Goal: Task Accomplishment & Management: Complete application form

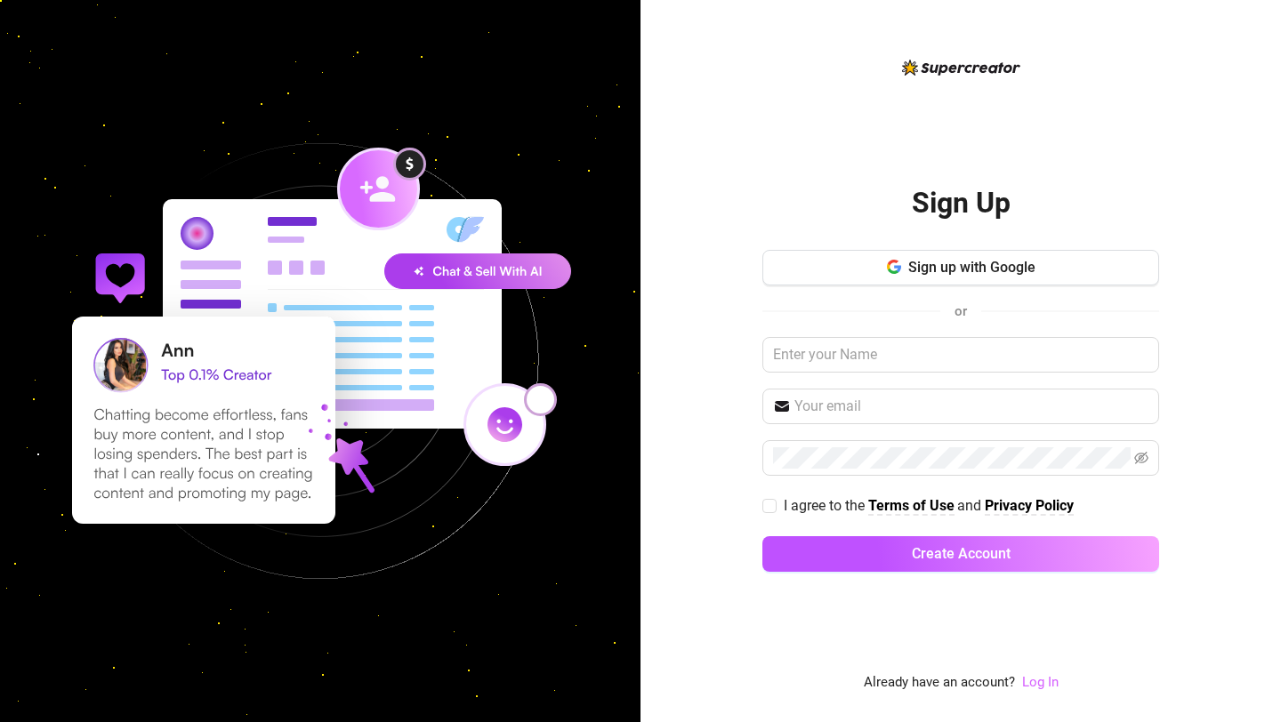
click at [1033, 685] on link "Log In" at bounding box center [1040, 682] width 36 height 16
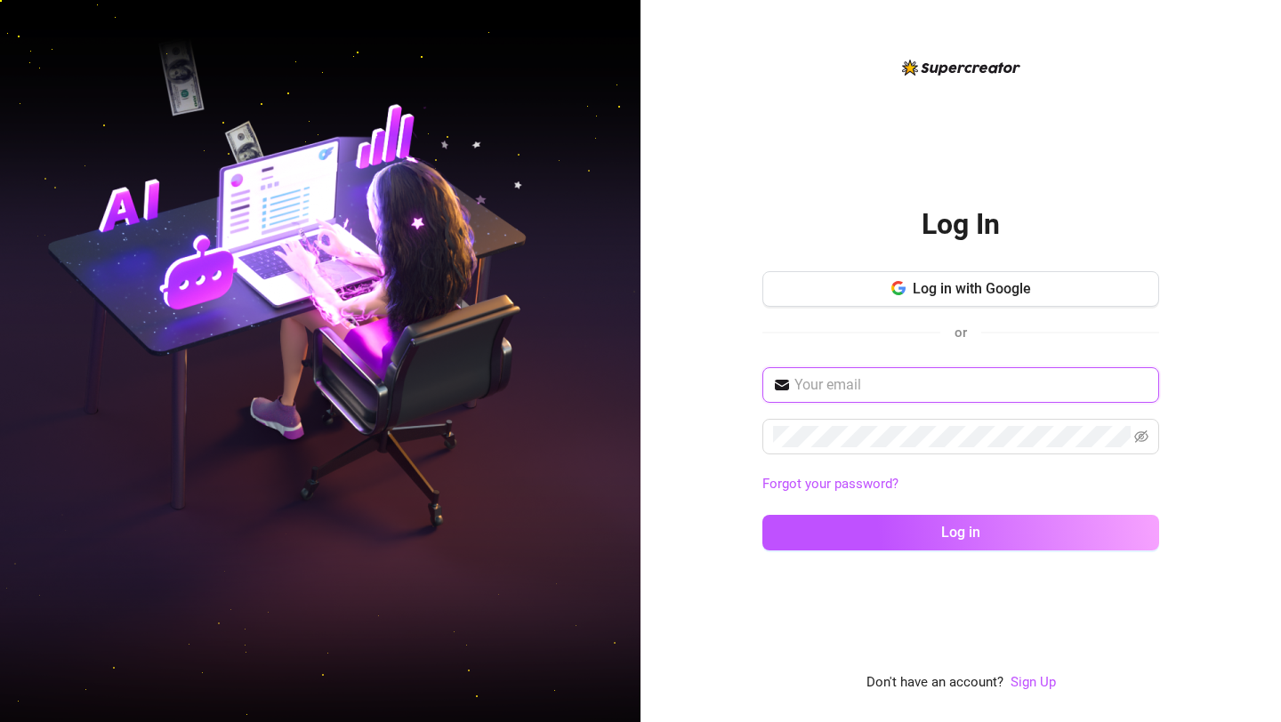
click at [965, 388] on input "text" at bounding box center [971, 384] width 354 height 21
type input "daddysgxrl69@proton.me"
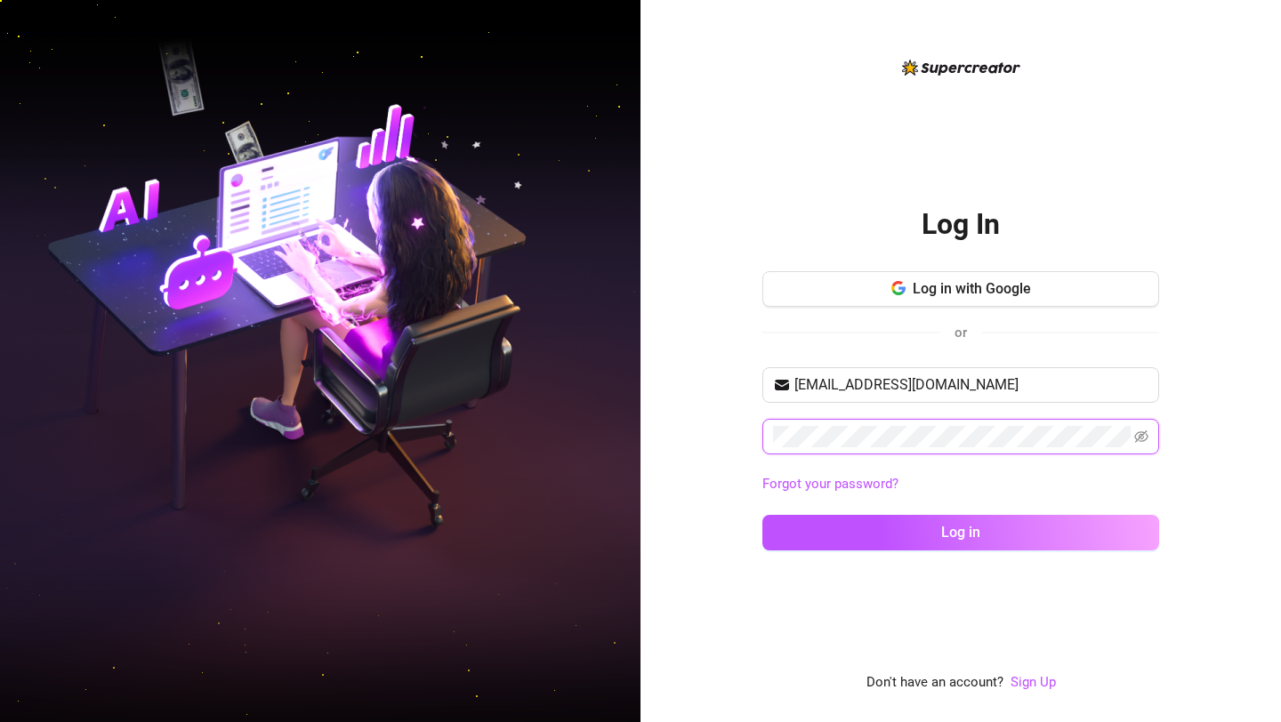
click at [762, 515] on button "Log in" at bounding box center [960, 533] width 397 height 36
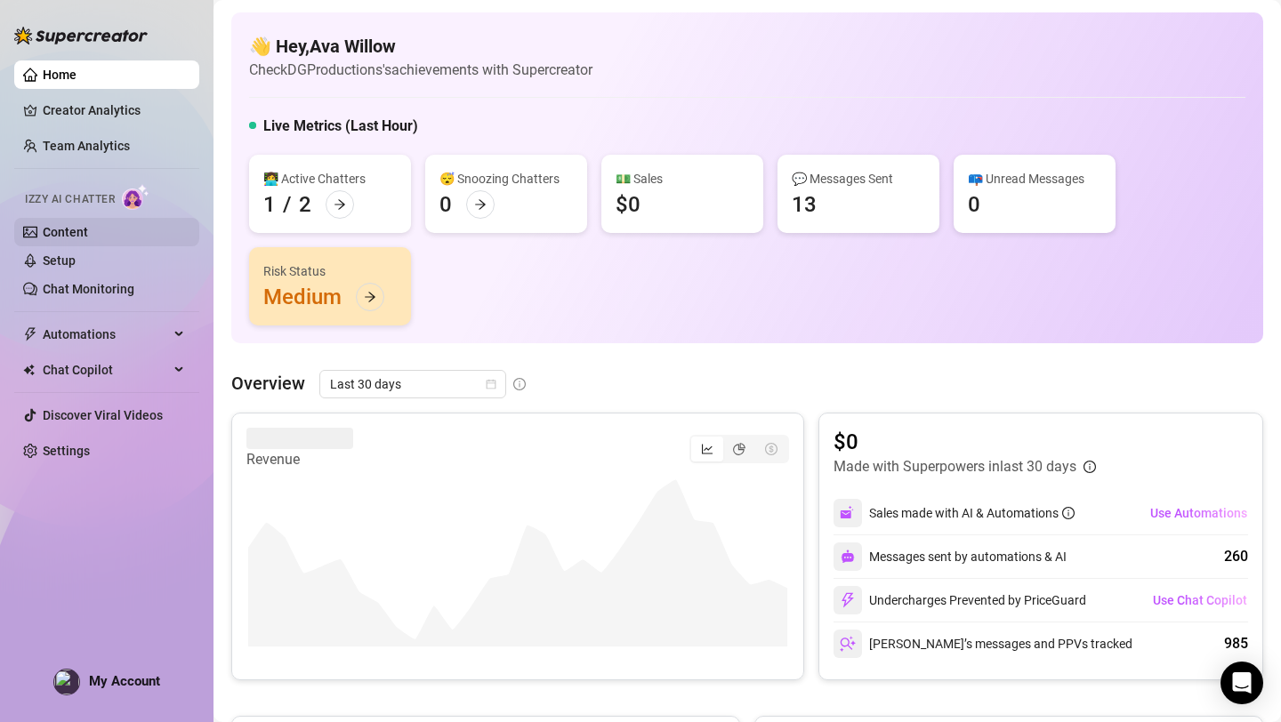
click at [84, 231] on link "Content" at bounding box center [65, 232] width 45 height 14
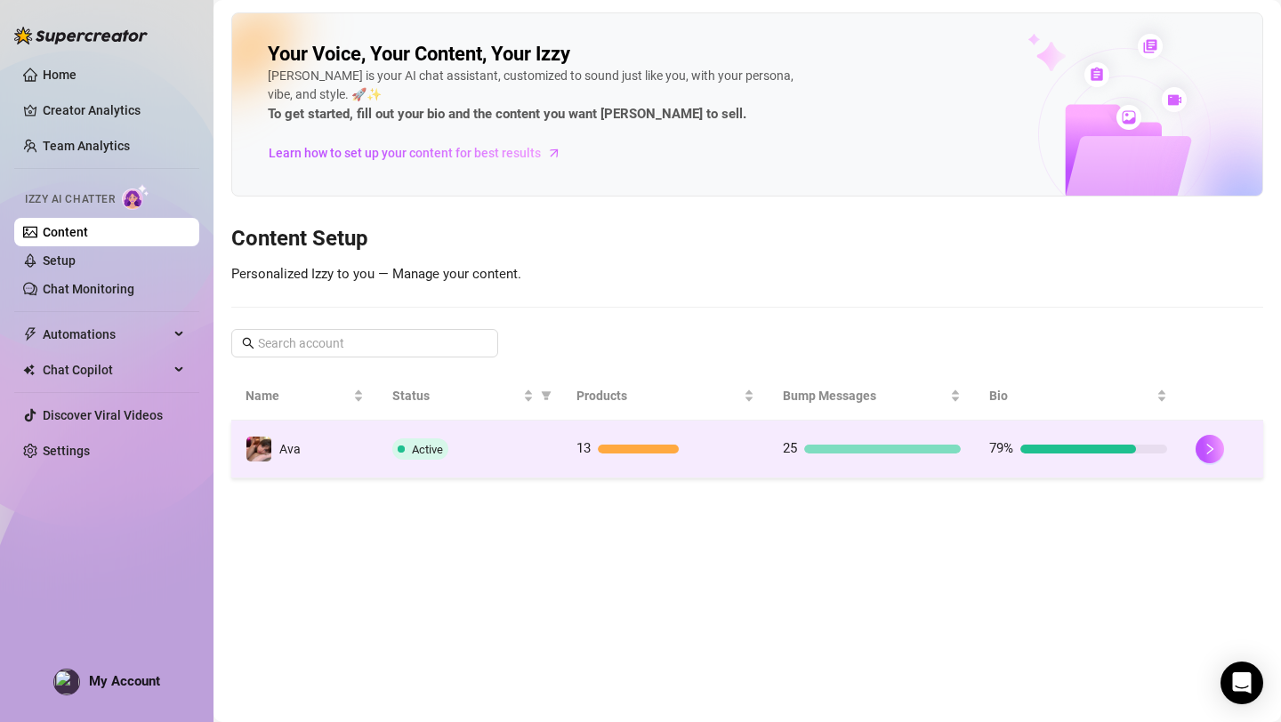
click at [1045, 454] on div "79%" at bounding box center [1078, 448] width 178 height 21
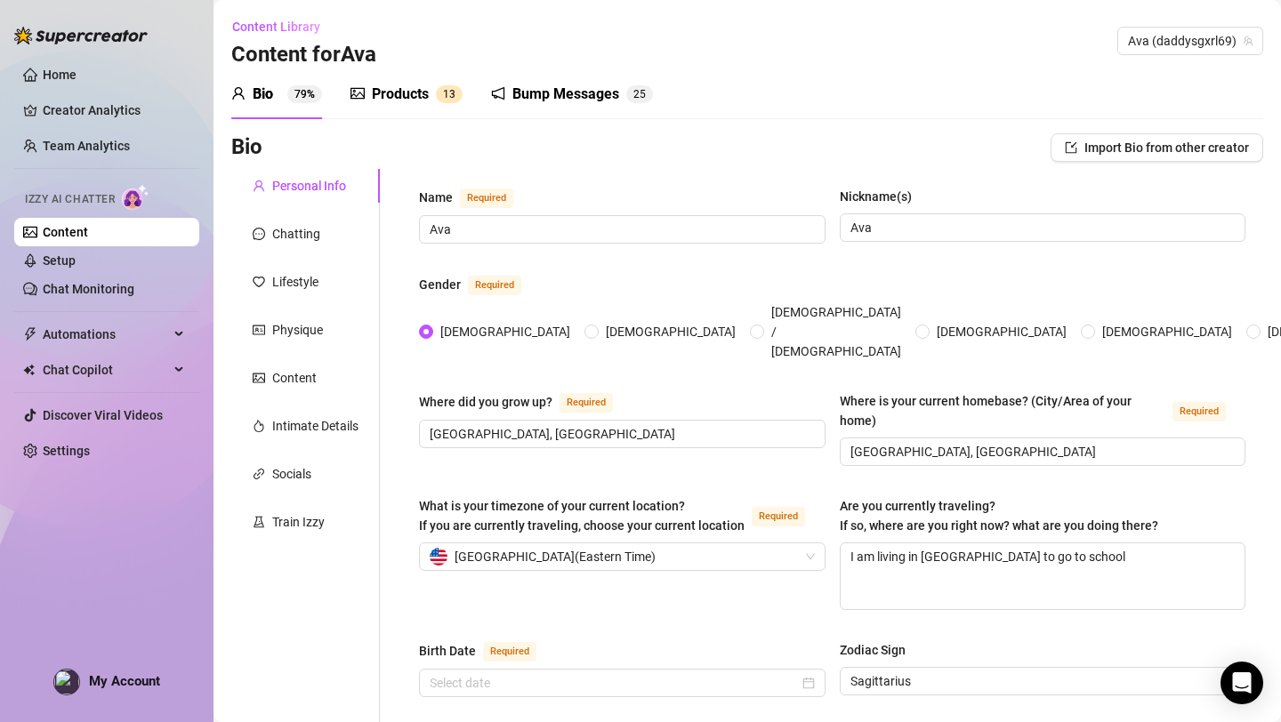
radio input "true"
type input "[DATE]"
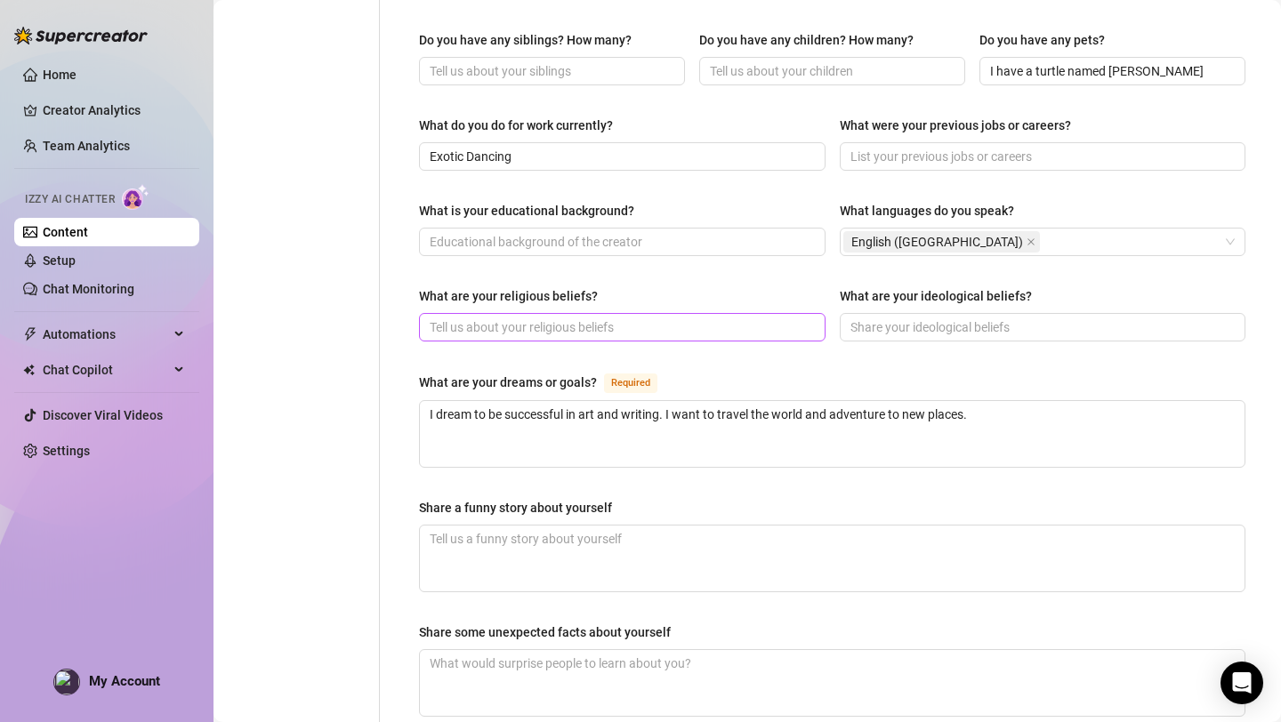
scroll to position [789, 0]
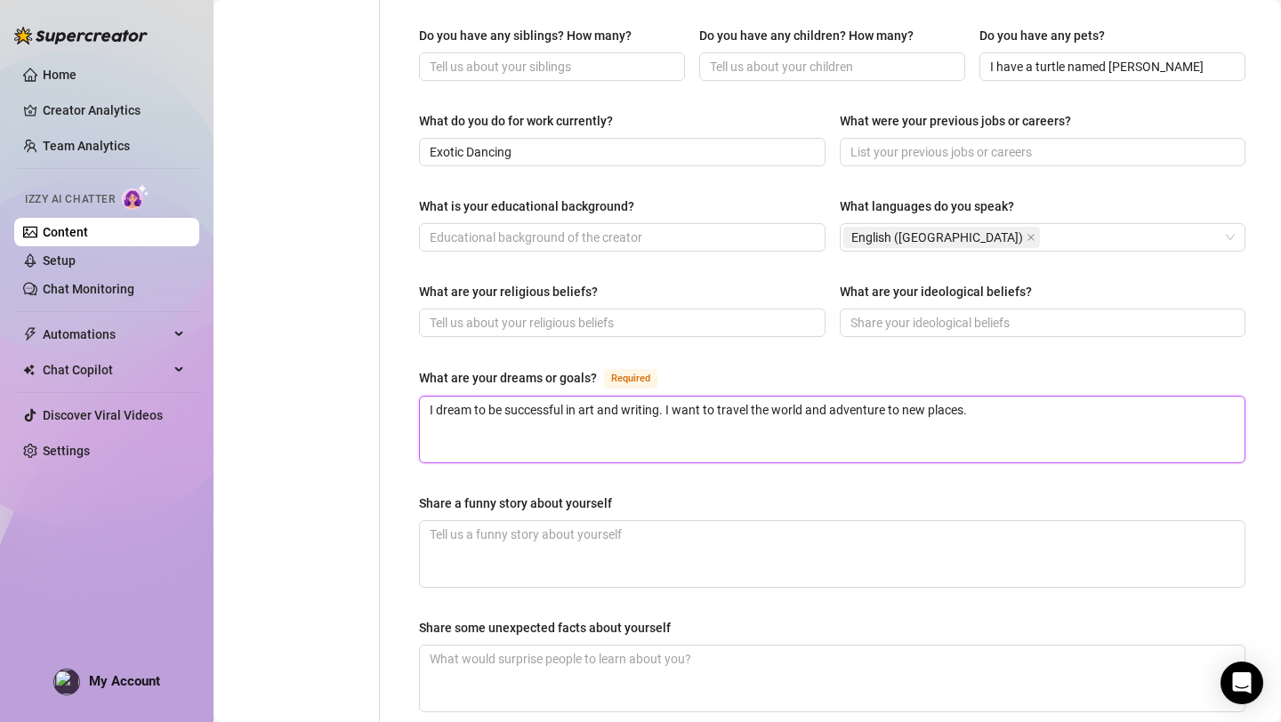
click at [1007, 397] on textarea "I dream to be successful in art and writing. I want to travel the world and adv…" at bounding box center [832, 430] width 824 height 66
type textarea "I dream to be successful in art and writing. I want to travel the world and adv…"
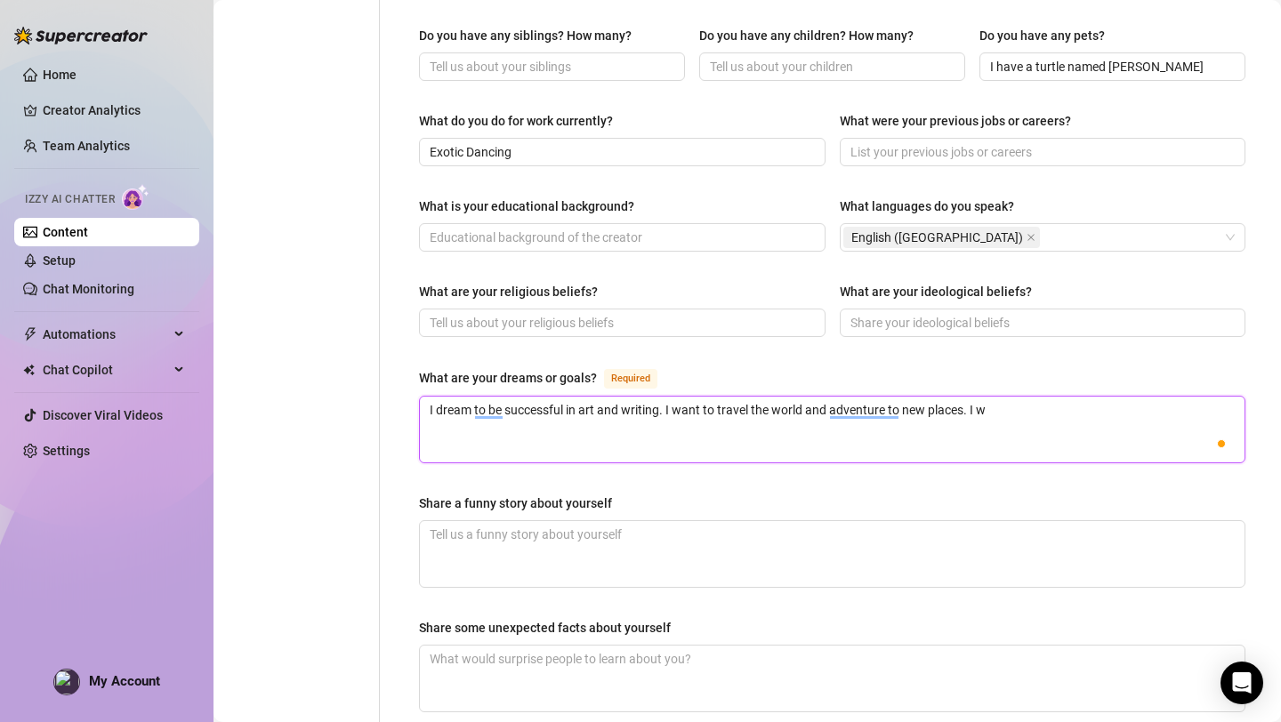
type textarea "I dream to be successful in art and writing. I want to travel the world and adv…"
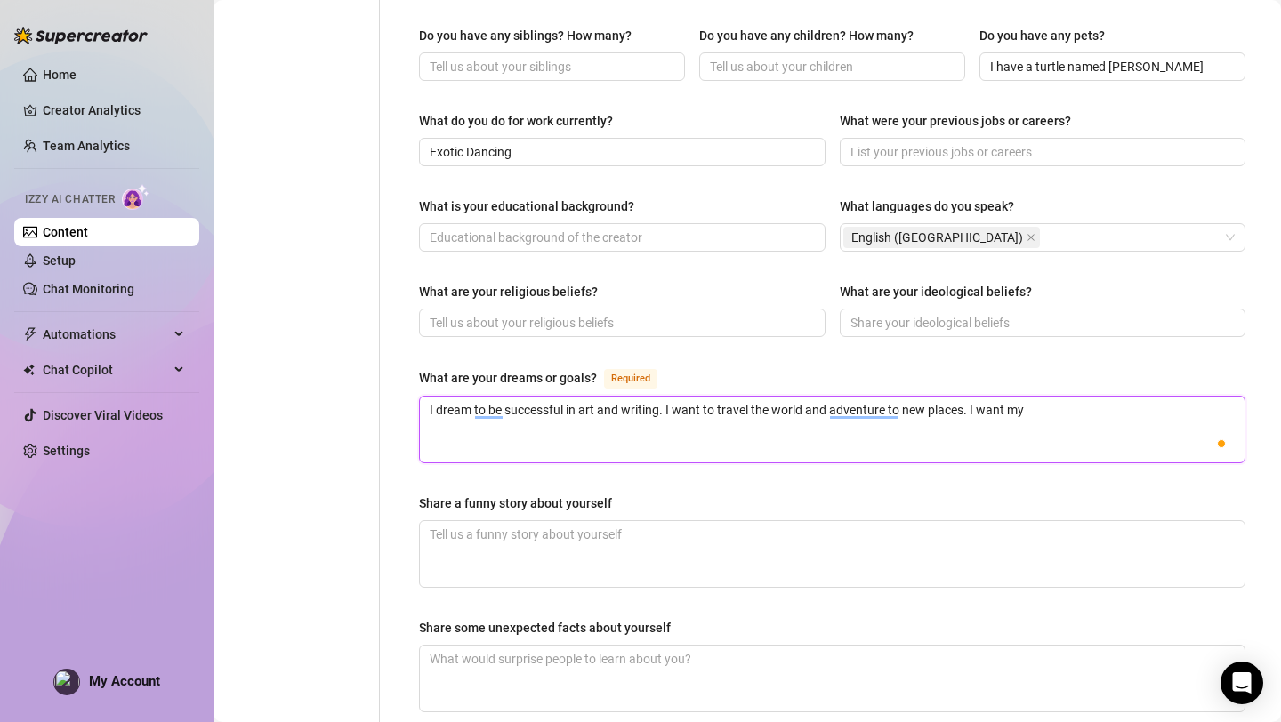
type textarea "I dream to be successful in art and writing. I want to travel the world and adv…"
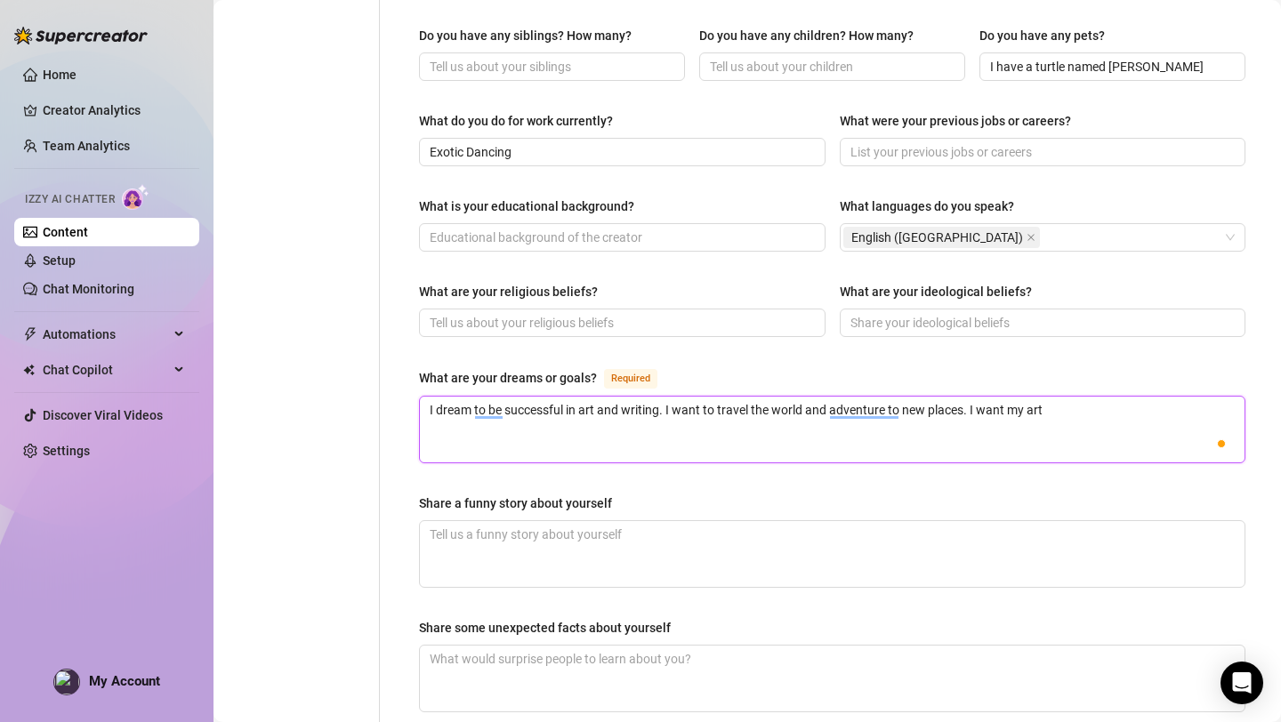
type textarea "I dream to be successful in art and writing. I want to travel the world and adv…"
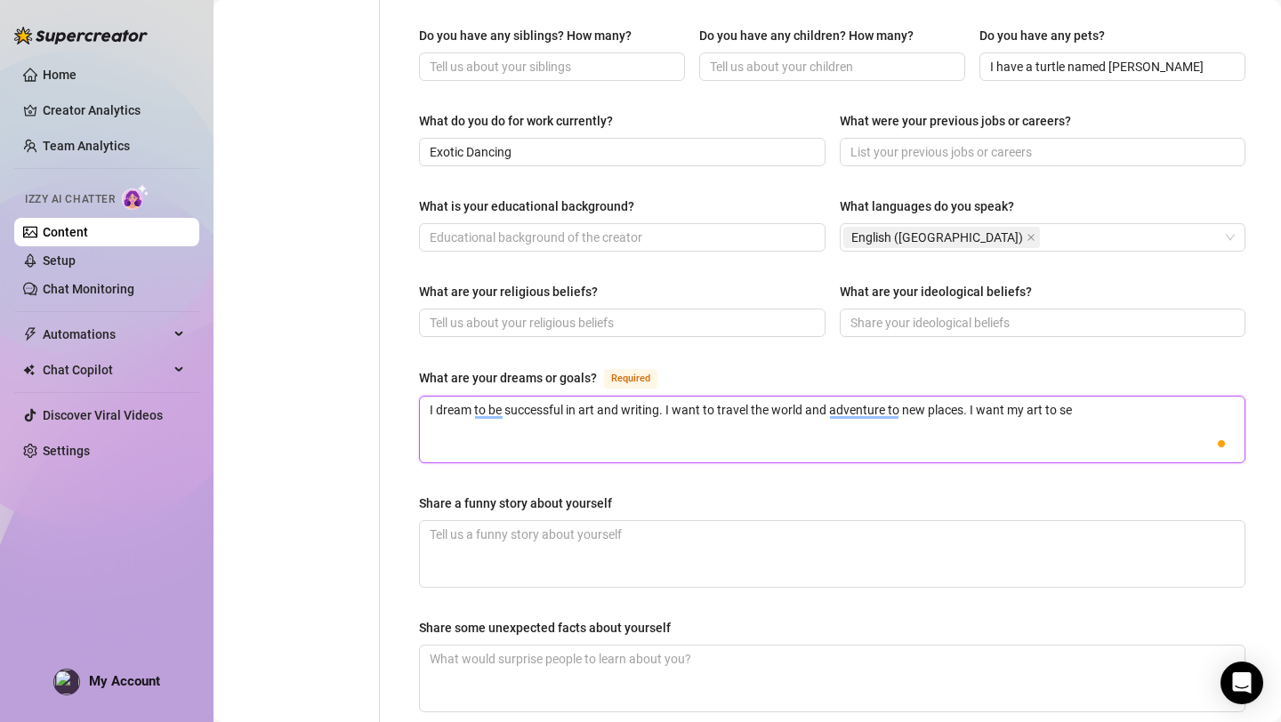
type textarea "I dream to be successful in art and writing. I want to travel the world and adv…"
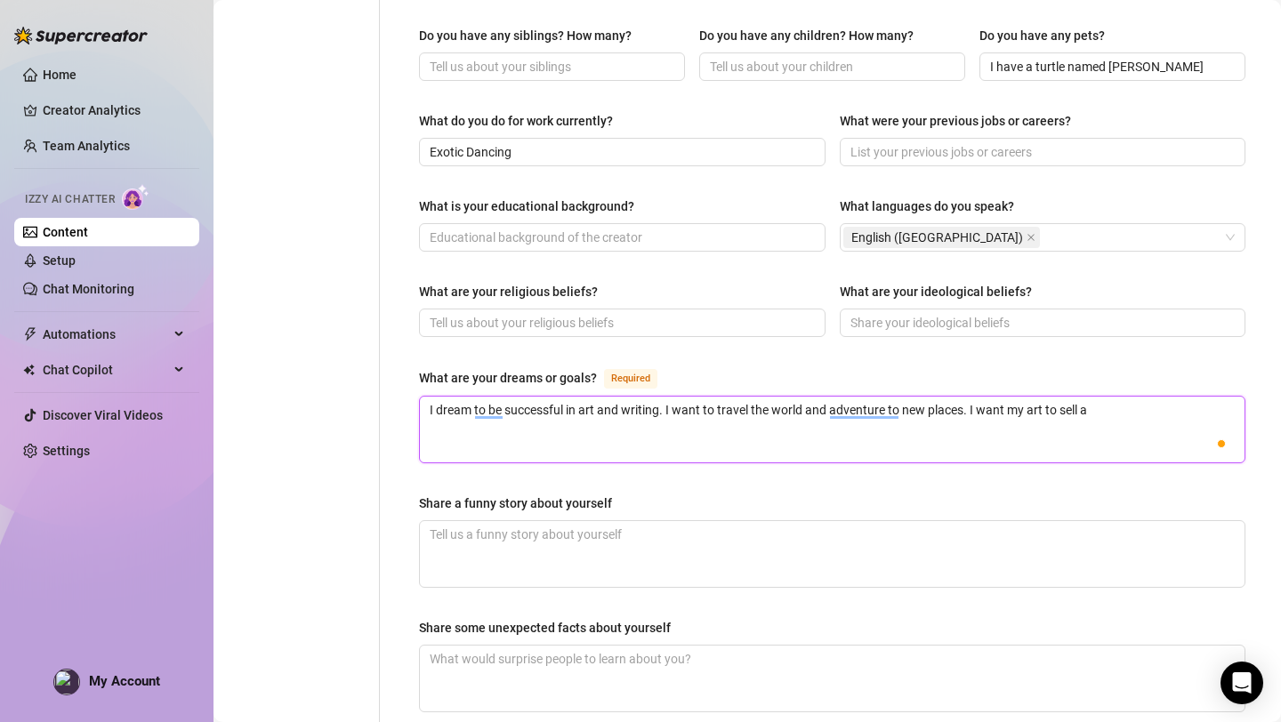
type textarea "I dream to be successful in art and writing. I want to travel the world and adv…"
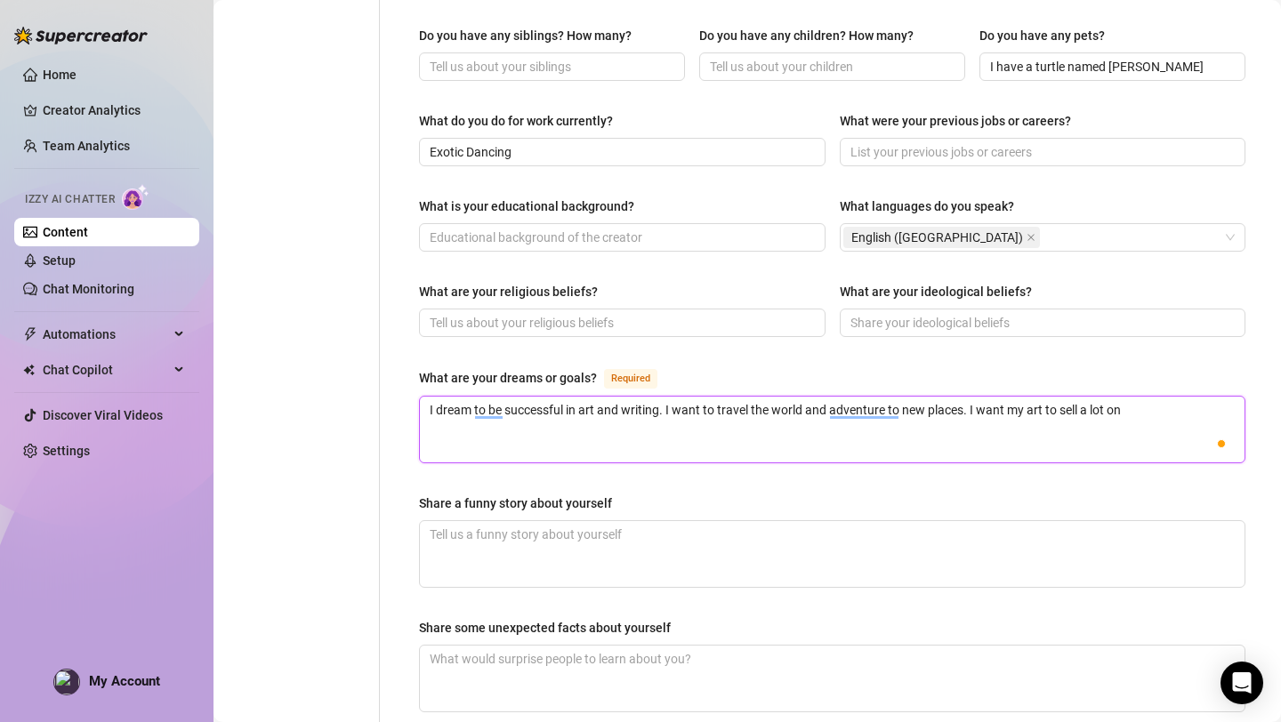
type textarea "I dream to be successful in art and writing. I want to travel the world and adv…"
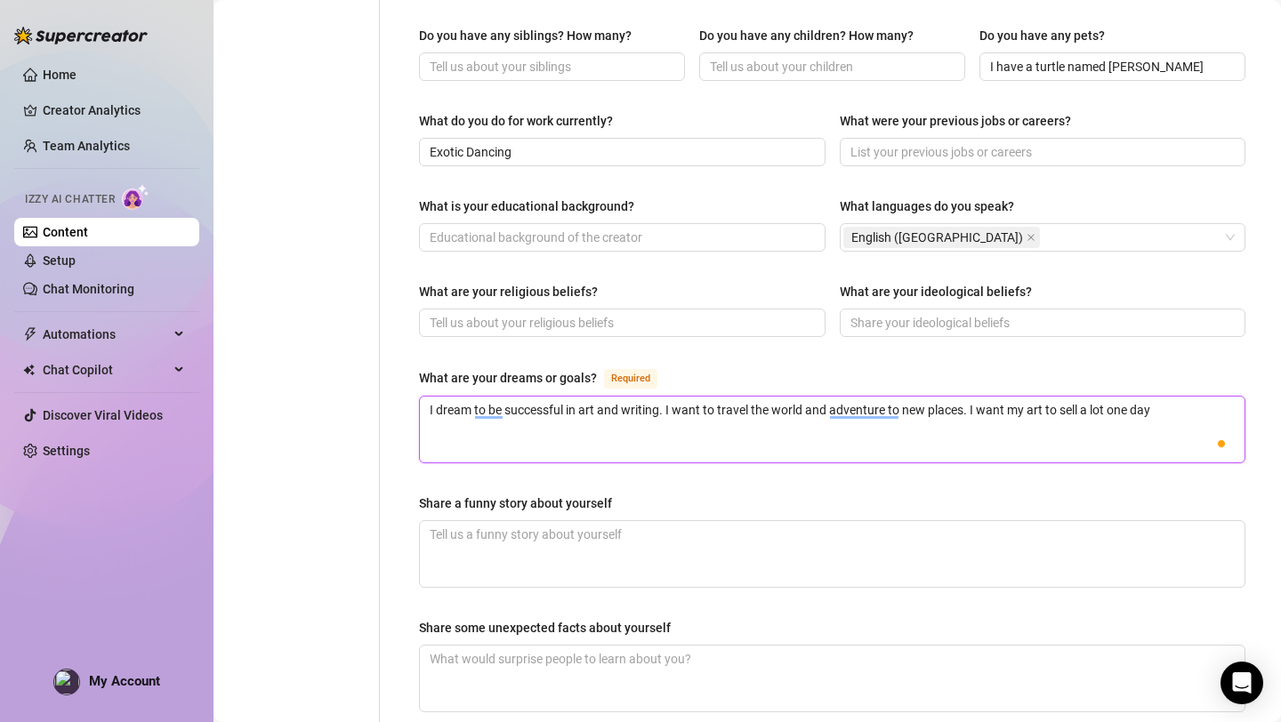
type textarea "I dream to be successful in art and writing. I want to travel the world and adv…"
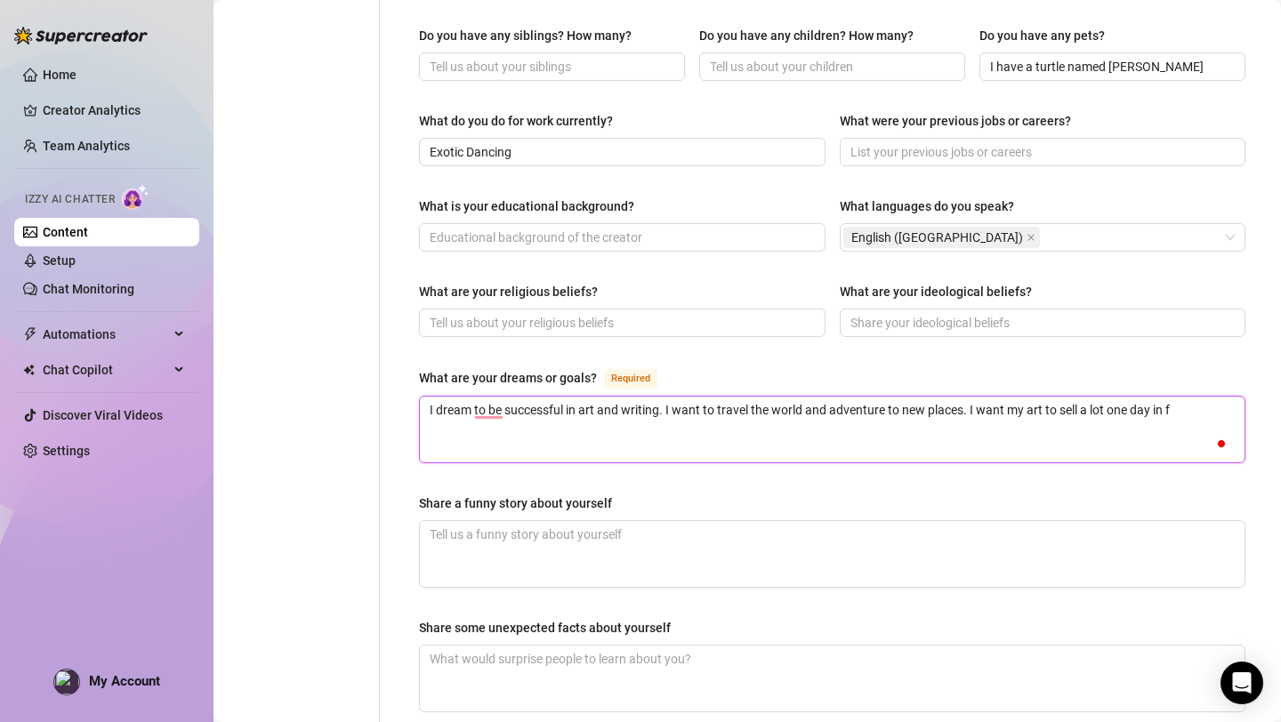
type textarea "I dream to be successful in art and writing. I want to travel the world and adv…"
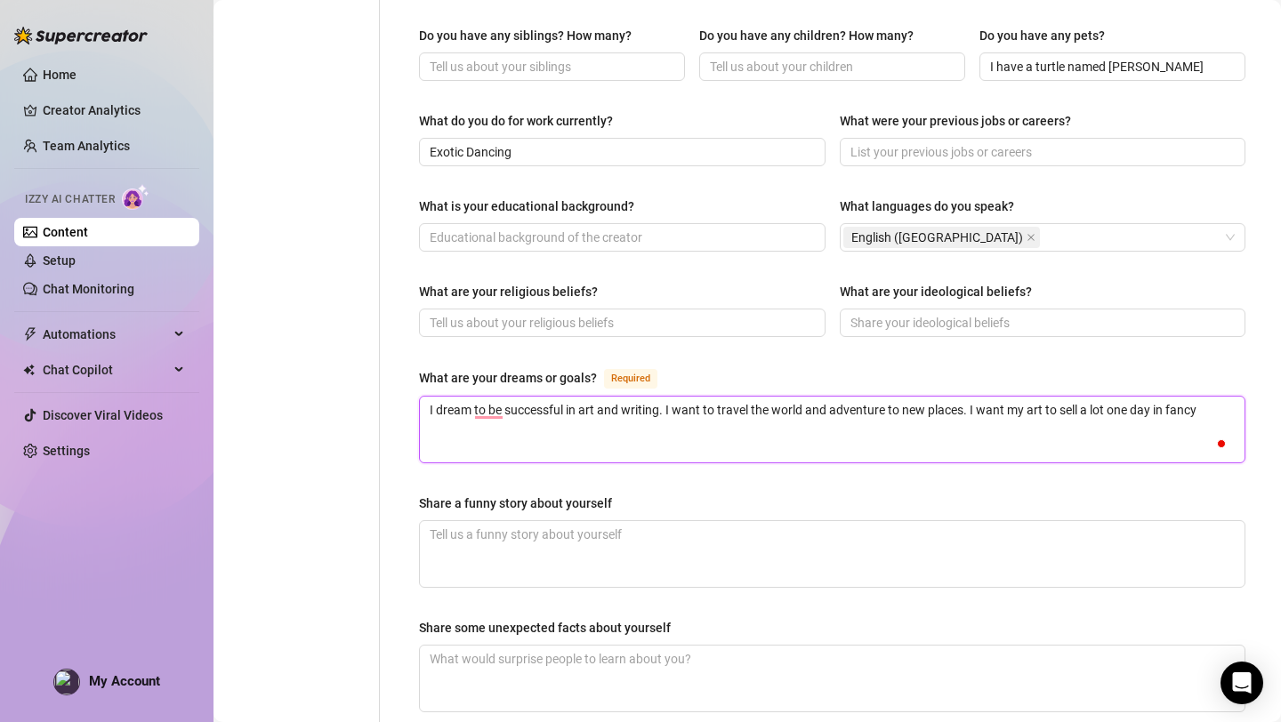
type textarea "I dream to be successful in art and writing. I want to travel the world and adv…"
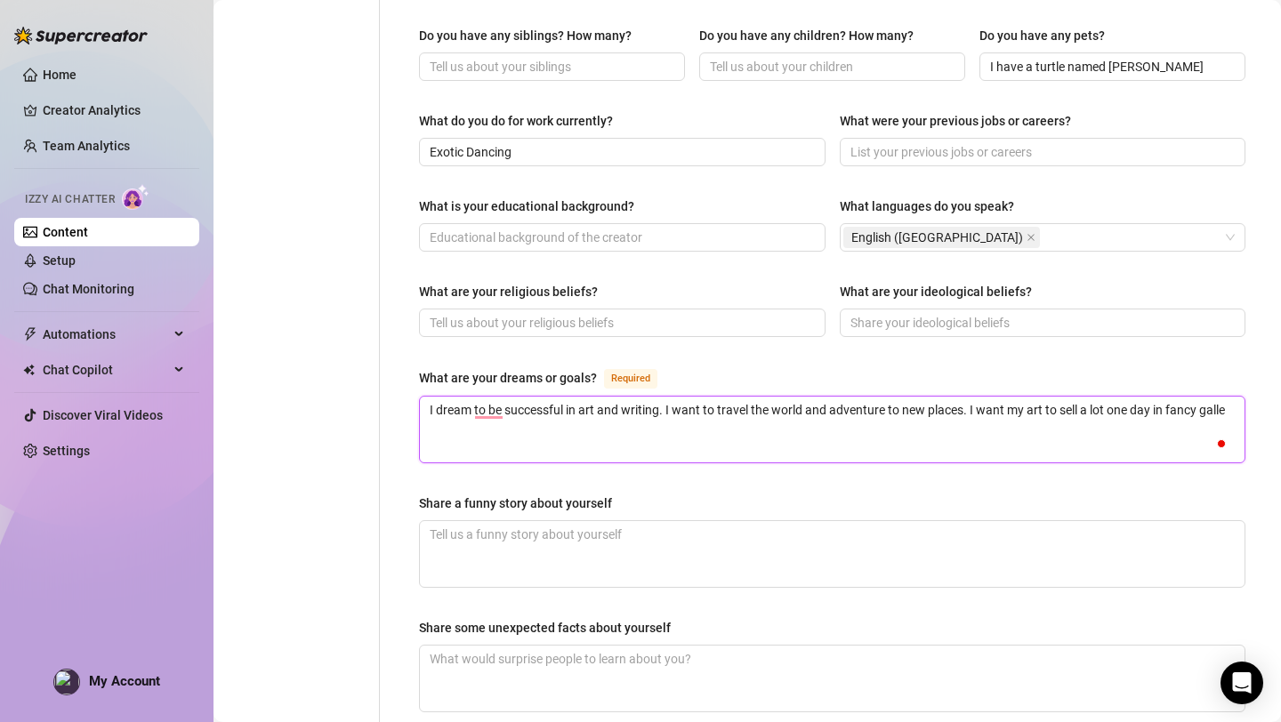
type textarea "I dream to be successful in art and writing. I want to travel the world and adv…"
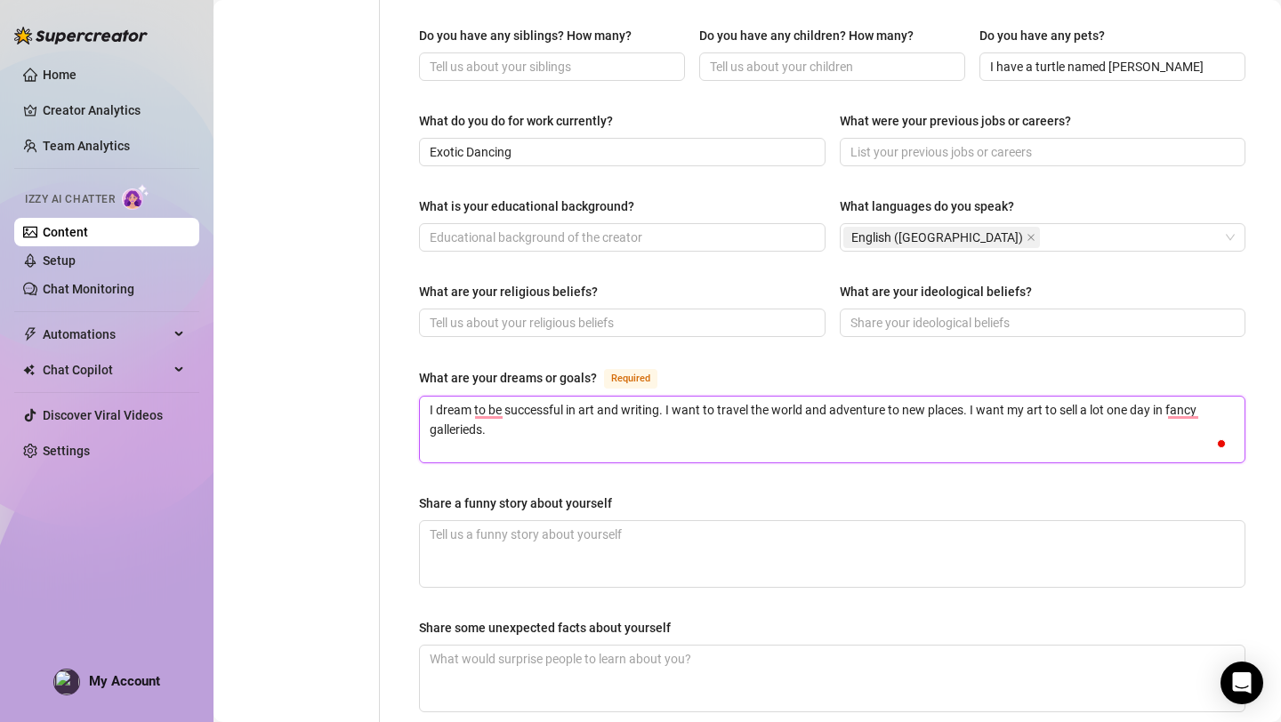
type textarea "I dream to be successful in art and writing. I want to travel the world and adv…"
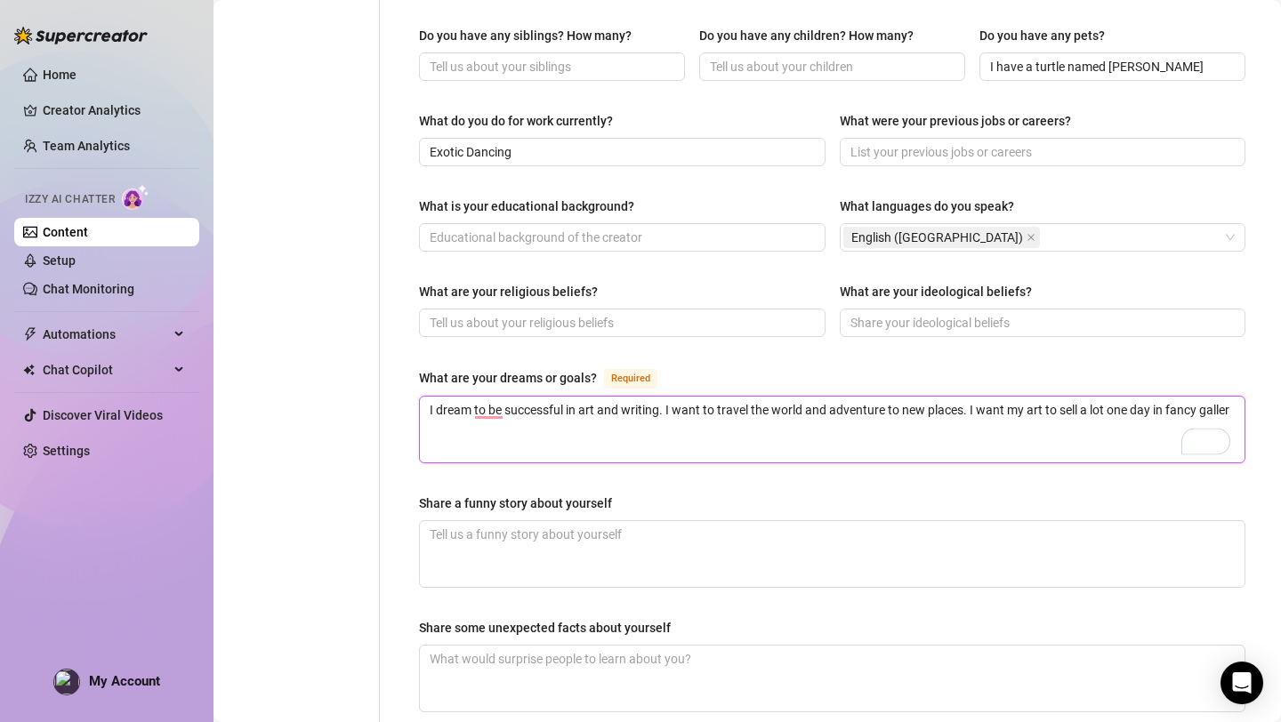
type textarea "I dream to be successful in art and writing. I want to travel the world and adv…"
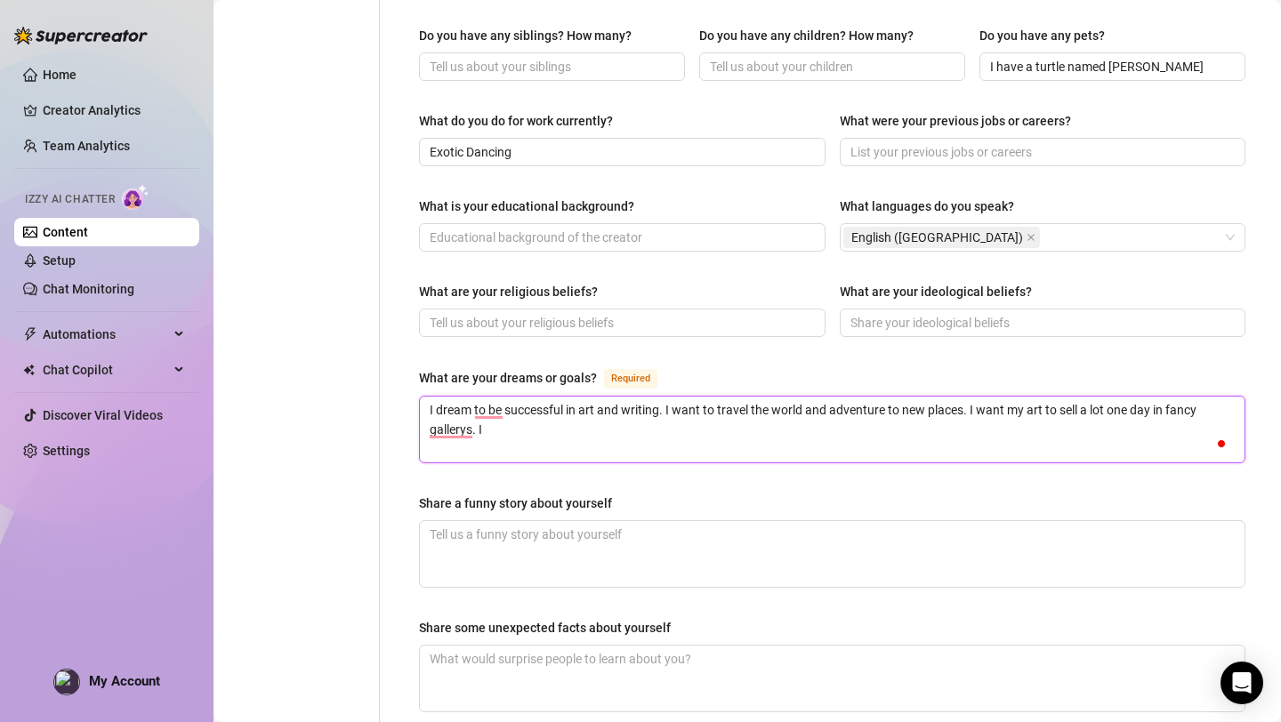
type textarea "I dream to be successful in art and writing. I want to travel the world and adv…"
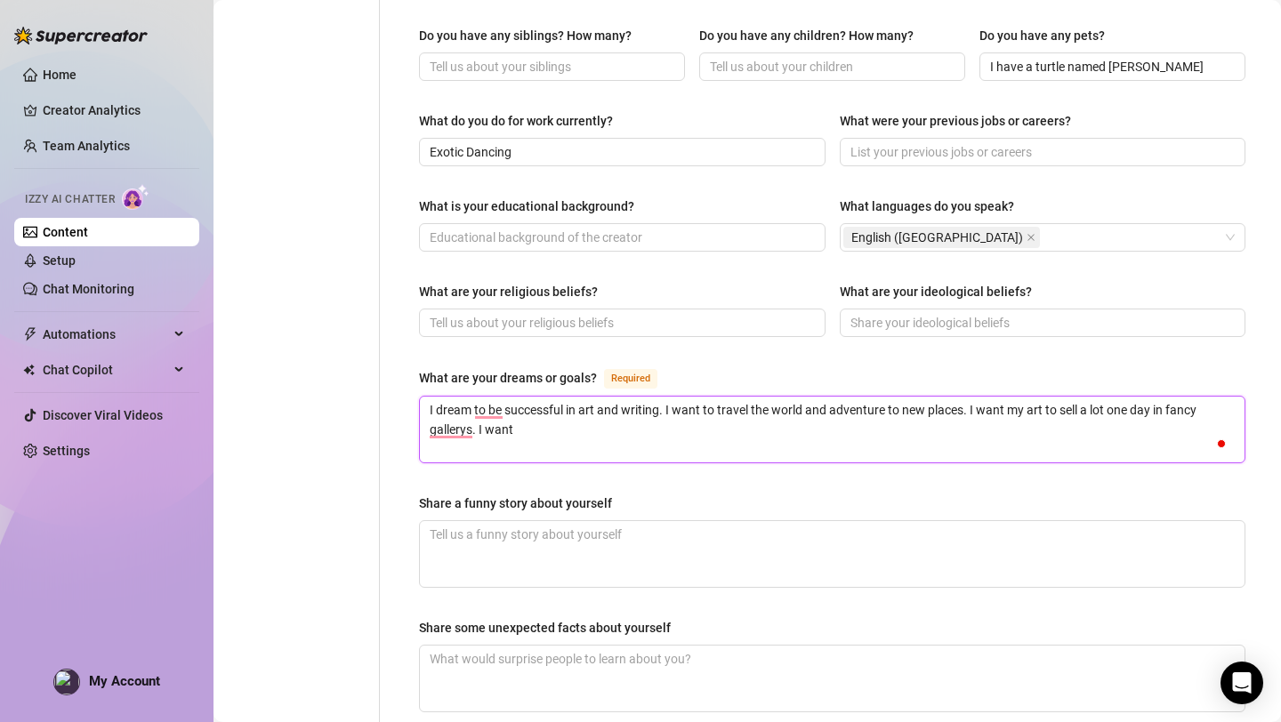
type textarea "I dream to be successful in art and writing. I want to travel the world and adv…"
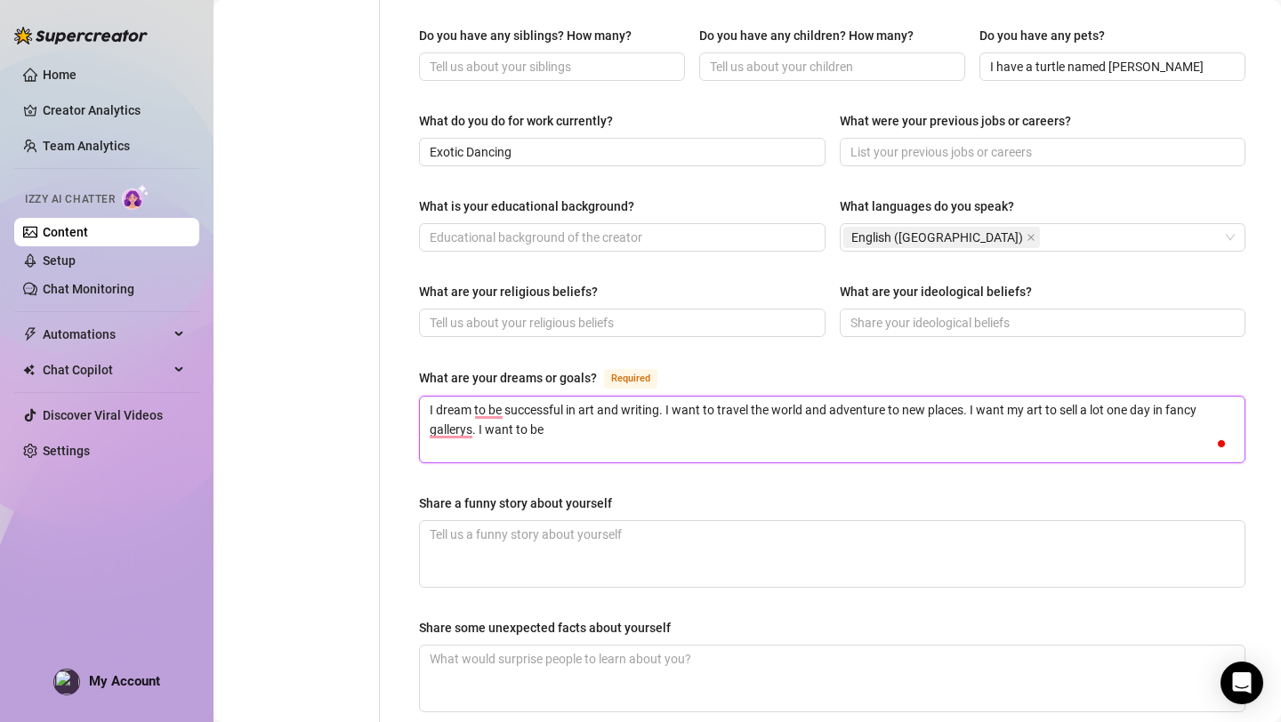
type textarea "I dream to be successful in art and writing. I want to travel the world and adv…"
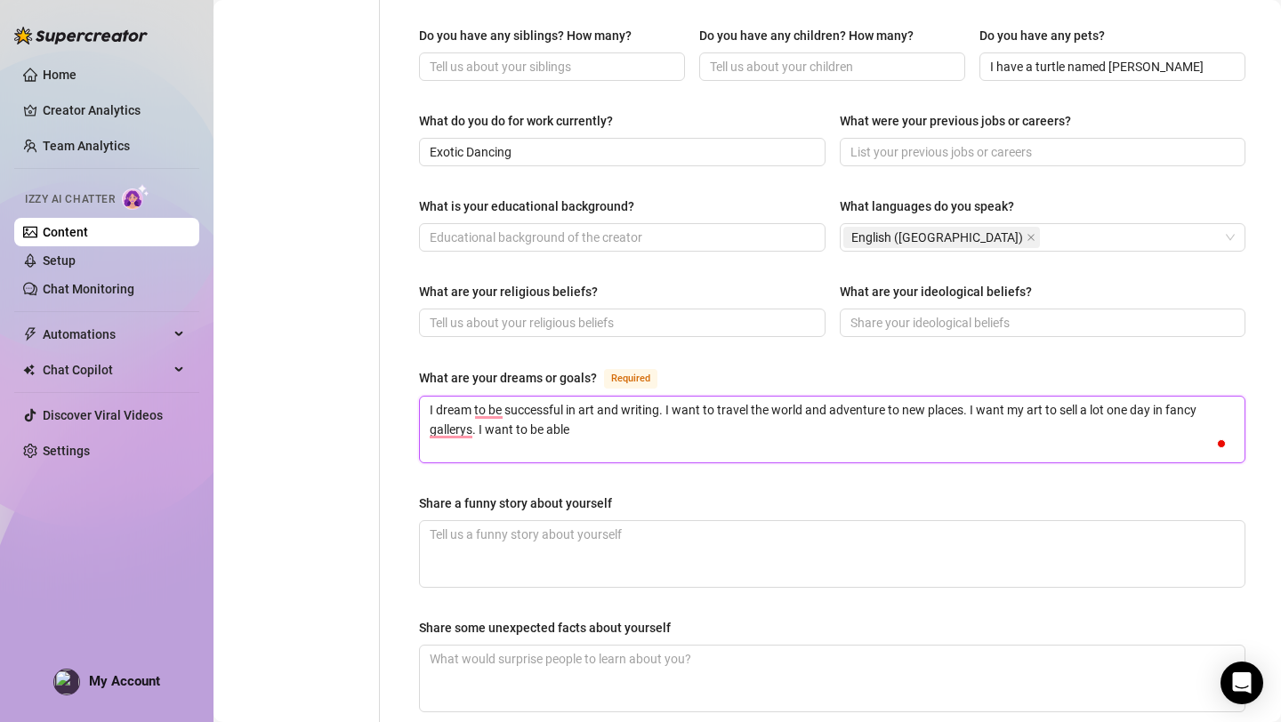
type textarea "I dream to be successful in art and writing. I want to travel the world and adv…"
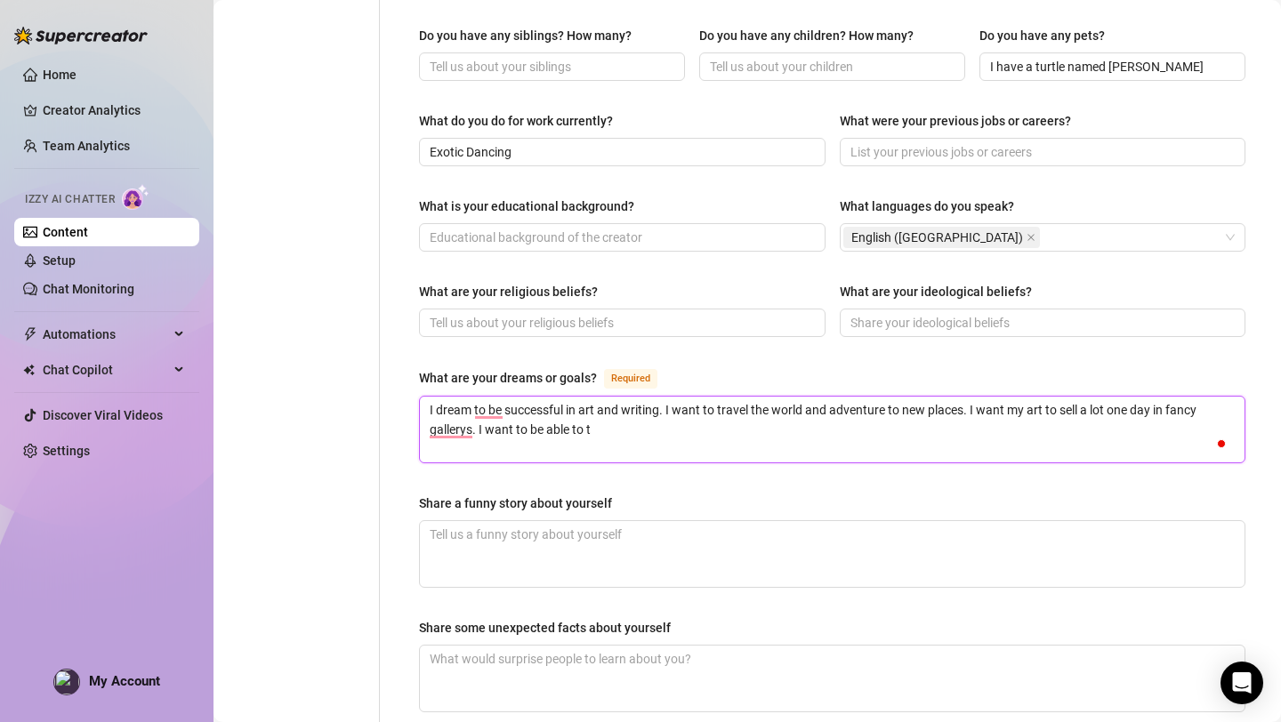
type textarea "I dream to be successful in art and writing. I want to travel the world and adv…"
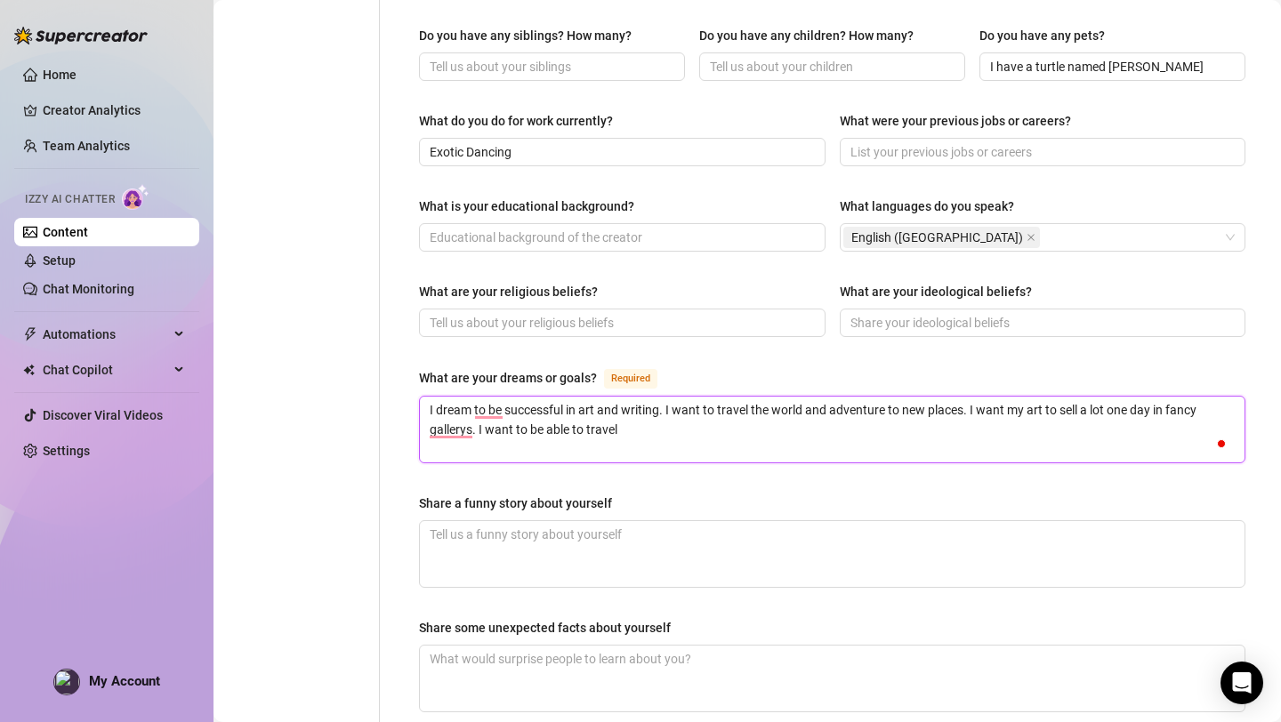
type textarea "I dream to be successful in art and writing. I want to travel the world and adv…"
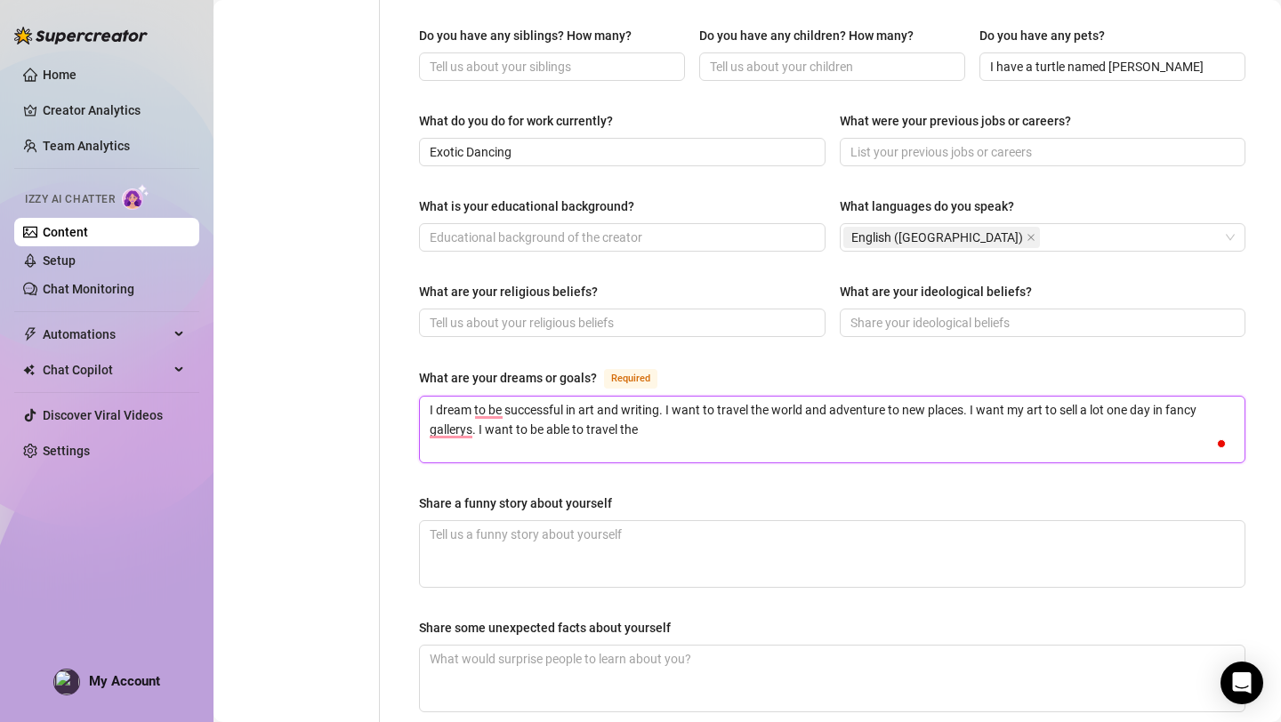
type textarea "I dream to be successful in art and writing. I want to travel the world and adv…"
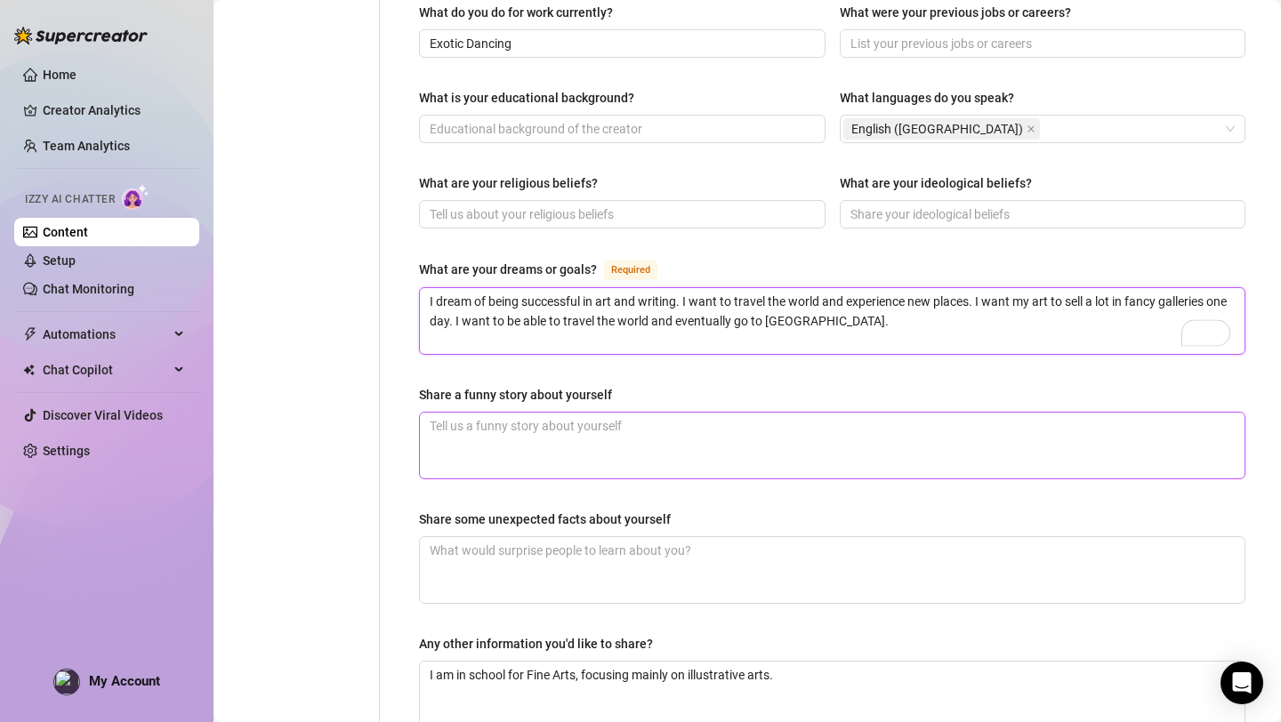
scroll to position [938, 0]
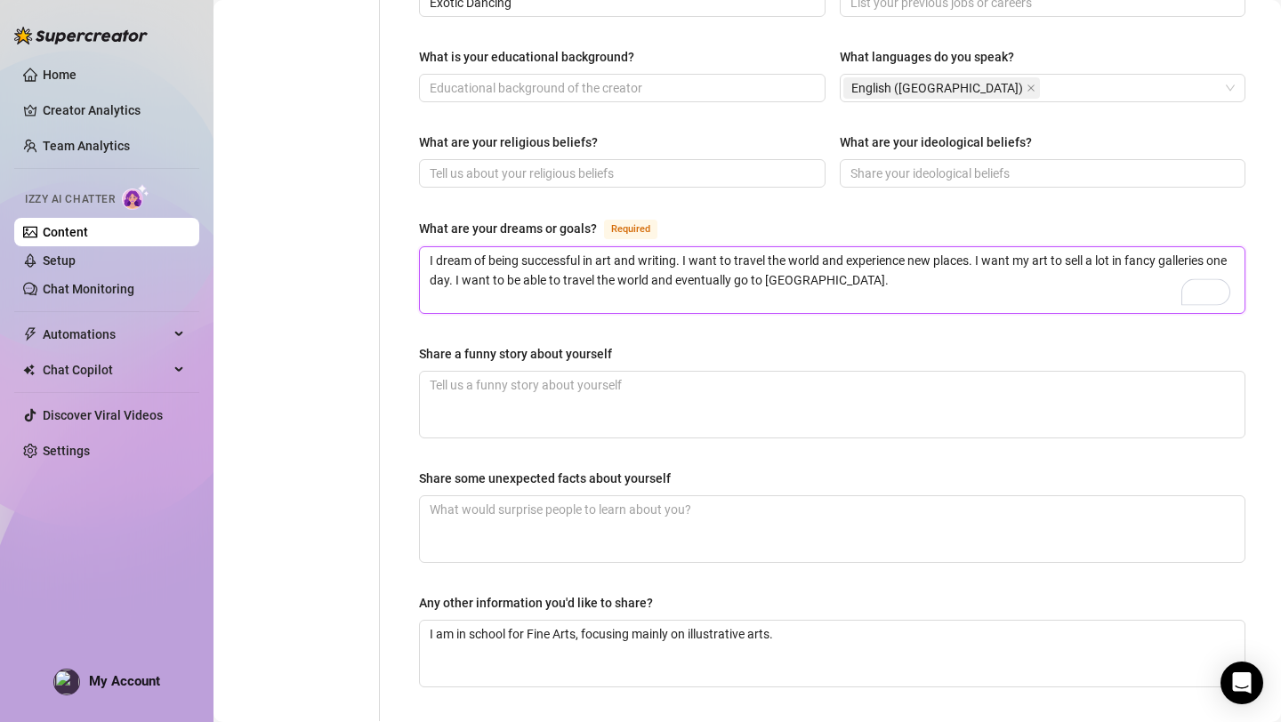
click at [888, 259] on textarea "I dream of being successful in art and writing. I want to travel the world and …" at bounding box center [832, 280] width 824 height 66
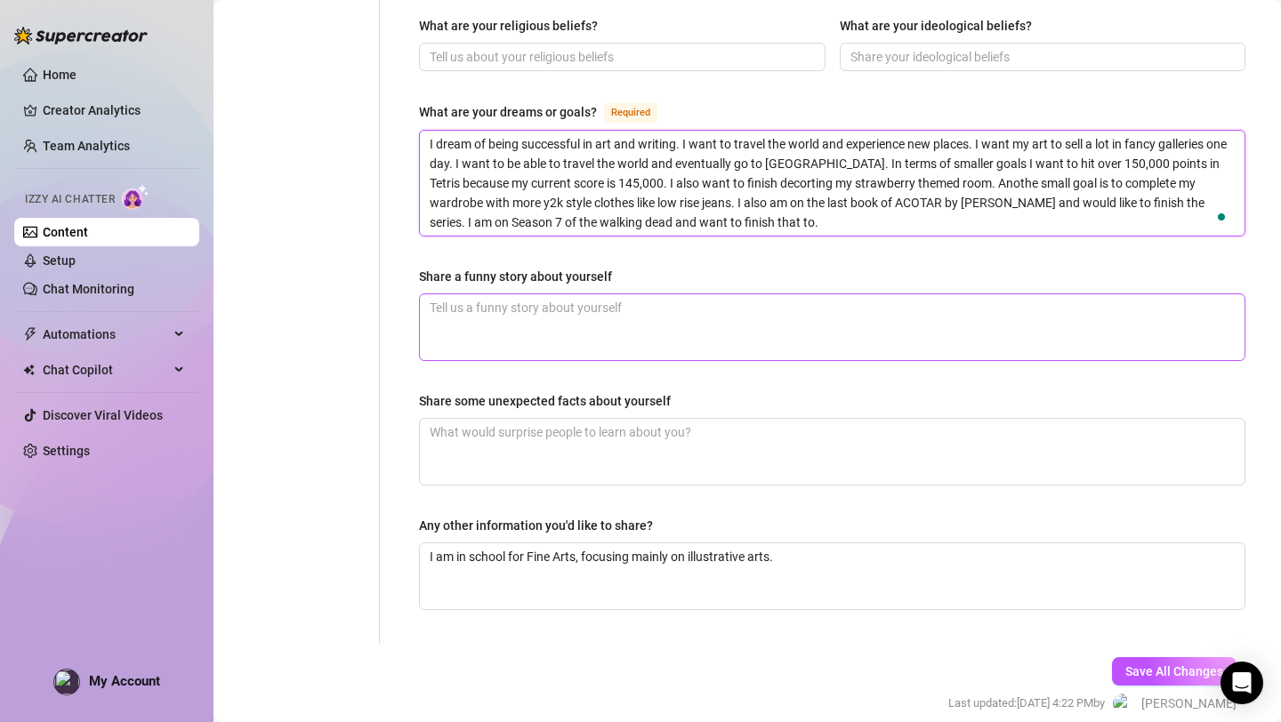
scroll to position [1056, 0]
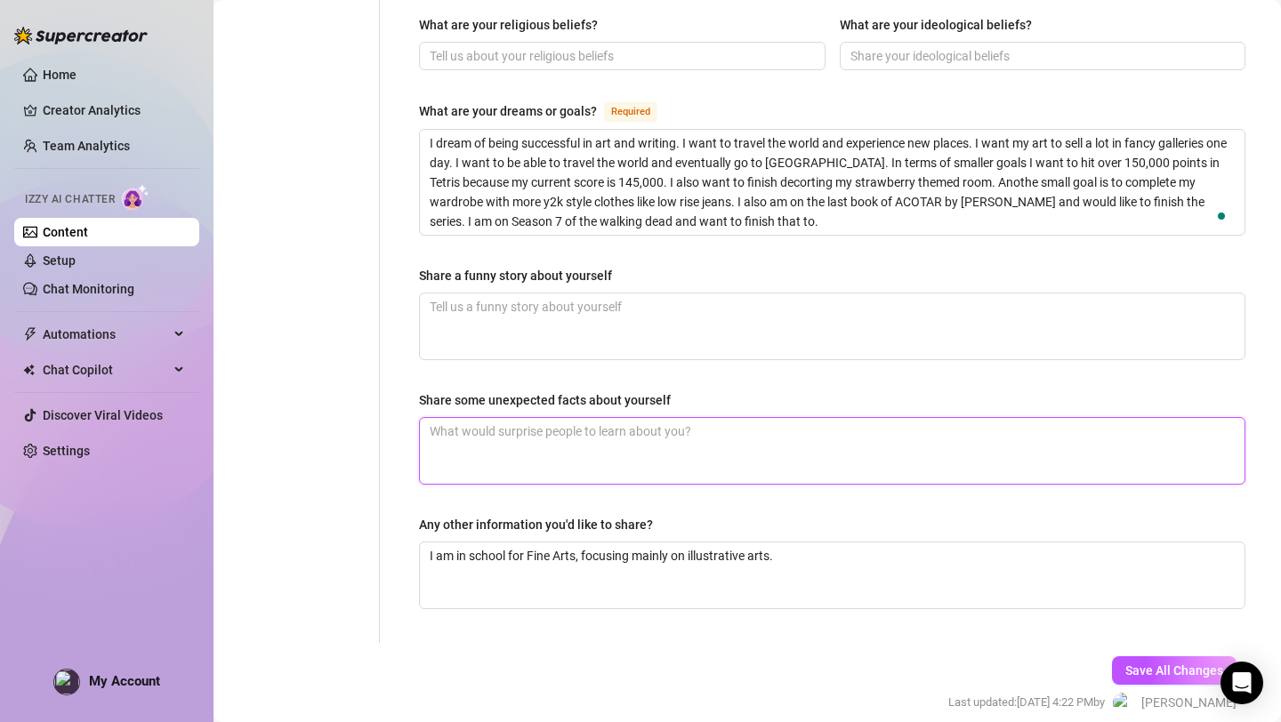
click at [611, 418] on textarea "Share some unexpected facts about yourself" at bounding box center [832, 451] width 824 height 66
click at [623, 418] on textarea "I love the walking dead. Ive had two motorcycles a Honda Shadow 750cc an" at bounding box center [832, 451] width 824 height 66
click at [899, 418] on textarea "I love the walking dead. Ive had three motorcycles a Honda Shadow 750cc an" at bounding box center [832, 451] width 824 height 66
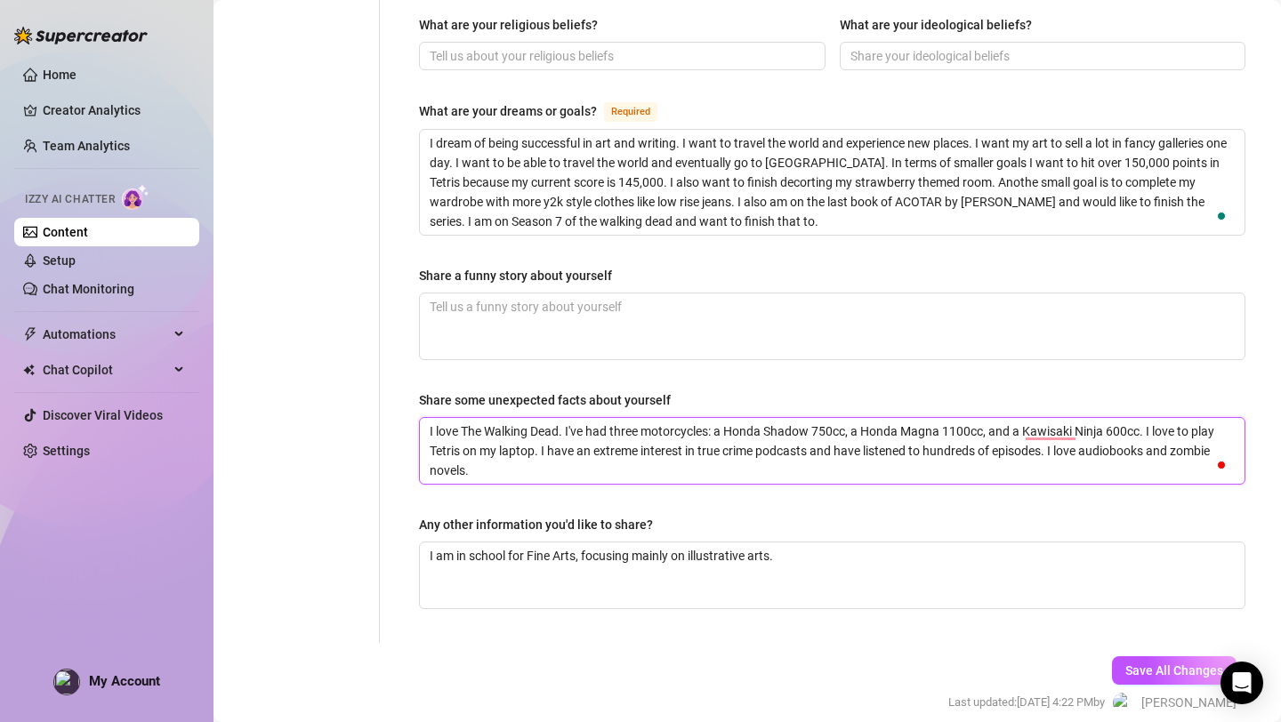
click at [627, 438] on textarea "I love The Walking Dead. I've had three motorcycles: a Honda Shadow 750cc, a Ho…" at bounding box center [832, 451] width 824 height 66
click at [970, 440] on textarea "I love The Walking Dead. I've had three motorcycles: a Honda Shadow 750cc, a Ho…" at bounding box center [832, 451] width 824 height 66
click at [811, 442] on textarea "I love The Walking Dead. I've had three motorcycles: a Honda Shadow 750cc, a Ho…" at bounding box center [832, 451] width 824 height 66
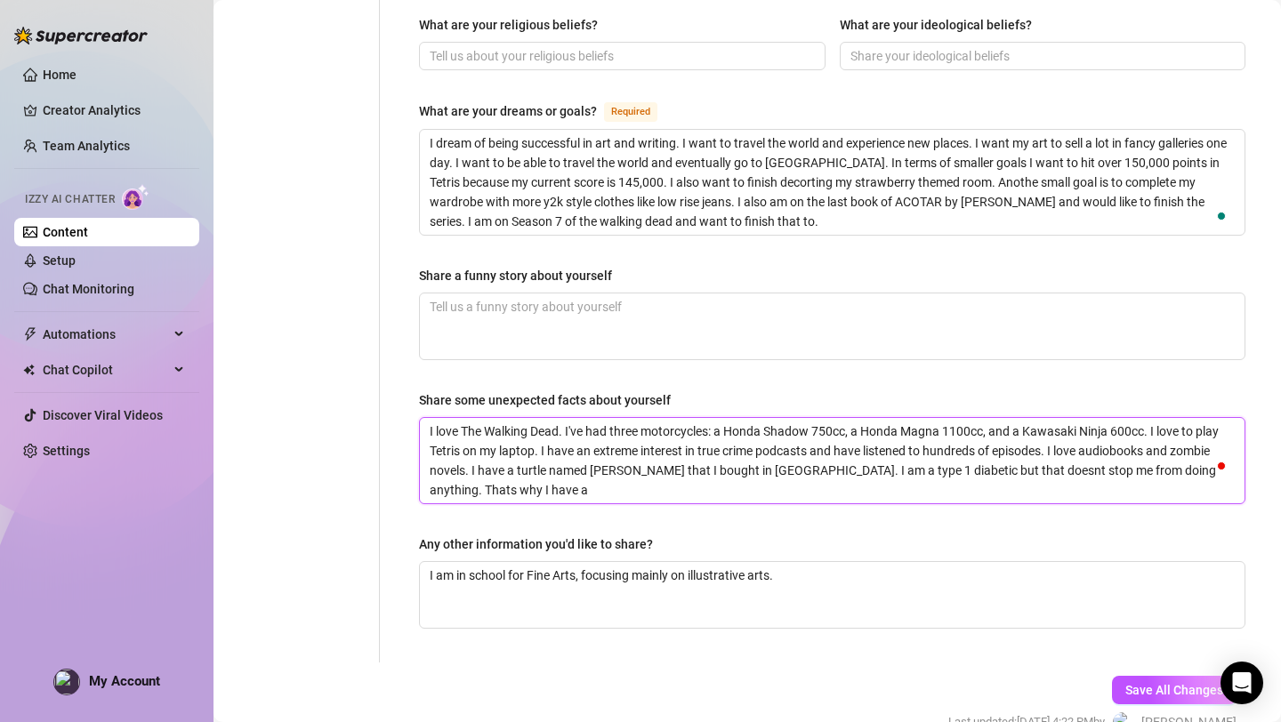
scroll to position [0, 0]
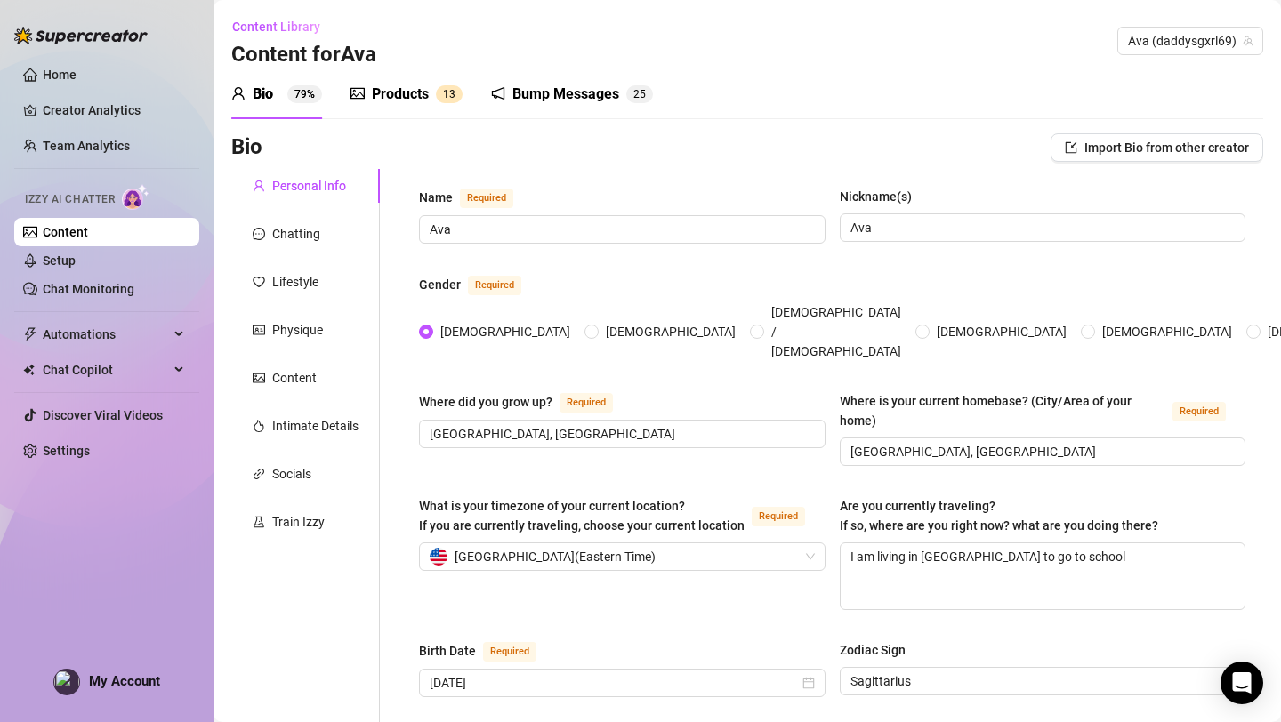
type textarea "I love The Walking Dead. I've had three motorcycles: a Honda Shadow 750cc, a Ho…"
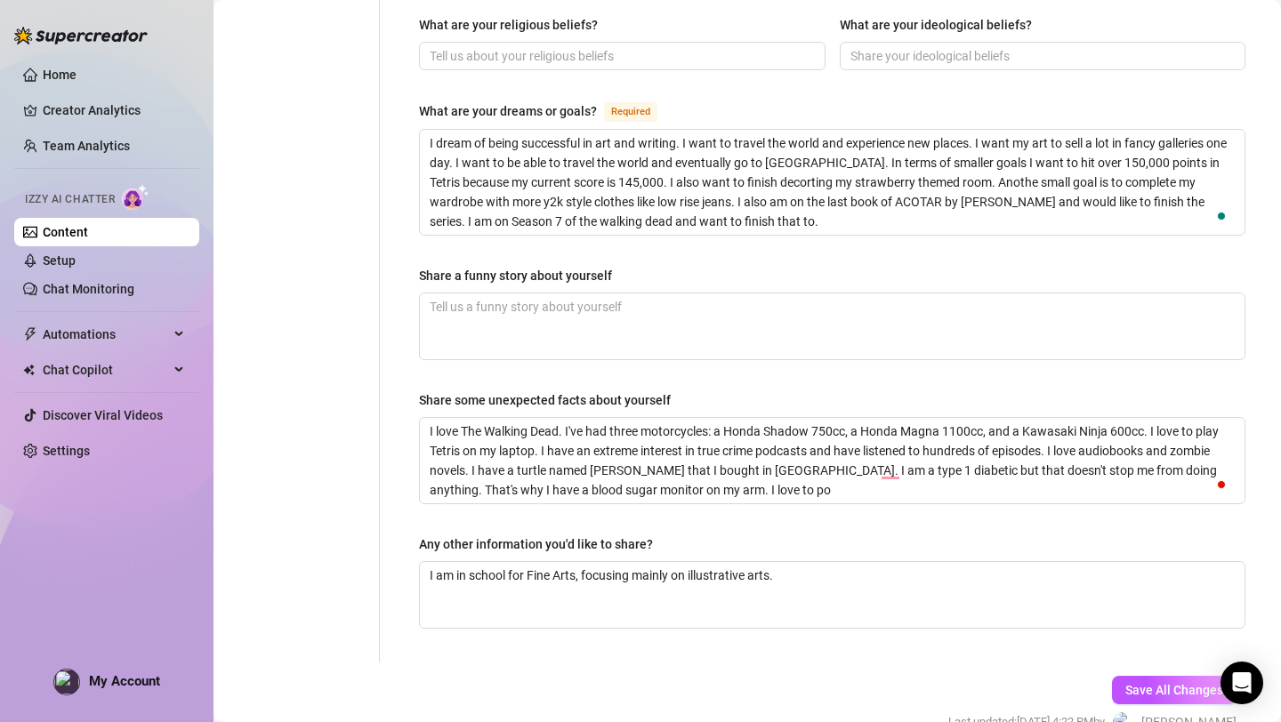
scroll to position [12733, 0]
type textarea "I love The Walking Dead. I've had three motorcycles: a Honda Shadow 750cc, a Ho…"
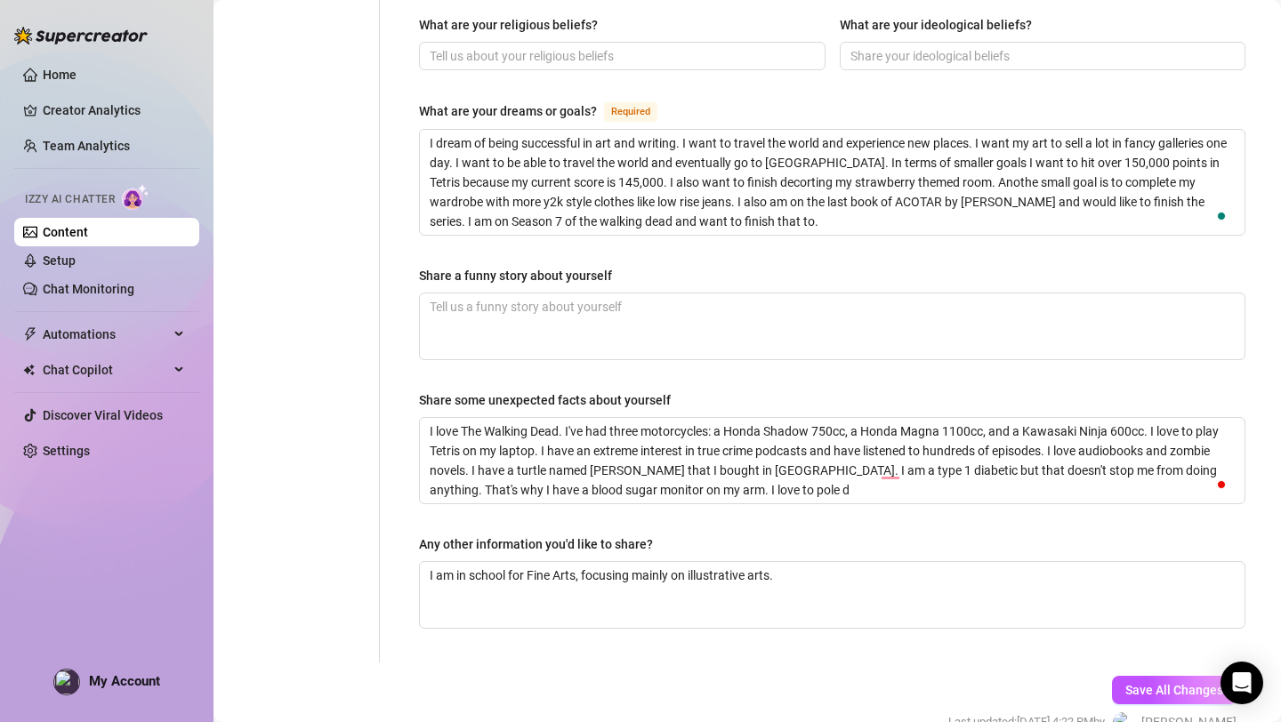
type textarea "I love The Walking Dead. I've had three motorcycles: a Honda Shadow 750cc, a Ho…"
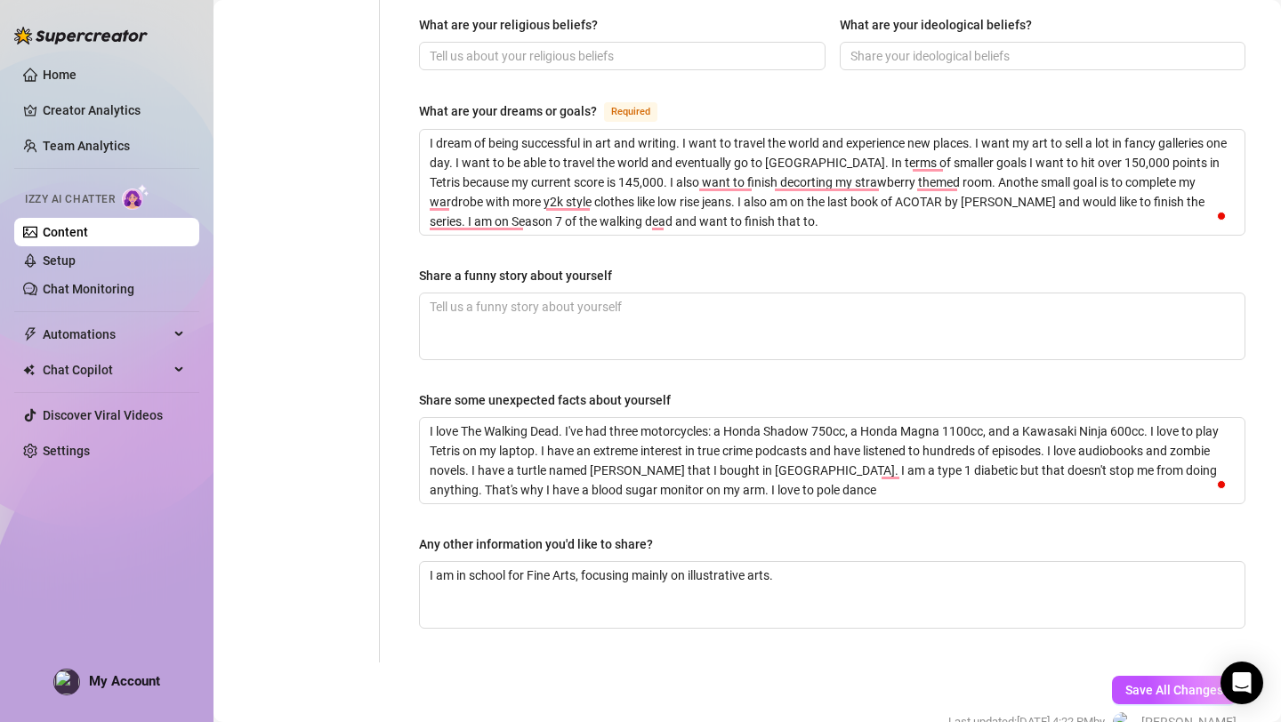
type textarea "I love The Walking Dead. I've had three motorcycles: a Honda Shadow 750cc, a Ho…"
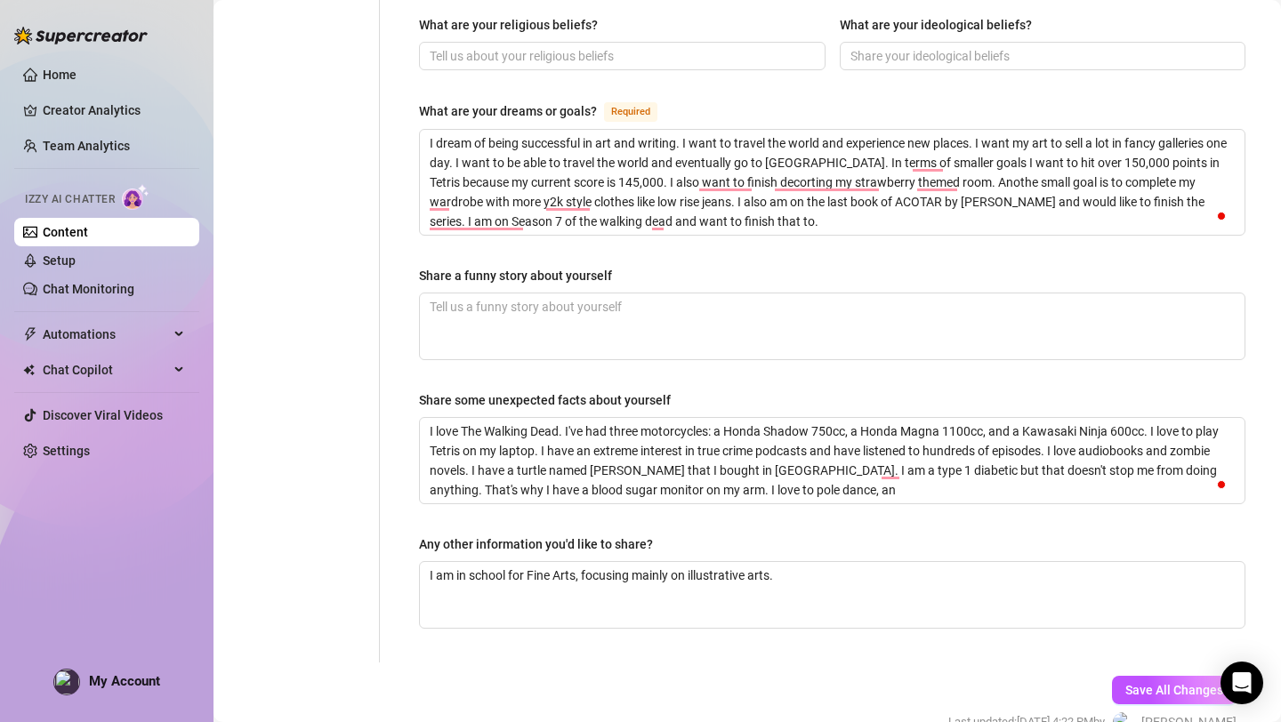
type textarea "I love The Walking Dead. I've had three motorcycles: a Honda Shadow 750cc, a Ho…"
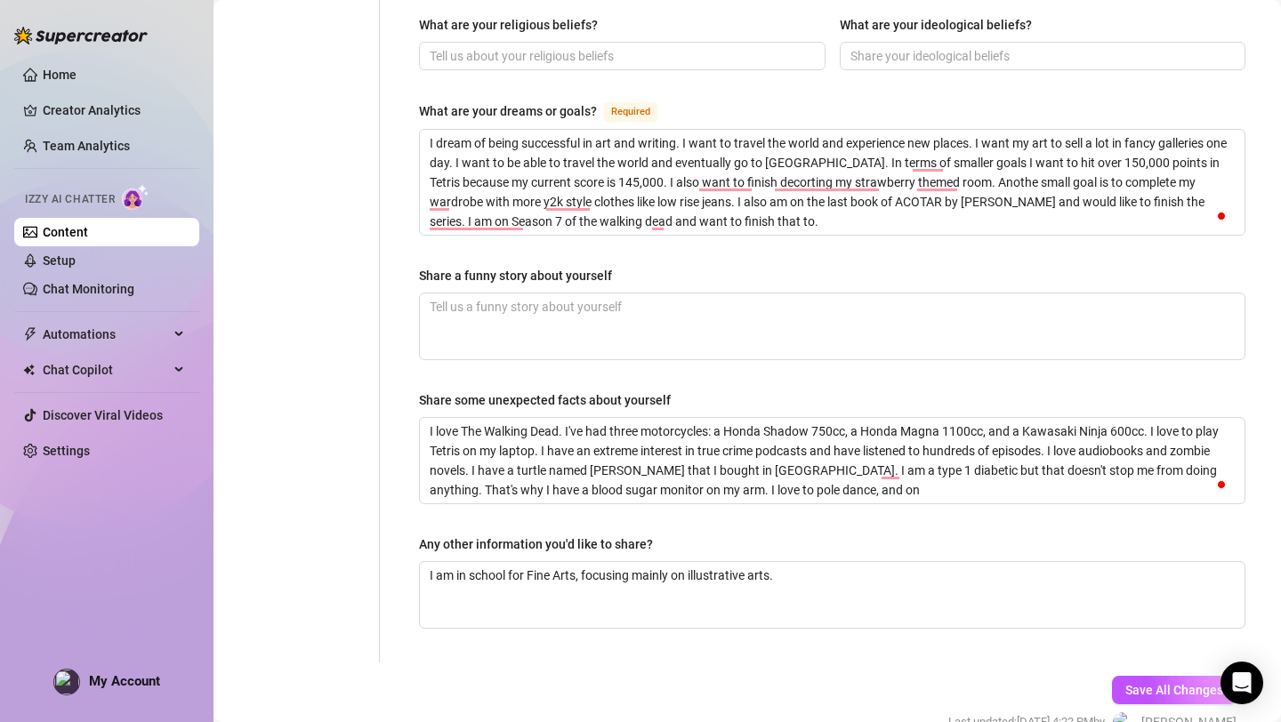
type textarea "I love The Walking Dead. I've had three motorcycles: a Honda Shadow 750cc, a Ho…"
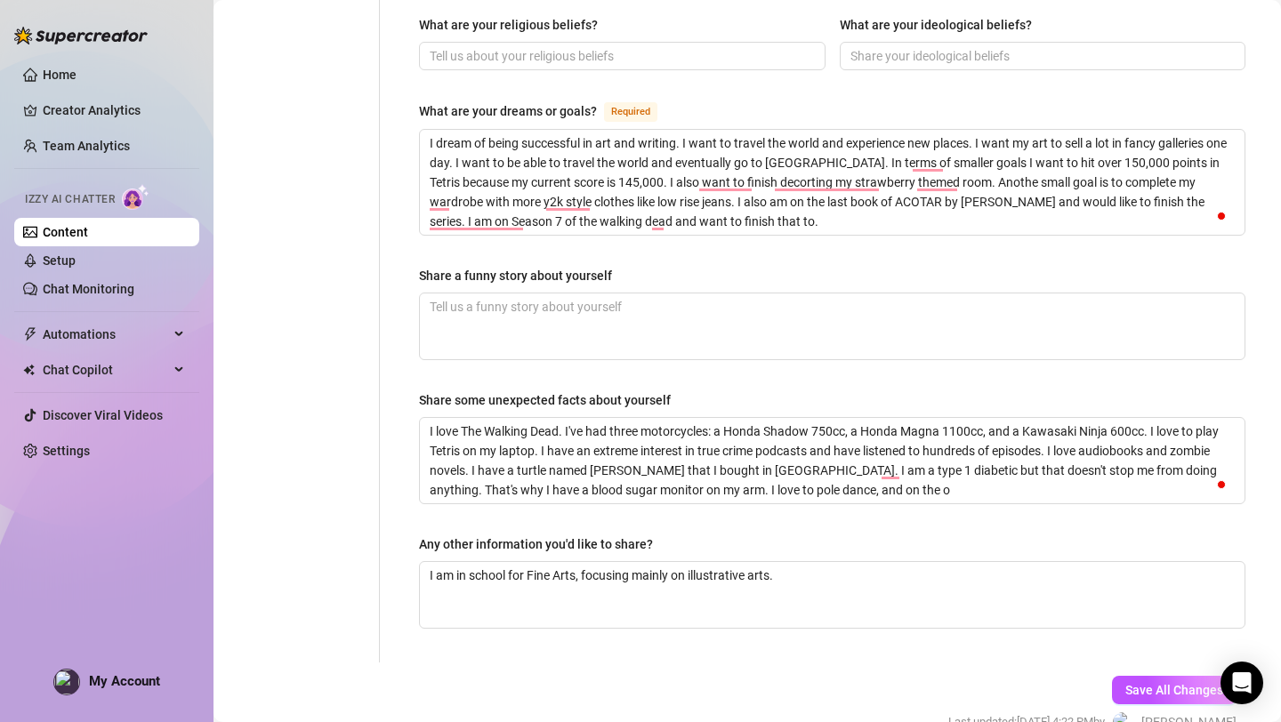
type textarea "I love The Walking Dead. I've had three motorcycles: a Honda Shadow 750cc, a Ho…"
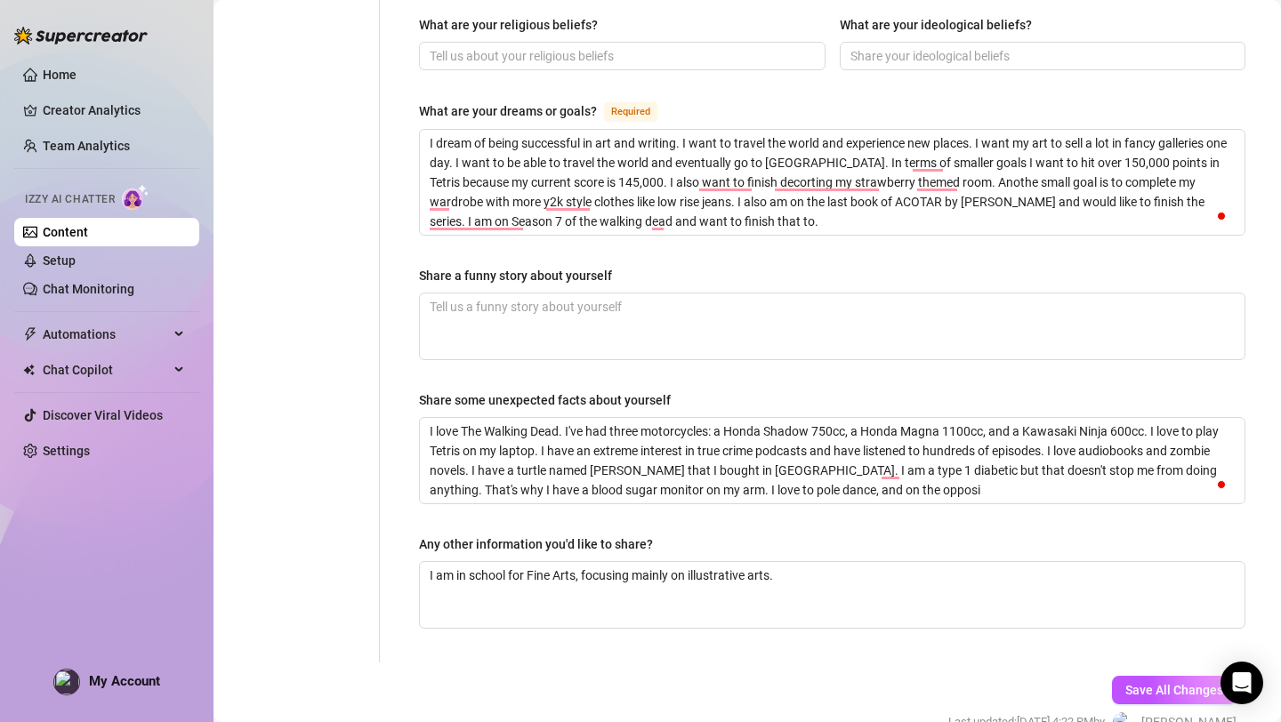
type textarea "I love The Walking Dead. I've had three motorcycles: a Honda Shadow 750cc, a Ho…"
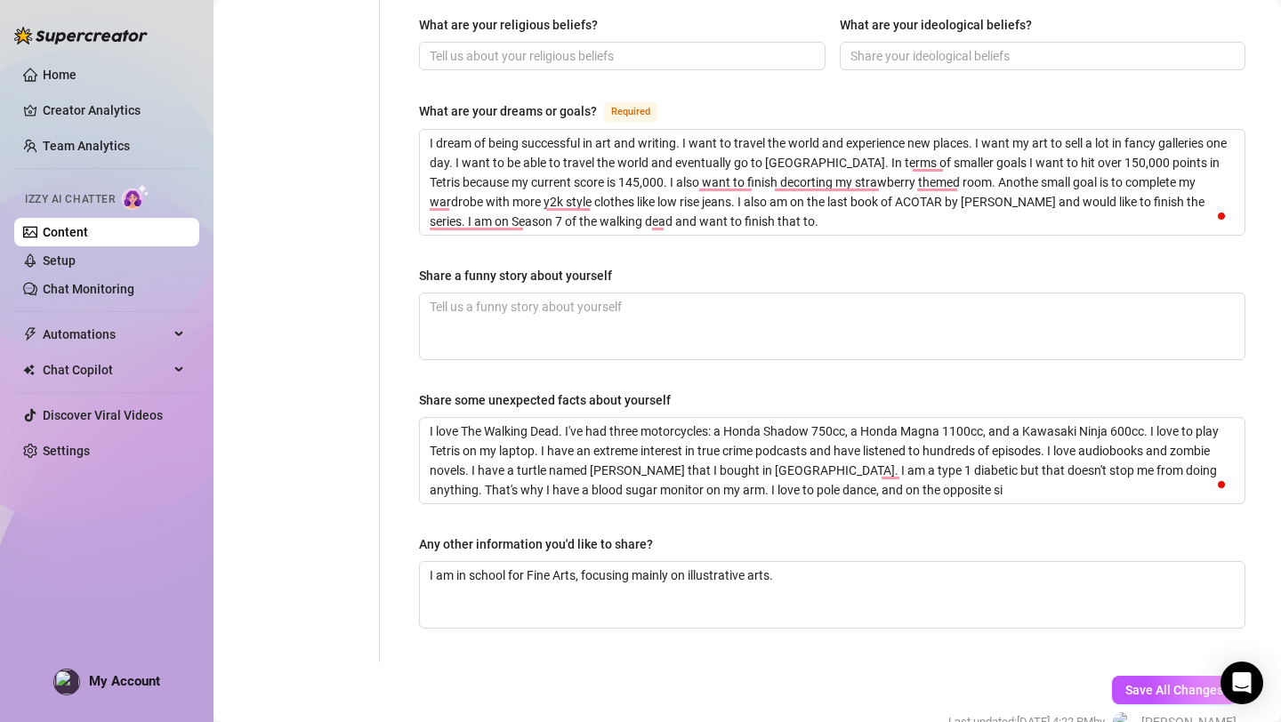
type textarea "I love The Walking Dead. I've had three motorcycles: a Honda Shadow 750cc, a Ho…"
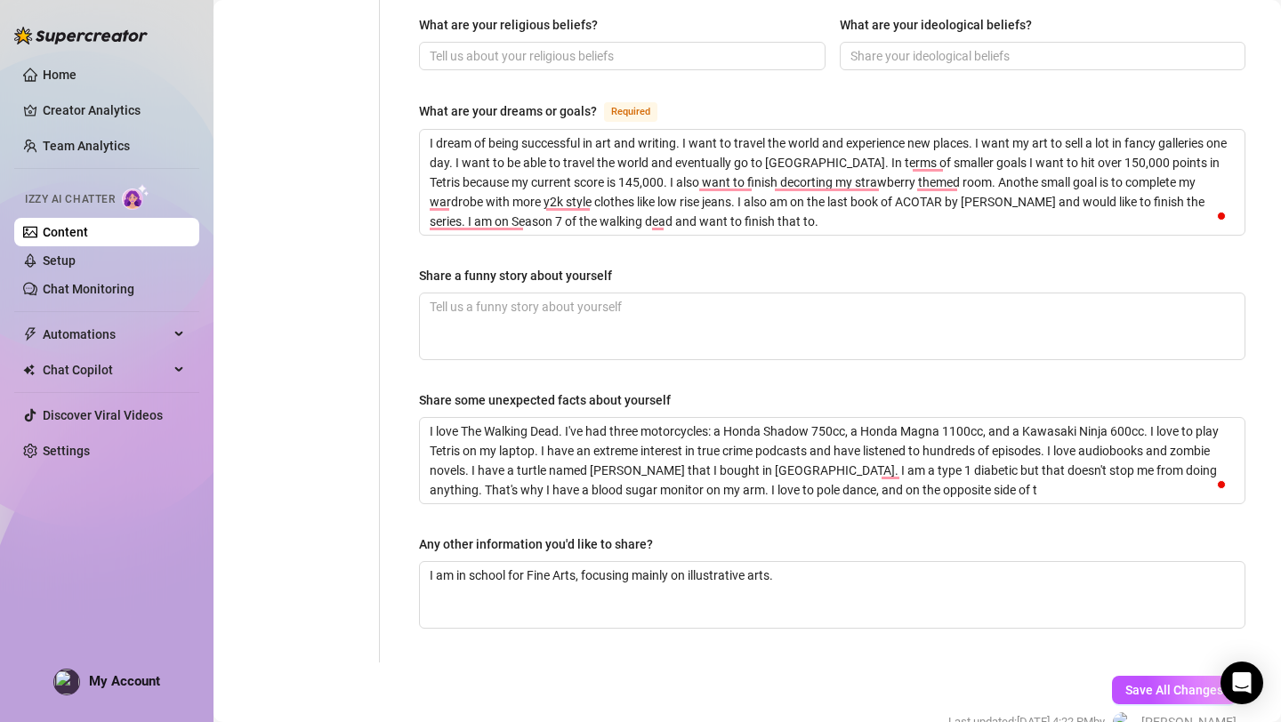
type textarea "I love The Walking Dead. I've had three motorcycles: a Honda Shadow 750cc, a Ho…"
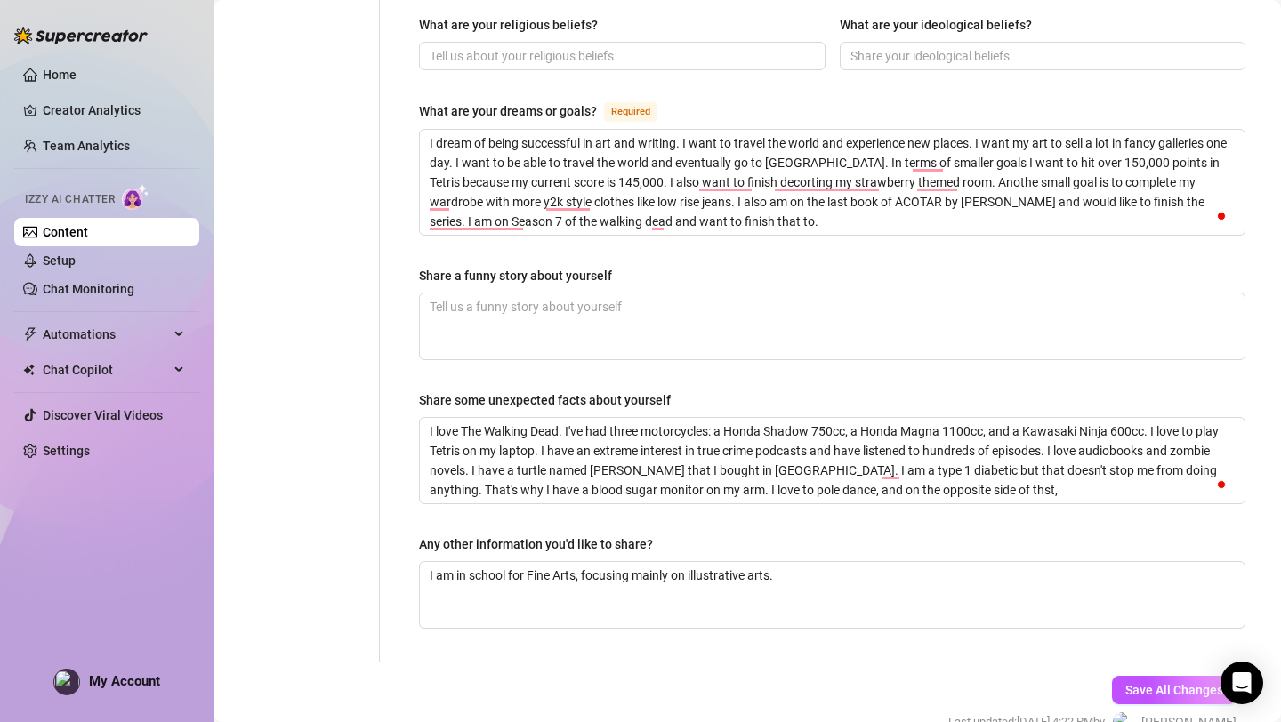
type textarea "I love The Walking Dead. I've had three motorcycles: a Honda Shadow 750cc, a Ho…"
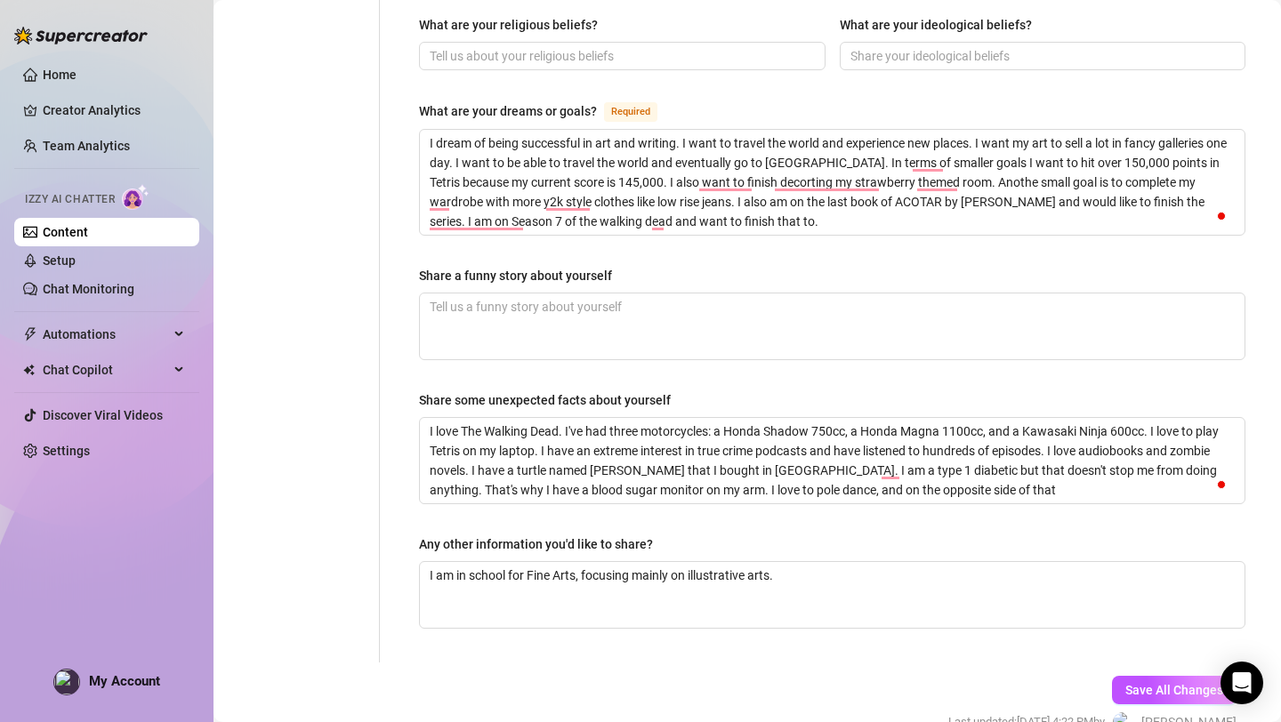
type textarea "I love The Walking Dead. I've had three motorcycles: a Honda Shadow 750cc, a Ho…"
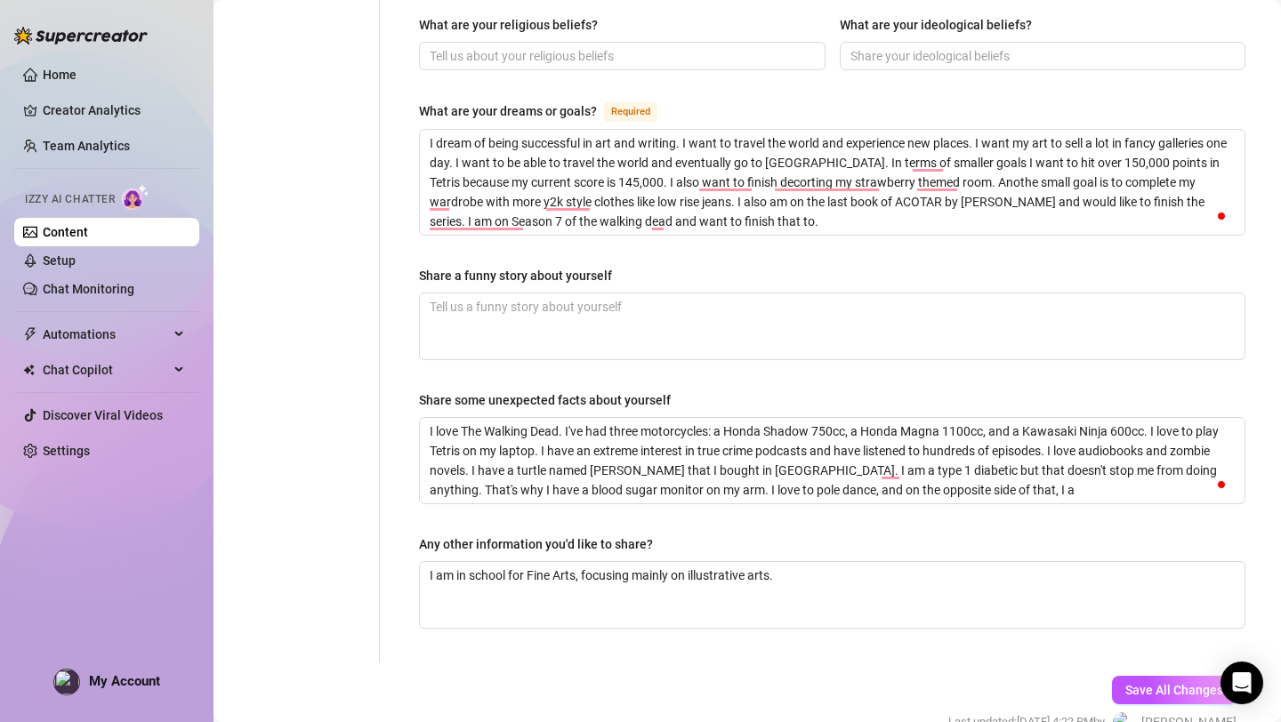
type textarea "I love The Walking Dead. I've had three motorcycles: a Honda Shadow 750cc, a Ho…"
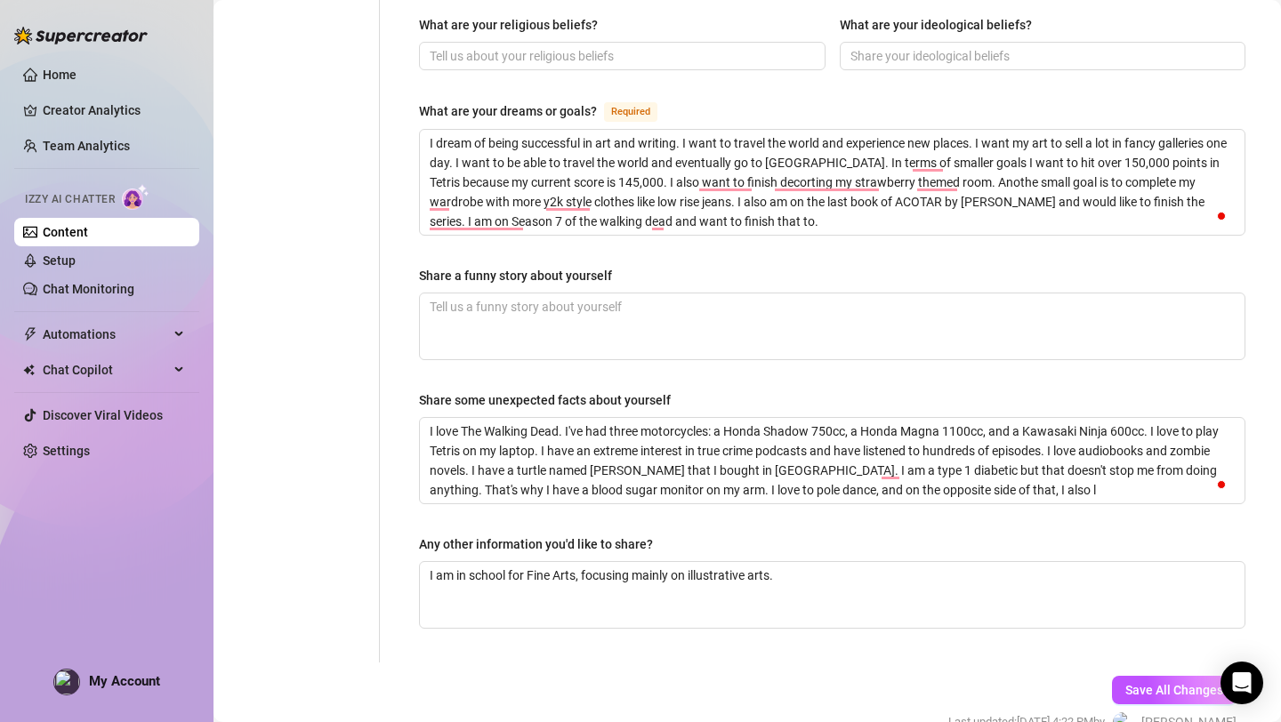
type textarea "I love The Walking Dead. I've had three motorcycles: a Honda Shadow 750cc, a Ho…"
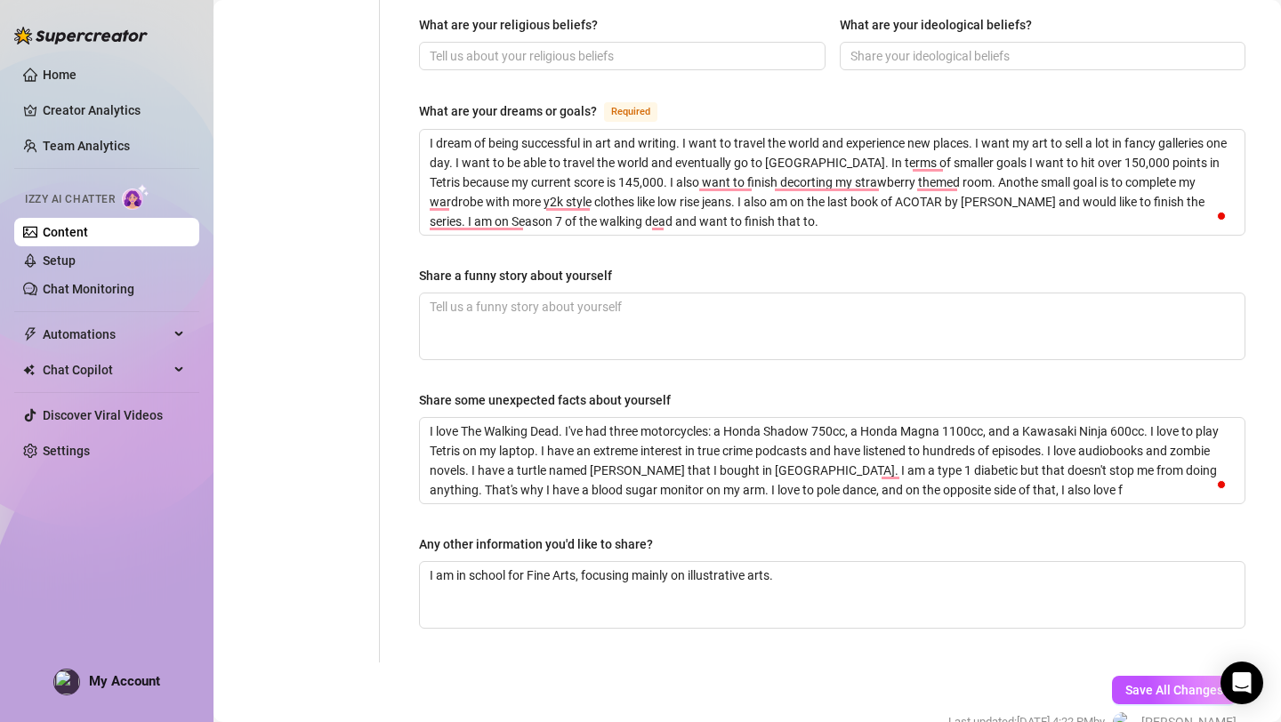
type textarea "I love The Walking Dead. I've had three motorcycles: a Honda Shadow 750cc, a Ho…"
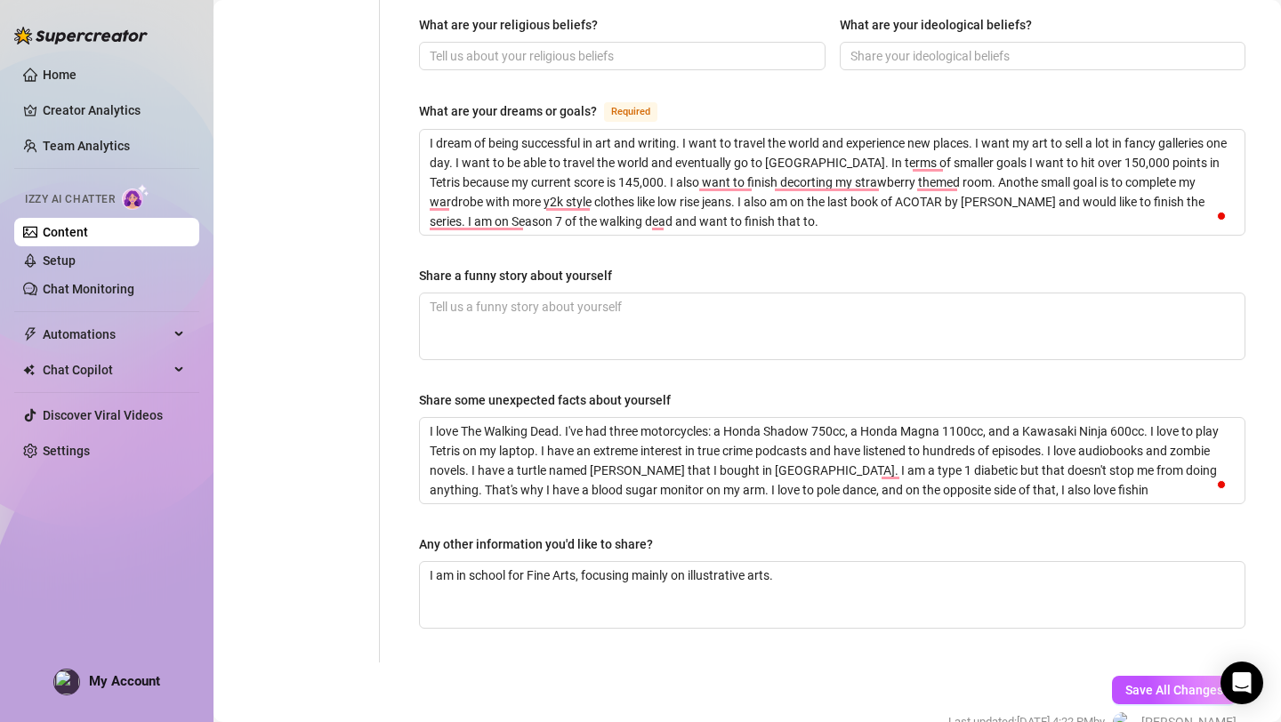
type textarea "I love The Walking Dead. I've had three motorcycles: a Honda Shadow 750cc, a Ho…"
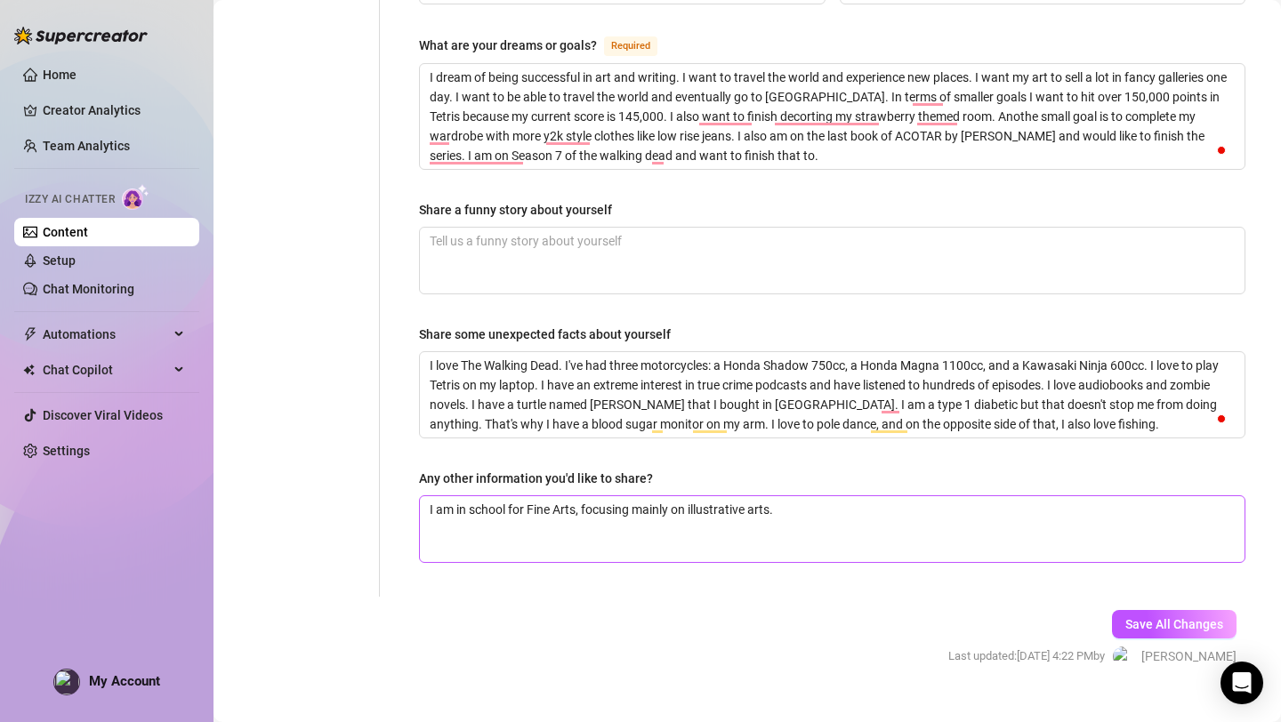
type textarea "I love The Walking Dead. I've had three motorcycles: a Honda Shadow 750cc, a Ho…"
click at [904, 496] on textarea "I am in school for Fine Arts, focusing mainly on illustrative arts." at bounding box center [832, 529] width 824 height 66
type textarea "I am in school for Fine Arts, focusing mainly on illustrative arts."
type textarea "I am in school for Fine Arts, focusing mainly on illustrative arts. M"
type textarea "I am in school for Fine Arts, focusing mainly on illustrative arts. My"
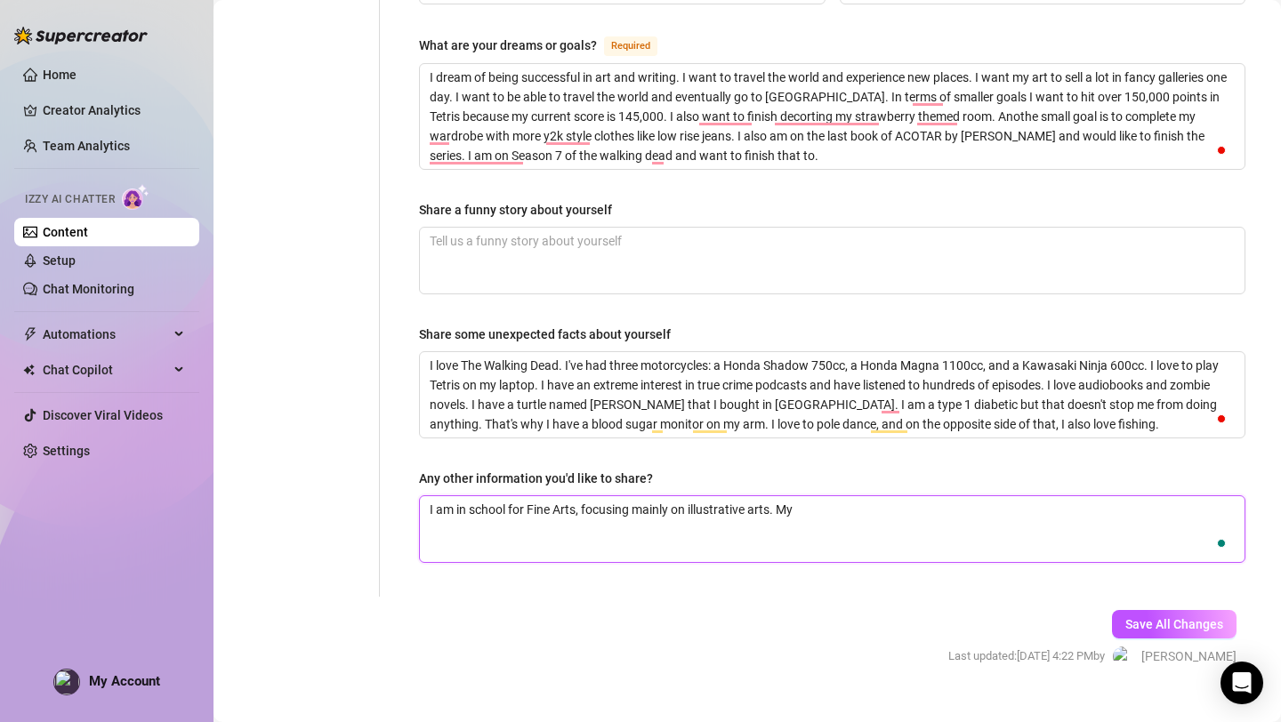
type textarea "I am in school for Fine Arts, focusing mainly on illustrative arts. My"
type textarea "I am in school for Fine Arts, focusing mainly on illustrative arts. My f"
type textarea "I am in school for Fine Arts, focusing mainly on illustrative arts. My fa"
type textarea "I am in school for Fine Arts, focusing mainly on illustrative arts. My fav"
type textarea "I am in school for Fine Arts, focusing mainly on illustrative arts. My favo"
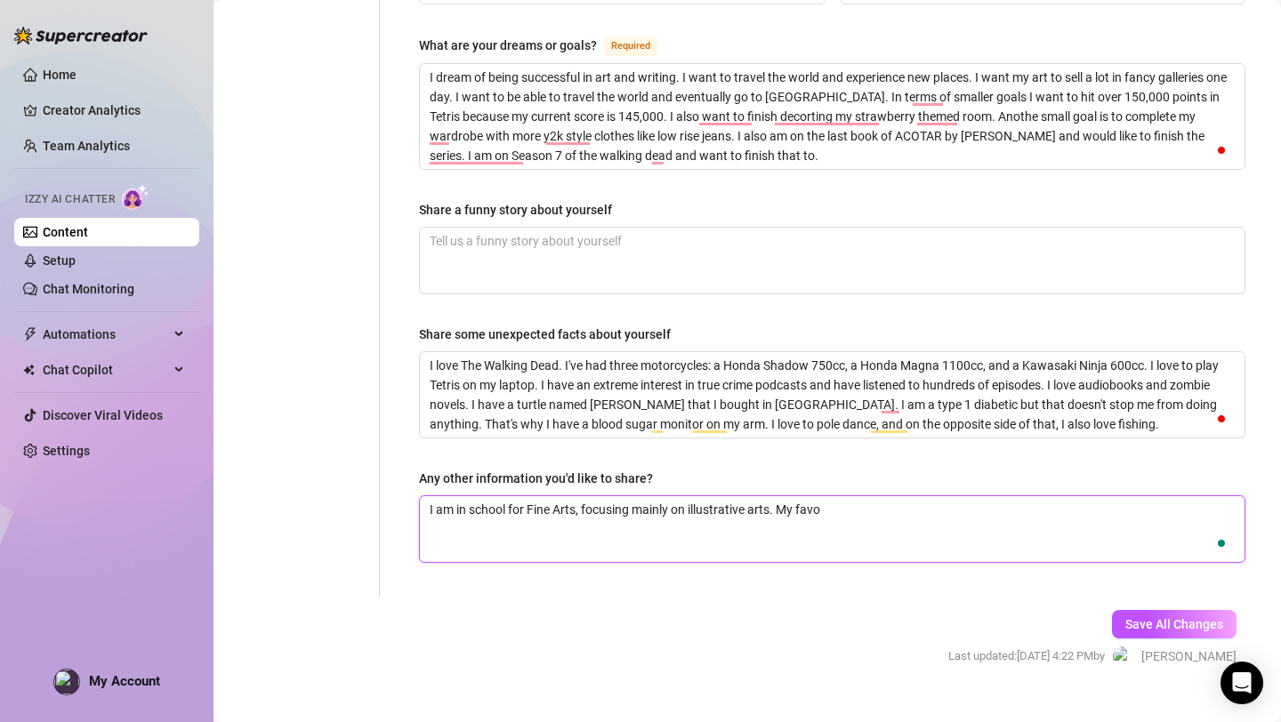
type textarea "I am in school for Fine Arts, focusing mainly on illustrative arts. My favor"
type textarea "I am in school for Fine Arts, focusing mainly on illustrative arts. My favori"
type textarea "I am in school for Fine Arts, focusing mainly on illustrative arts. My favorit"
type textarea "I am in school for Fine Arts, focusing mainly on illustrative arts. My favorite"
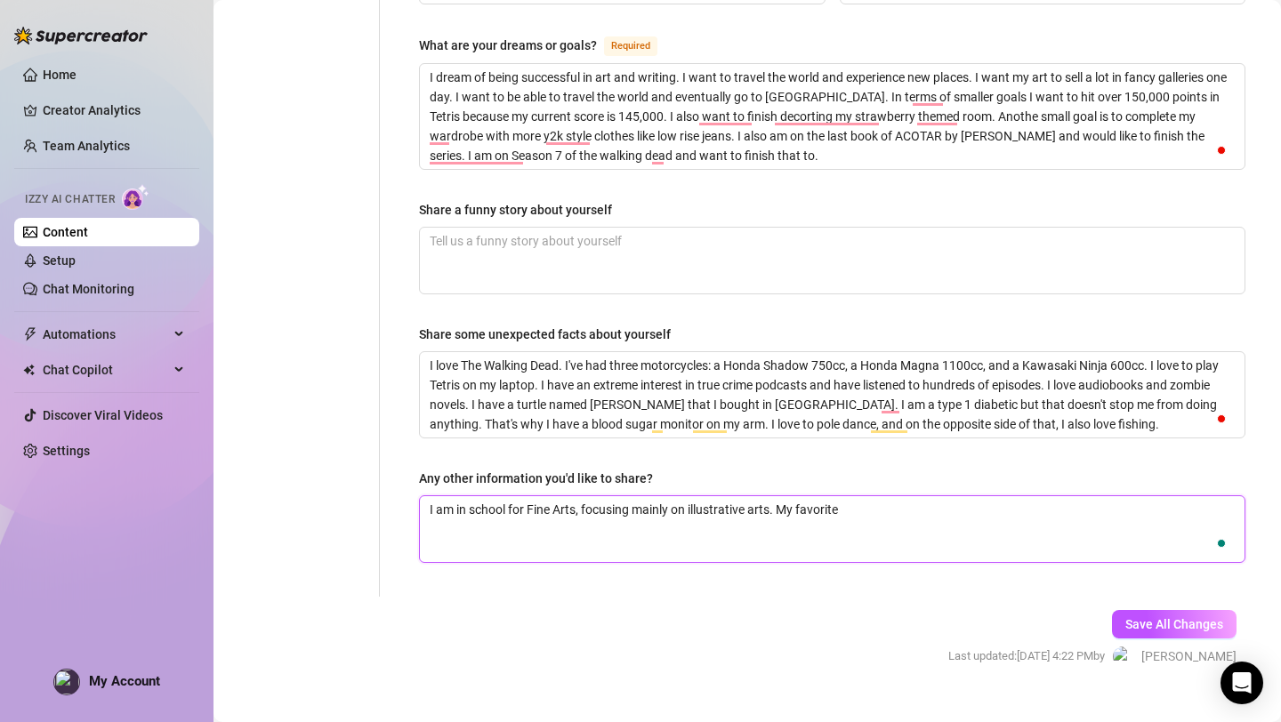
type textarea "I am in school for Fine Arts, focusing mainly on illustrative arts. My favorite…"
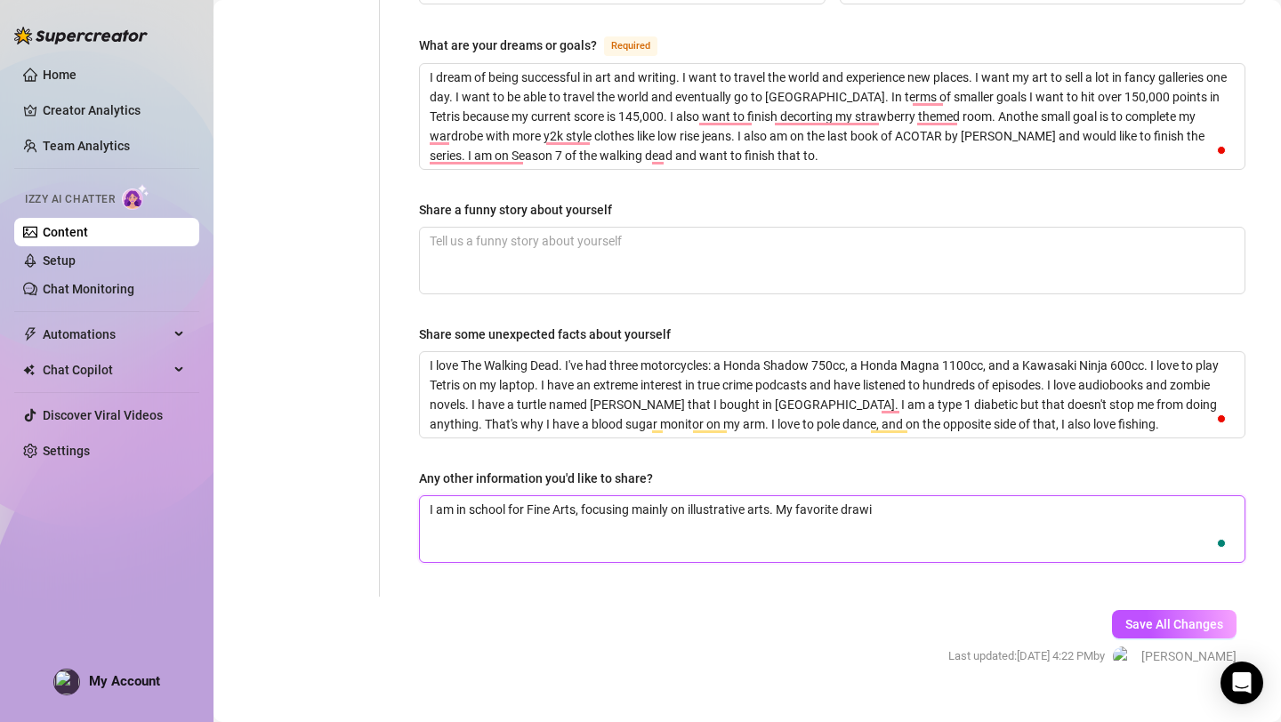
type textarea "I am in school for Fine Arts, focusing mainly on illustrative arts. My favorite…"
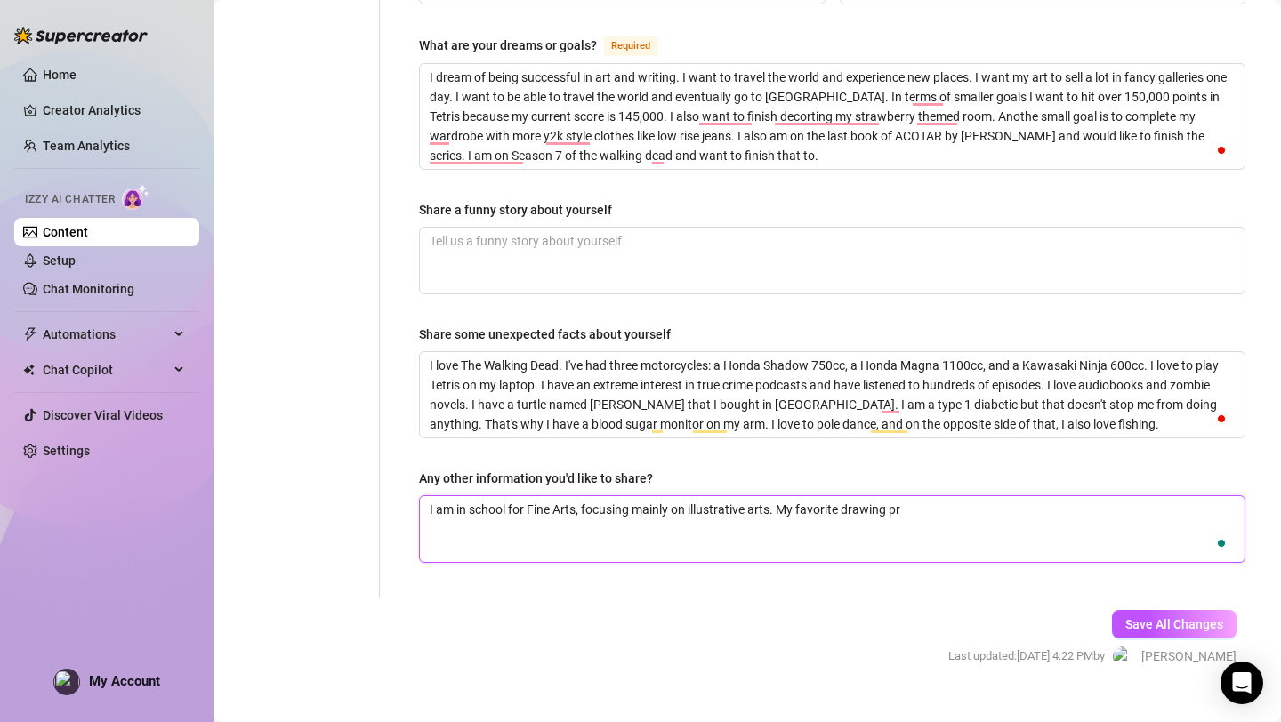
type textarea "I am in school for Fine Arts, focusing mainly on illustrative arts. My favorite…"
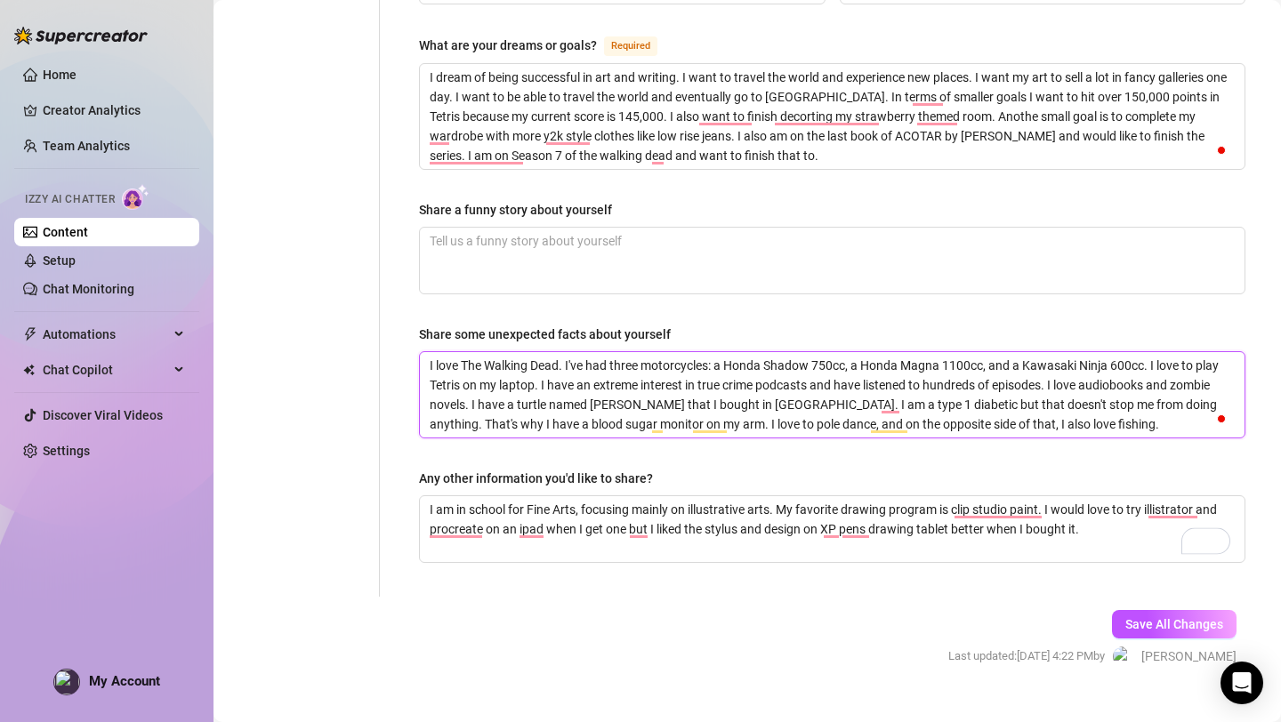
click at [1025, 398] on textarea "I love The Walking Dead. I've had three motorcycles: a Honda Shadow 750cc, a Ho…" at bounding box center [832, 394] width 824 height 85
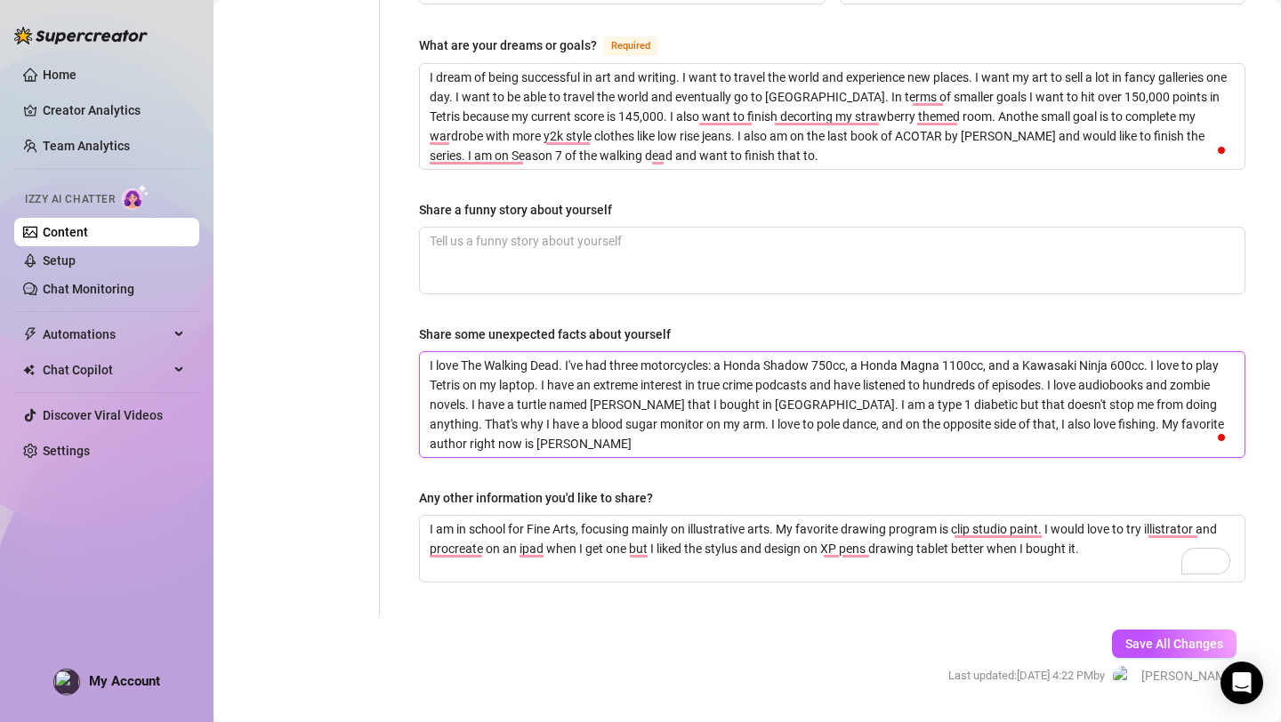
scroll to position [0, 0]
drag, startPoint x: 1013, startPoint y: 394, endPoint x: 731, endPoint y: 399, distance: 282.0
click at [731, 399] on textarea "I love The Walking Dead. I've had three motorcycles: a Honda Shadow 750cc, a Ho…" at bounding box center [832, 404] width 824 height 105
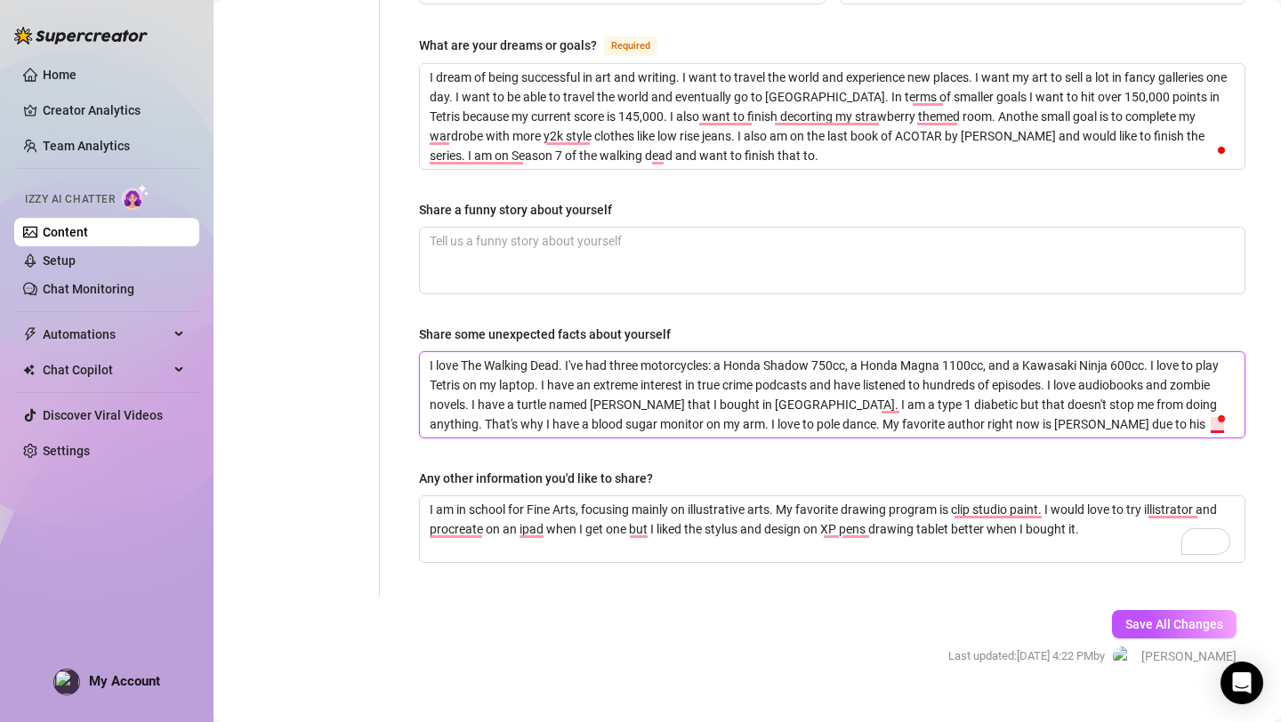
click at [1214, 400] on textarea "I love The Walking Dead. I've had three motorcycles: a Honda Shadow 750cc, a Ho…" at bounding box center [832, 394] width 824 height 85
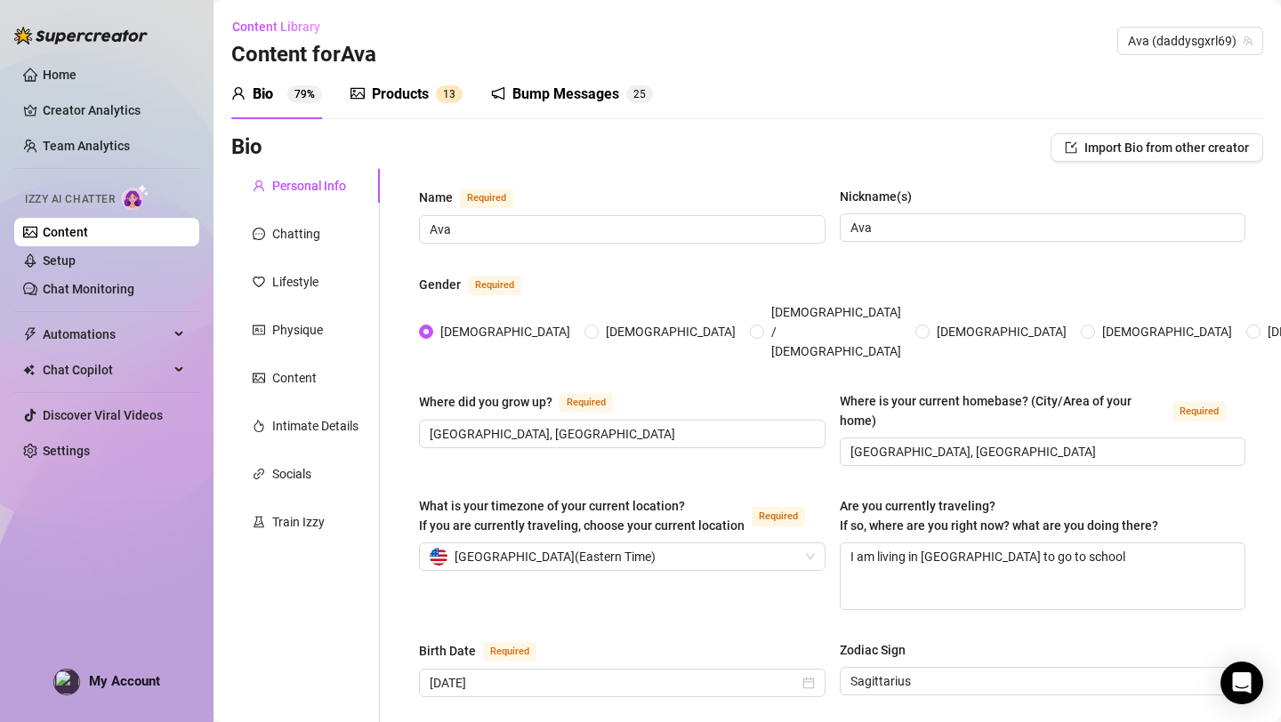
scroll to position [12733, 0]
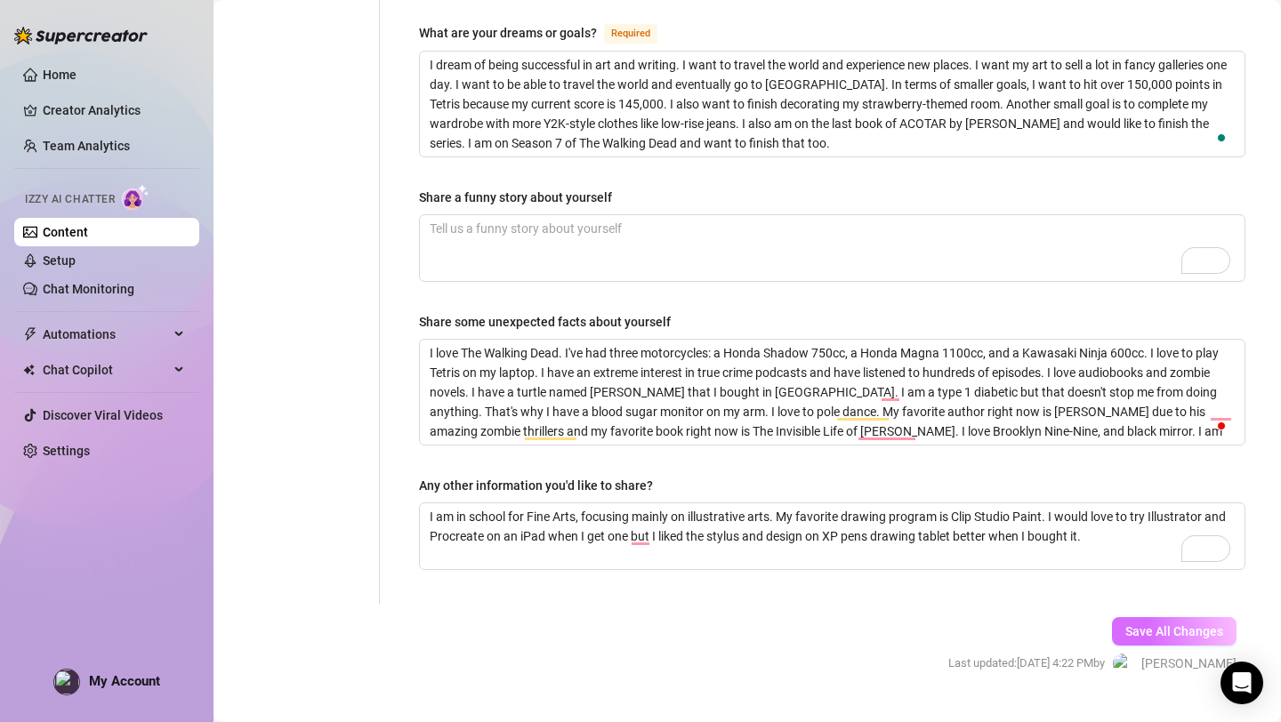
click at [1155, 624] on span "Save All Changes" at bounding box center [1174, 631] width 98 height 14
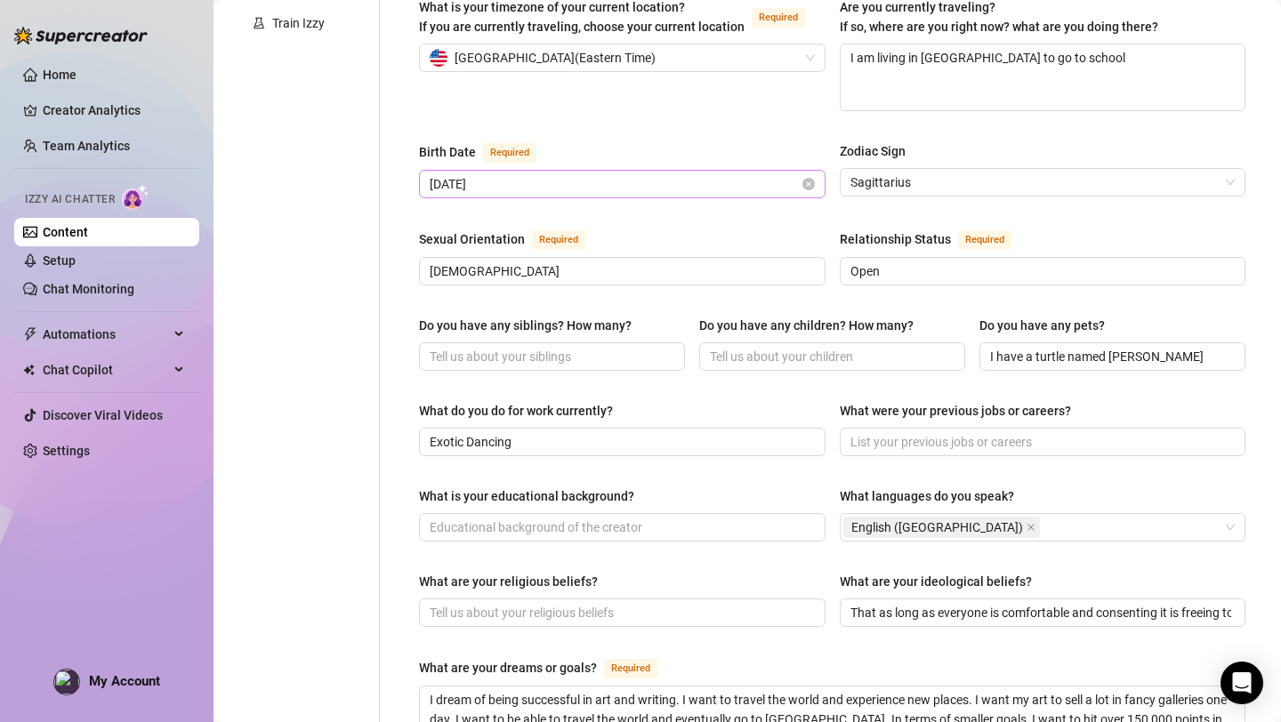
scroll to position [1141, 0]
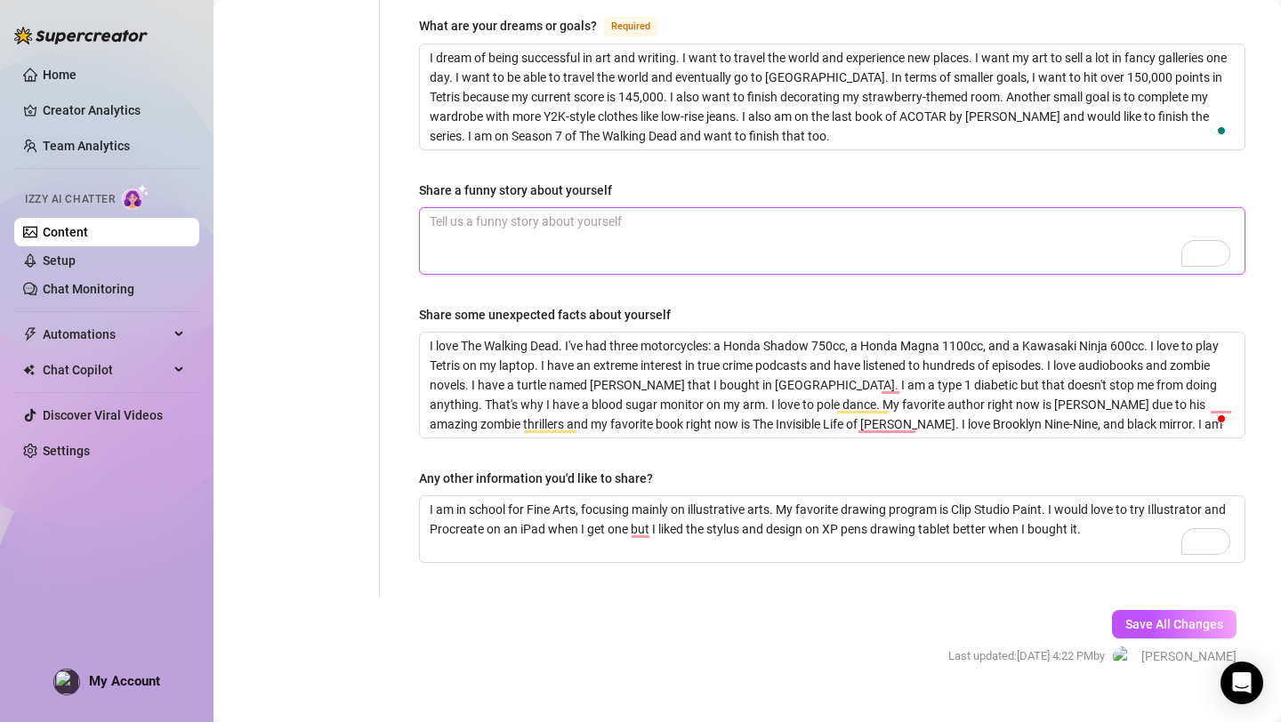
click at [625, 208] on textarea "Share a funny story about yourself" at bounding box center [832, 241] width 824 height 66
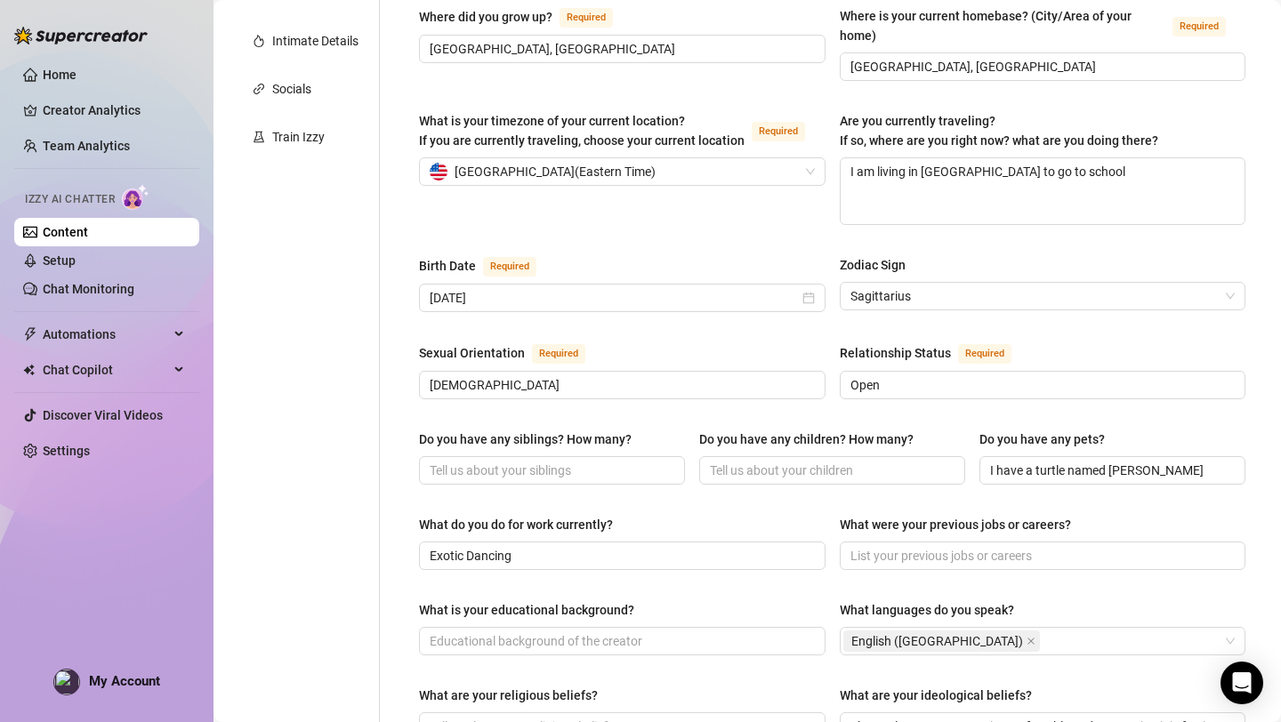
scroll to position [0, 0]
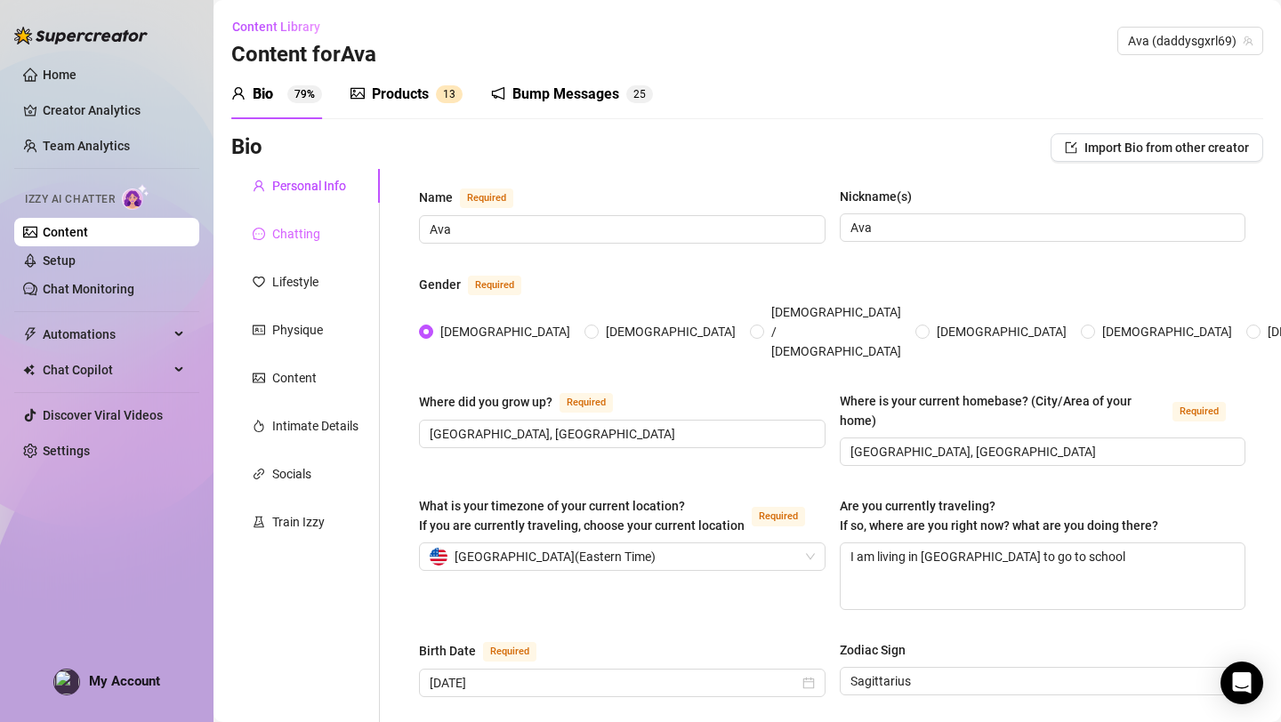
click at [322, 237] on div "Chatting" at bounding box center [305, 234] width 149 height 34
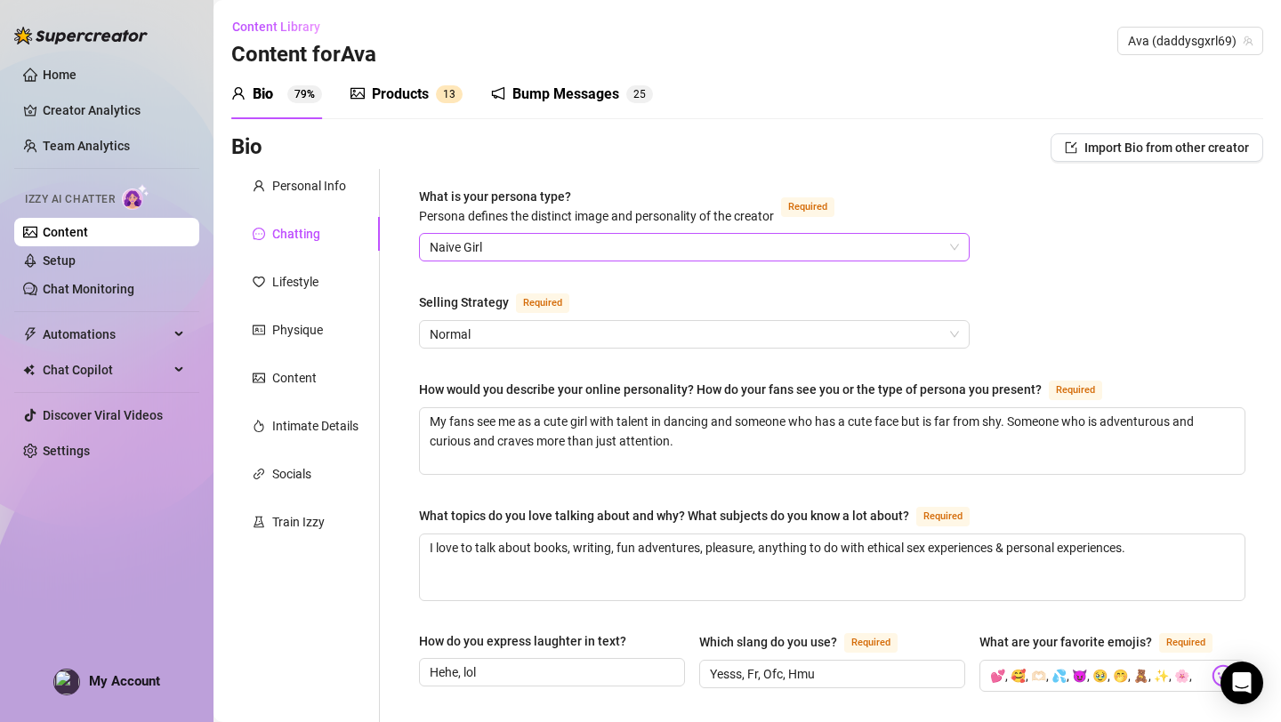
click at [591, 251] on span "Naive Girl" at bounding box center [694, 247] width 529 height 27
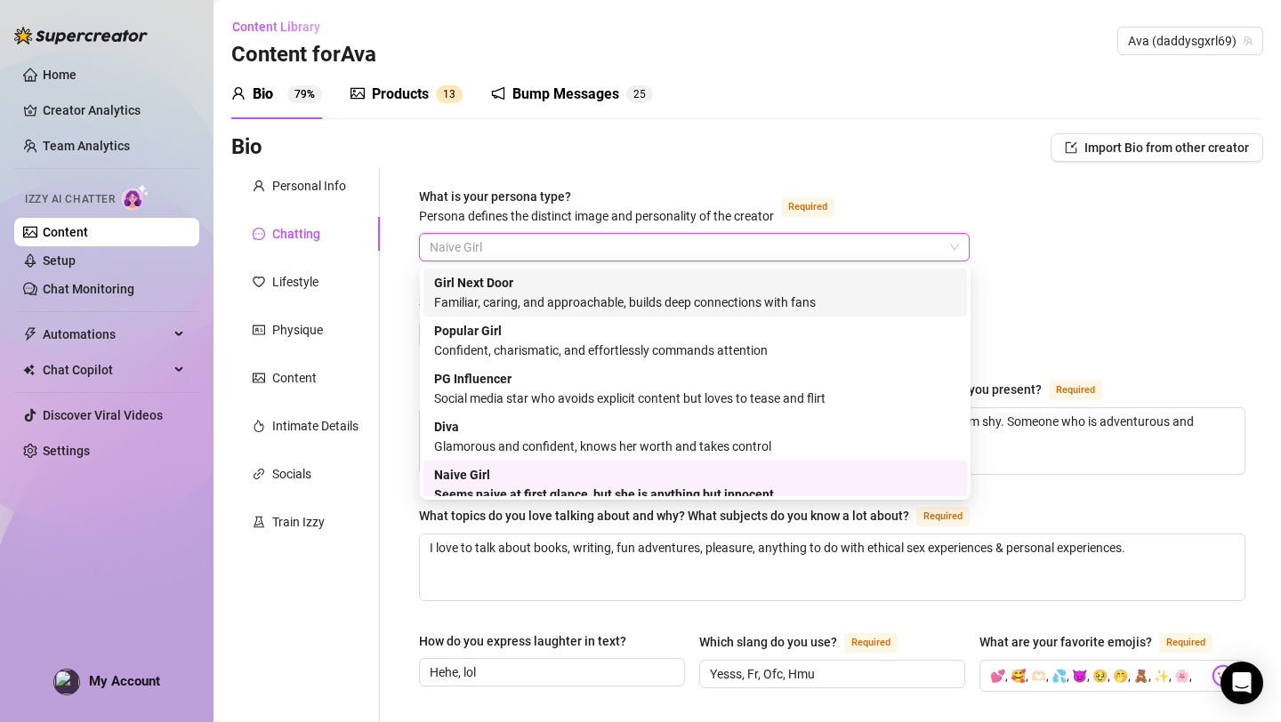
click at [840, 288] on div "Girl Next Door Familiar, caring, and approachable, builds deep connections with…" at bounding box center [695, 292] width 522 height 39
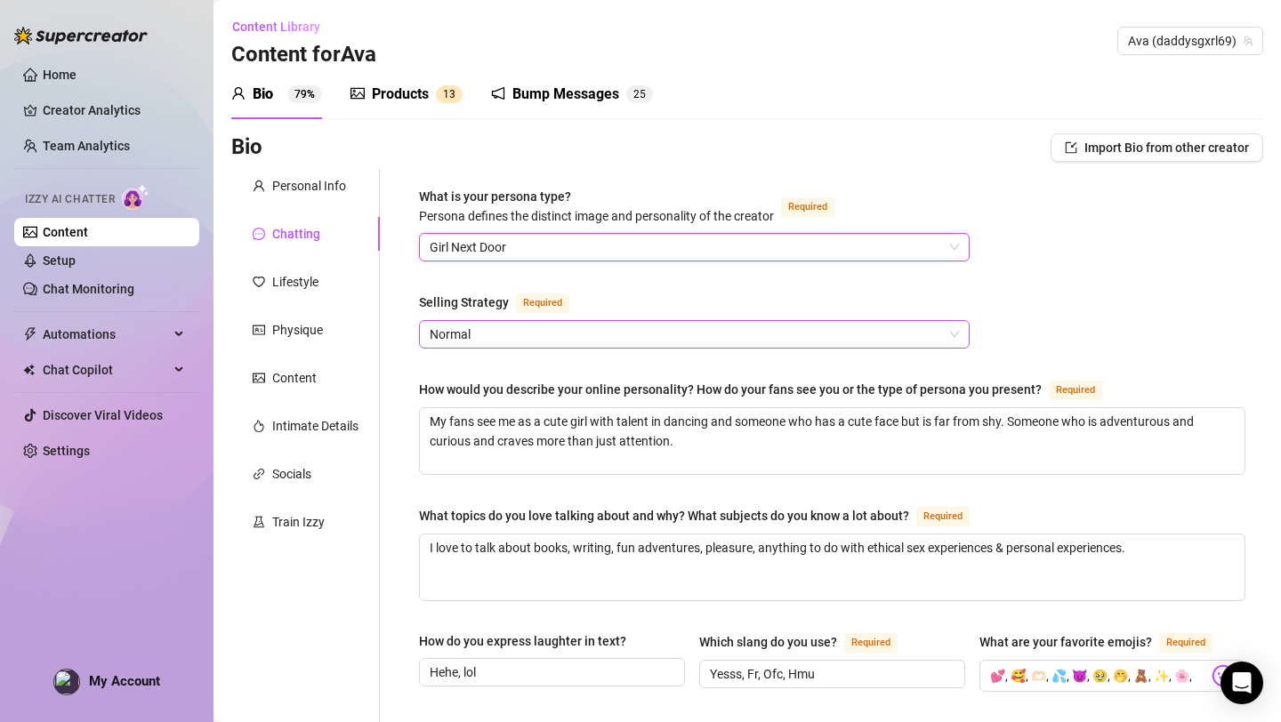
click at [789, 328] on span "Normal" at bounding box center [694, 334] width 529 height 27
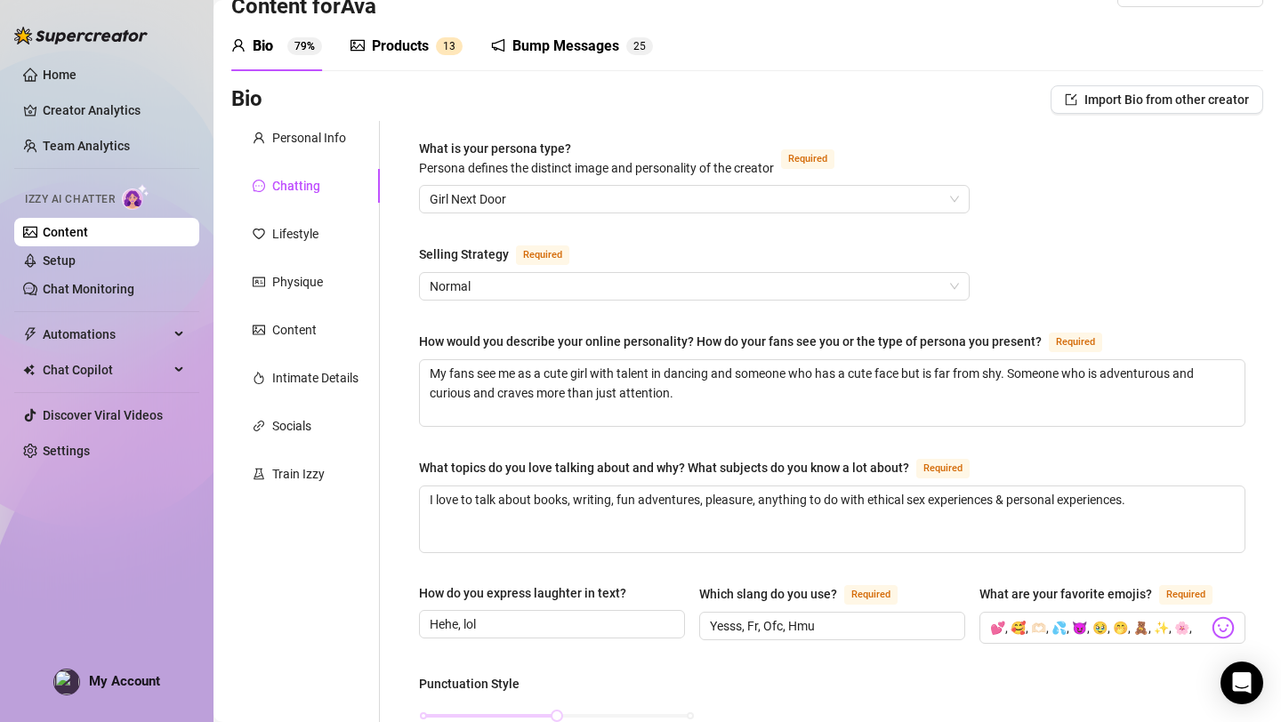
scroll to position [50, 0]
click at [715, 394] on textarea "My fans see me as a cute girl with talent in dancing and someone who has a cute…" at bounding box center [832, 391] width 824 height 66
type textarea "My fans see me as a cute girl with talent in dancing and someone who has a cute…"
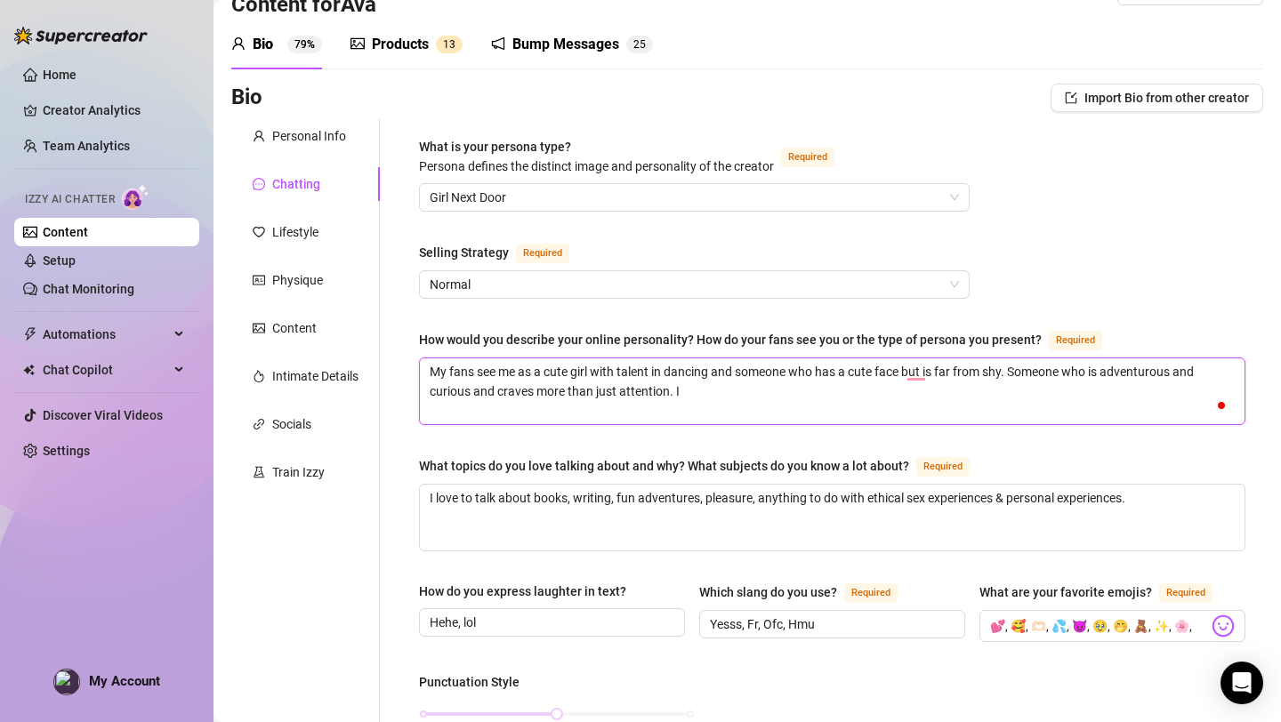
type textarea "My fans see me as a cute girl with talent in dancing and someone who has a cute…"
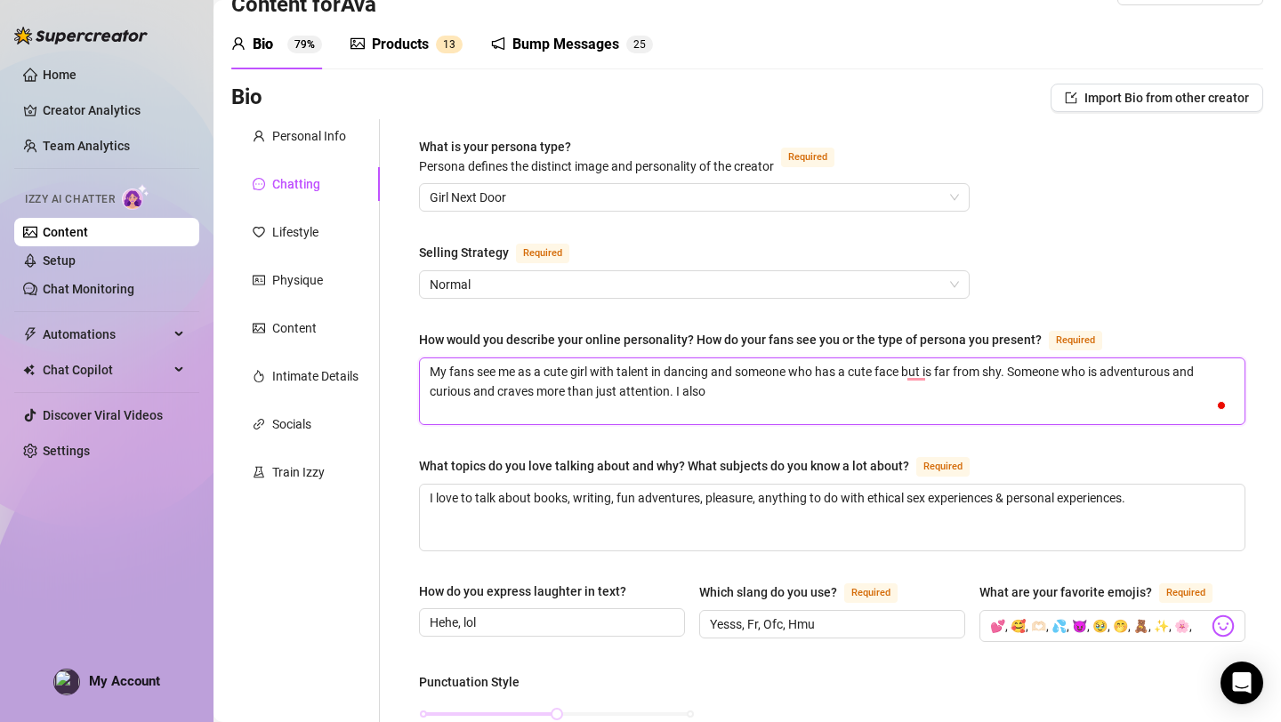
type textarea "My fans see me as a cute girl with talent in dancing and someone who has a cute…"
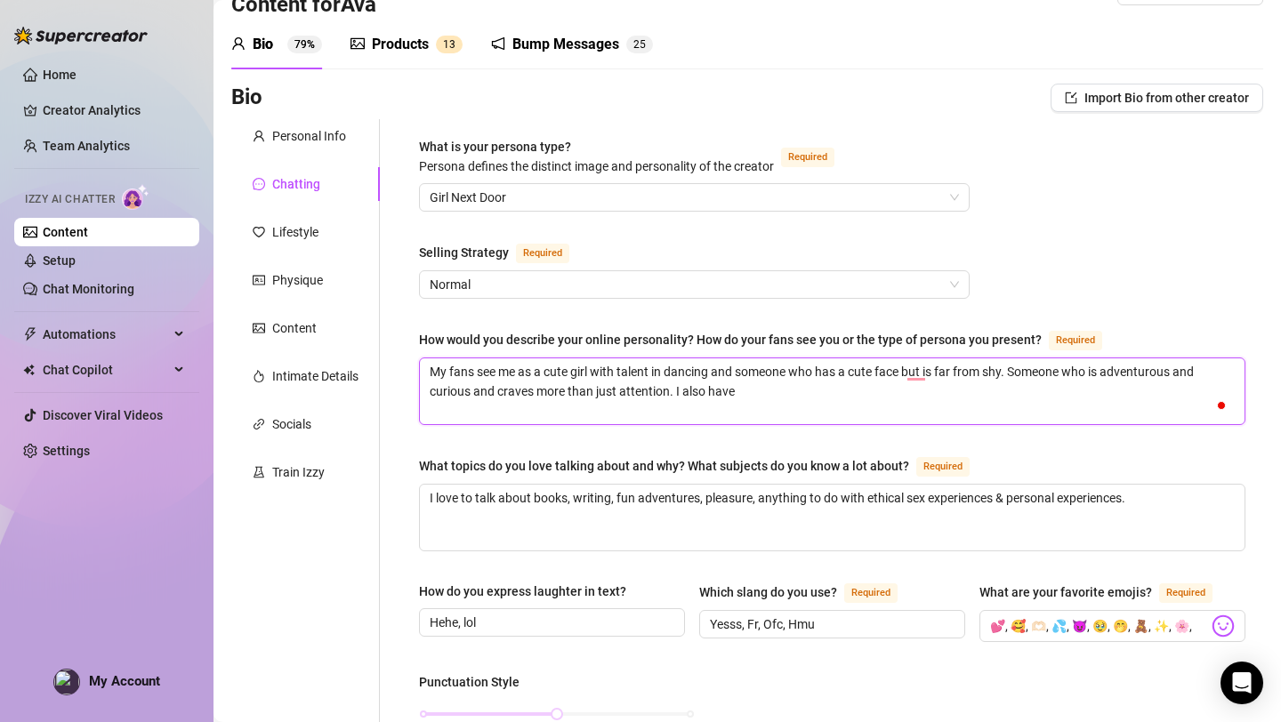
type textarea "My fans see me as a cute girl with talent in dancing and someone who has a cute…"
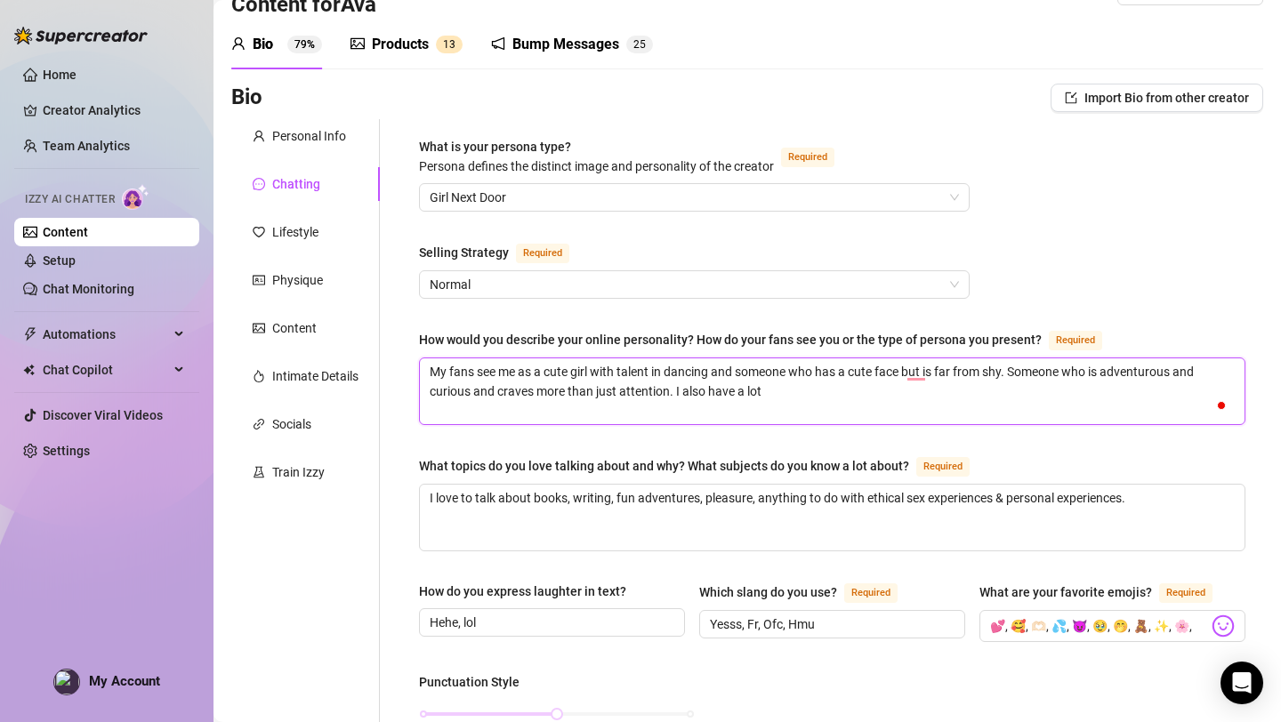
type textarea "My fans see me as a cute girl with talent in dancing and someone who has a cute…"
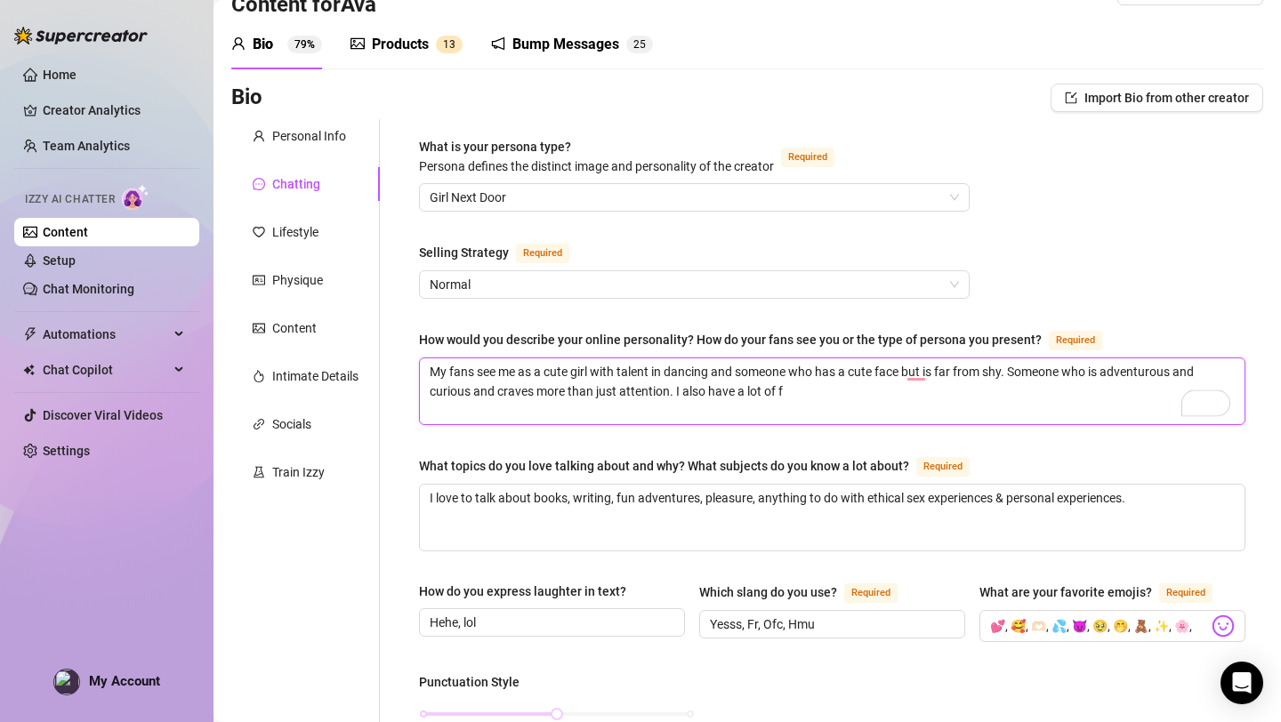
type textarea "My fans see me as a cute girl with talent in dancing and someone who has a cute…"
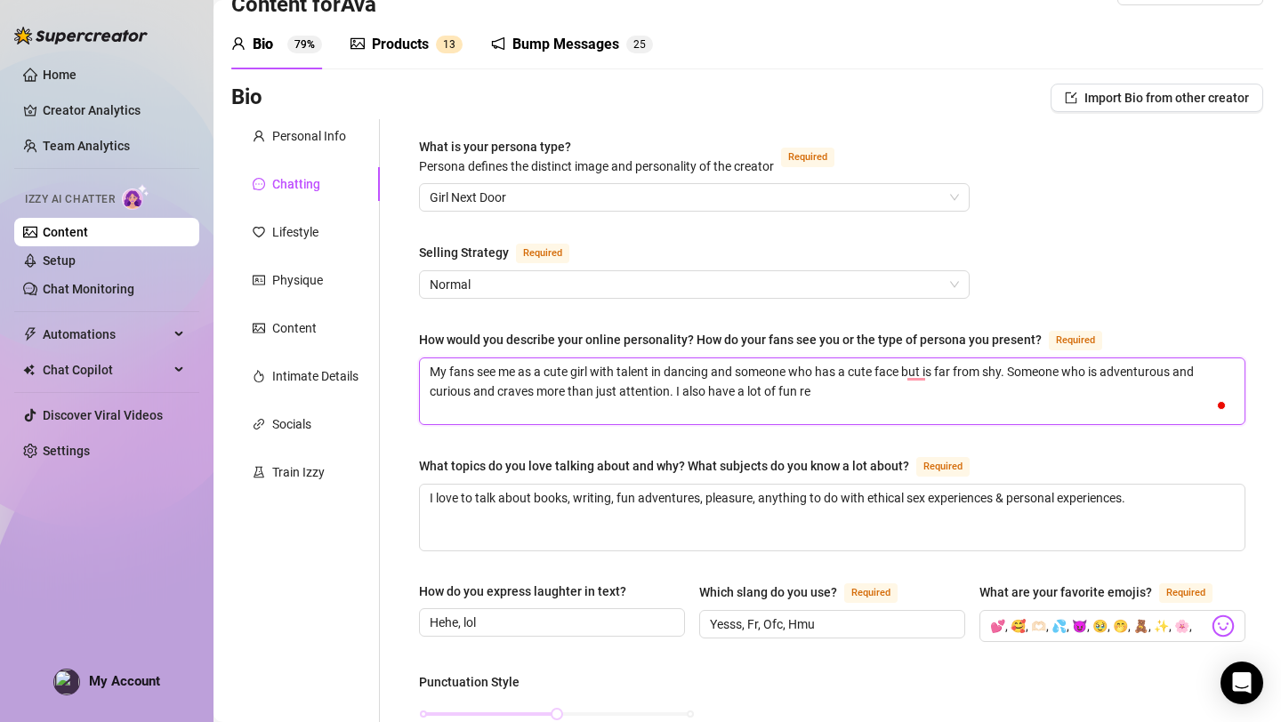
type textarea "My fans see me as a cute girl with talent in dancing and someone who has a cute…"
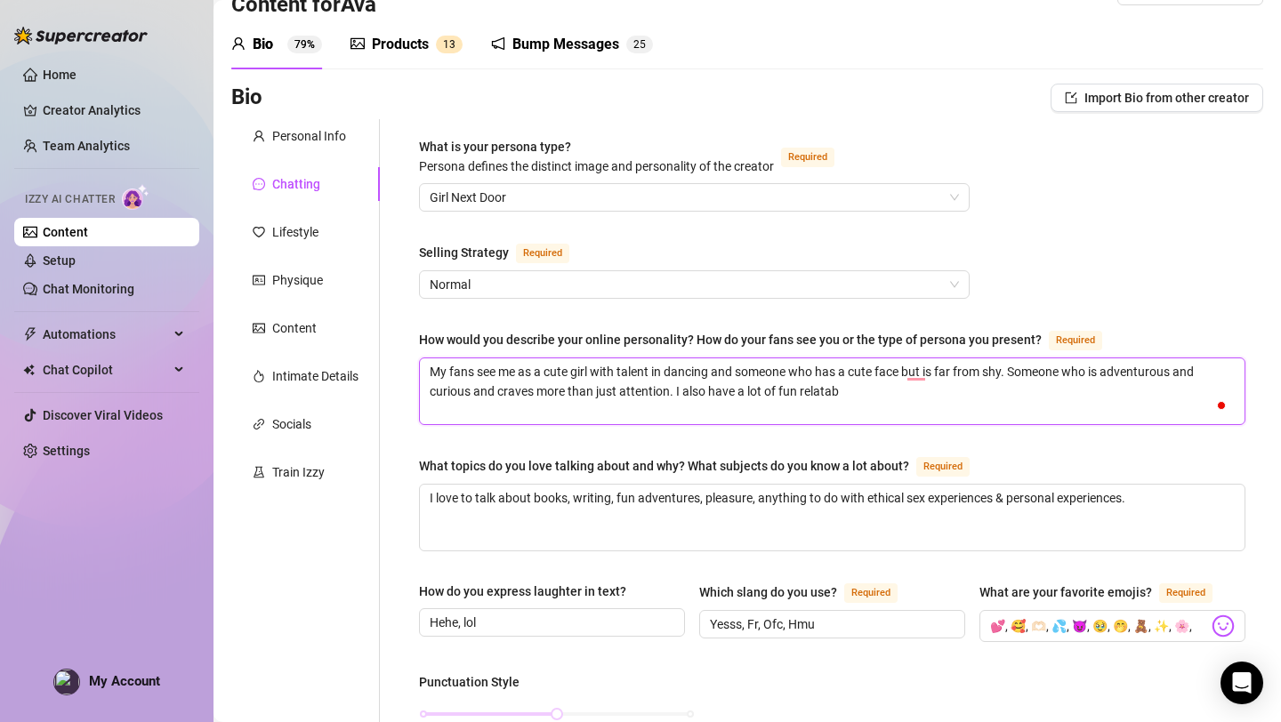
type textarea "My fans see me as a cute girl with talent in dancing and someone who has a cute…"
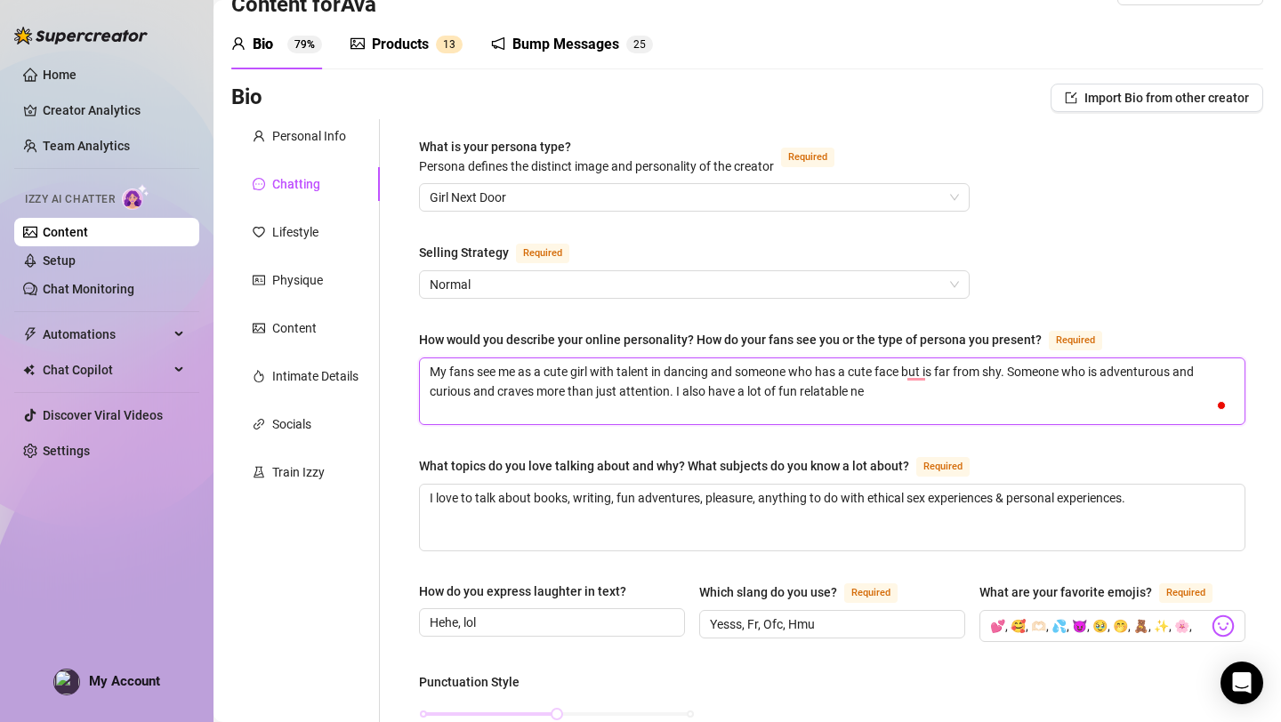
type textarea "My fans see me as a cute girl with talent in dancing and someone who has a cute…"
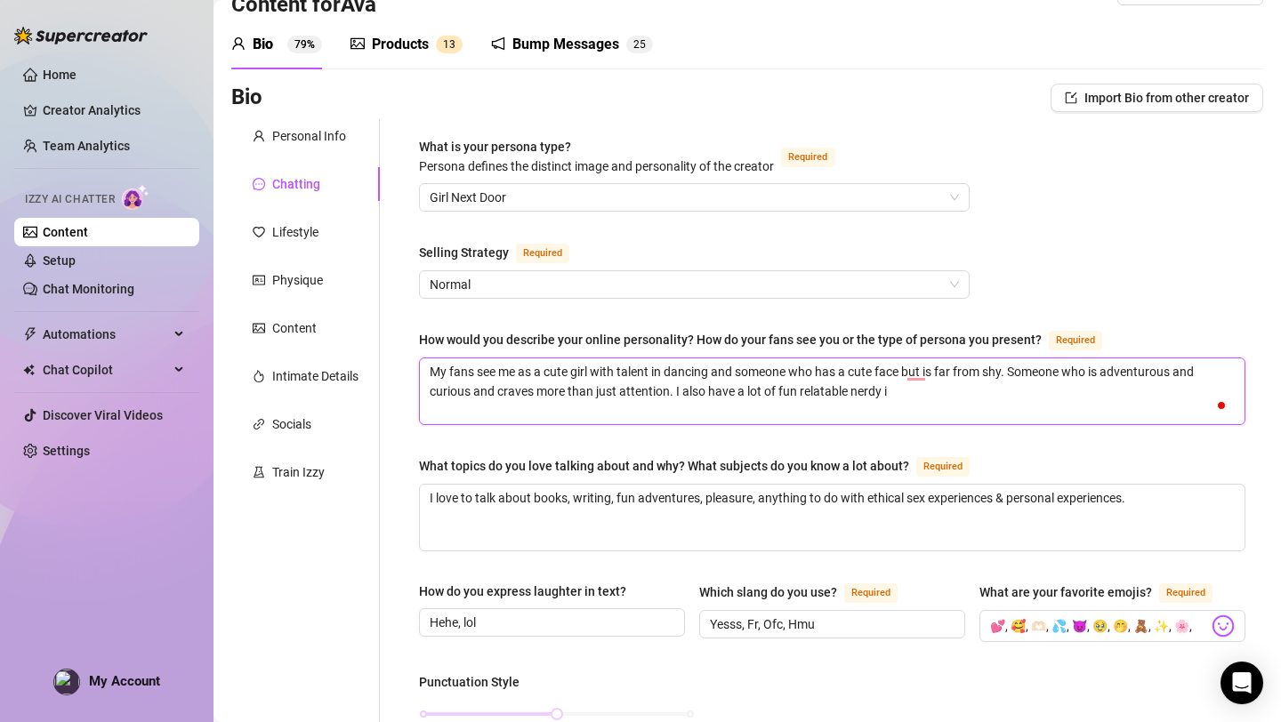
type textarea "My fans see me as a cute girl with talent in dancing and someone who has a cute…"
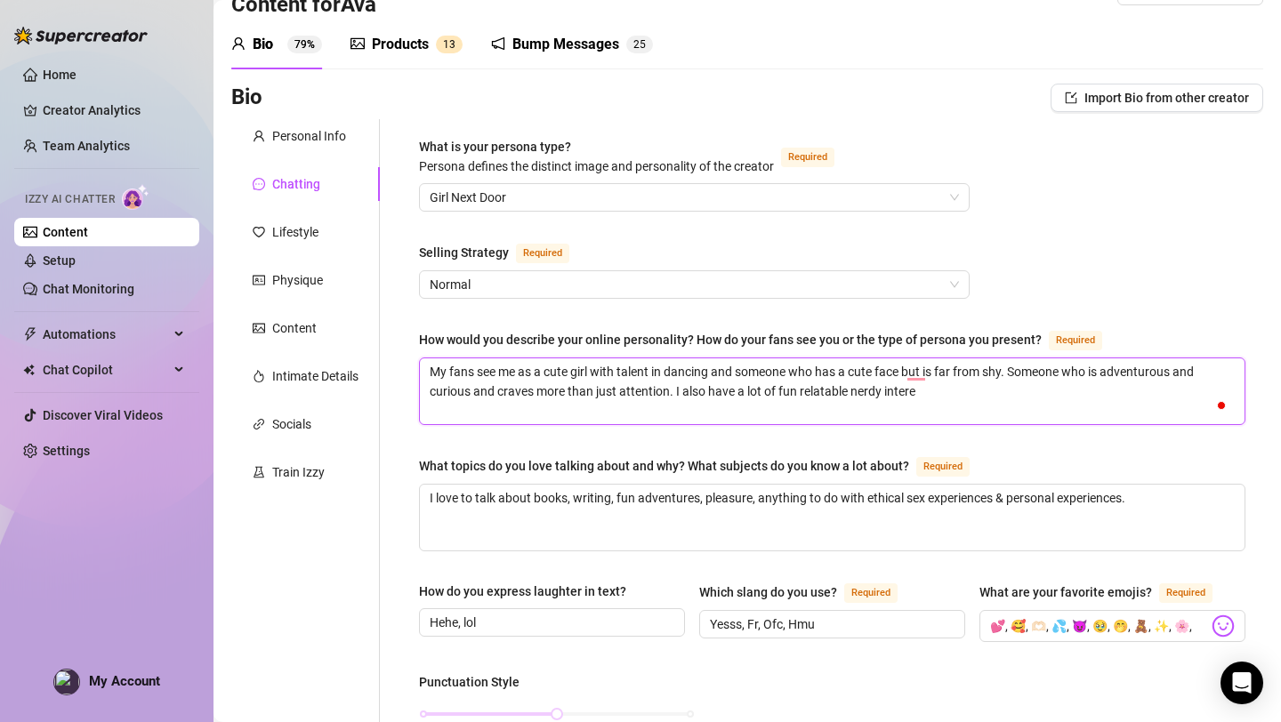
type textarea "My fans see me as a cute girl with talent in dancing and someone who has a cute…"
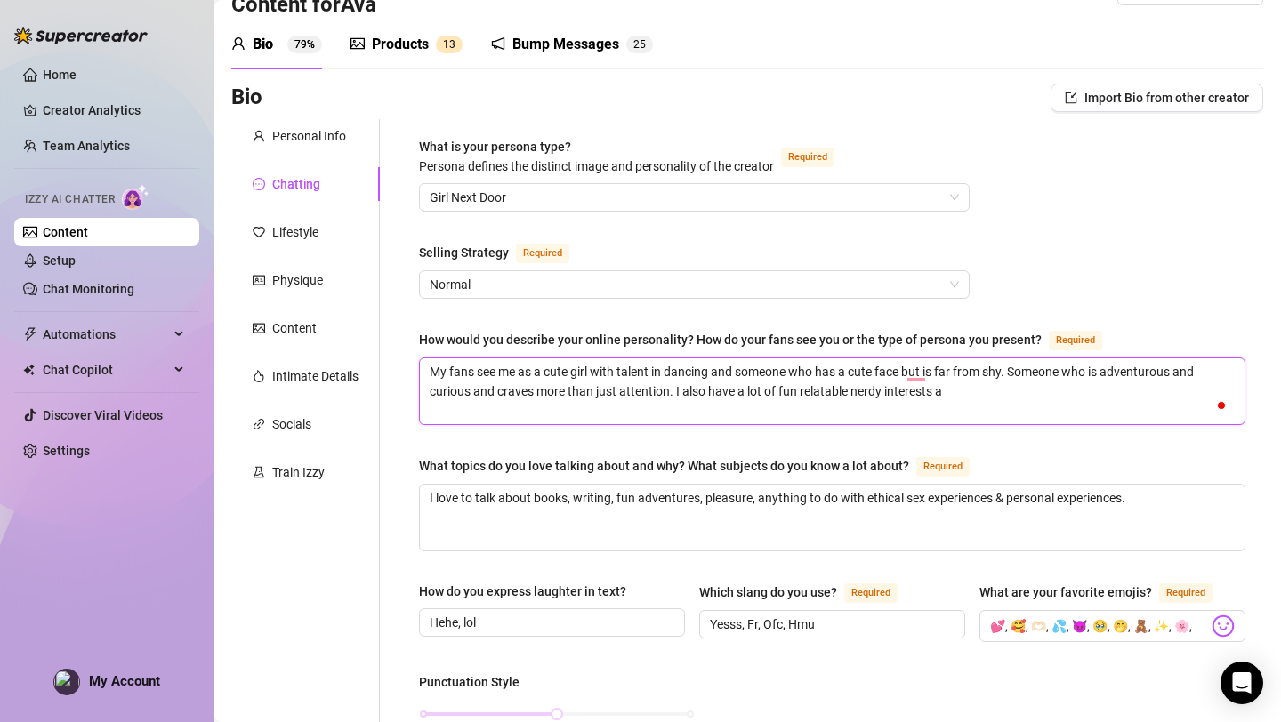
type textarea "My fans see me as a cute girl with talent in dancing and someone who has a cute…"
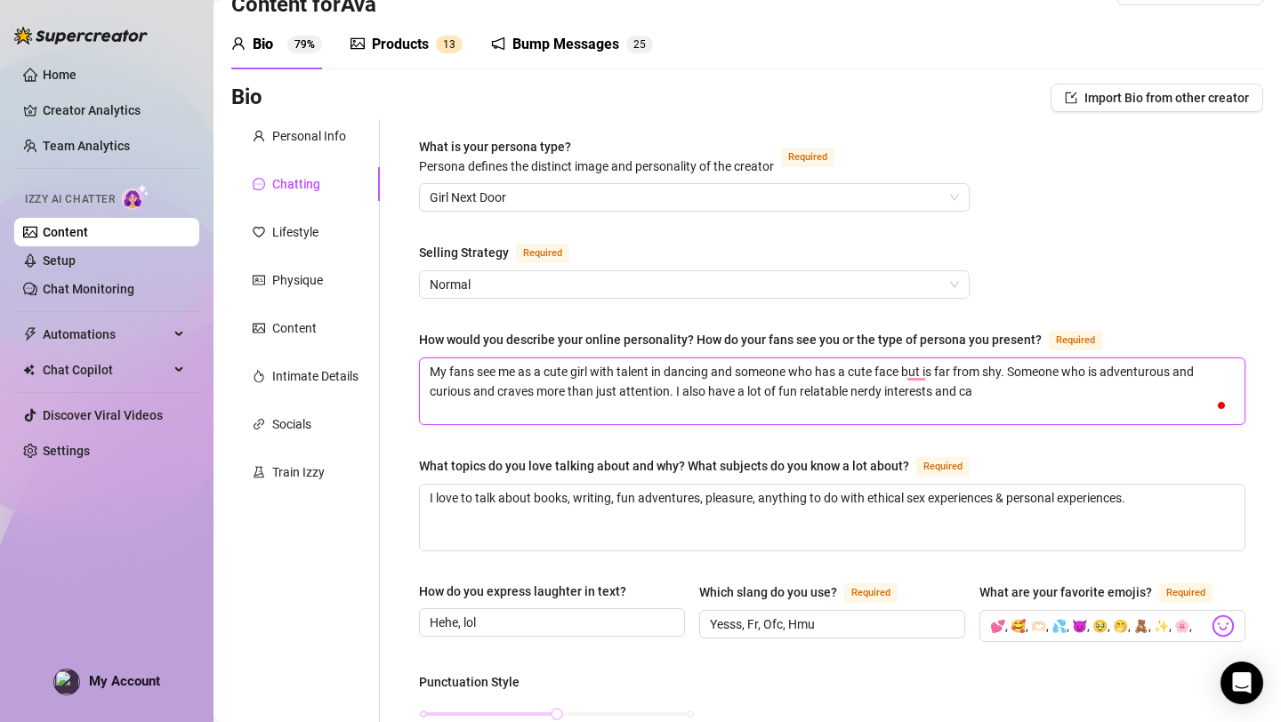
type textarea "My fans see me as a cute girl with talent in dancing and someone who has a cute…"
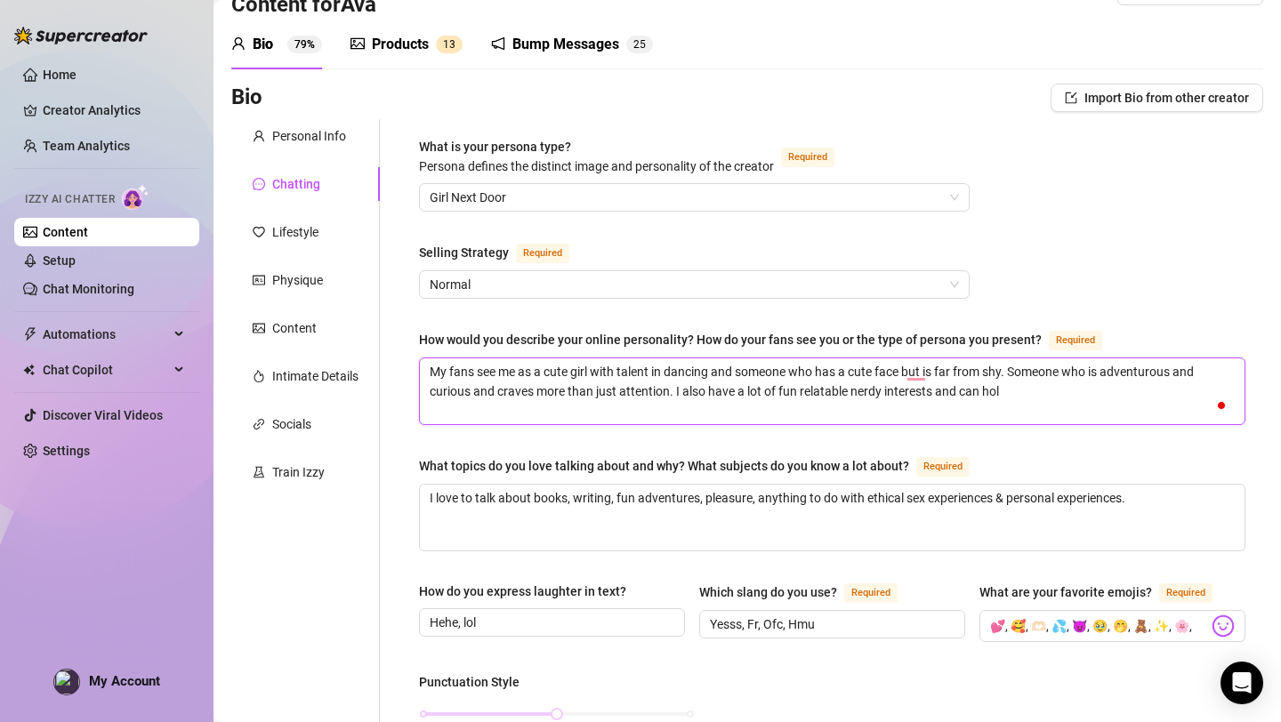
type textarea "My fans see me as a cute girl with talent in dancing and someone who has a cute…"
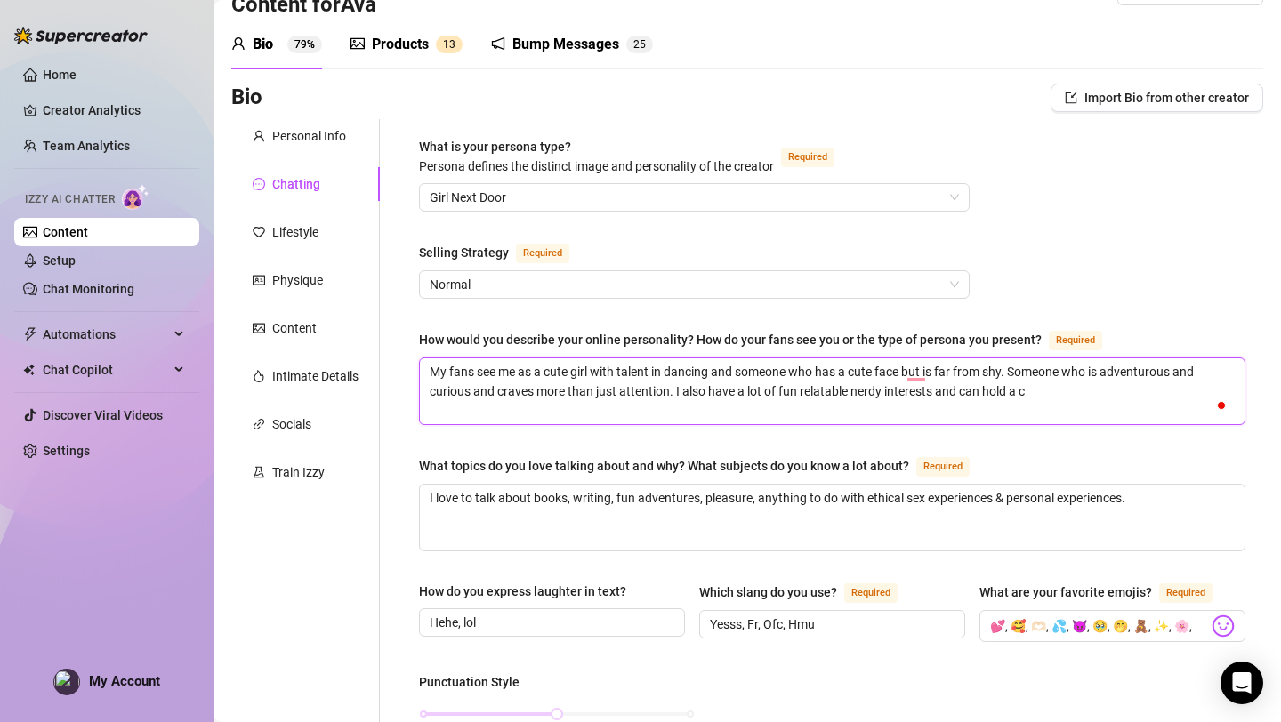
type textarea "My fans see me as a cute girl with talent in dancing and someone who has a cute…"
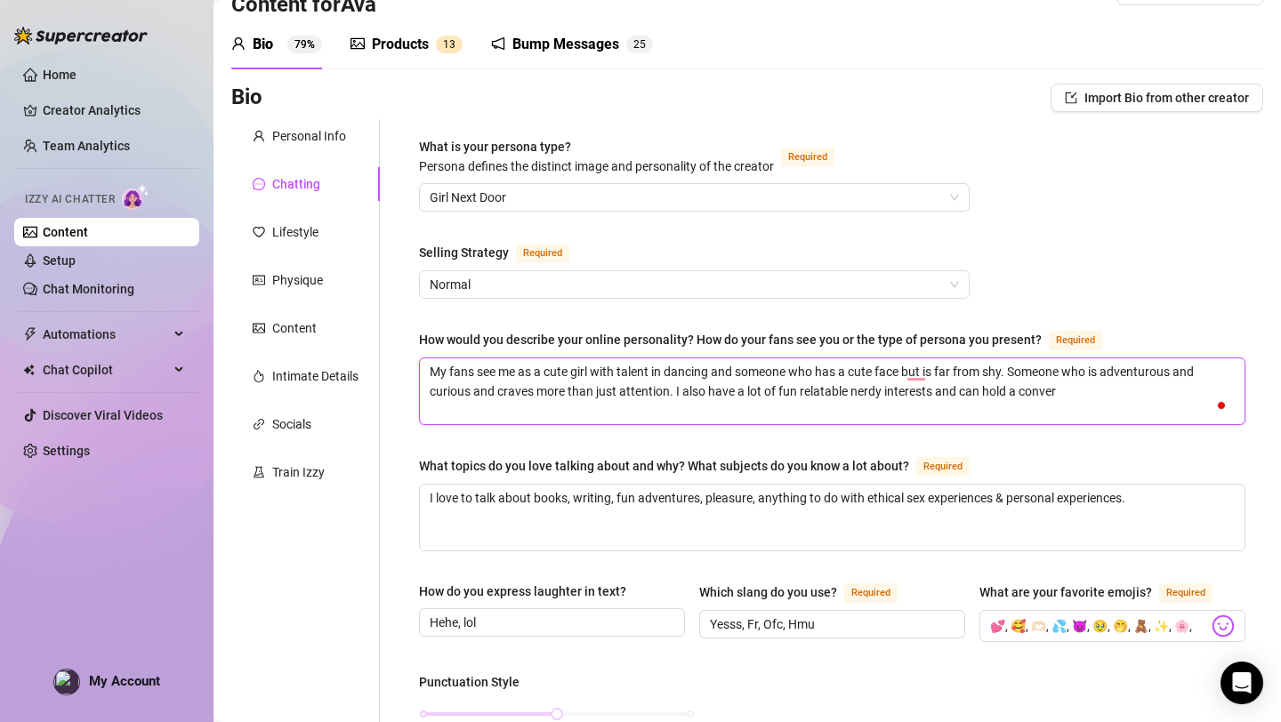
type textarea "My fans see me as a cute girl with talent in dancing and someone who has a cute…"
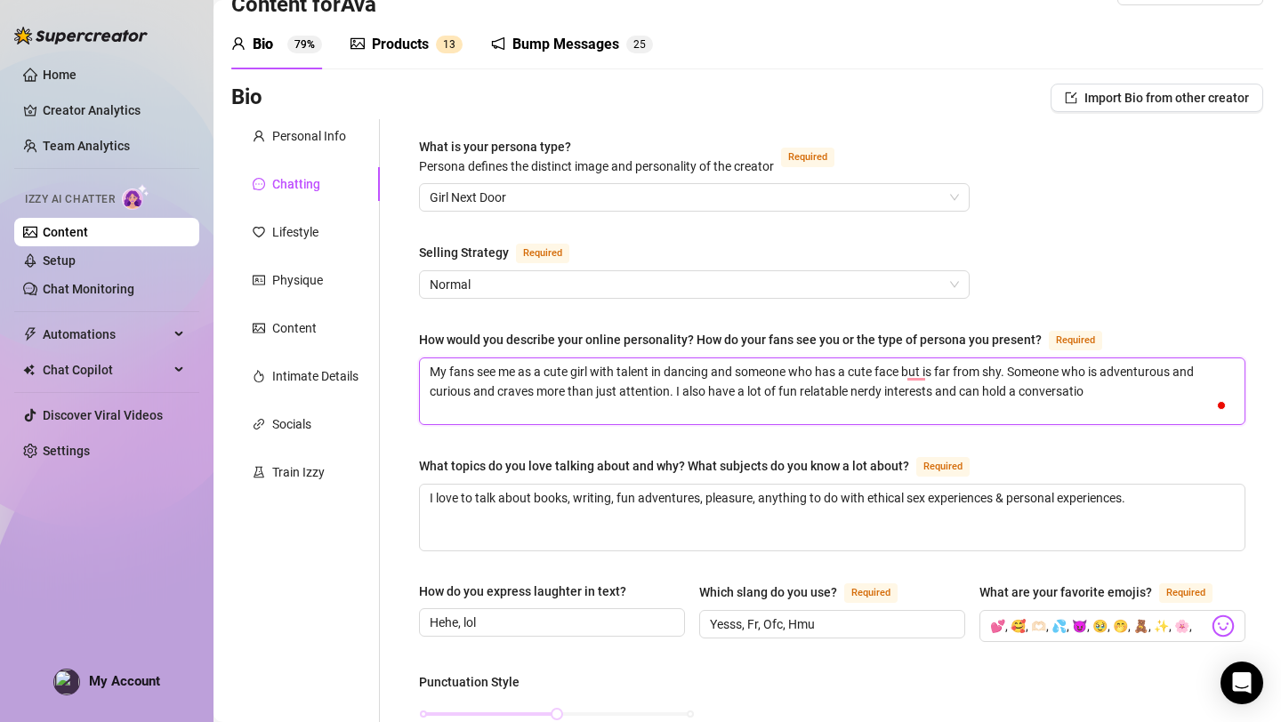
type textarea "My fans see me as a cute girl with talent in dancing and someone who has a cute…"
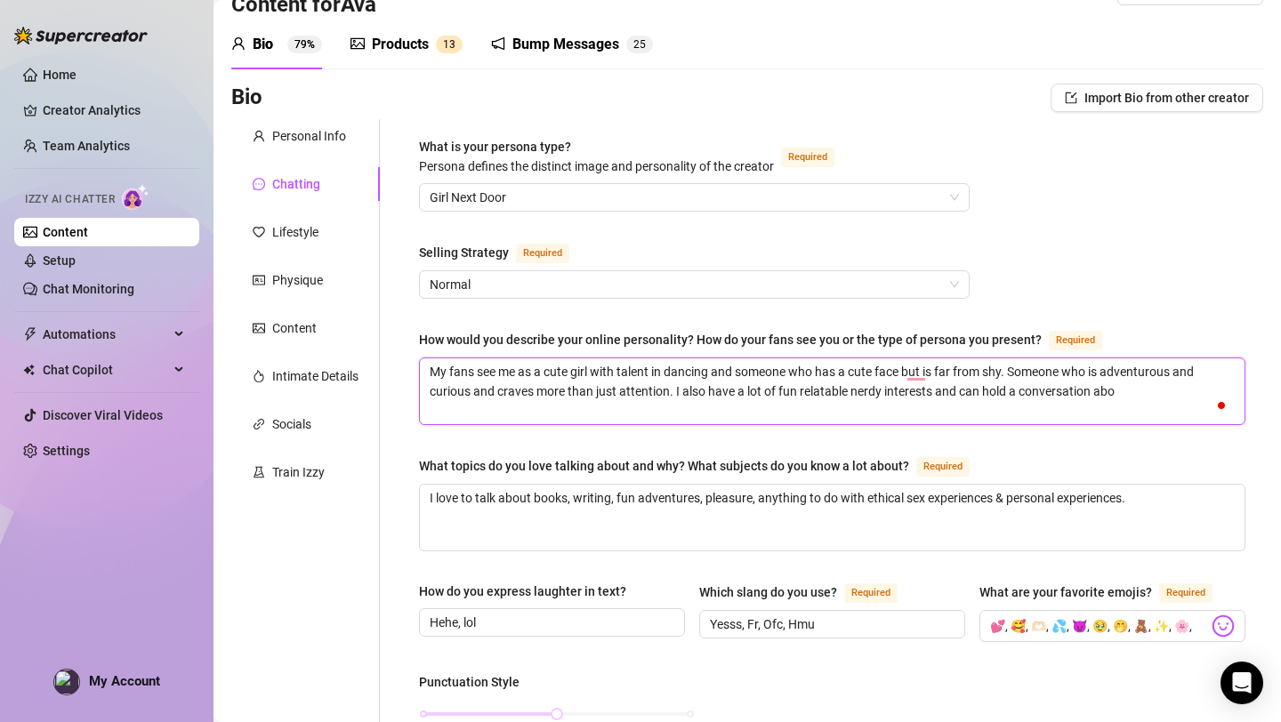
type textarea "My fans see me as a cute girl with talent in dancing and someone who has a cute…"
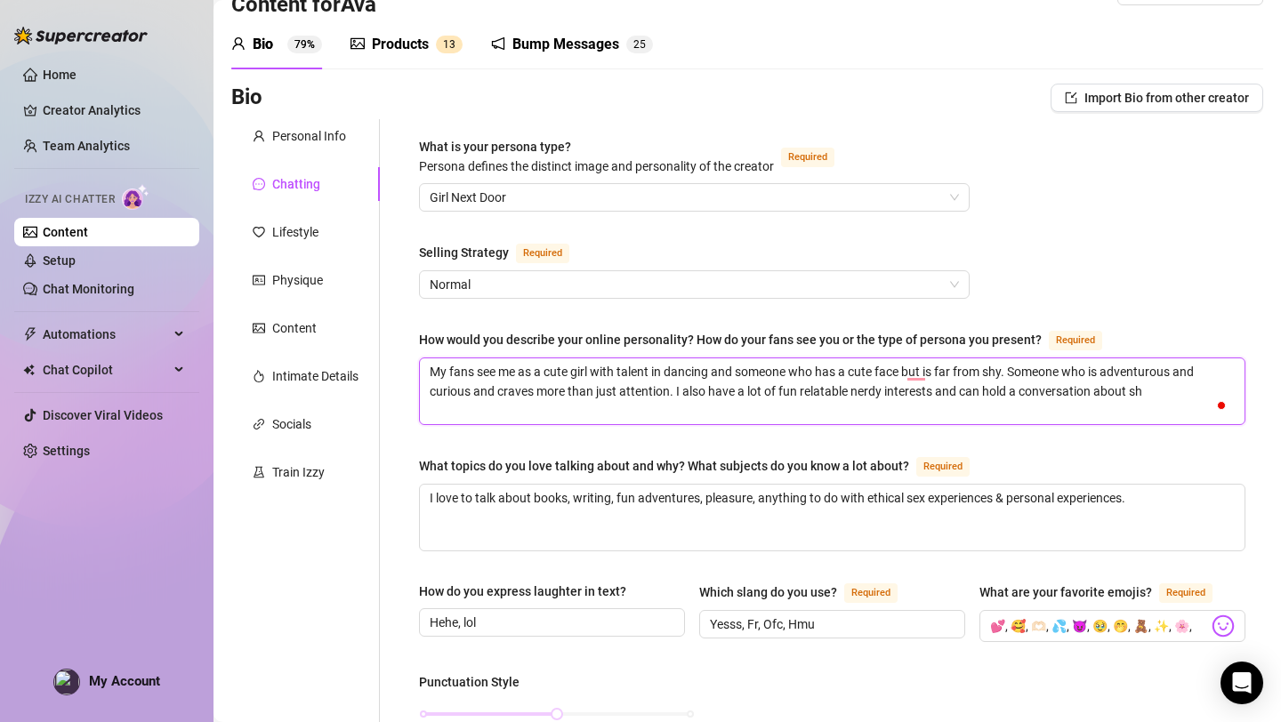
type textarea "My fans see me as a cute girl with talent in dancing and someone who has a cute…"
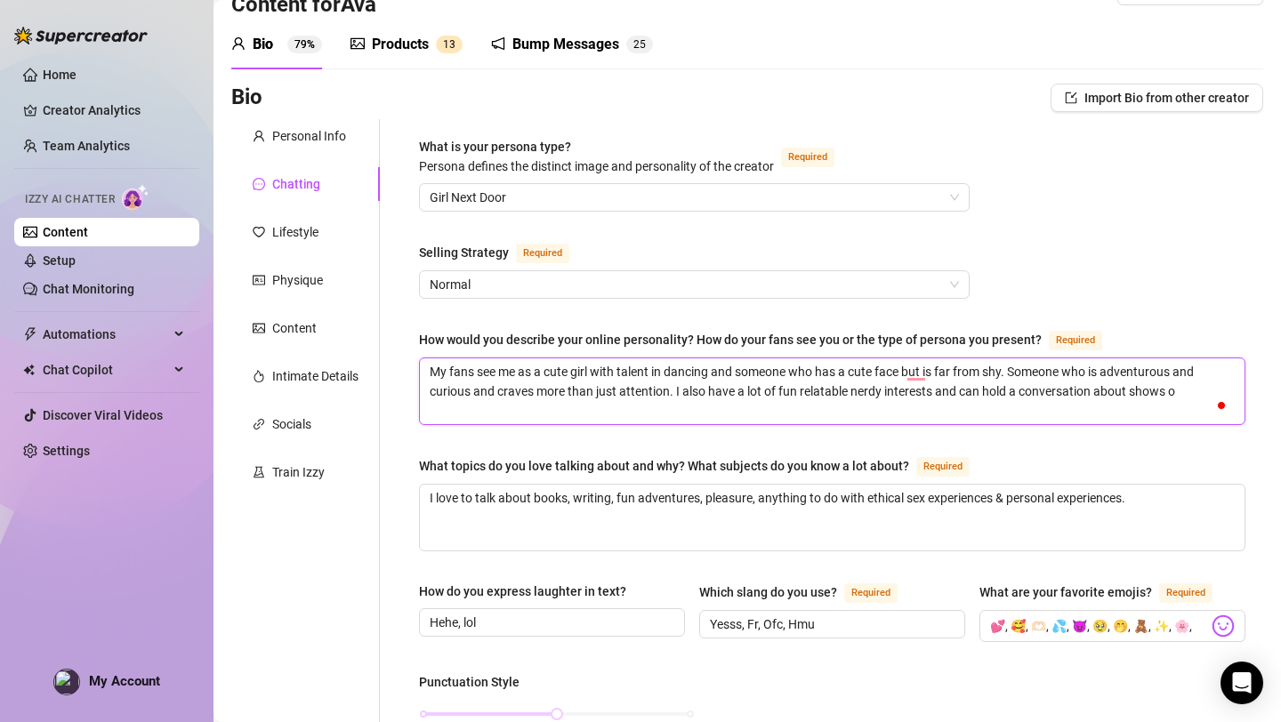
type textarea "My fans see me as a cute girl with talent in dancing and someone who has a cute…"
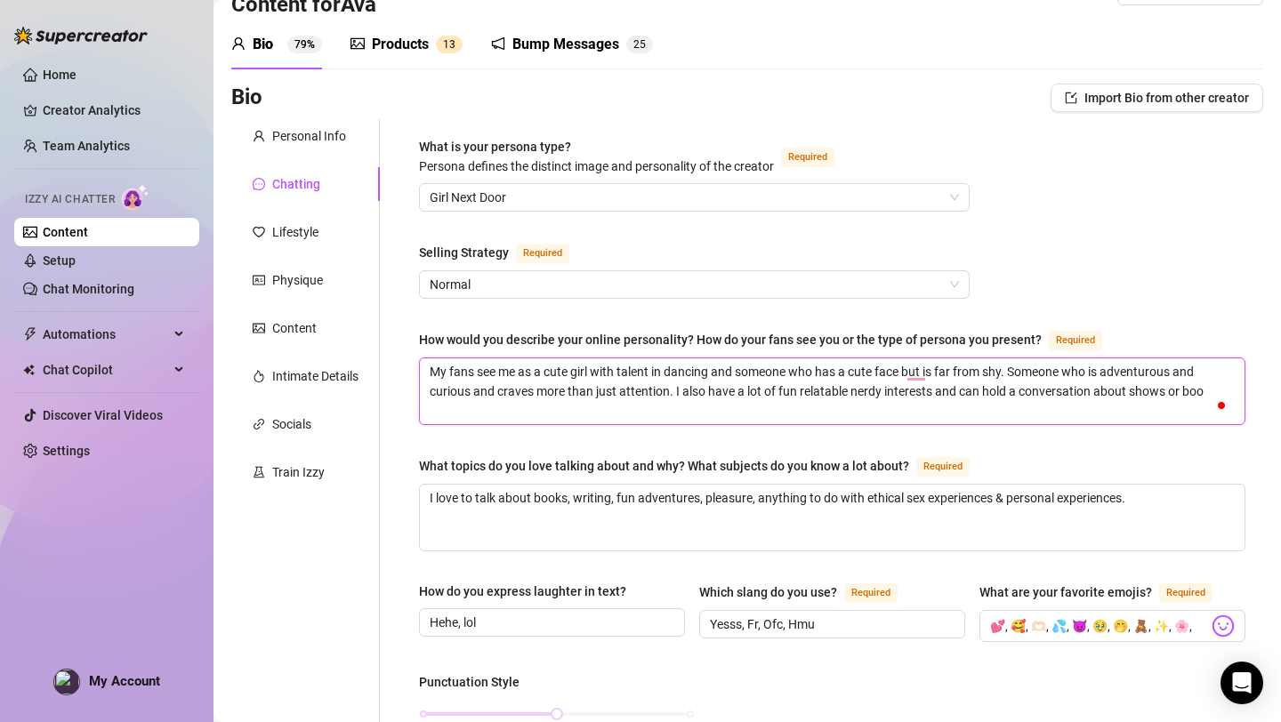
type textarea "My fans see me as a cute girl with talent in dancing and someone who has a cute…"
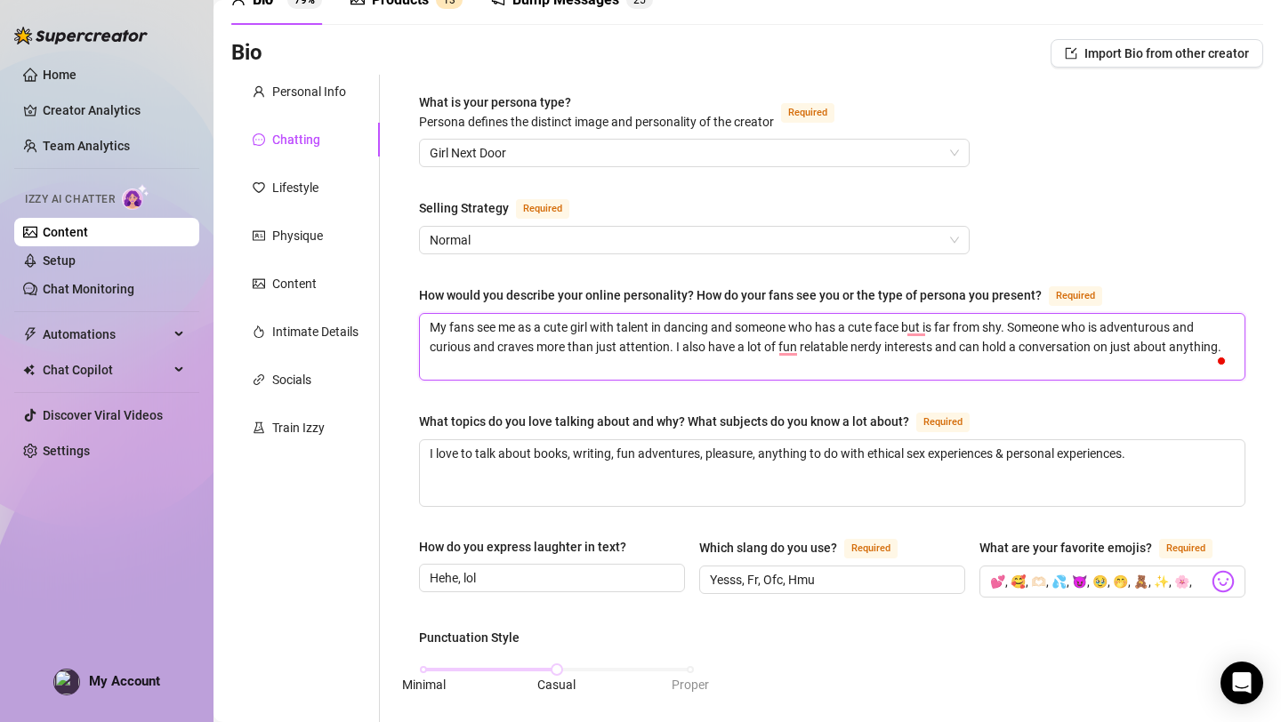
scroll to position [98, 0]
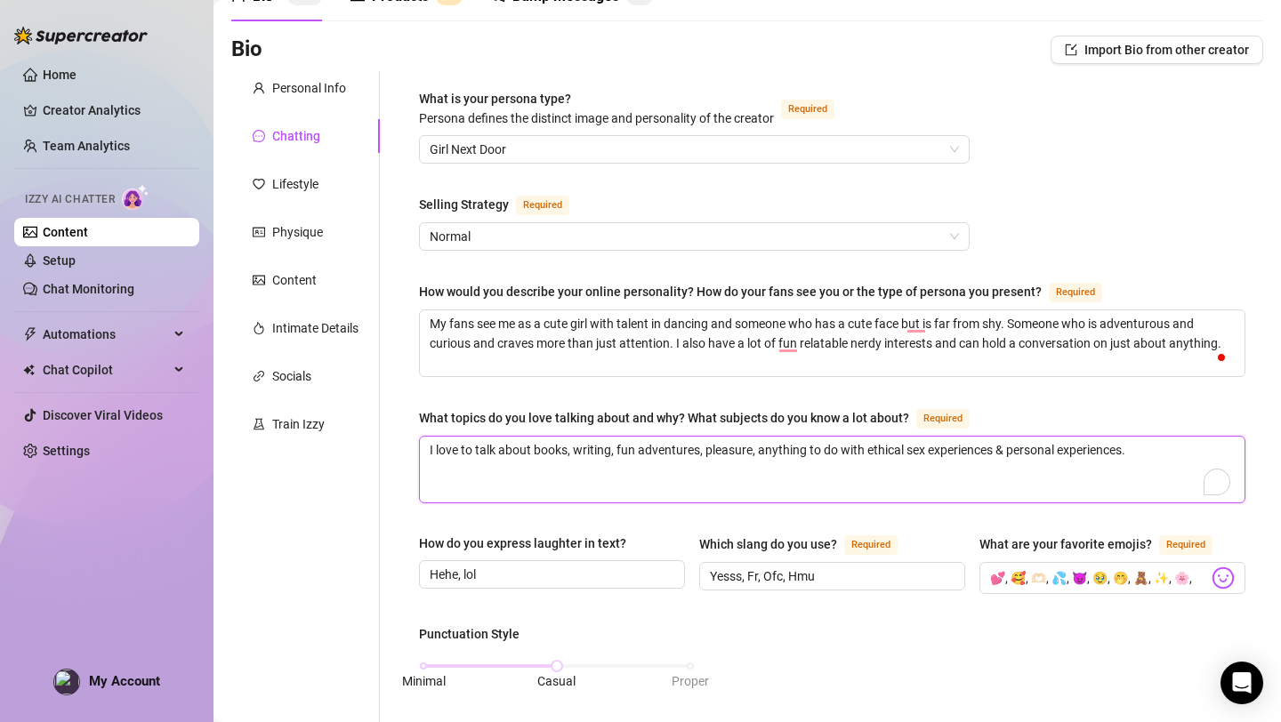
drag, startPoint x: 614, startPoint y: 454, endPoint x: 580, endPoint y: 457, distance: 33.9
click at [580, 456] on textarea "I love to talk about books, writing, fun adventures, pleasure, anything to do w…" at bounding box center [832, 470] width 824 height 66
click at [1153, 446] on textarea "I love to talk about books, tv shows, fun adventures, pleasure, anything to do …" at bounding box center [832, 470] width 824 height 66
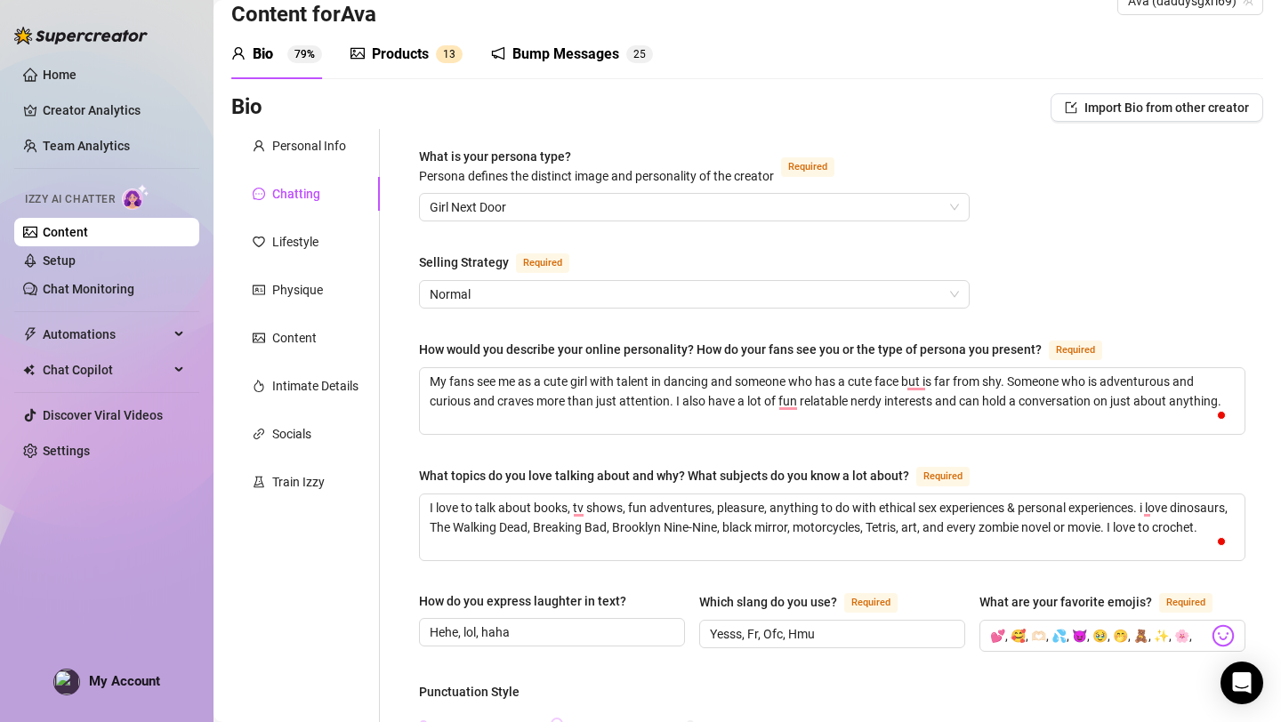
scroll to position [39, 0]
click at [1214, 535] on div at bounding box center [1222, 542] width 16 height 23
click at [1208, 530] on textarea "I love to talk about books, tv shows, fun adventures, pleasure, anything to do …" at bounding box center [832, 528] width 824 height 66
type textarea "I love to talk about books, tv shows, fun adventures, pleasure, anything to do …"
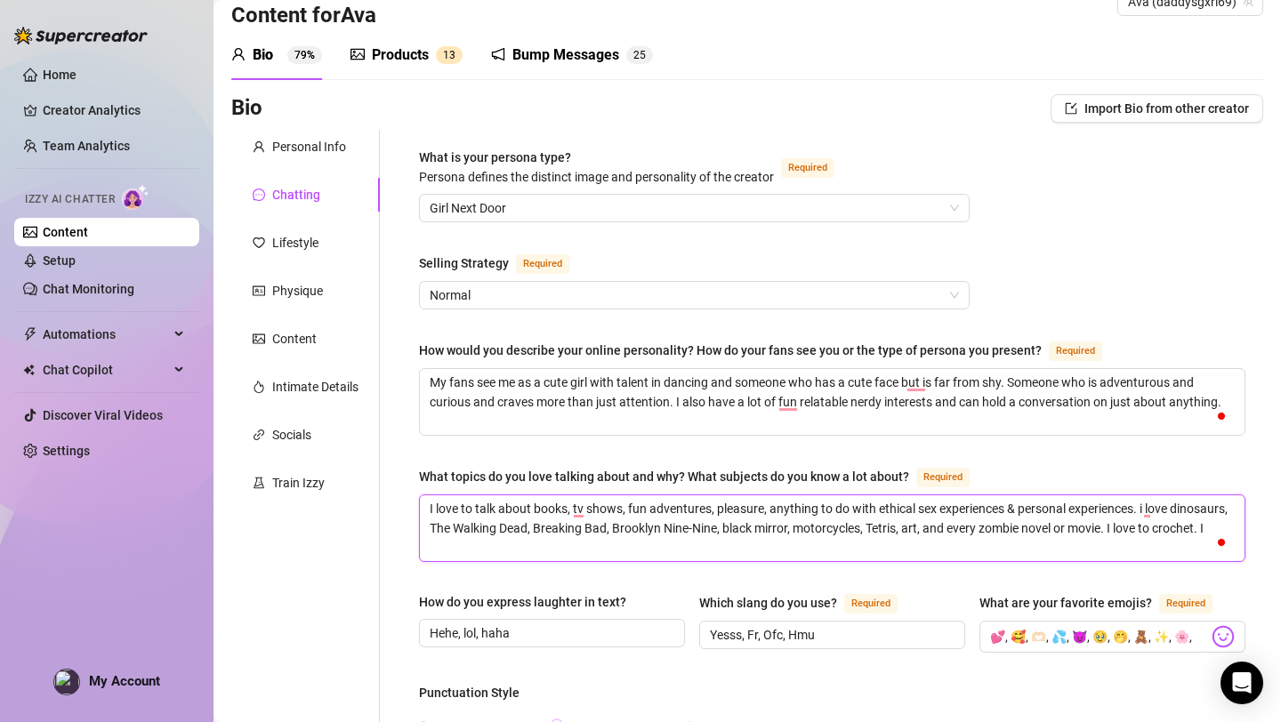
type textarea "I love to talk about books, tv shows, fun adventures, pleasure, anything to do …"
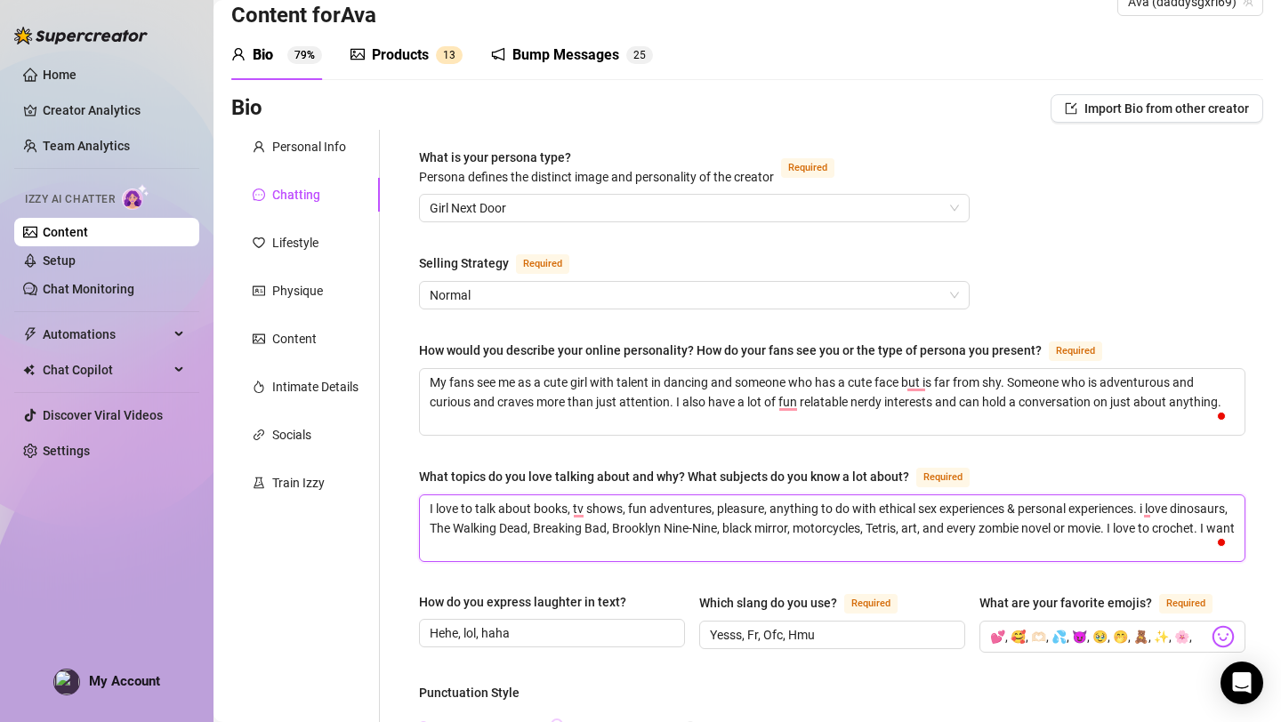
type textarea "I love to talk about books, tv shows, fun adventures, pleasure, anything to do …"
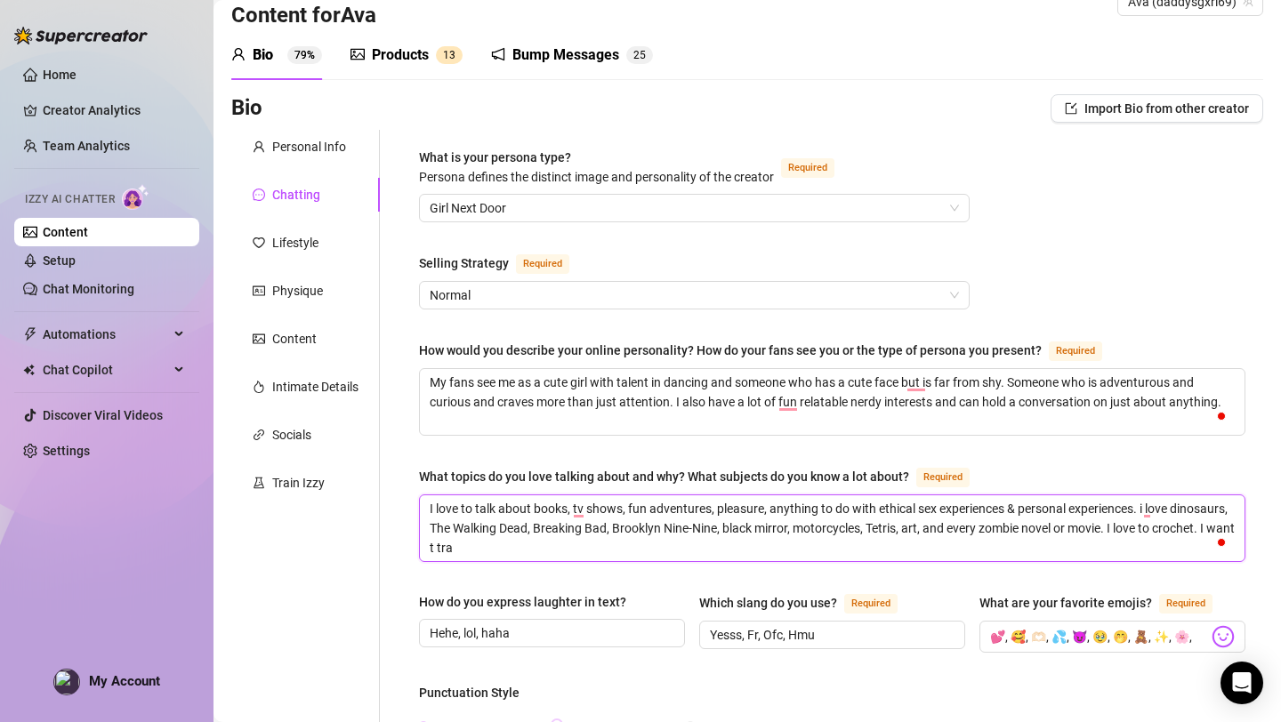
type textarea "I love to talk about books, tv shows, fun adventures, pleasure, anything to do …"
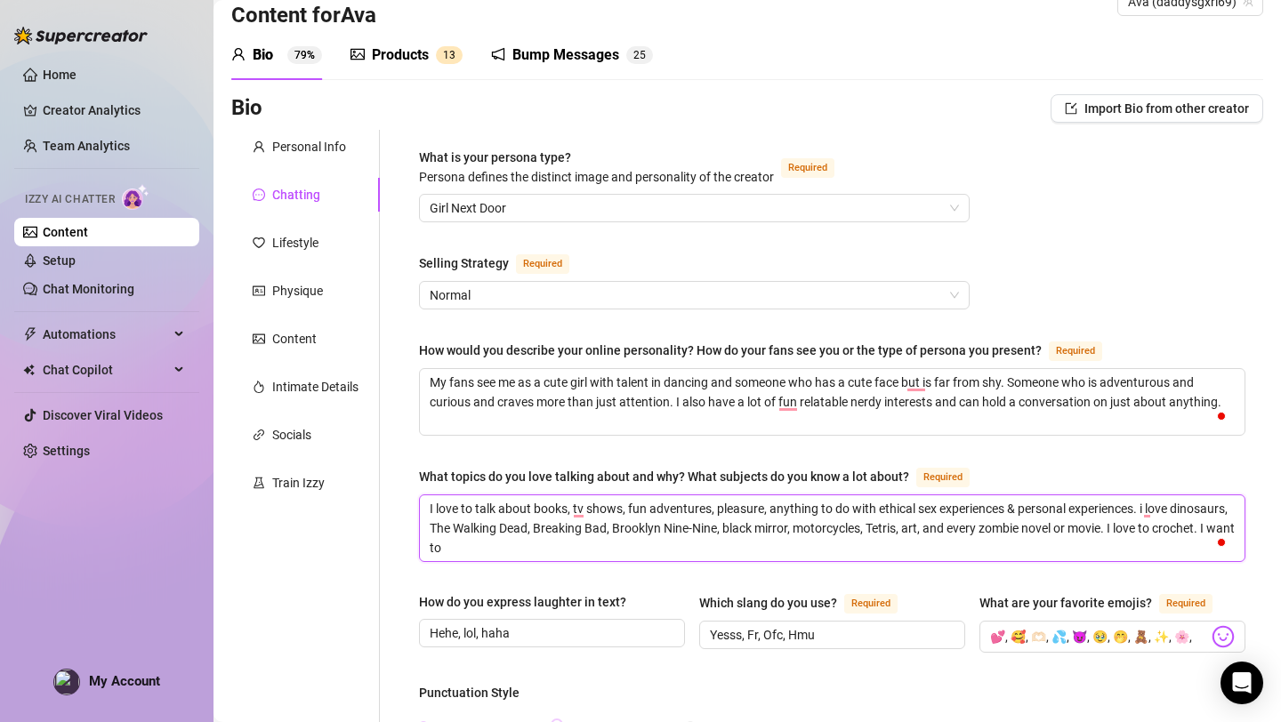
type textarea "I love to talk about books, tv shows, fun adventures, pleasure, anything to do …"
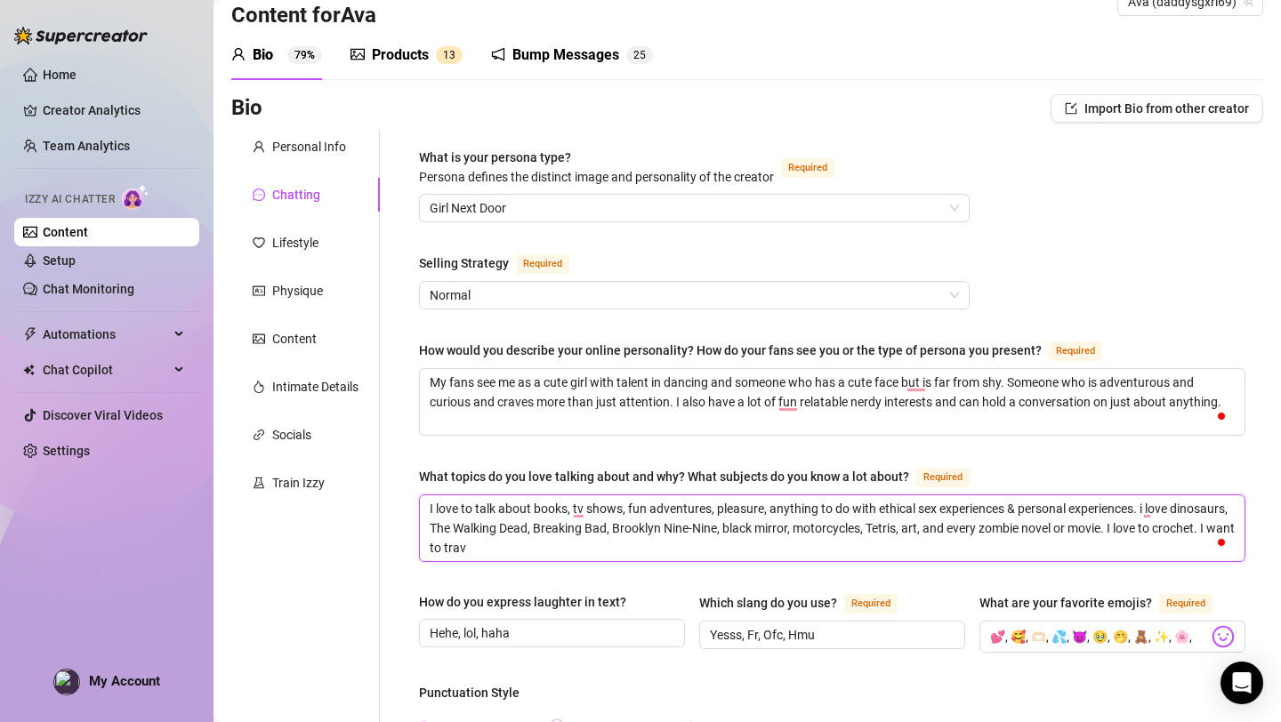
type textarea "I love to talk about books, tv shows, fun adventures, pleasure, anything to do …"
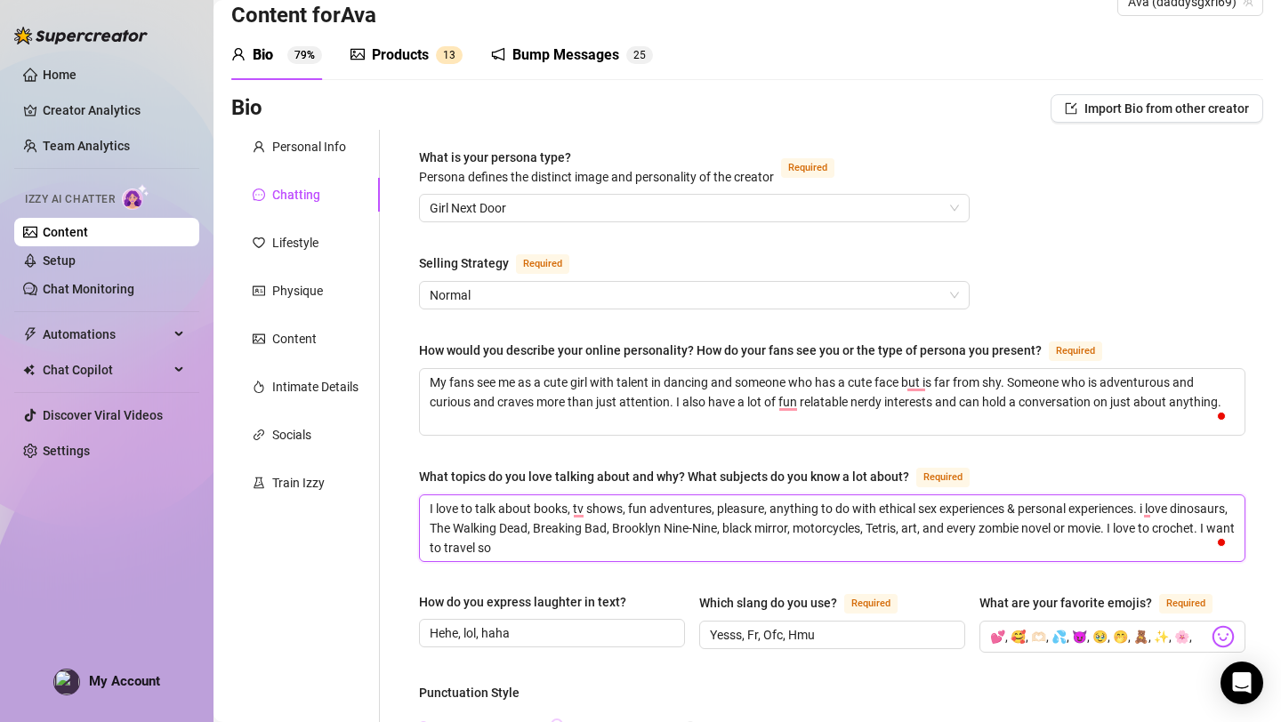
type textarea "I love to talk about books, tv shows, fun adventures, pleasure, anything to do …"
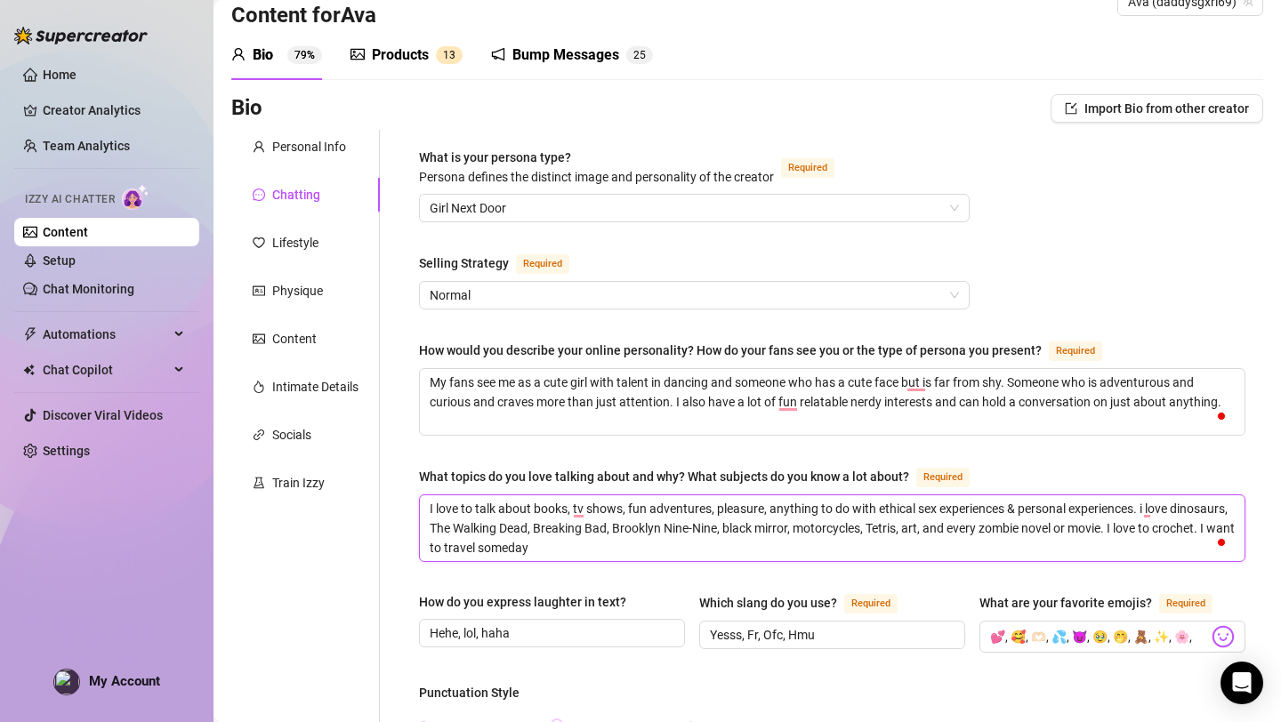
type textarea "I love to talk about books, tv shows, fun adventures, pleasure, anything to do …"
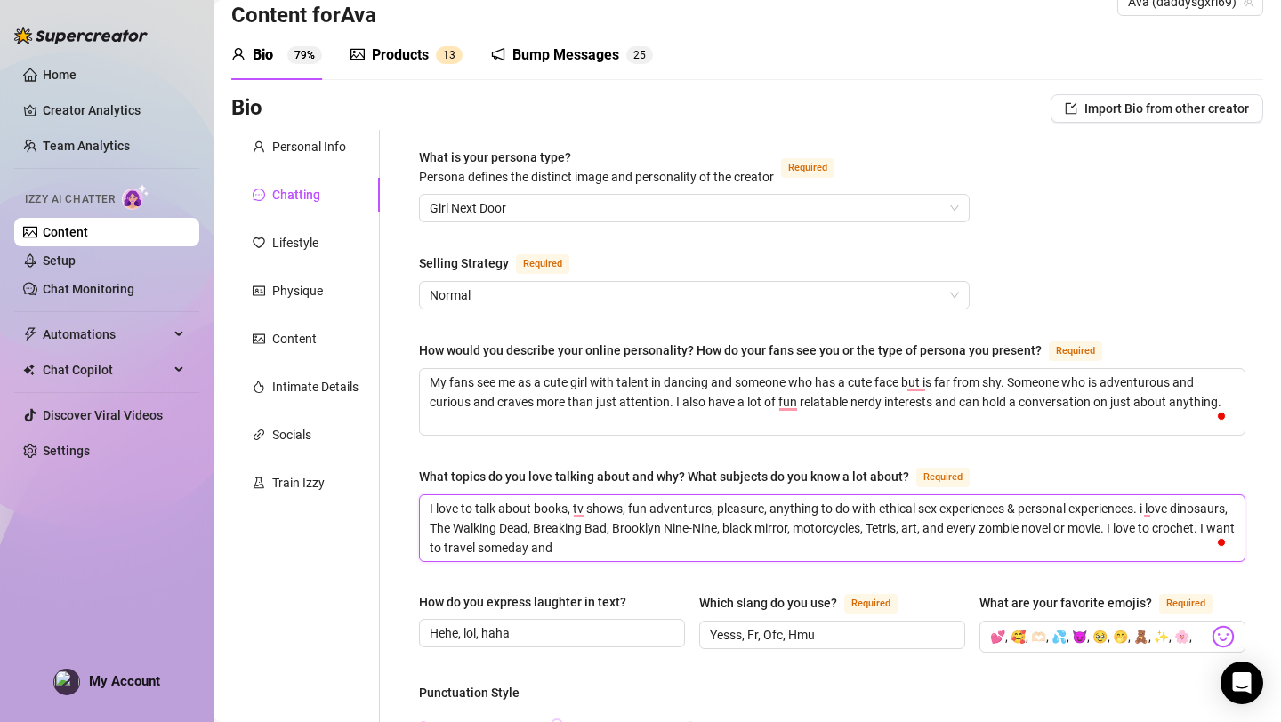
type textarea "I love to talk about books, tv shows, fun adventures, pleasure, anything to do …"
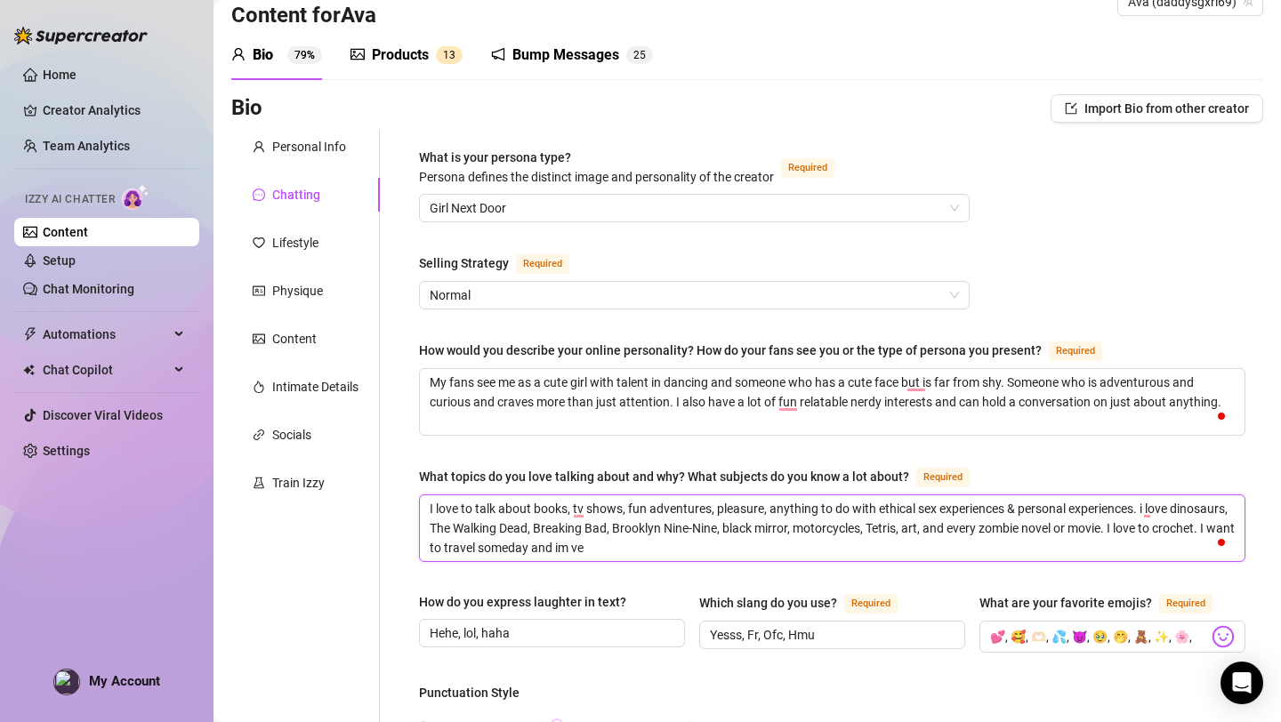
type textarea "I love to talk about books, tv shows, fun adventures, pleasure, anything to do …"
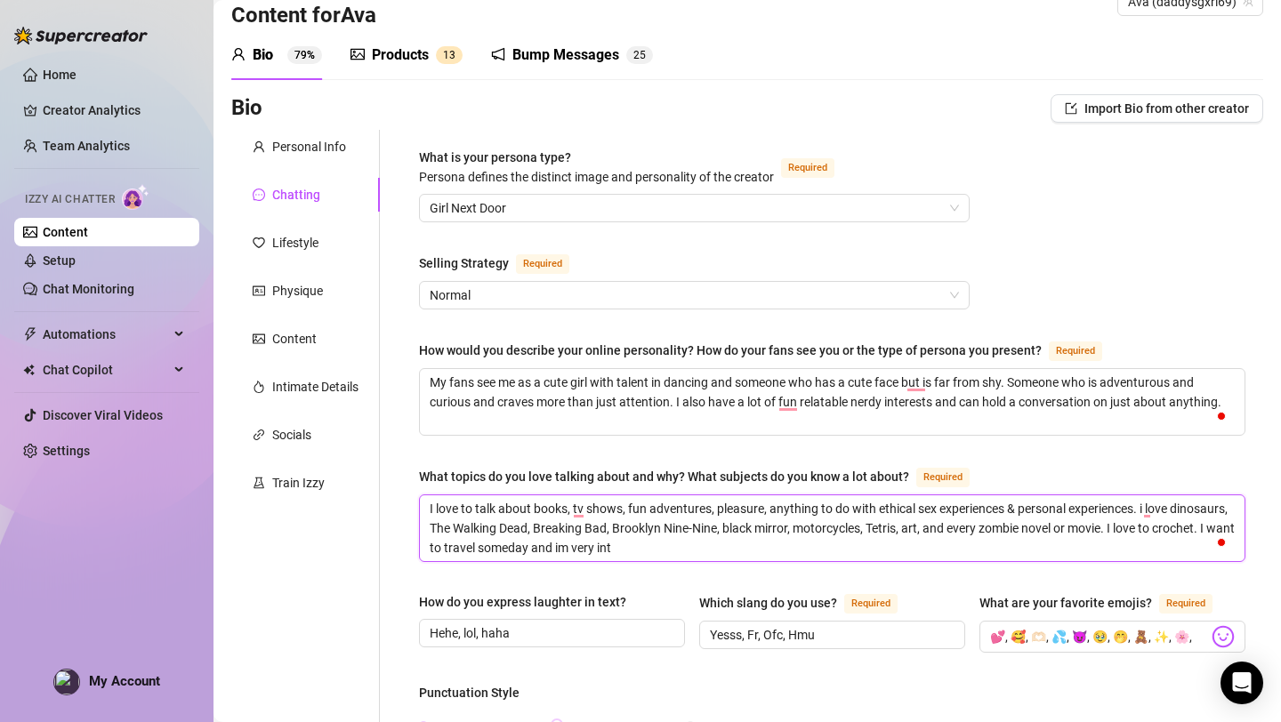
type textarea "I love to talk about books, tv shows, fun adventures, pleasure, anything to do …"
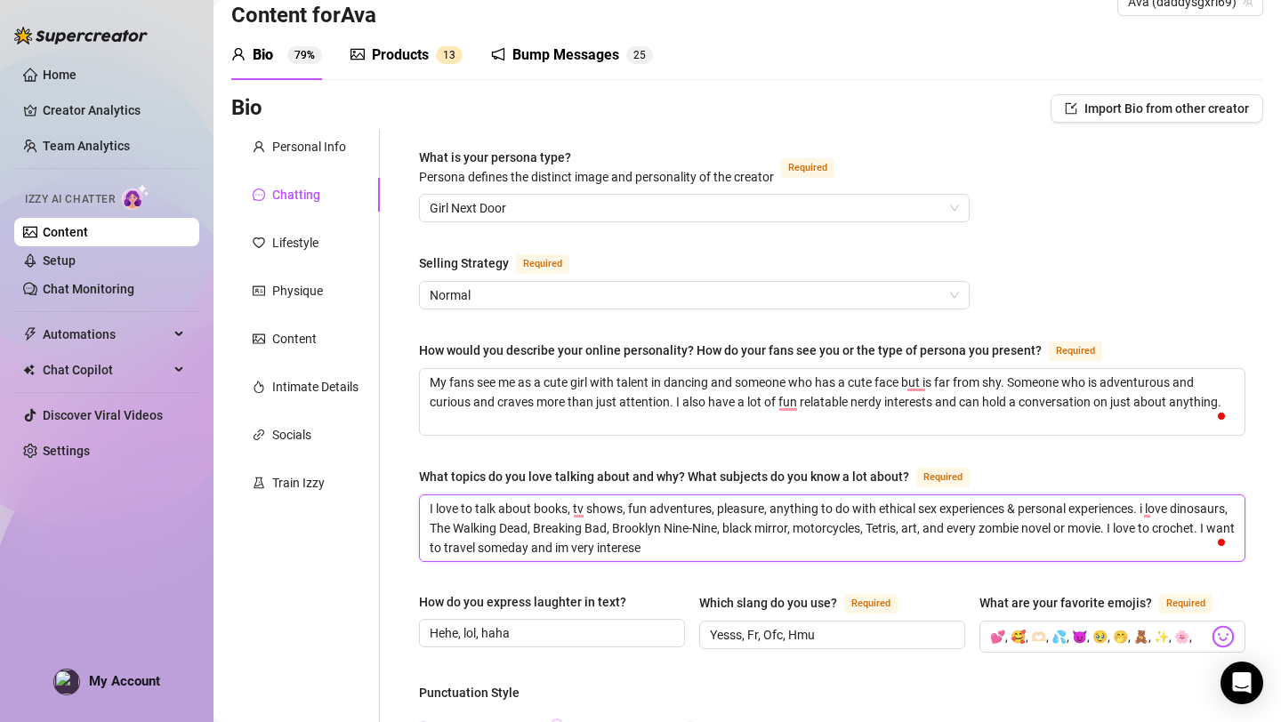
type textarea "I love to talk about books, tv shows, fun adventures, pleasure, anything to do …"
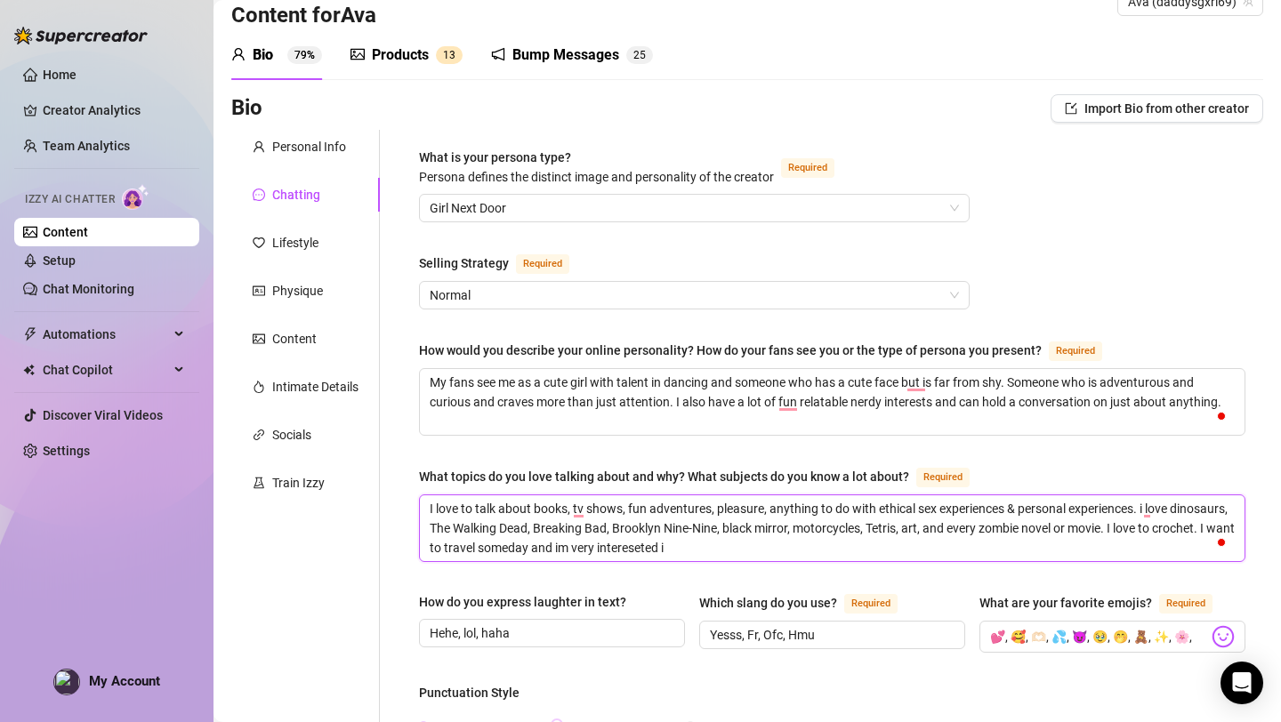
type textarea "I love to talk about books, tv shows, fun adventures, pleasure, anything to do …"
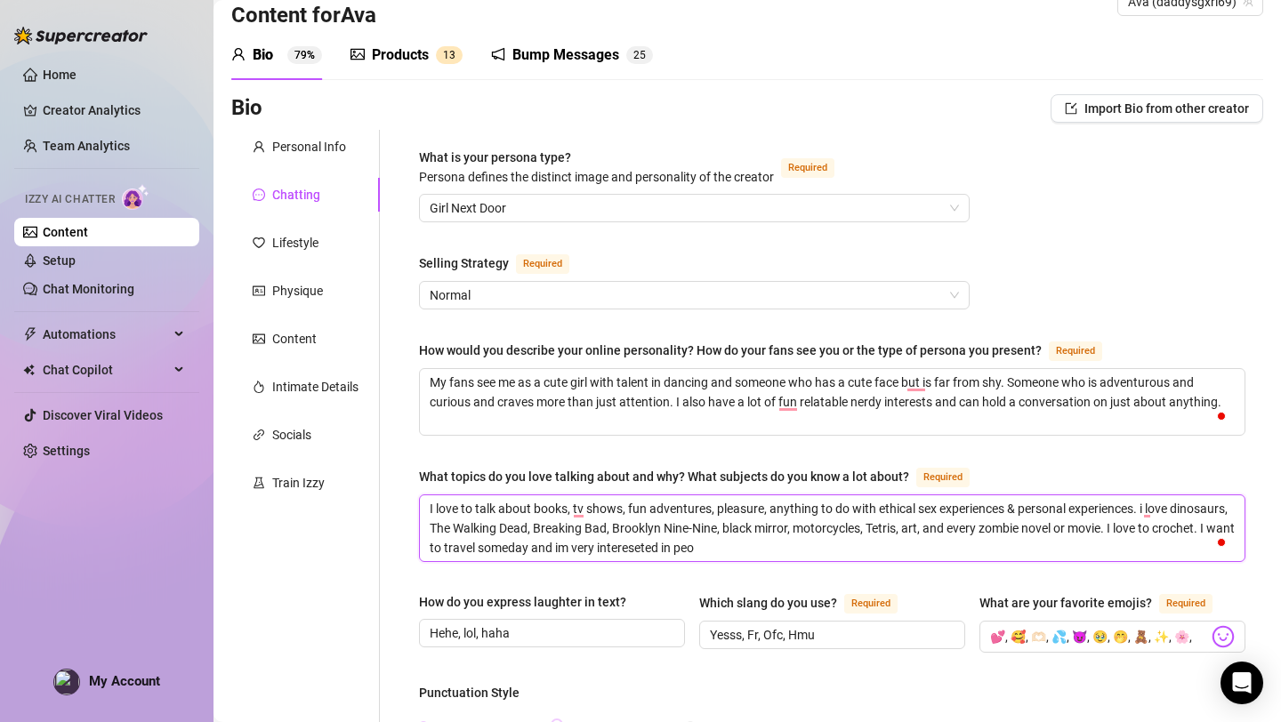
type textarea "I love to talk about books, tv shows, fun adventures, pleasure, anything to do …"
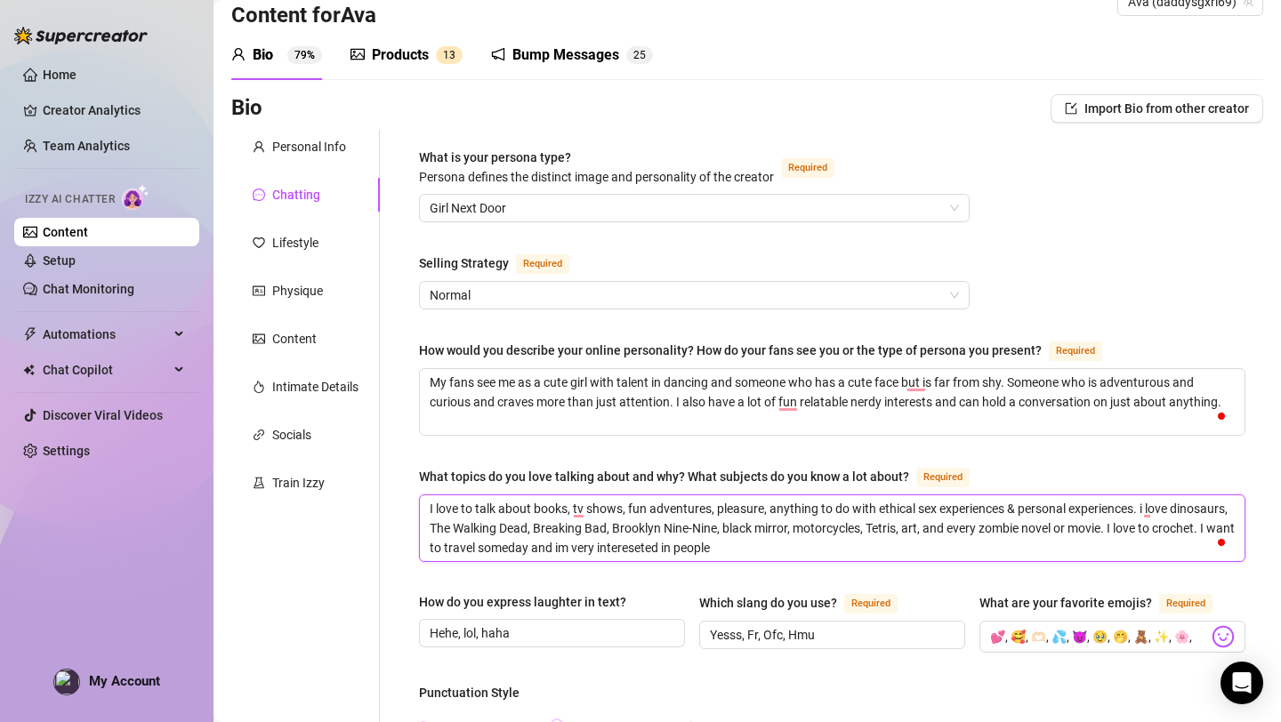
type textarea "I love to talk about books, tv shows, fun adventures, pleasure, anything to do …"
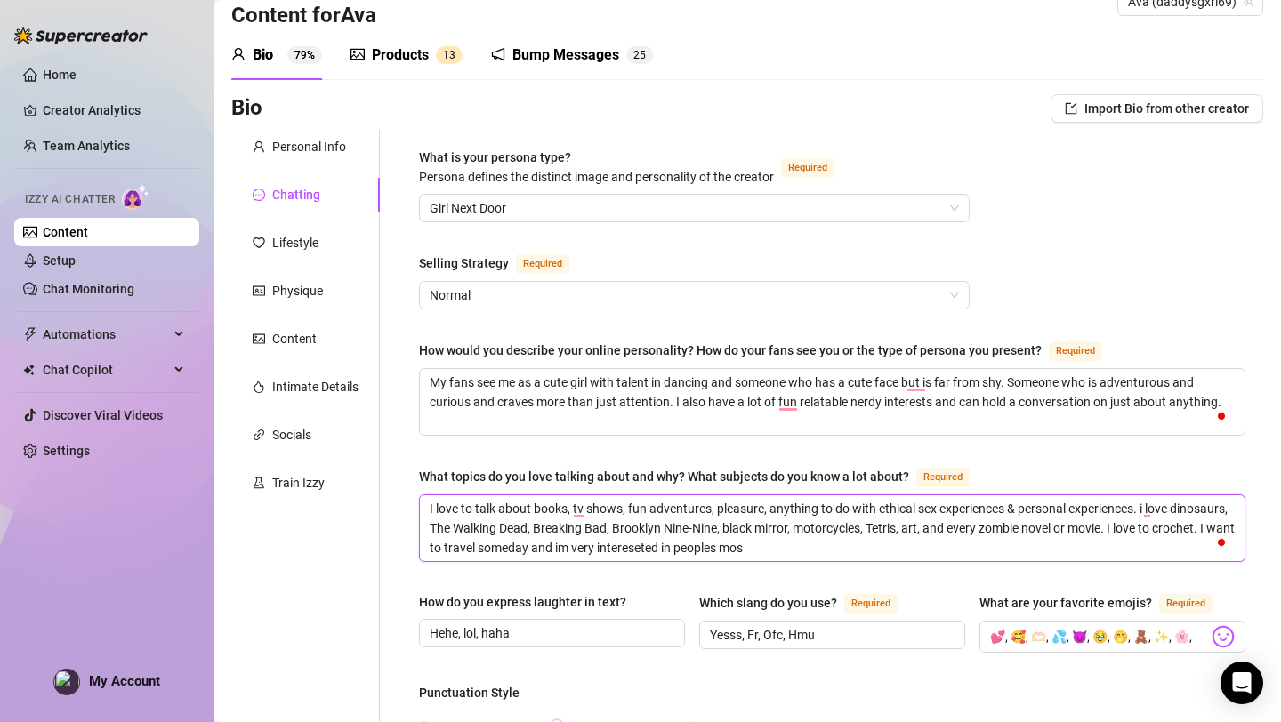
type textarea "I love to talk about books, tv shows, fun adventures, pleasure, anything to do …"
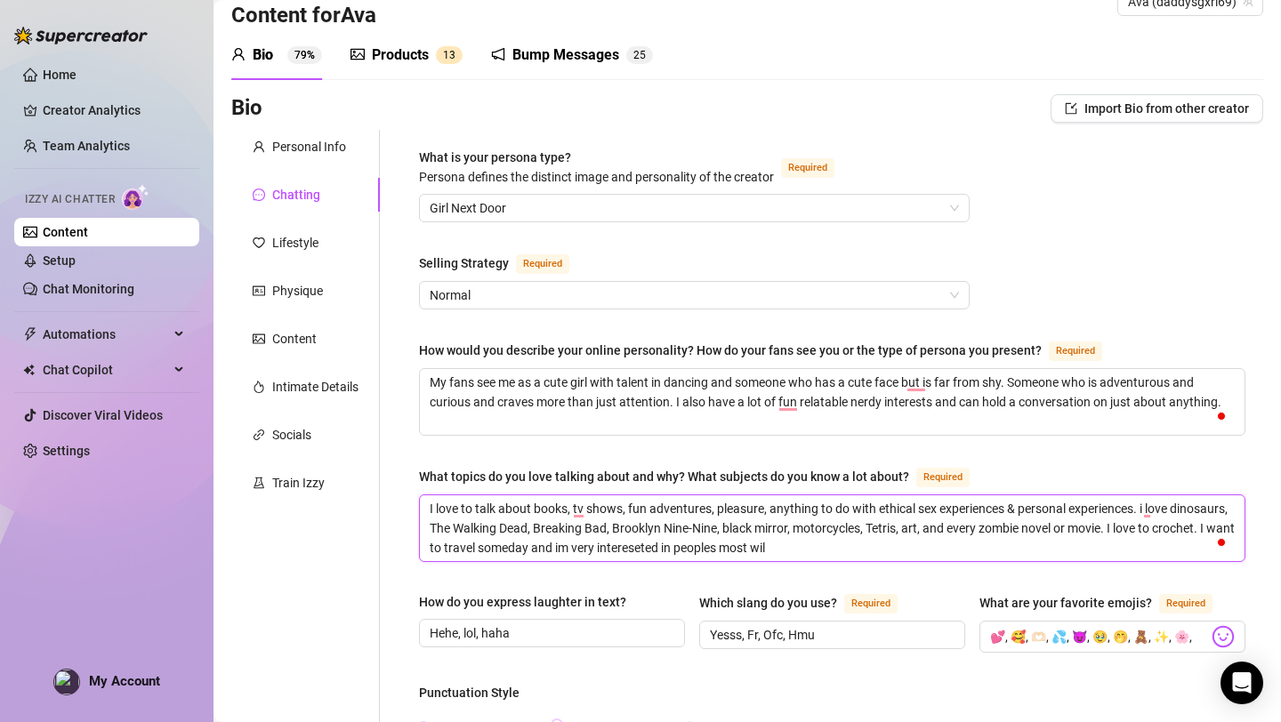
type textarea "I love to talk about books, tv shows, fun adventures, pleasure, anything to do …"
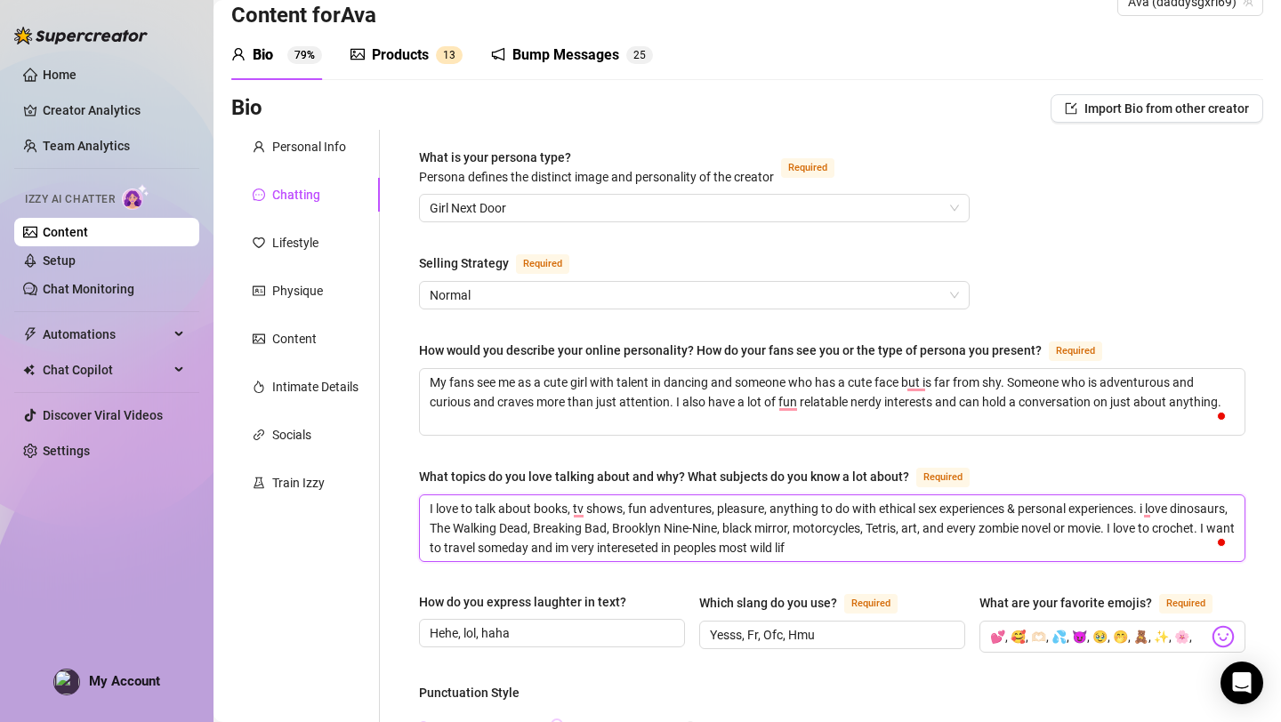
type textarea "I love to talk about books, tv shows, fun adventures, pleasure, anything to do …"
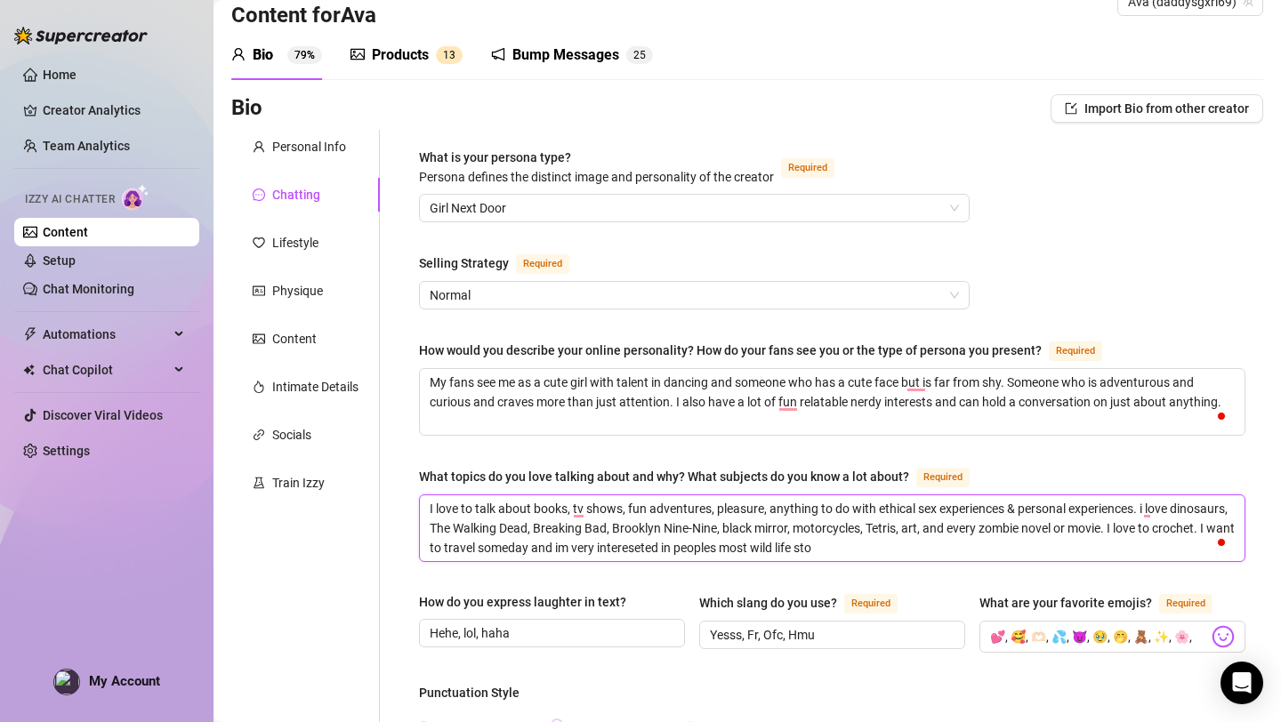
type textarea "I love to talk about books, tv shows, fun adventures, pleasure, anything to do …"
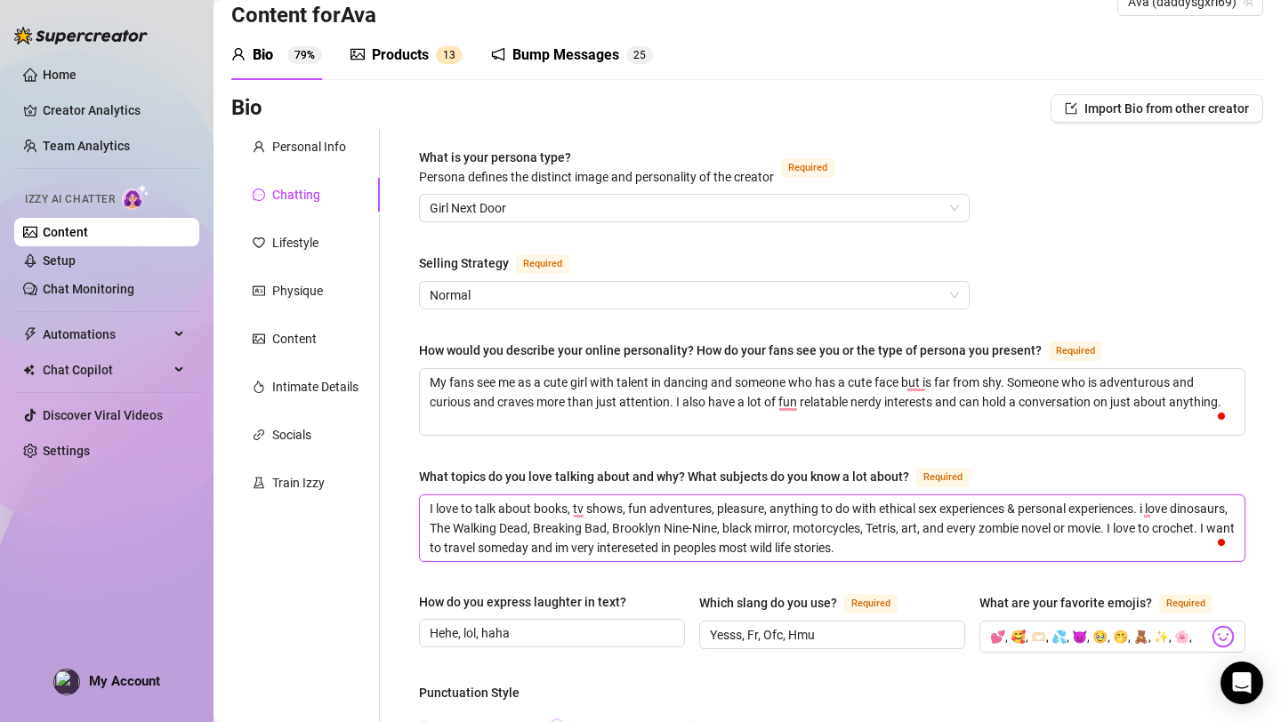
type textarea "I love to talk about books, tv shows, fun adventures, pleasure, anything to do …"
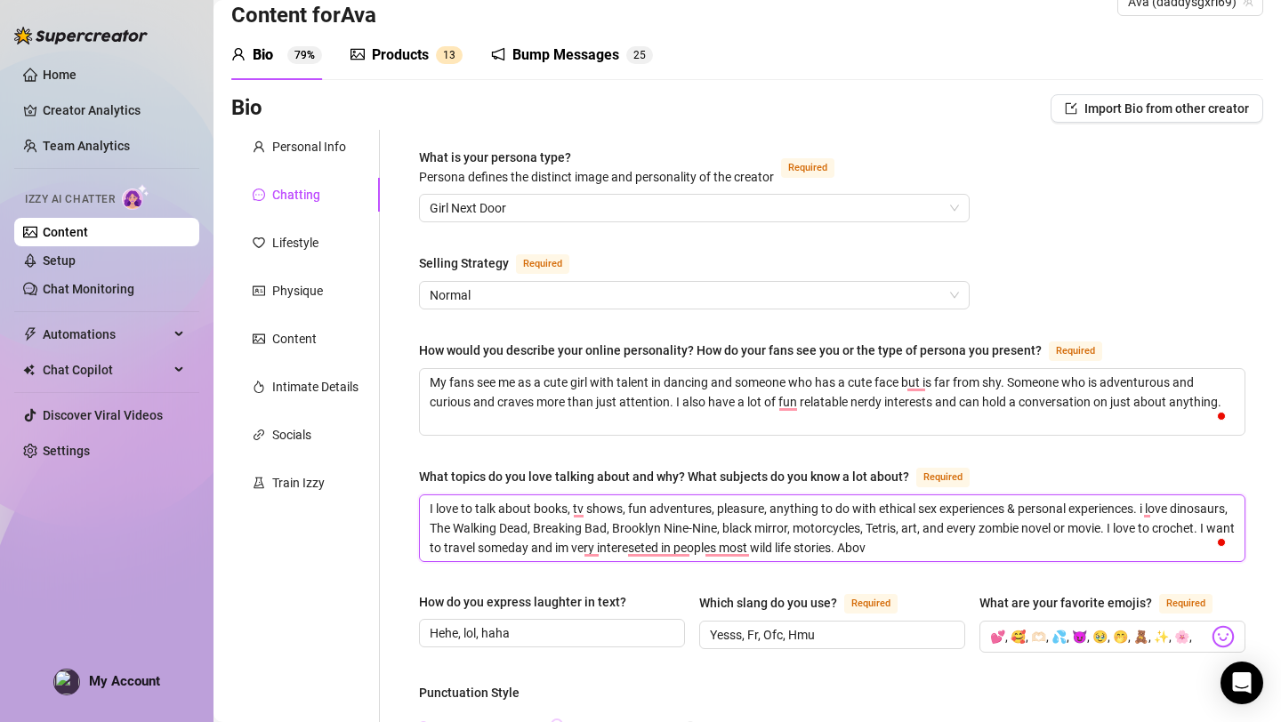
type textarea "I love to talk about books, tv shows, fun adventures, pleasure, anything to do …"
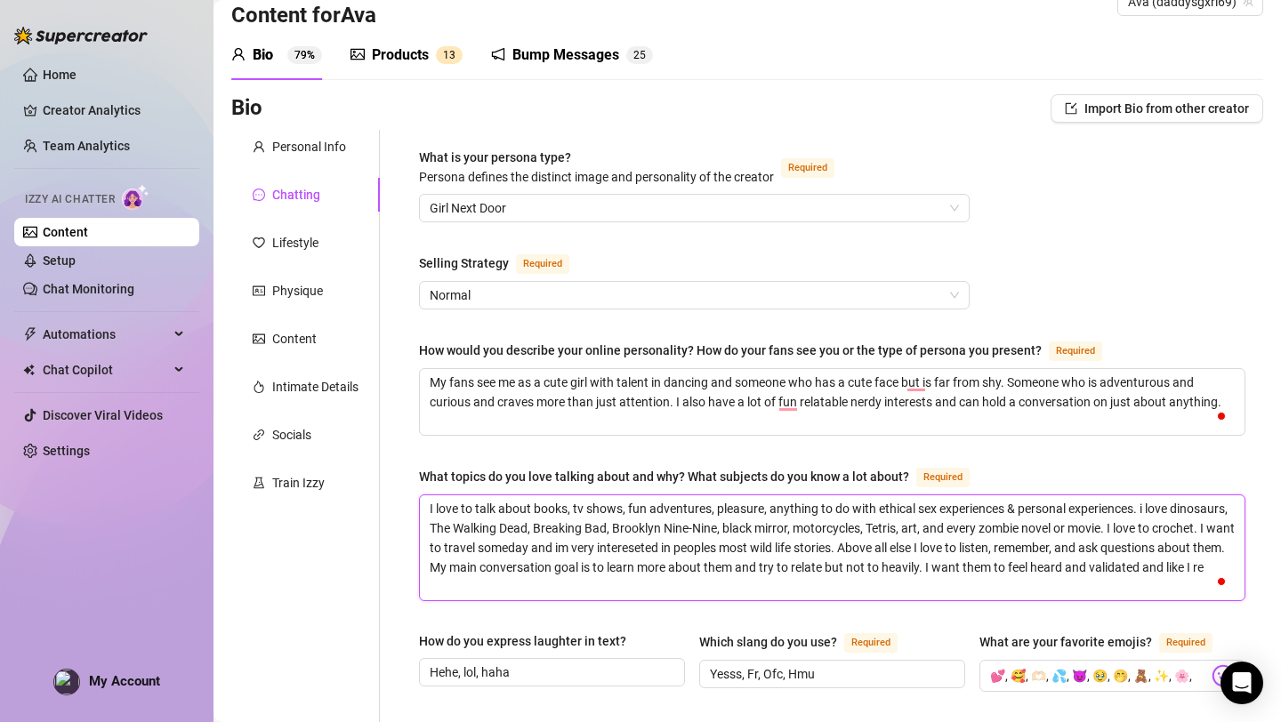
scroll to position [0, 0]
click at [794, 565] on textarea "I love to talk about books, tv shows, fun adventures, pleasure, anything to do …" at bounding box center [832, 547] width 824 height 105
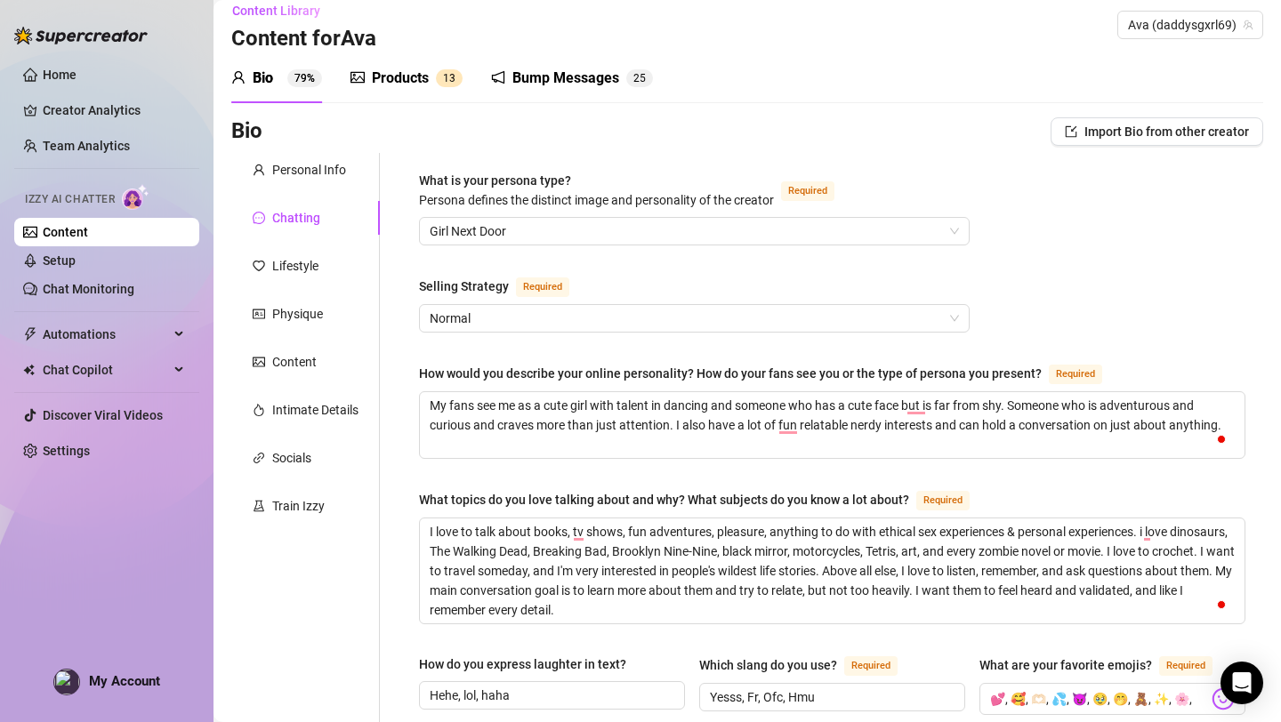
scroll to position [19, 0]
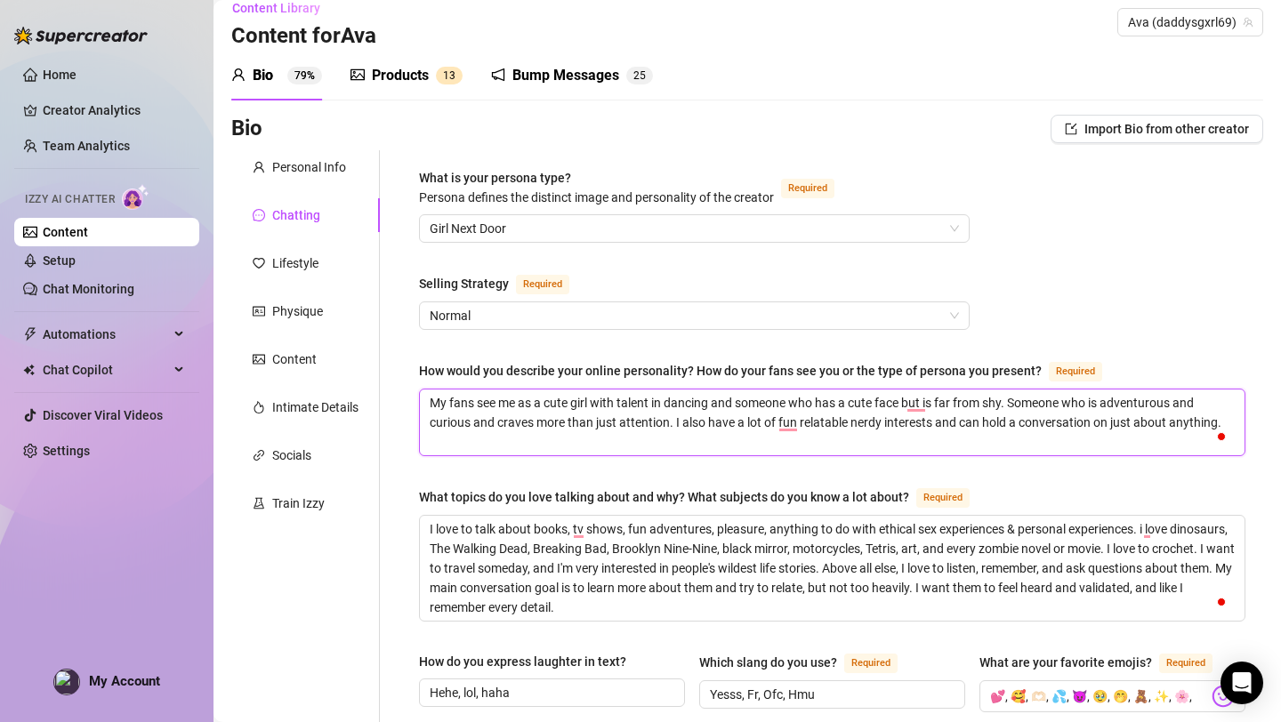
click at [702, 429] on textarea "My fans see me as a cute girl with talent in dancing and someone who has a cute…" at bounding box center [832, 423] width 824 height 66
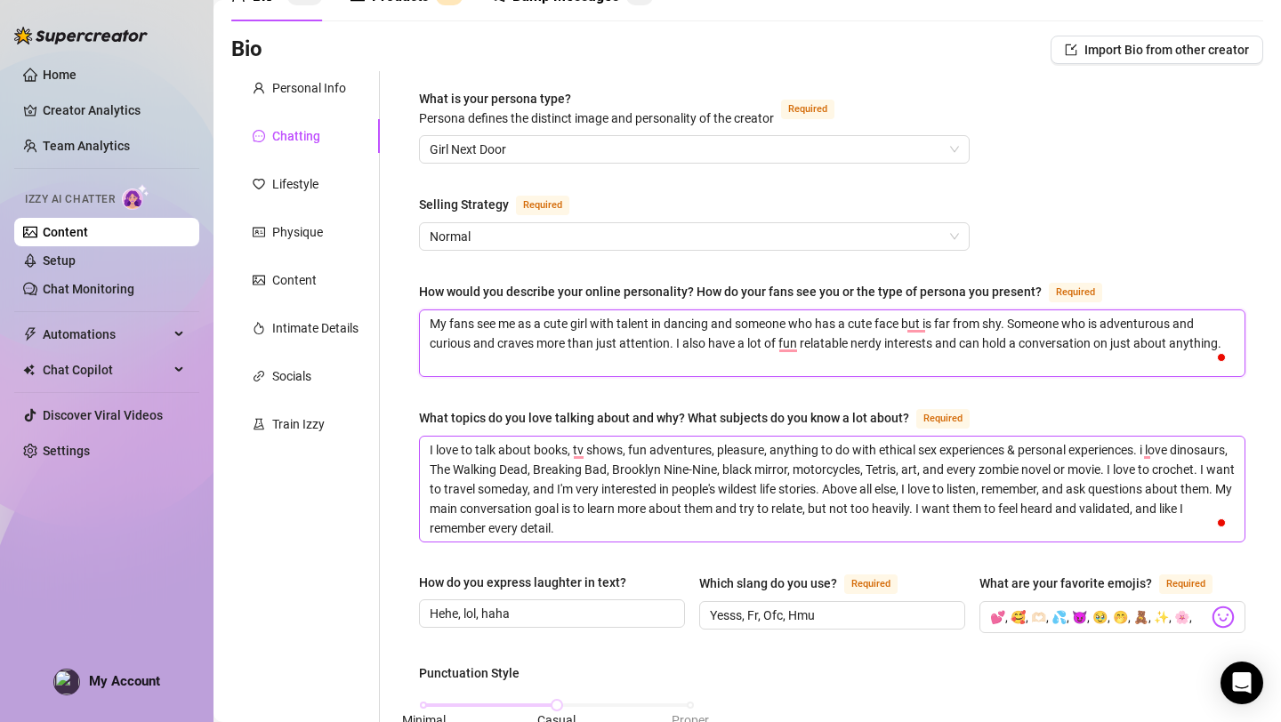
scroll to position [104, 0]
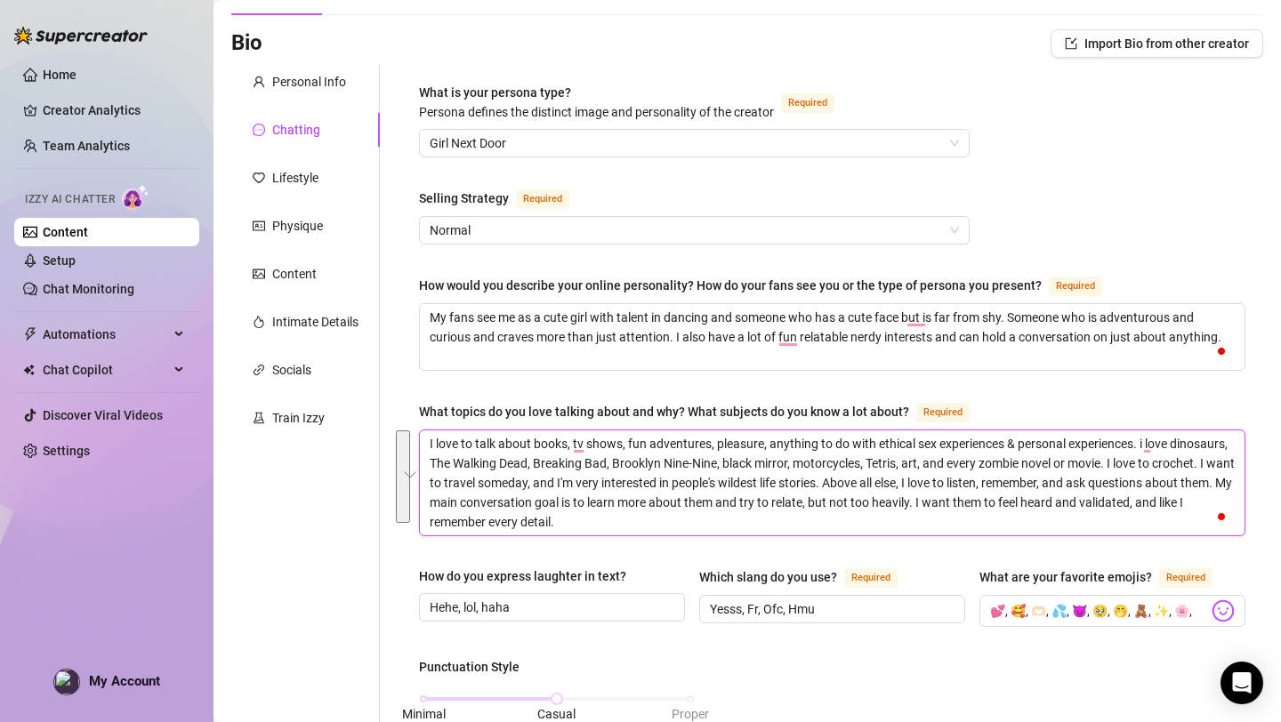
drag, startPoint x: 600, startPoint y: 522, endPoint x: 409, endPoint y: 430, distance: 212.0
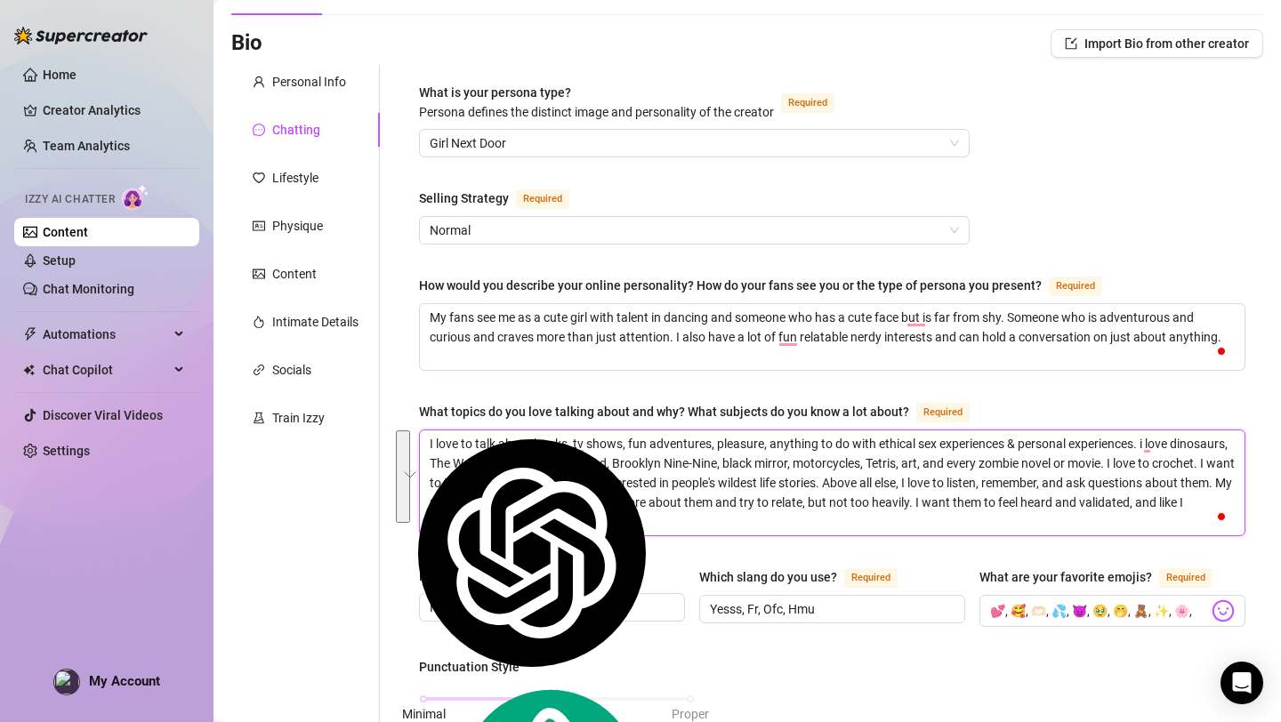
paste textarea "alking about books, TV shows, fun adventures, pleasure, and all things related …"
type textarea "I love talking about books, TV shows, fun adventures, pleasure, and all things …"
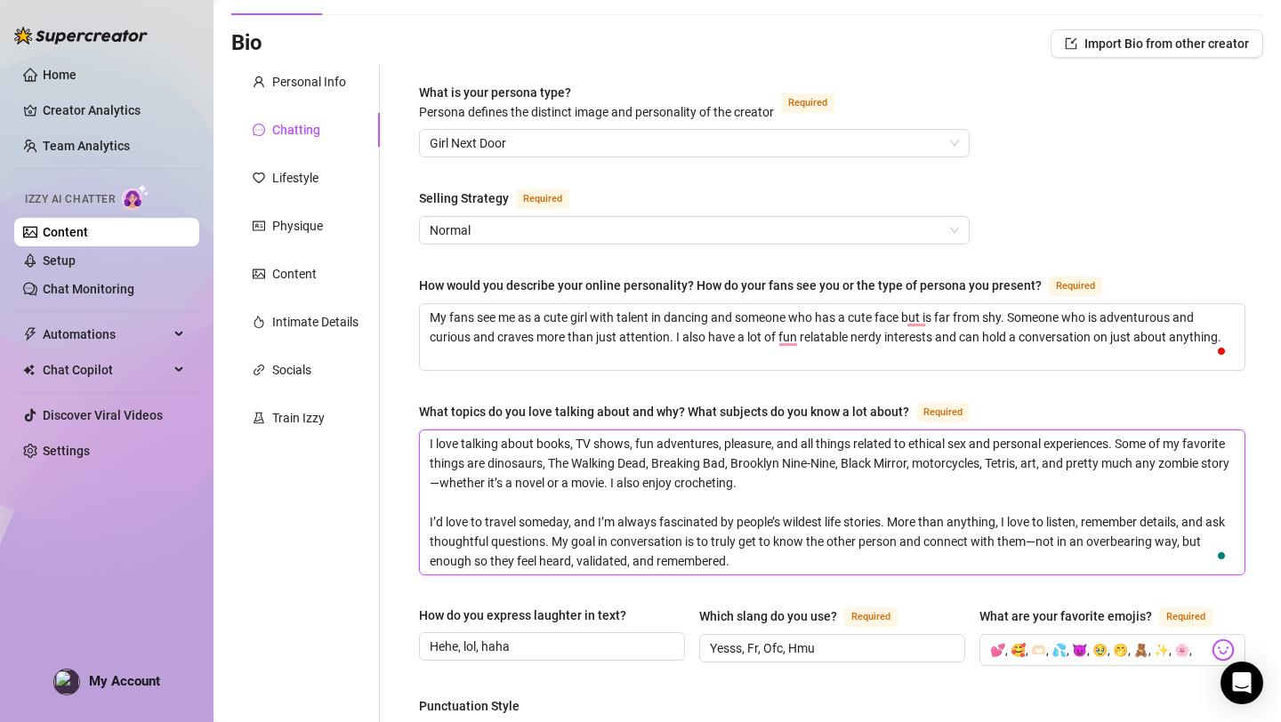
scroll to position [991, 0]
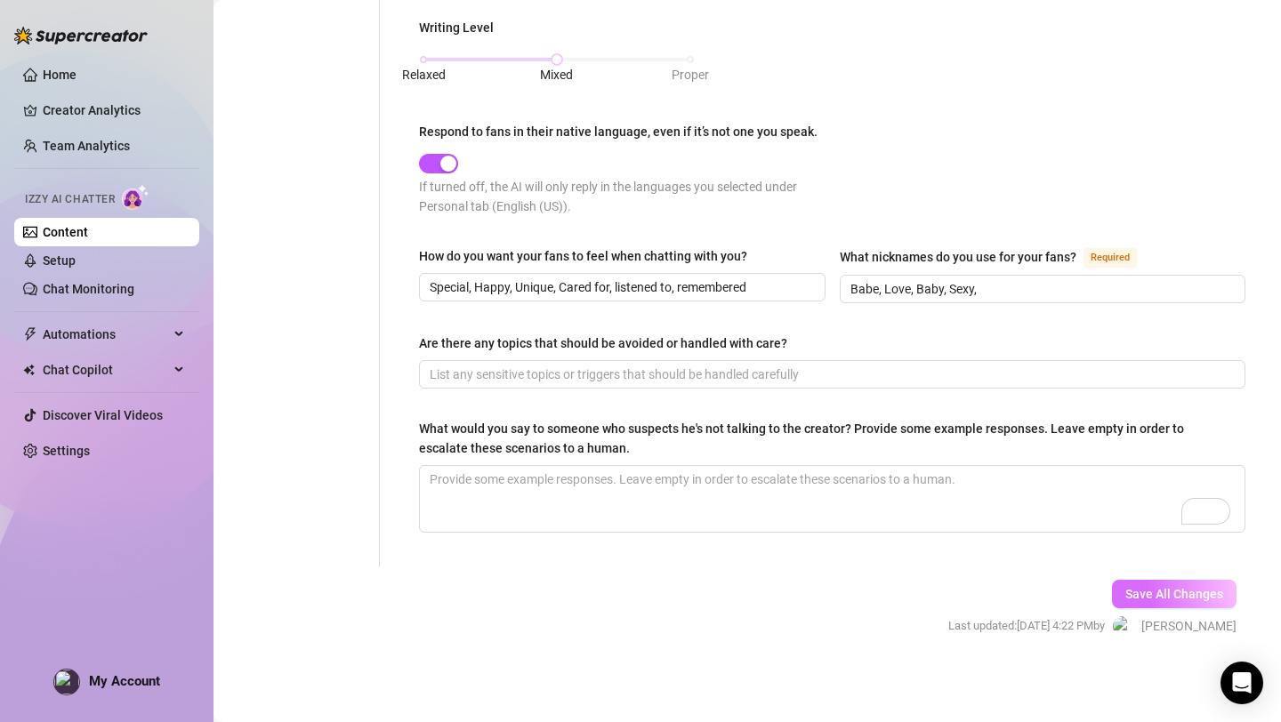
type textarea "I love talking about books, TV shows, fun adventures, pleasure, and all things …"
click at [1155, 589] on span "Save All Changes" at bounding box center [1174, 594] width 98 height 14
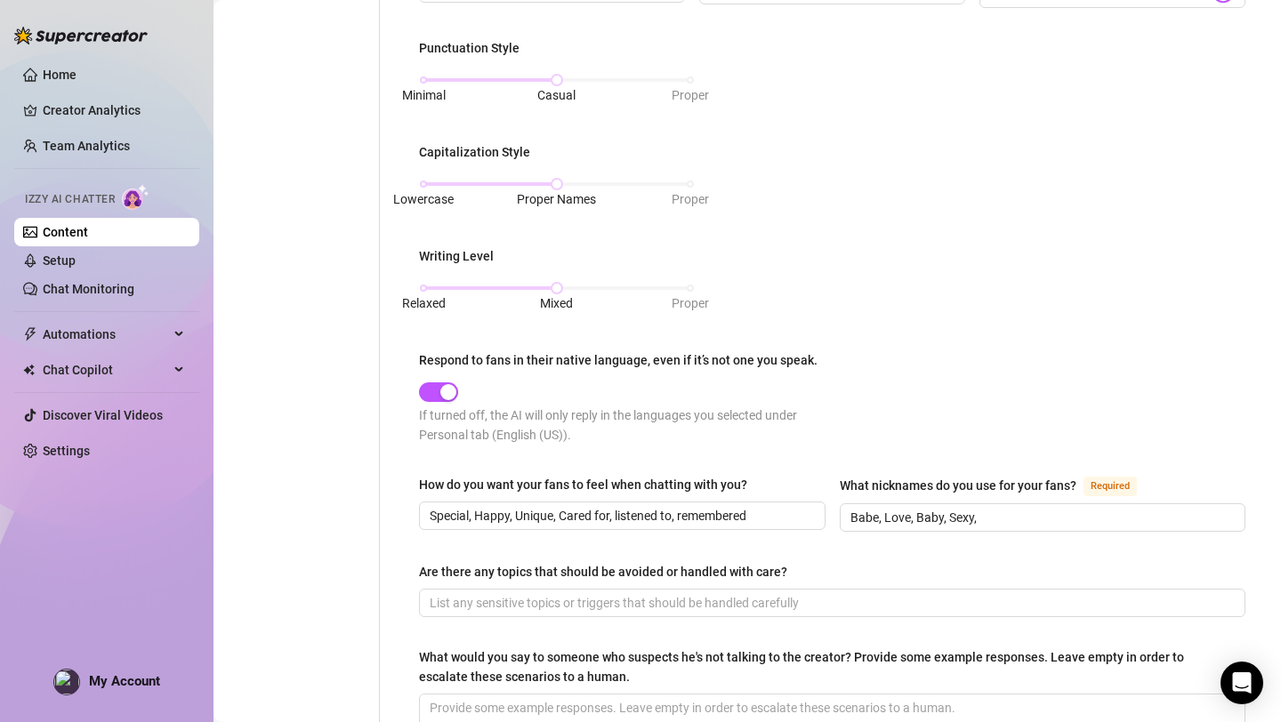
scroll to position [0, 0]
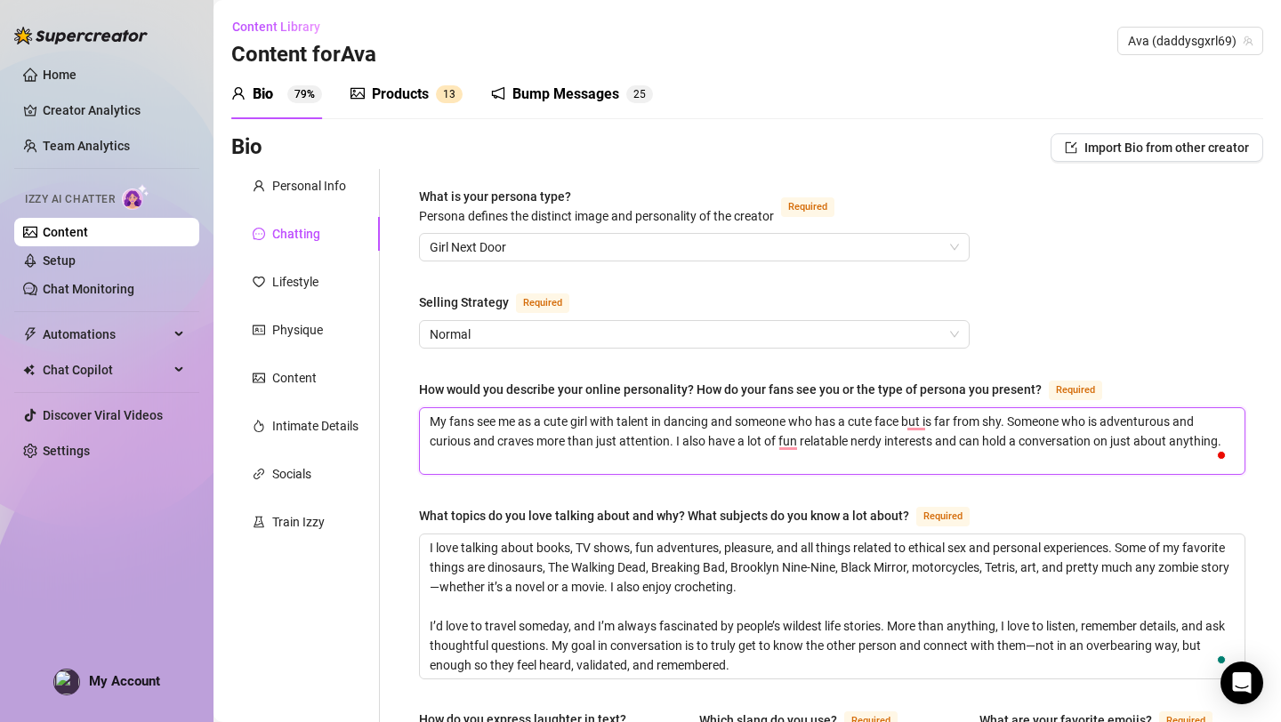
click at [1007, 440] on textarea "My fans see me as a cute girl with talent in dancing and someone who has a cute…" at bounding box center [832, 441] width 824 height 66
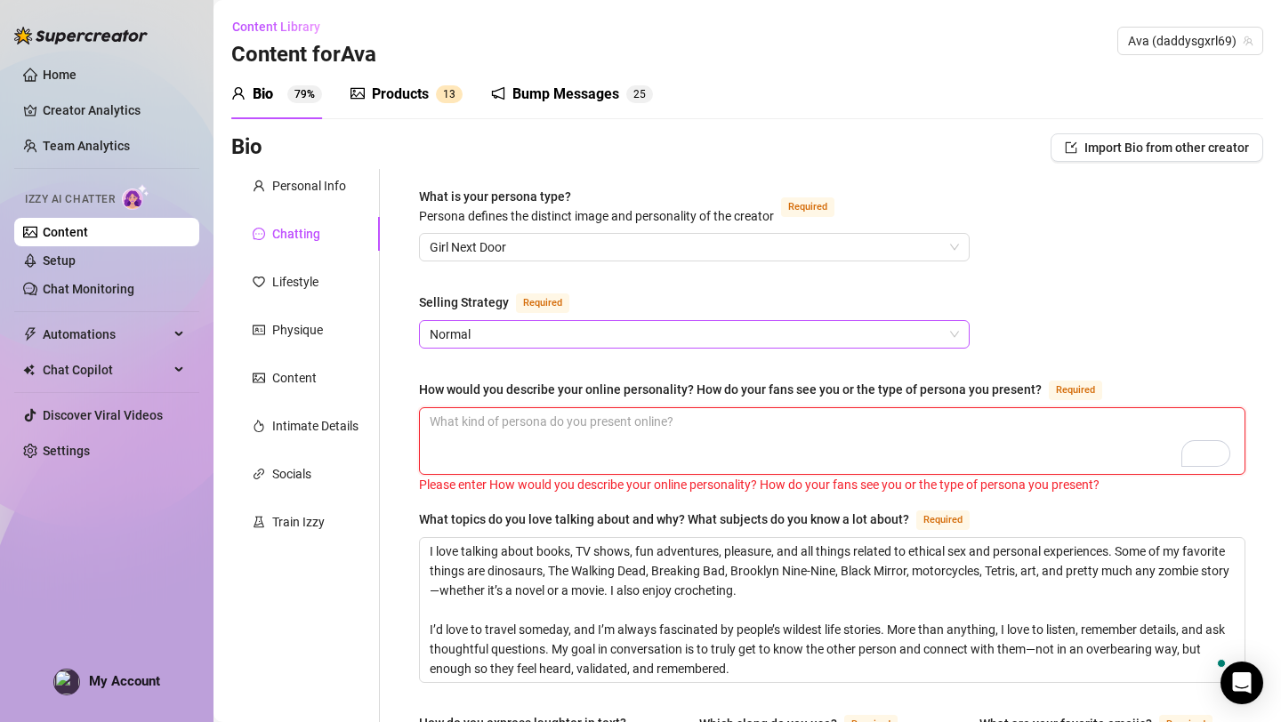
paste textarea "My fans see me as the cute girl with a talent for dancing and a sweet face—but …"
type textarea "My fans see me as the cute girl with a talent for dancing and a sweet face—but …"
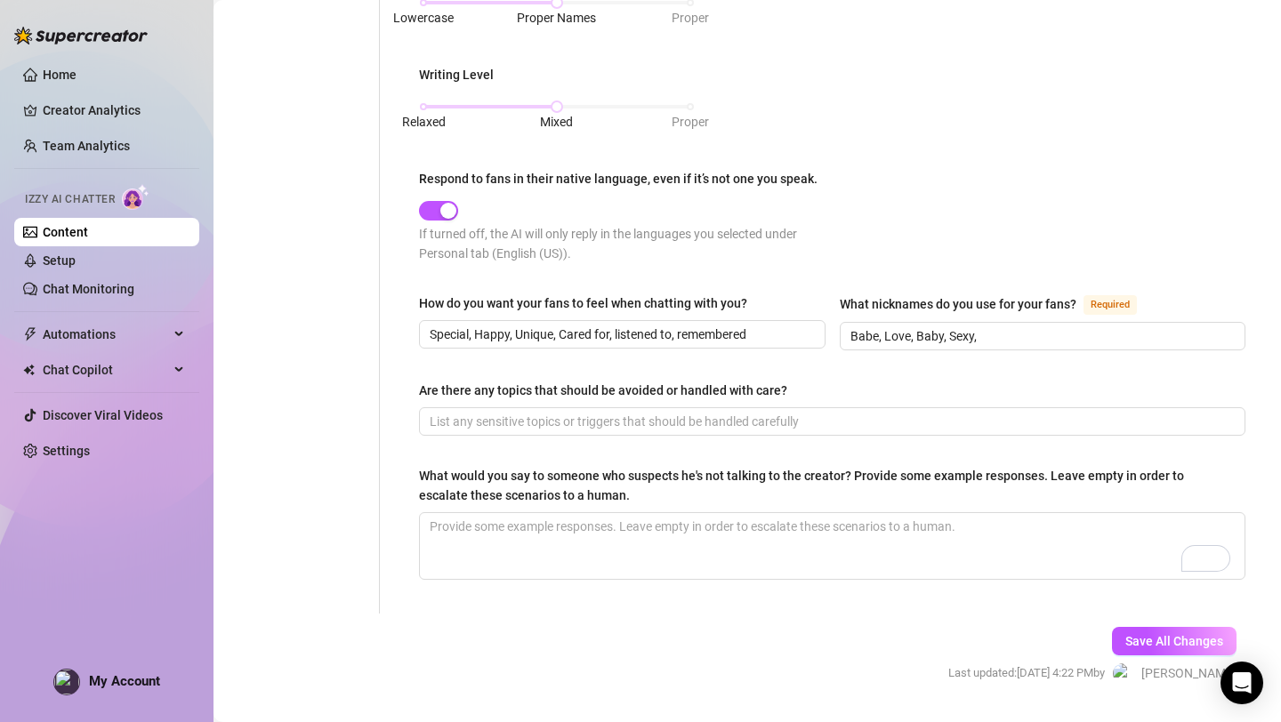
scroll to position [991, 0]
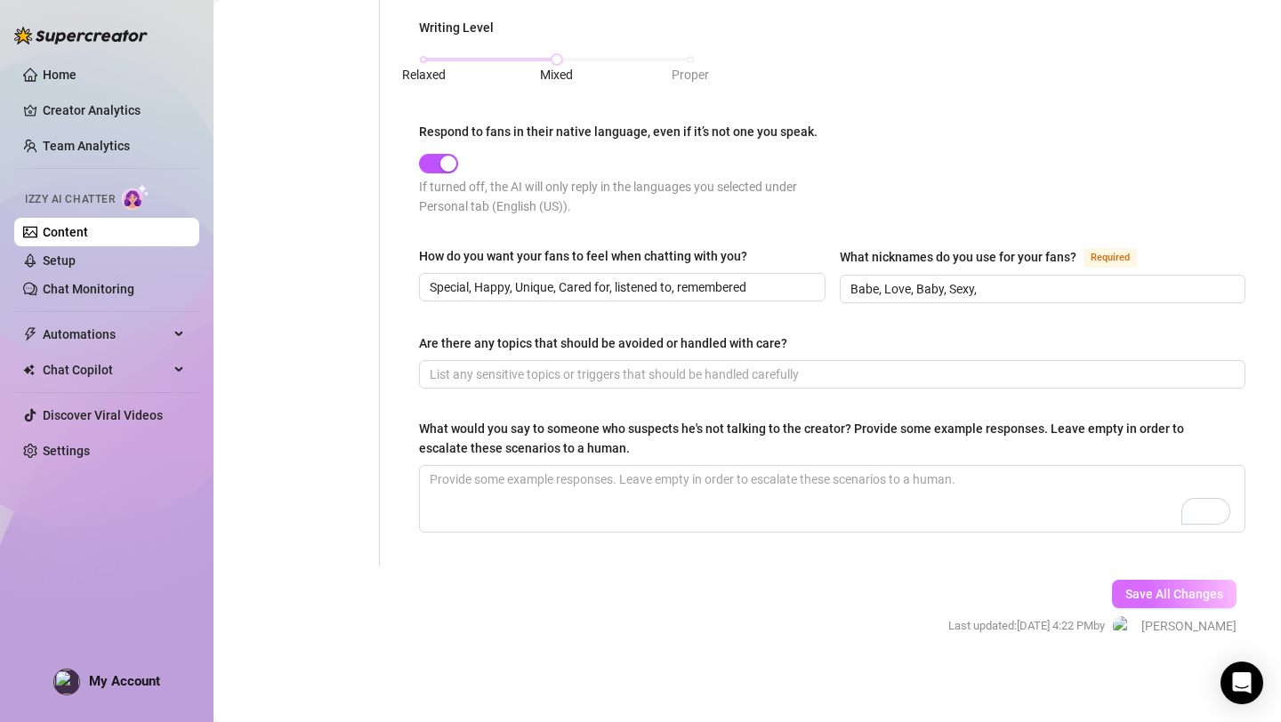
type textarea "My fans see me as the cute girl with a talent for dancing and a sweet face—but …"
click at [1138, 592] on span "Save All Changes" at bounding box center [1174, 594] width 98 height 14
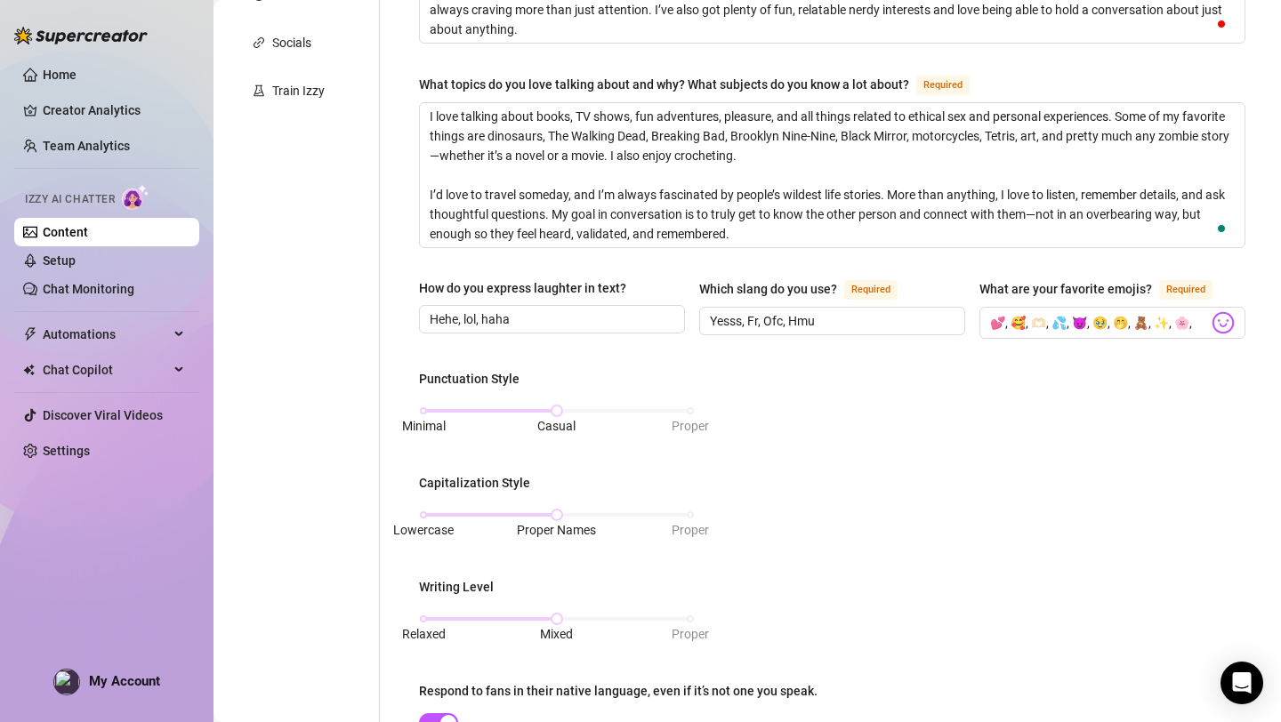
scroll to position [430, 0]
click at [836, 446] on div "Punctuation Style Minimal Casual Proper Capitalization Style Lowercase Proper N…" at bounding box center [832, 582] width 826 height 422
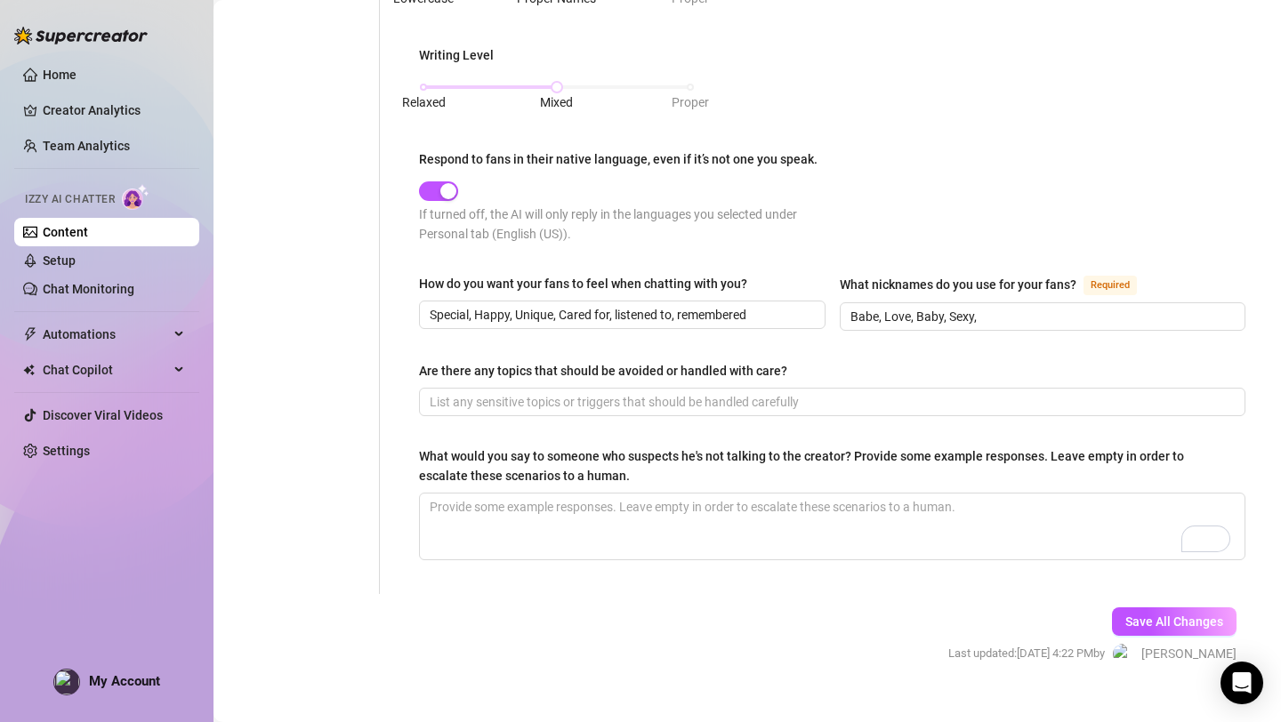
scroll to position [991, 0]
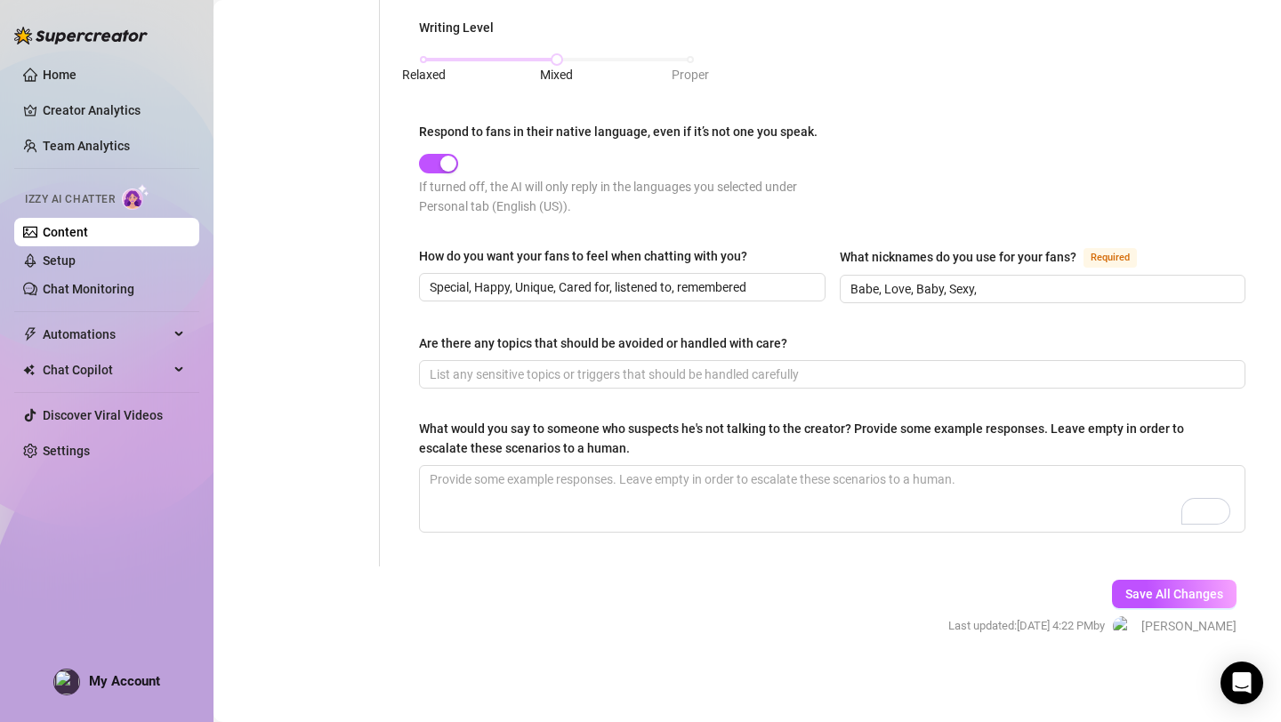
click at [1141, 609] on div "Save All Changes Last updated: [DATE] 4:22 PM by [PERSON_NAME]" at bounding box center [1092, 609] width 342 height 84
click at [1139, 593] on span "Save All Changes" at bounding box center [1174, 594] width 98 height 14
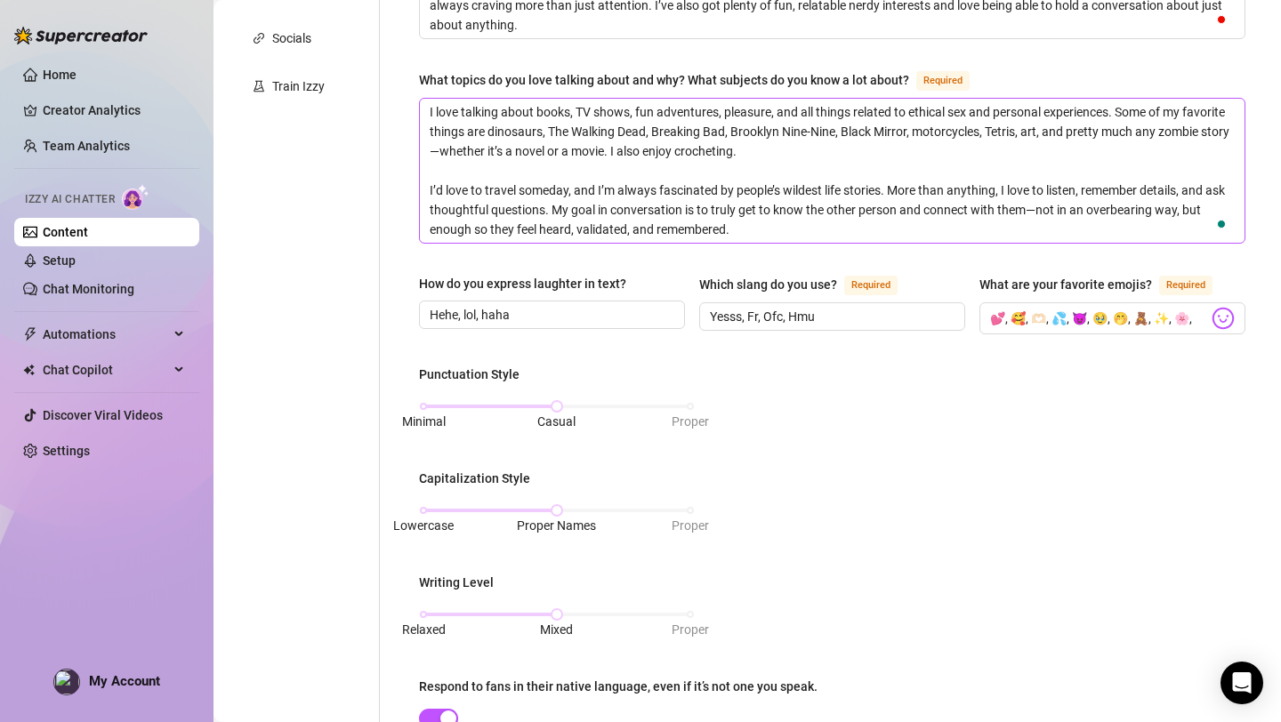
scroll to position [439, 0]
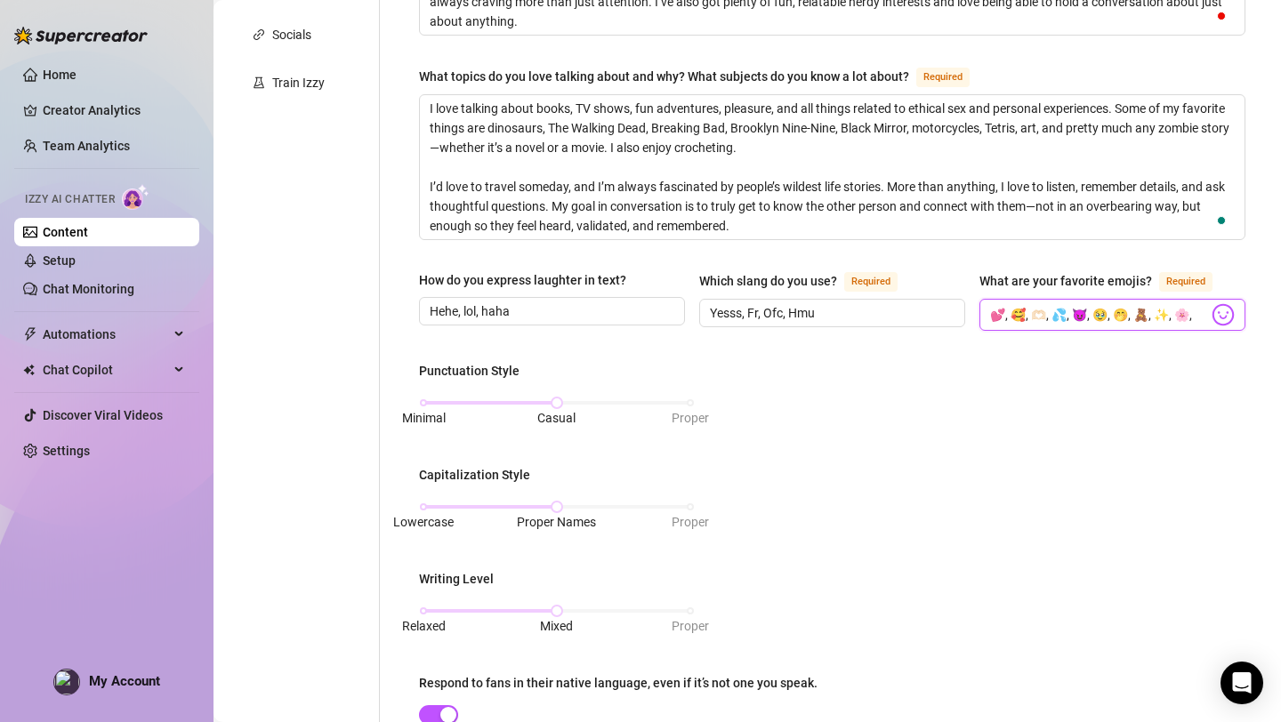
click at [1097, 309] on input "💕, 🥰, 🫶🏻, 💦, 😈, 🥹, 🤭, 🧸, ✨, 🌸," at bounding box center [1099, 314] width 218 height 23
type input "💕, 🥰, 🫶🏻, 💦, 😈, 🥹, 🤭, 🧸, ✨, 🌸"
click at [1103, 451] on div "Punctuation Style Minimal Casual Proper Capitalization Style Lowercase Proper N…" at bounding box center [832, 572] width 826 height 422
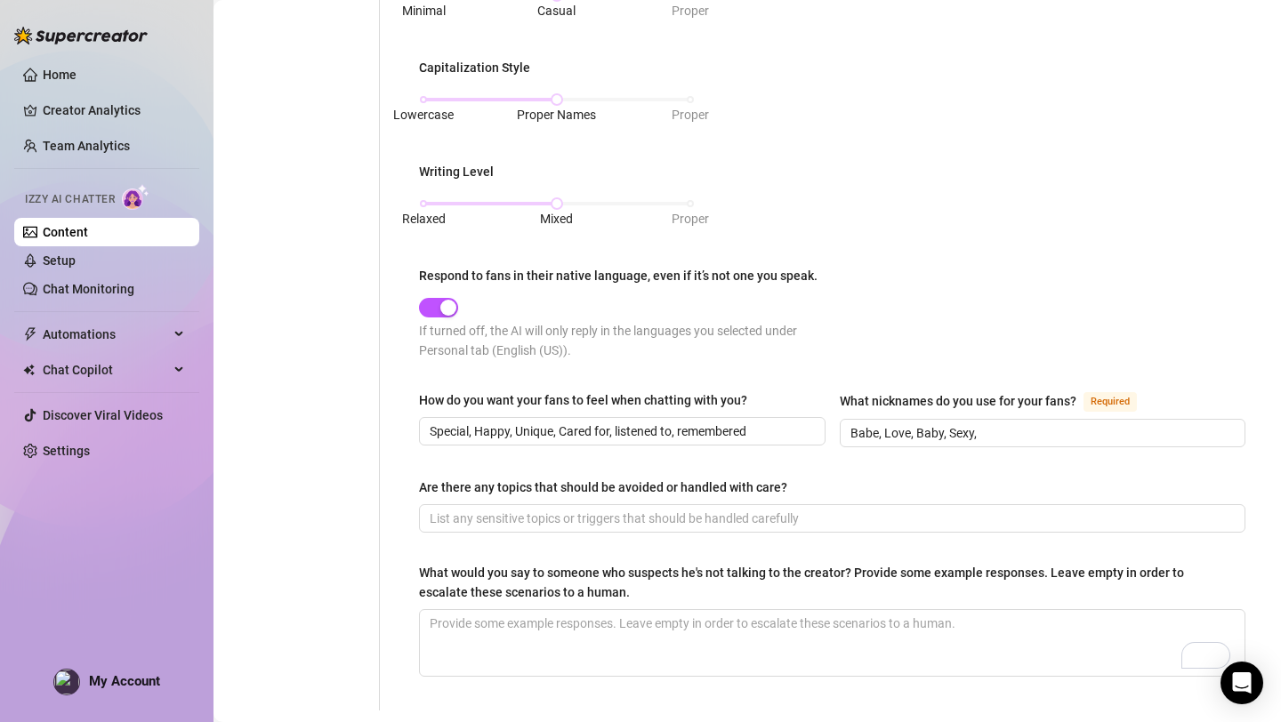
scroll to position [848, 0]
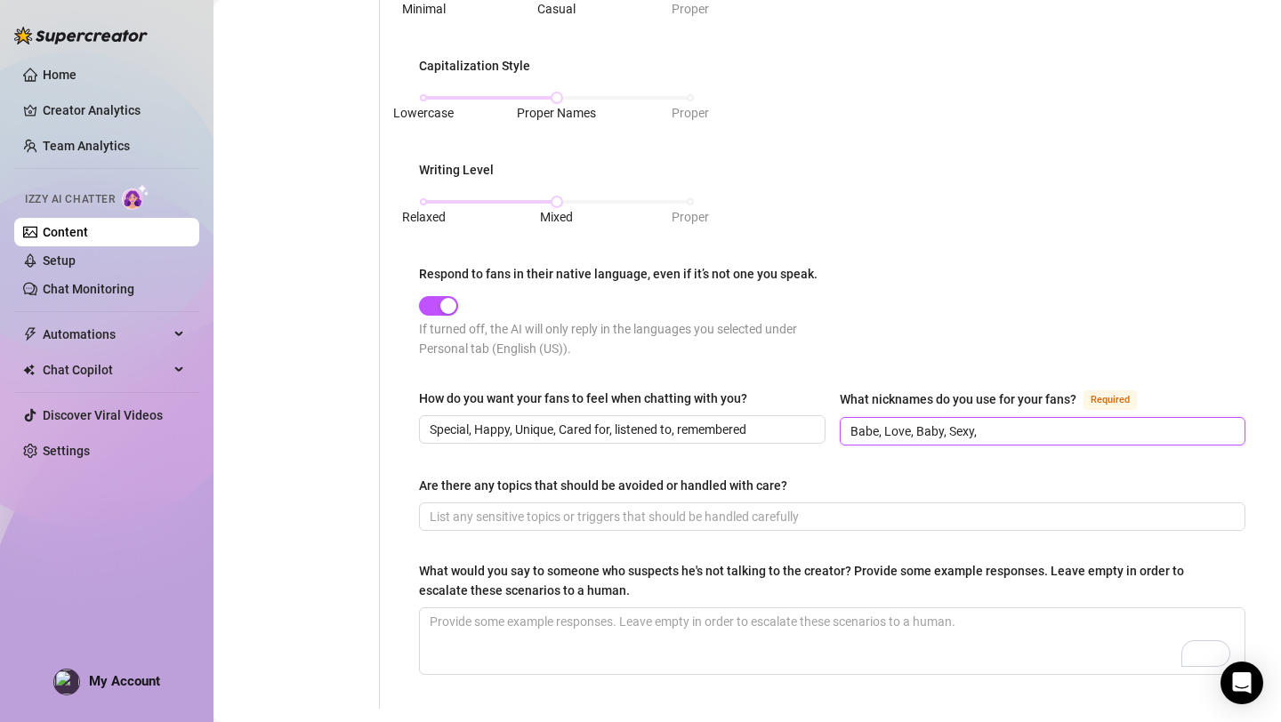
click at [992, 433] on input "Babe, Love, Baby, Sexy," at bounding box center [1041, 432] width 382 height 20
type input "Babe, Love, Baby, Sexy"
click at [938, 272] on div "Punctuation Style Minimal Casual Proper Capitalization Style Lowercase Proper N…" at bounding box center [832, 163] width 826 height 422
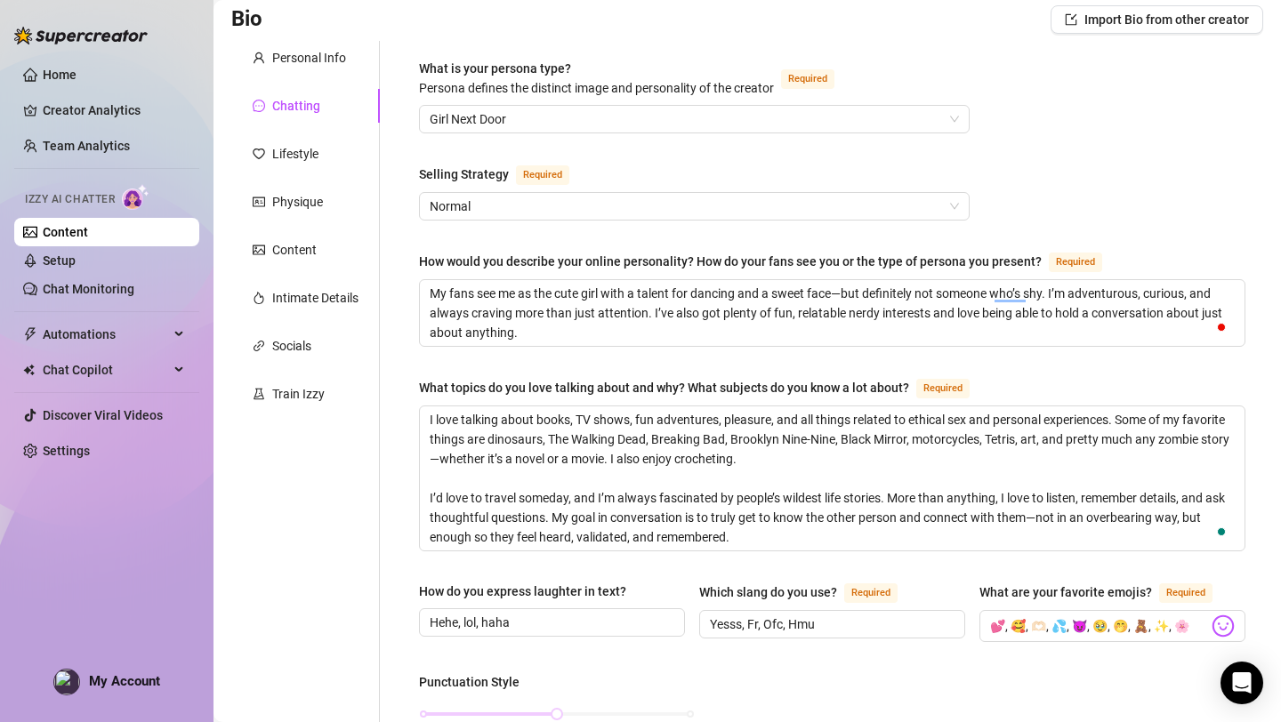
scroll to position [130, 0]
click at [255, 157] on icon "heart" at bounding box center [259, 152] width 12 height 12
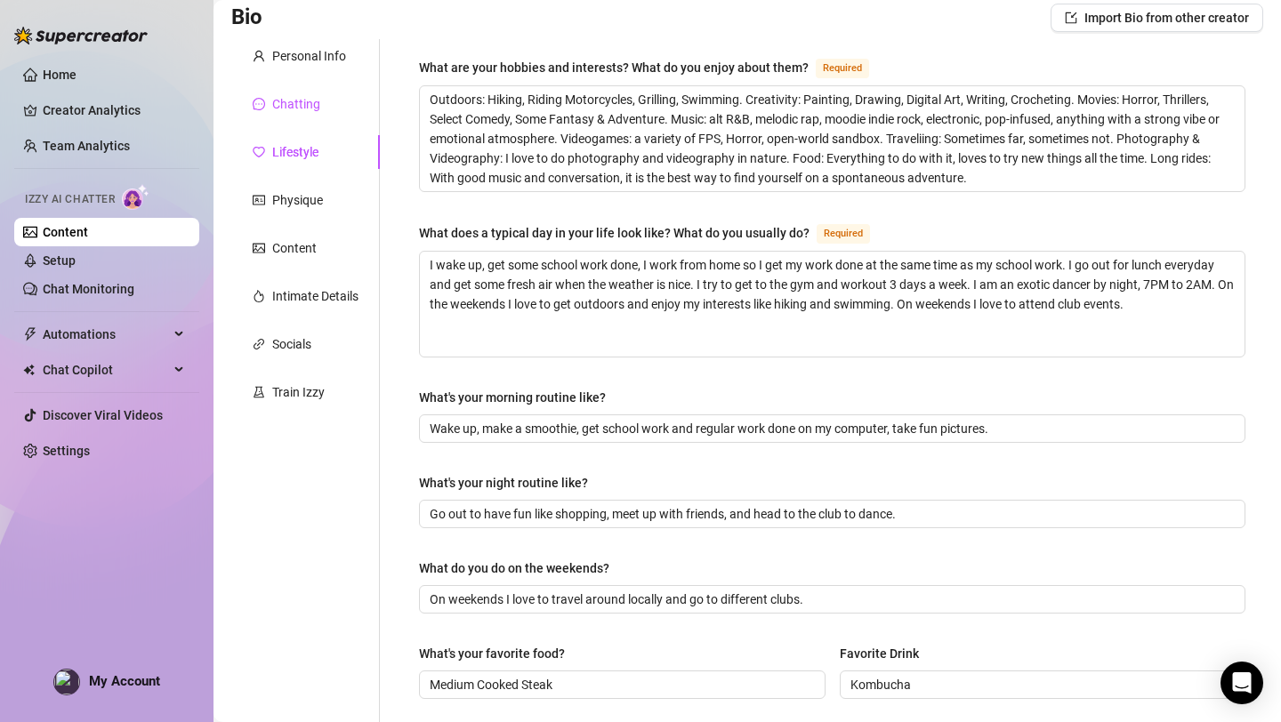
click at [292, 100] on div "Chatting" at bounding box center [296, 104] width 48 height 20
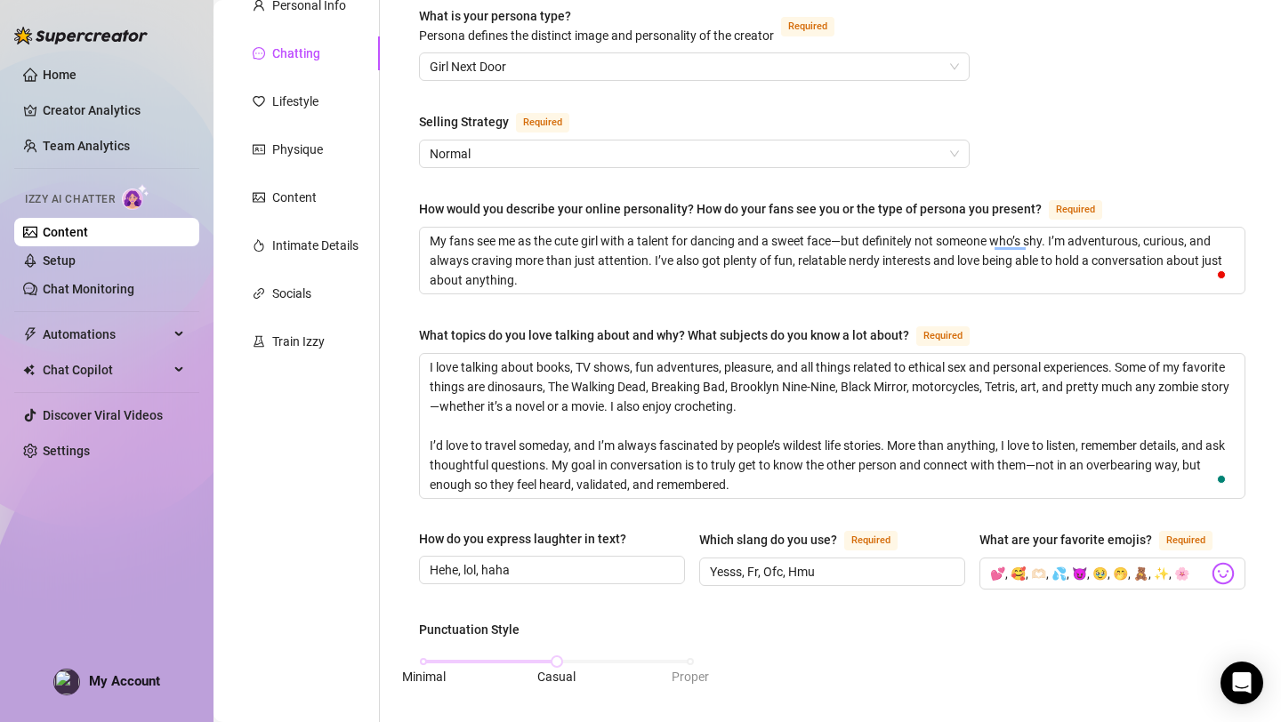
scroll to position [991, 0]
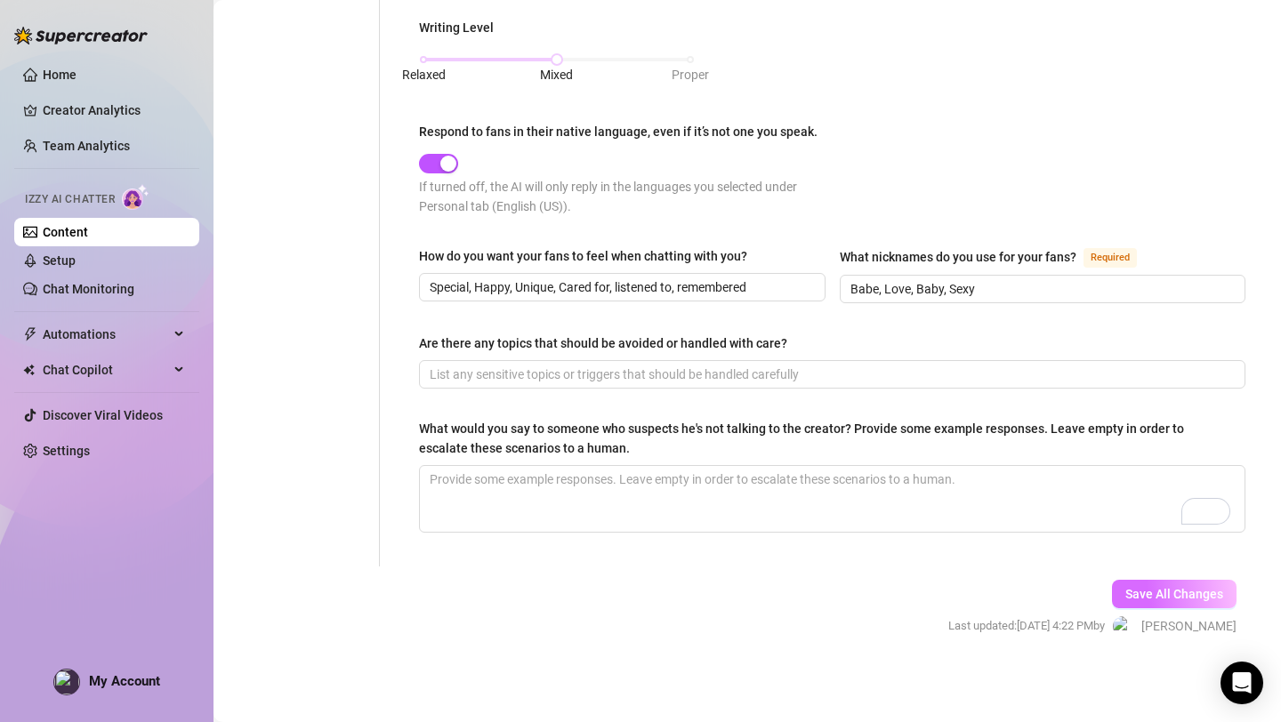
click at [1156, 598] on span "Save All Changes" at bounding box center [1174, 594] width 98 height 14
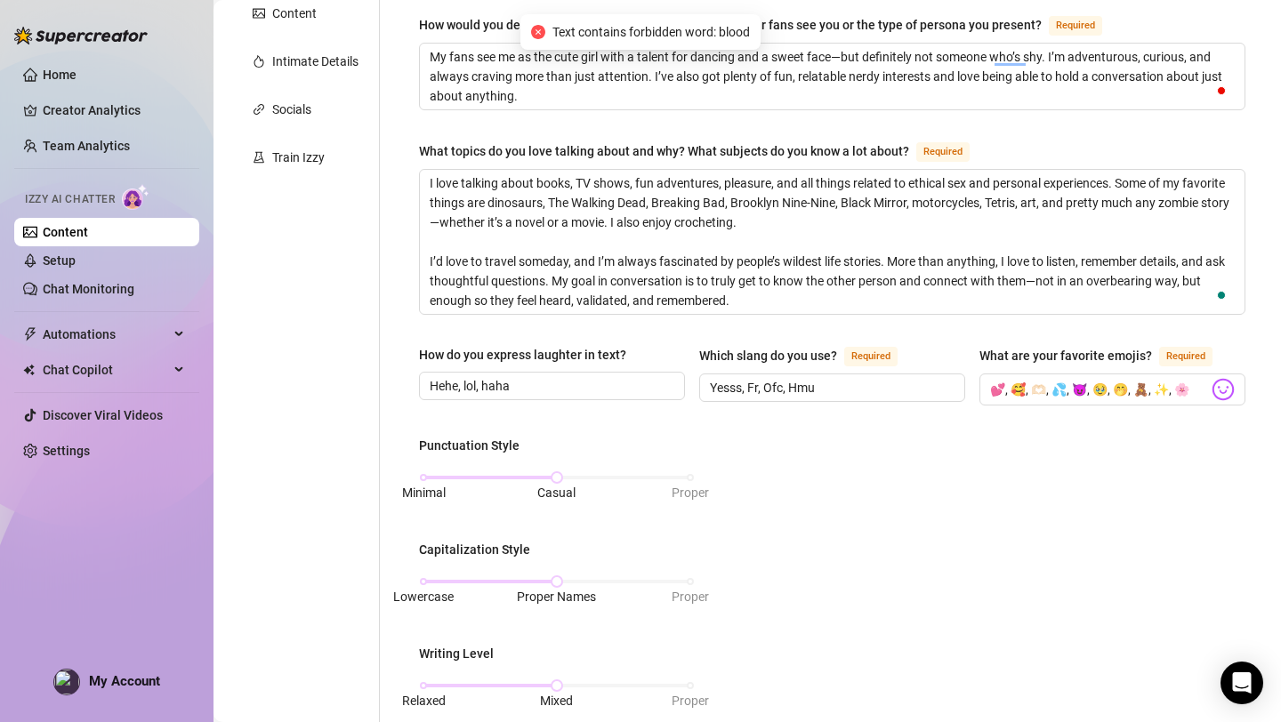
scroll to position [0, 0]
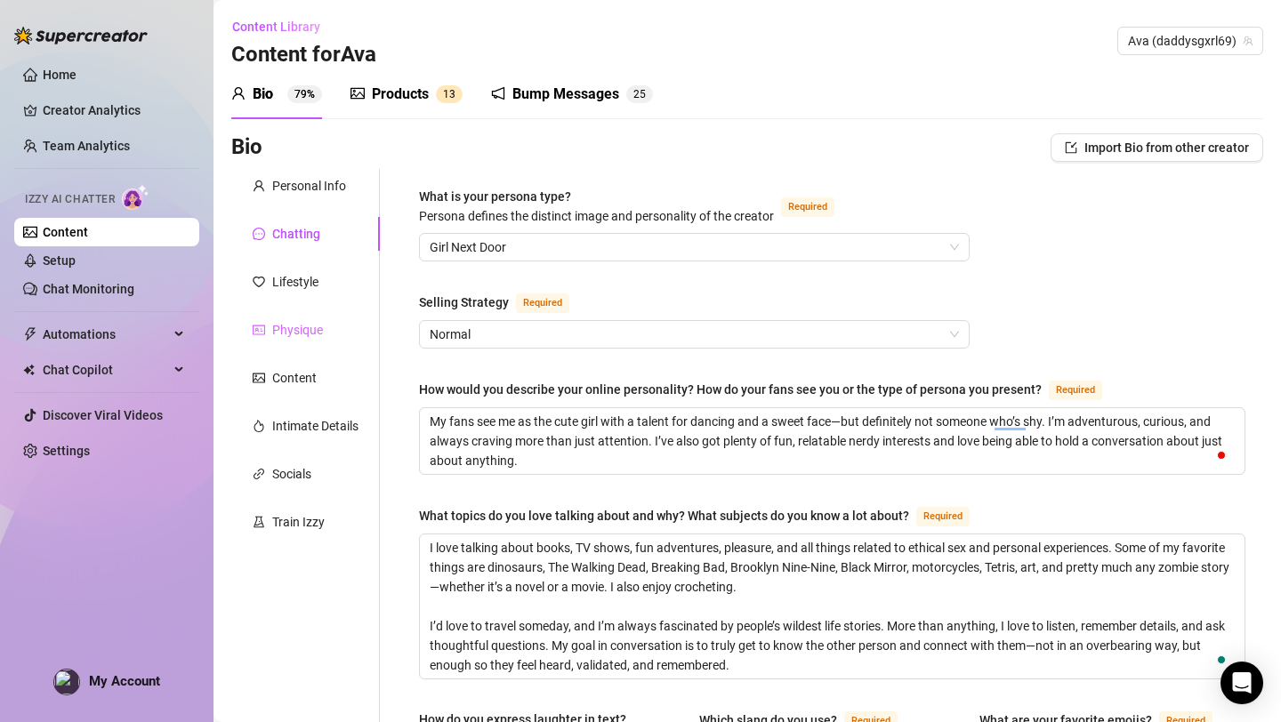
click at [243, 340] on div "Physique" at bounding box center [305, 330] width 149 height 34
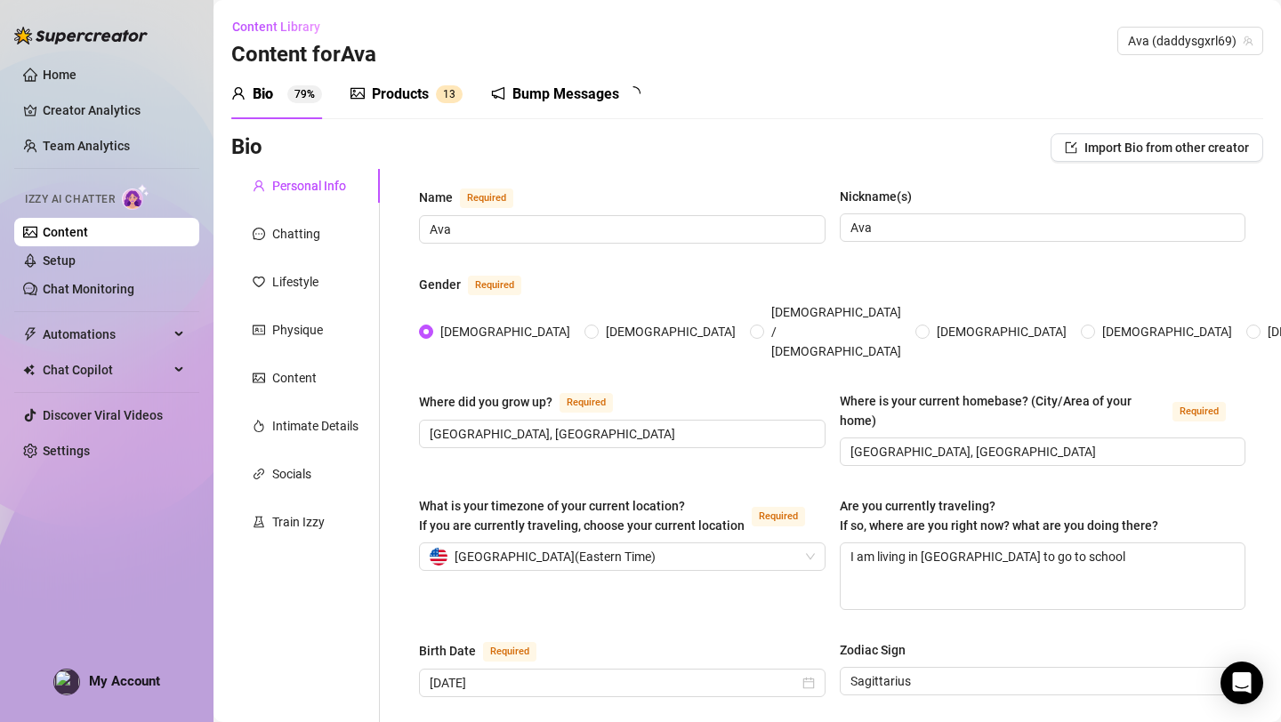
radio input "true"
type input "[DATE]"
click at [293, 230] on div "Chatting" at bounding box center [296, 234] width 48 height 20
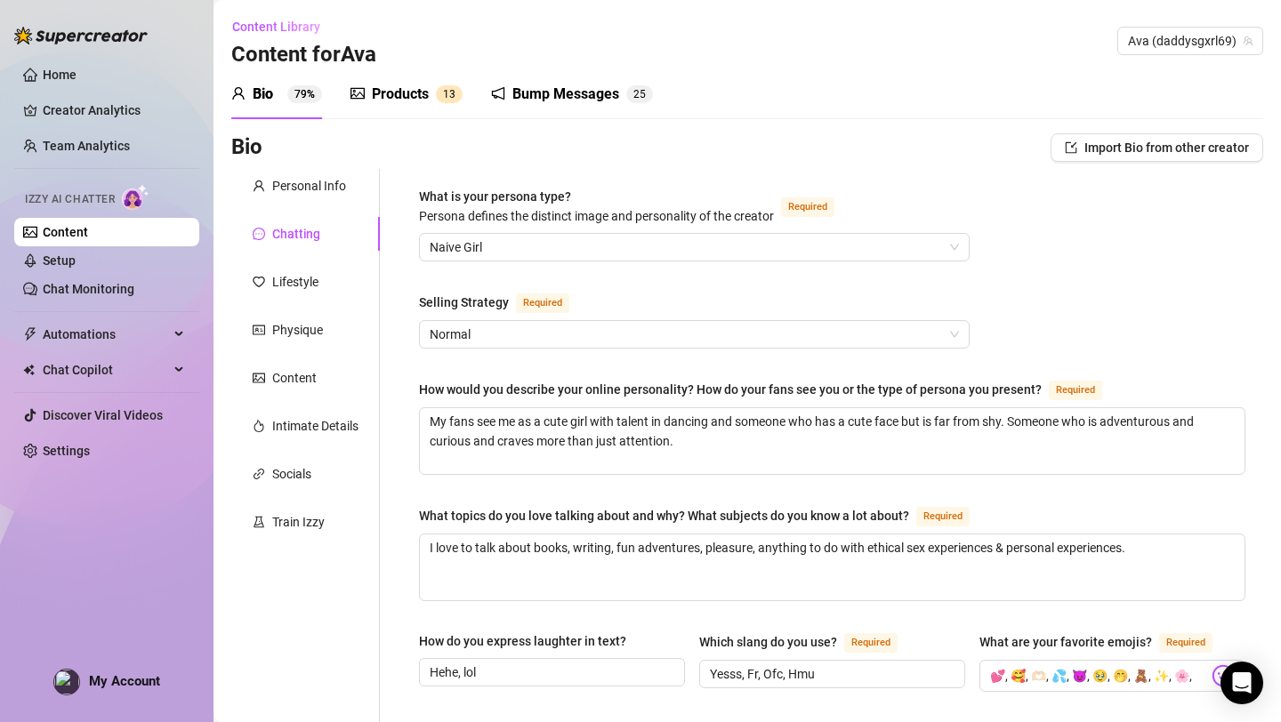
scroll to position [144, 0]
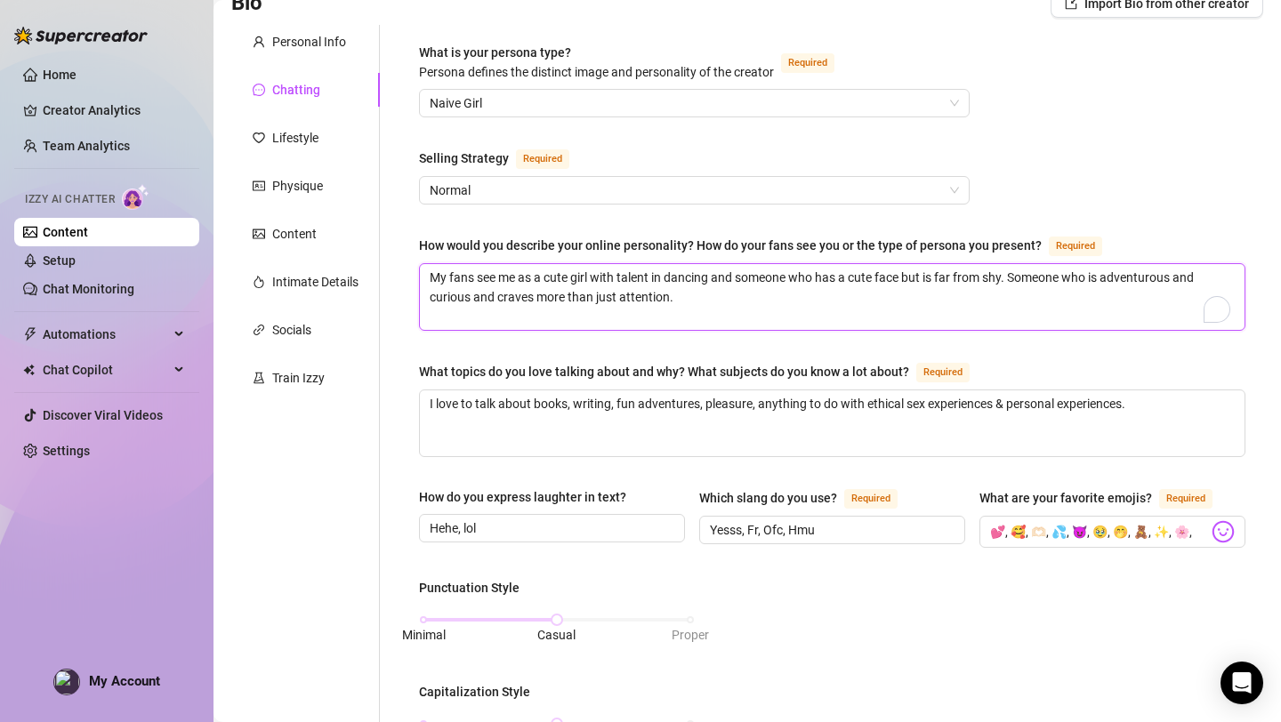
type textarea "ns see me as a cute girl with talent in dancing and someone who has a cute face…"
drag, startPoint x: 714, startPoint y: 310, endPoint x: 383, endPoint y: 262, distance: 334.3
click at [383, 262] on div "What is your persona type? Persona defines the distinct image and personality o…" at bounding box center [821, 680] width 883 height 1310
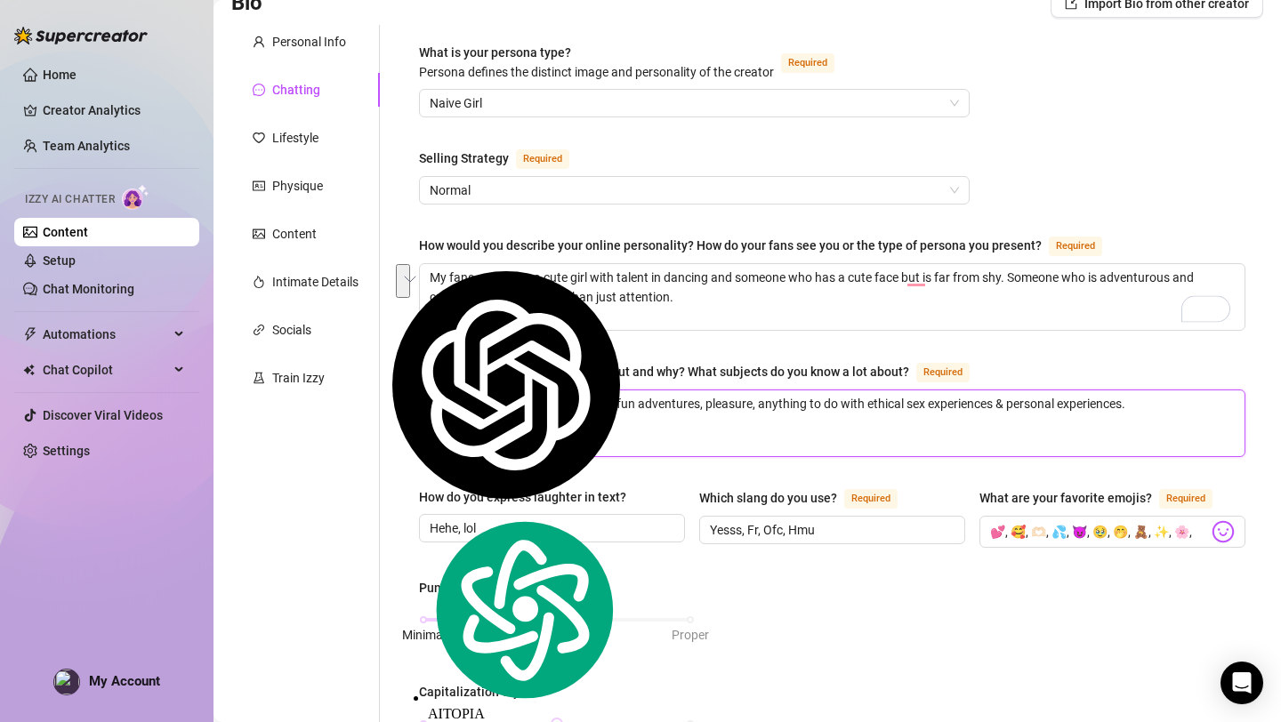
click at [955, 412] on textarea "I love to talk about books, writing, fun adventures, pleasure, anything to do w…" at bounding box center [832, 423] width 824 height 66
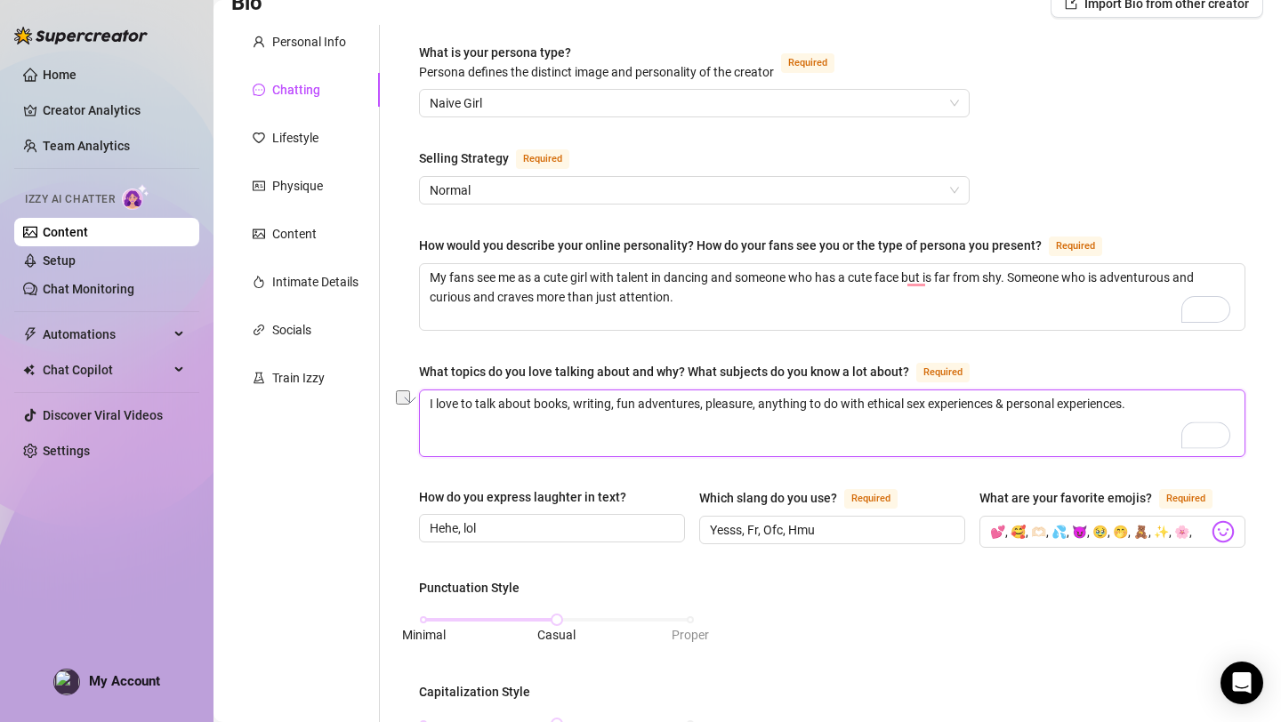
drag, startPoint x: 1149, startPoint y: 409, endPoint x: 406, endPoint y: 404, distance: 742.6
click at [406, 404] on div "What is your persona type? Persona defines the distinct image and personality o…" at bounding box center [832, 680] width 862 height 1310
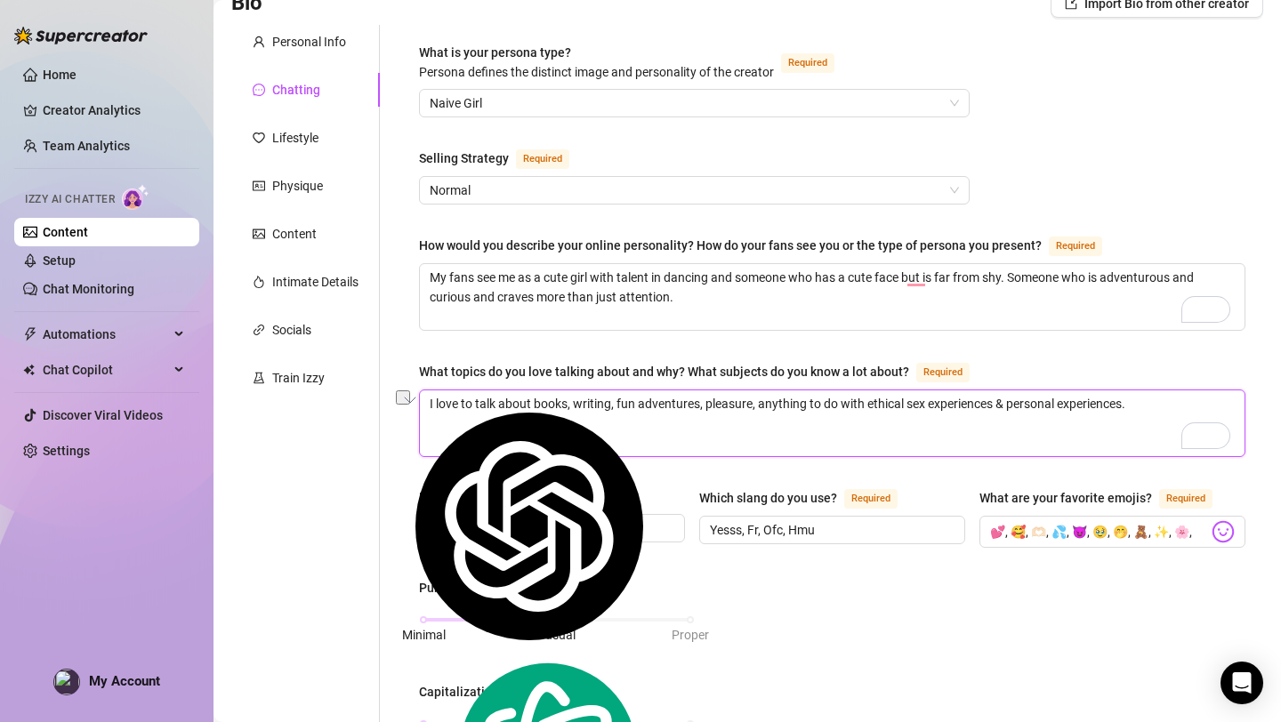
paste textarea "alking about books, TV shows, fun adventures, pleasure, and all things related …"
type textarea "I love talking about books, TV shows, fun adventures, pleasure, and all things …"
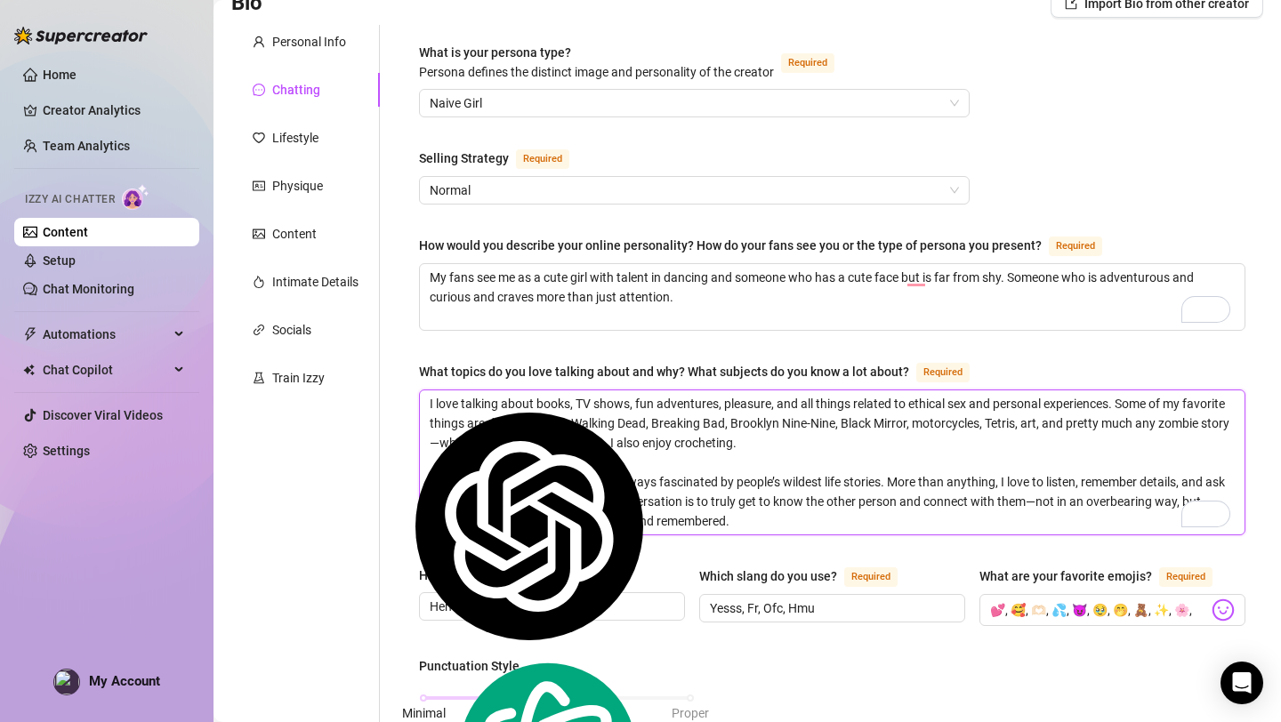
scroll to position [0, 0]
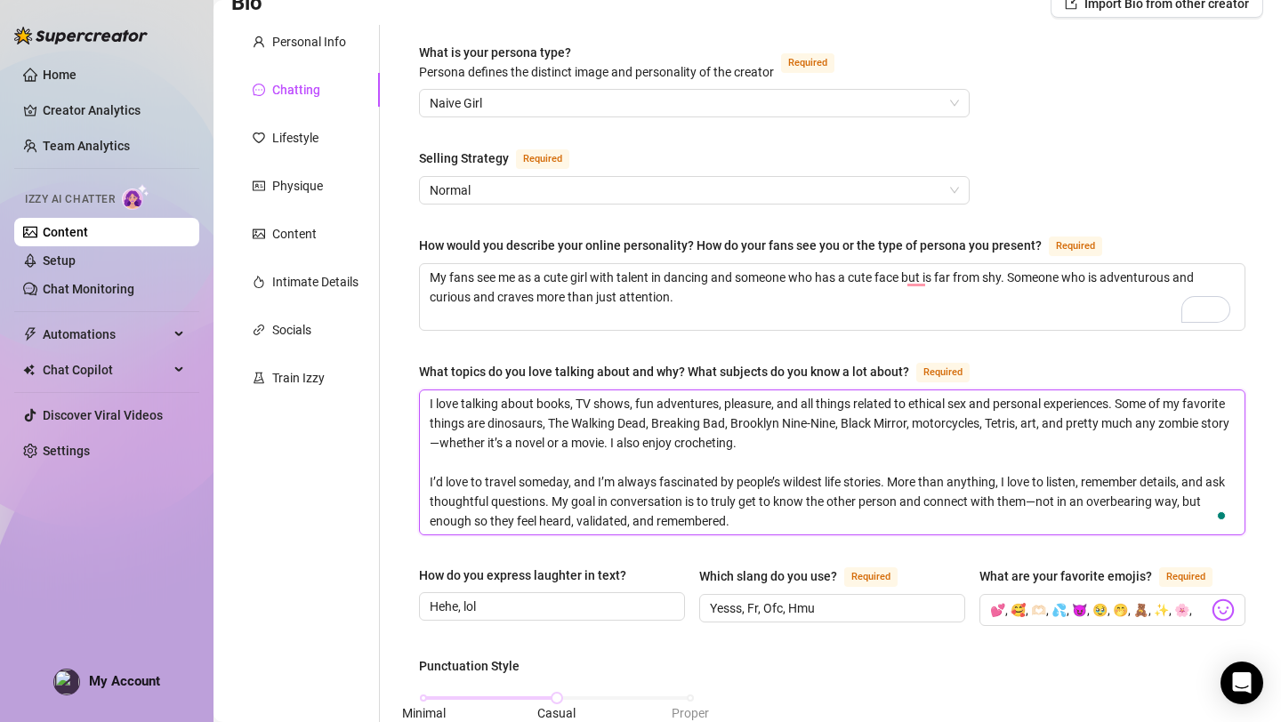
type textarea "I love talking about books, TV shows, fun adventures, pleasure, and all things …"
drag, startPoint x: 699, startPoint y: 300, endPoint x: 388, endPoint y: 275, distance: 312.3
click at [388, 275] on div "What is your persona type? Persona defines the distinct image and personality o…" at bounding box center [821, 719] width 883 height 1388
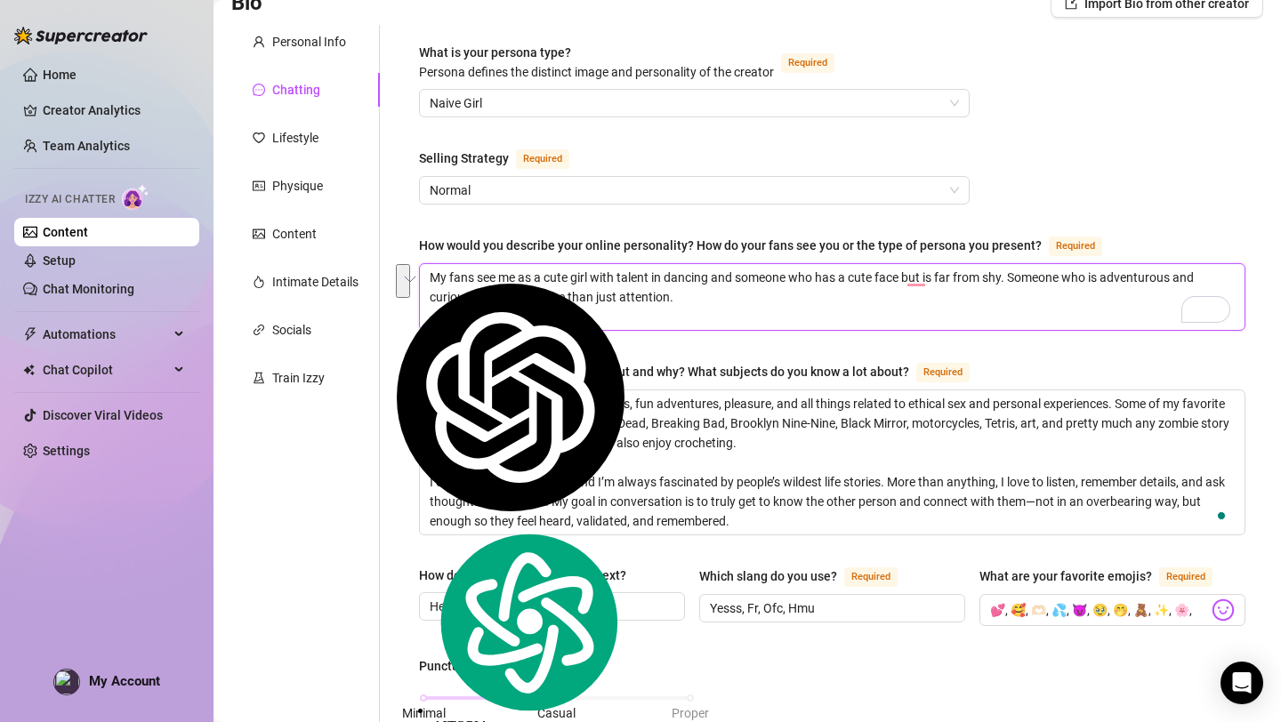
paste textarea "the cute girl with a talent for dancing and a sweet face—but definitely not som…"
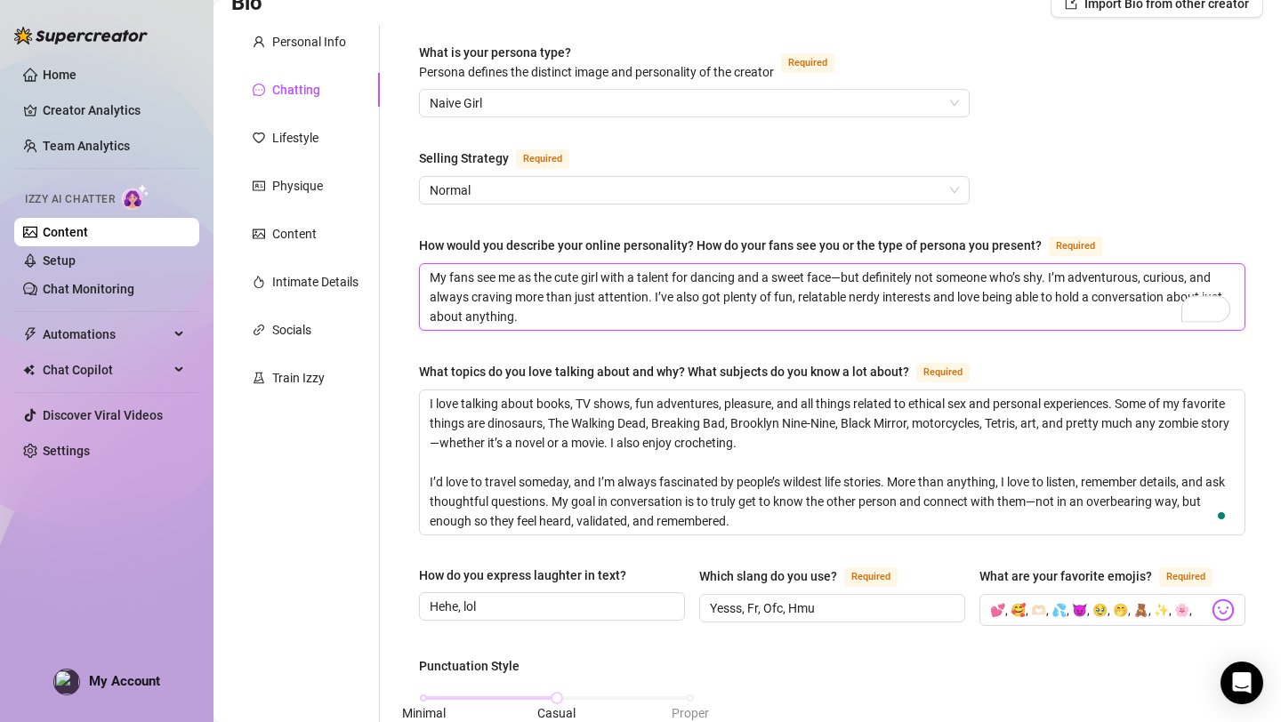
type textarea "My fans see me as the cute girl with a talent for dancing and a sweet face—but …"
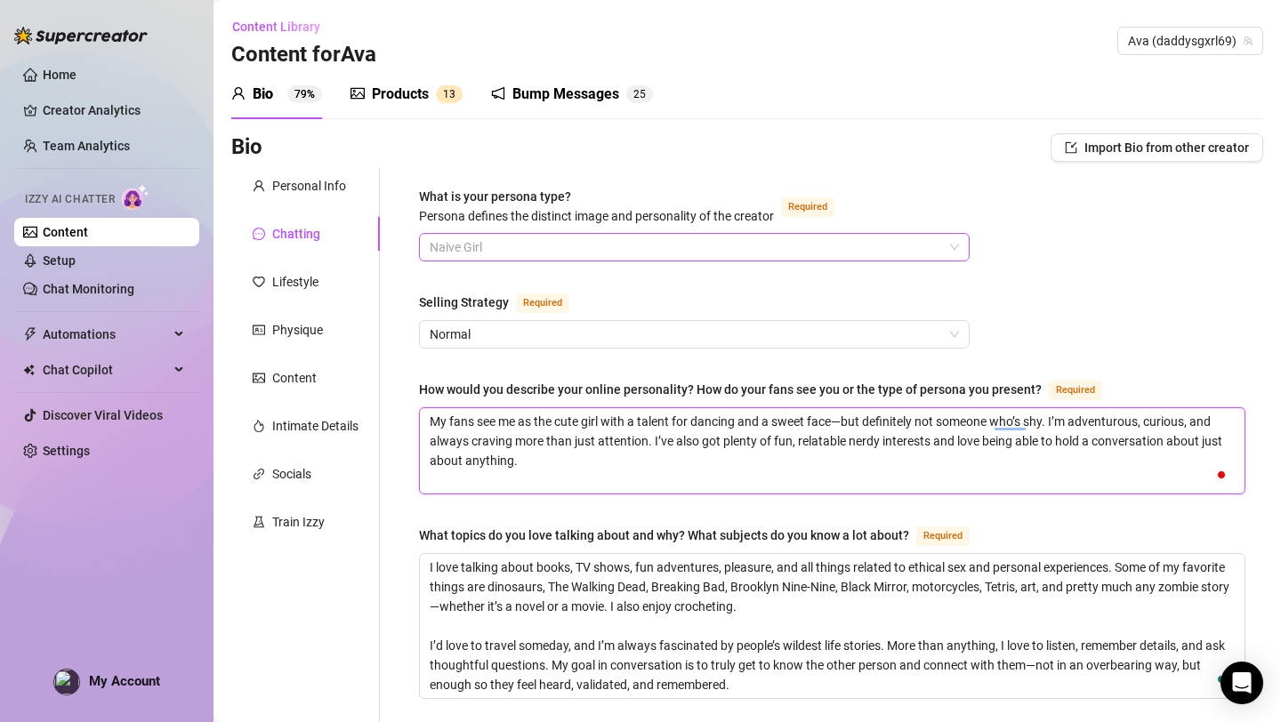
click at [704, 236] on span "Naive Girl" at bounding box center [694, 247] width 529 height 27
type textarea "My fans see me as the cute girl with a talent for dancing and a sweet face—but …"
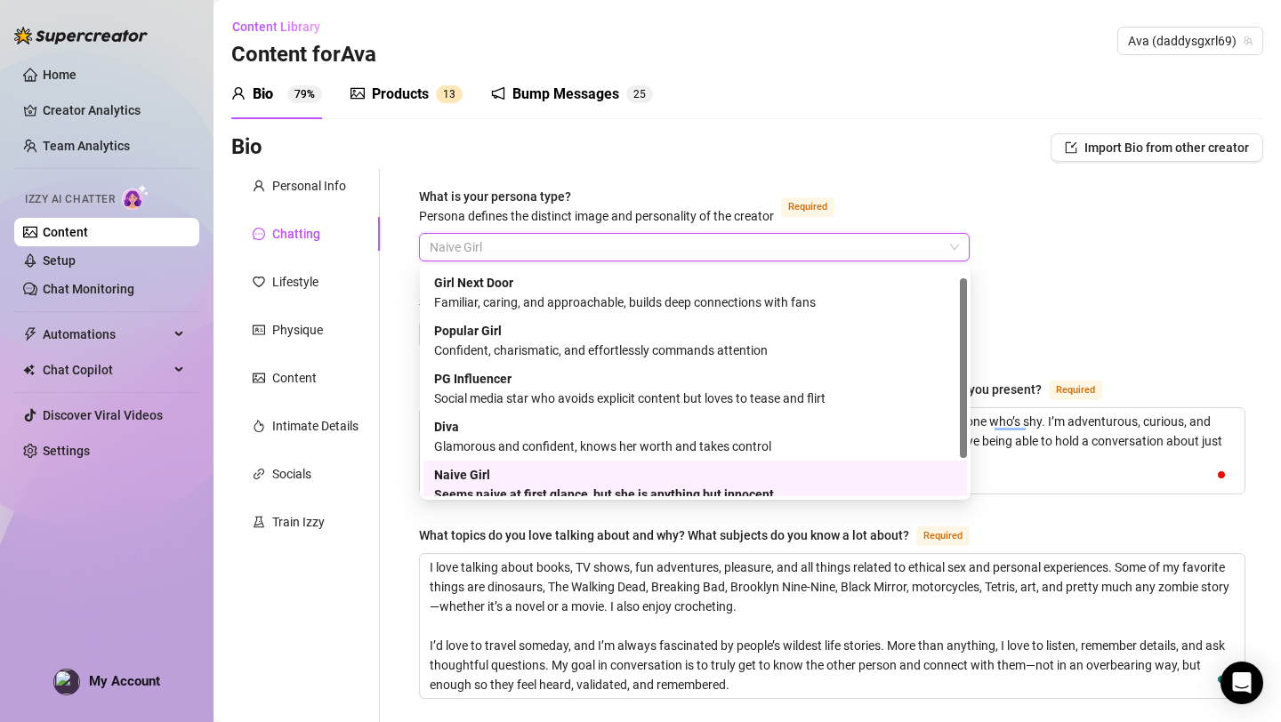
scroll to position [12, 0]
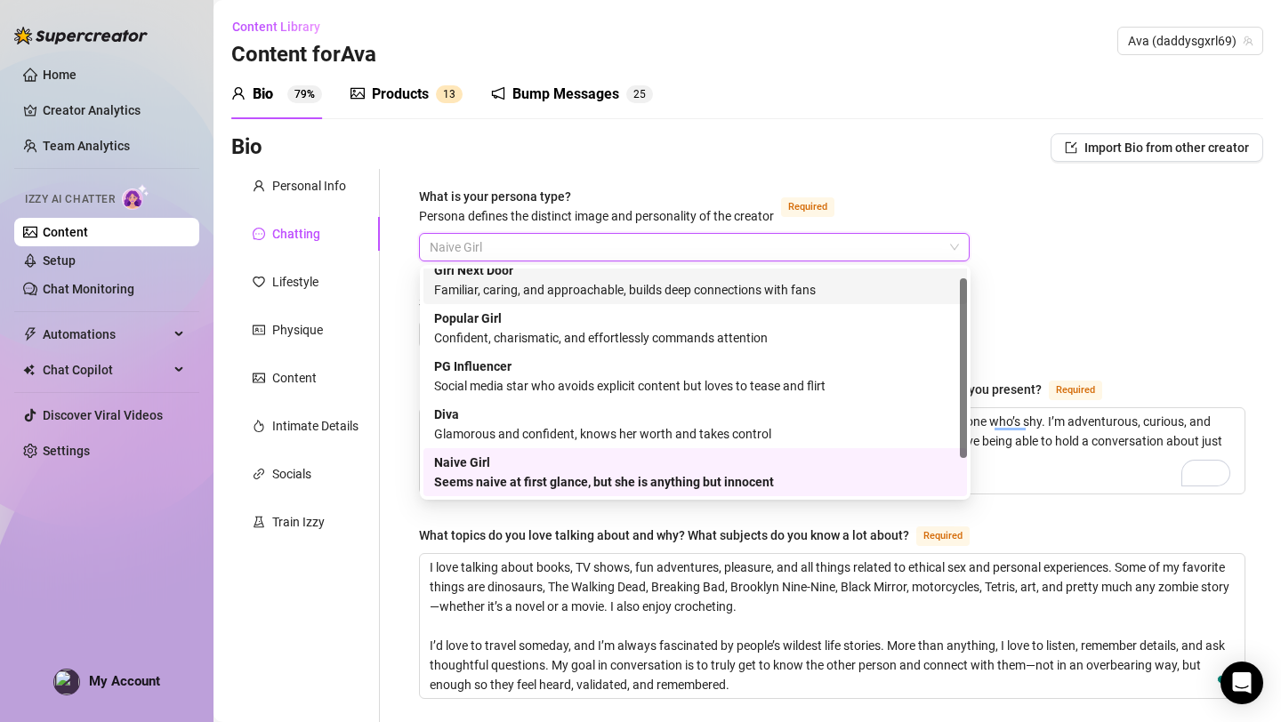
click at [681, 291] on div "Familiar, caring, and approachable, builds deep connections with fans" at bounding box center [695, 290] width 522 height 20
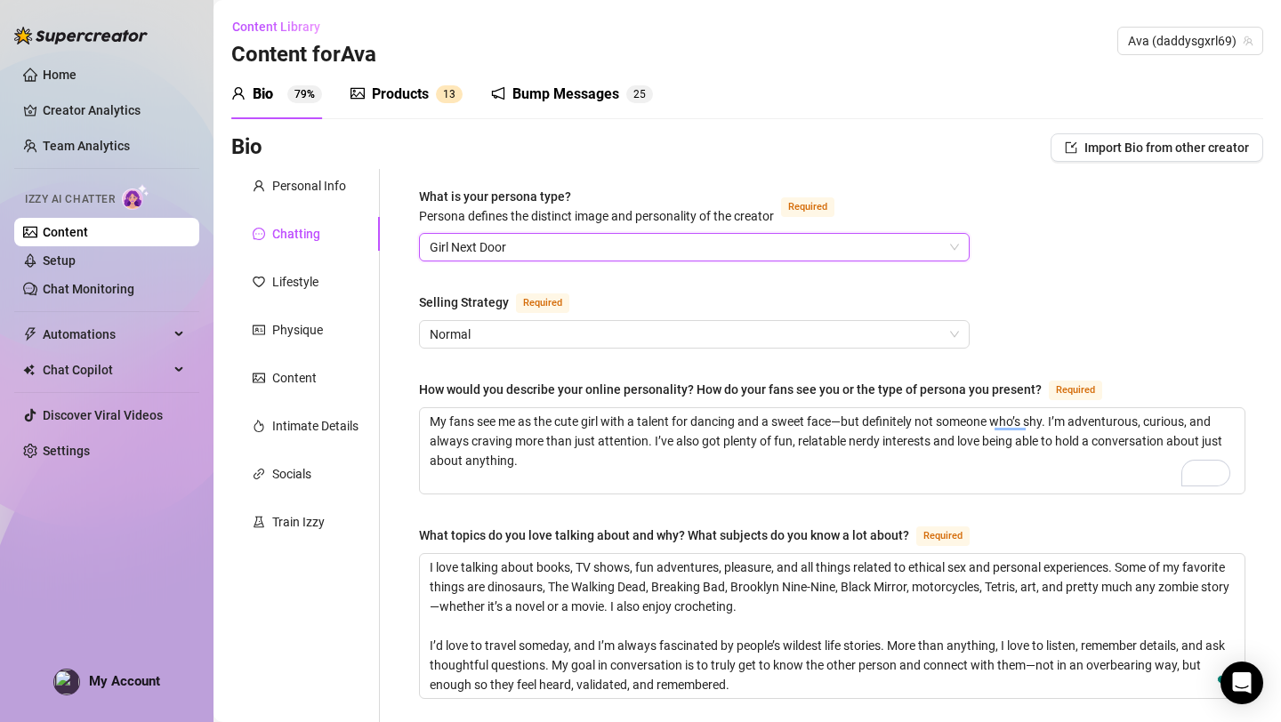
scroll to position [1010, 0]
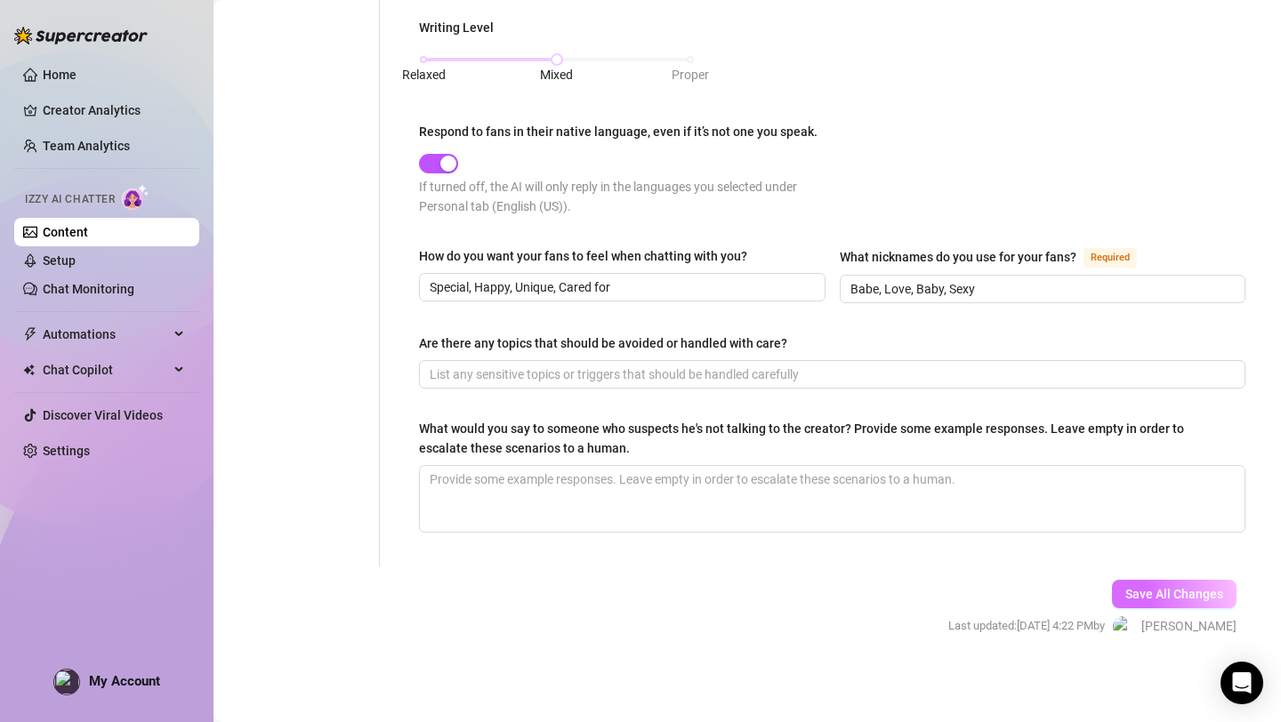
click at [1120, 588] on button "Save All Changes" at bounding box center [1174, 594] width 125 height 28
type textarea "My fans see me as the cute girl with a talent for dancing and a sweet face—but …"
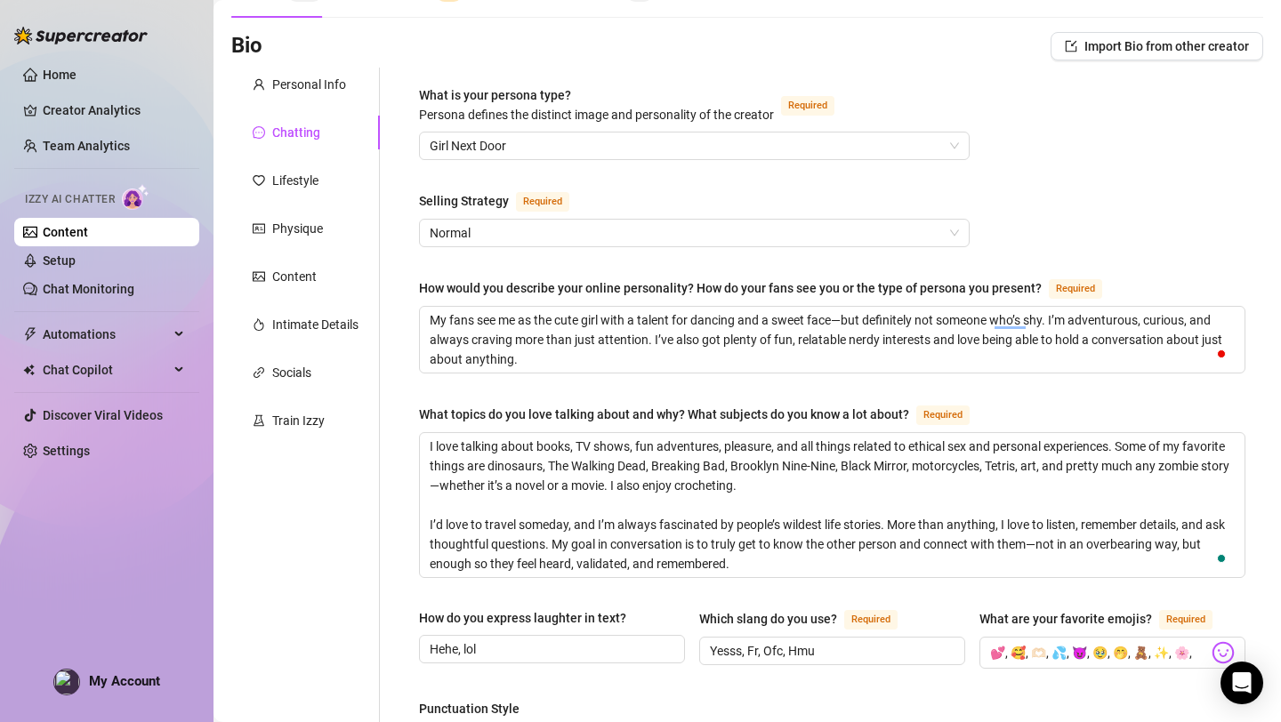
scroll to position [78, 0]
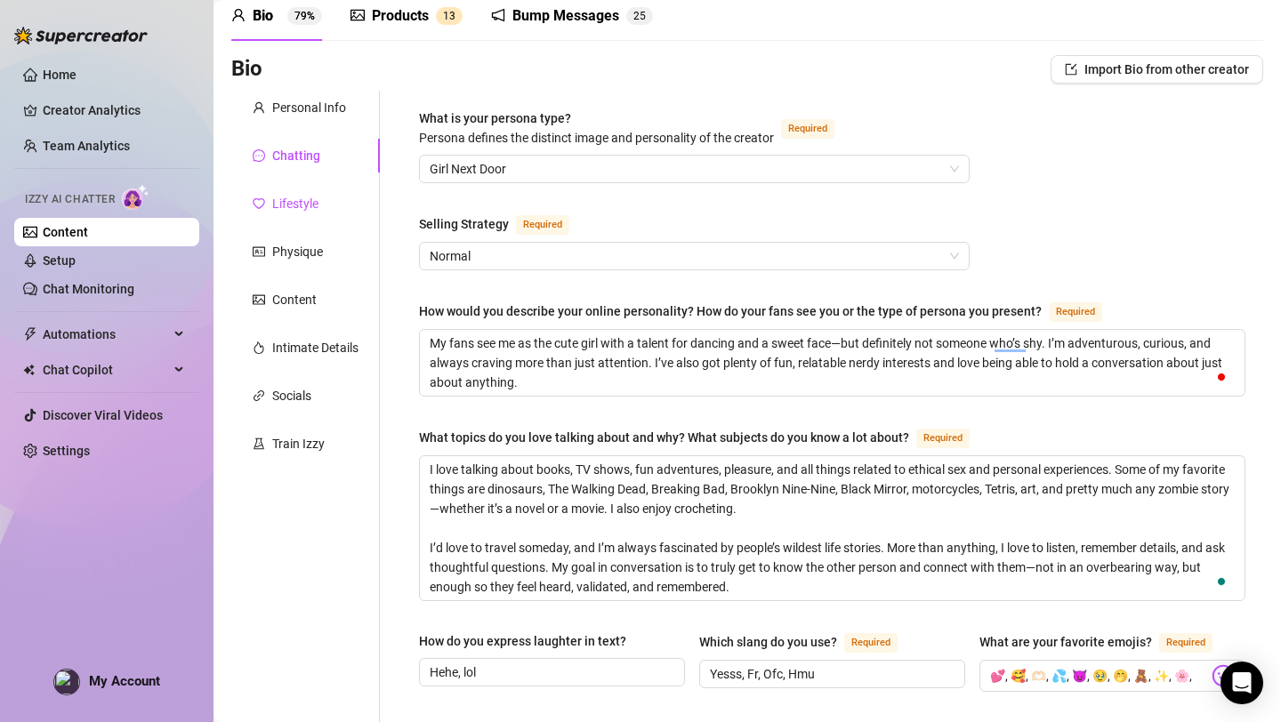
click at [313, 203] on div "Lifestyle" at bounding box center [295, 204] width 46 height 20
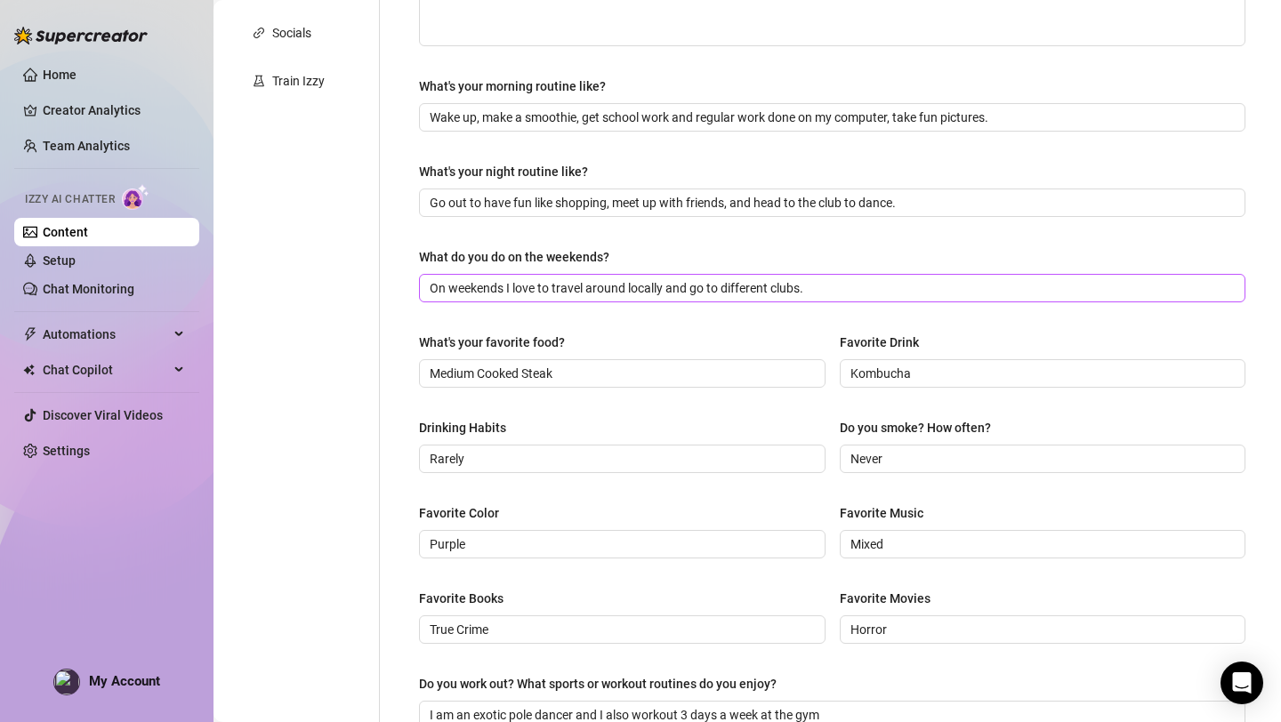
scroll to position [444, 0]
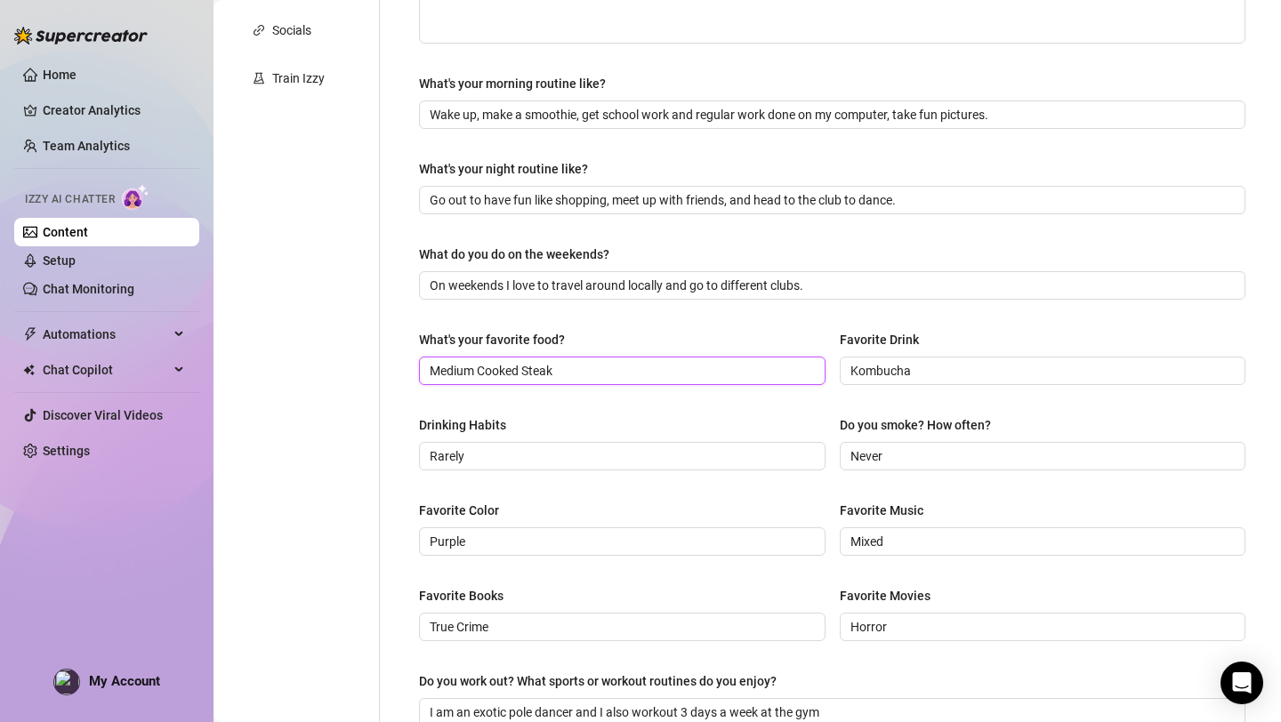
click at [478, 374] on input "Medium Cooked Steak" at bounding box center [621, 371] width 382 height 20
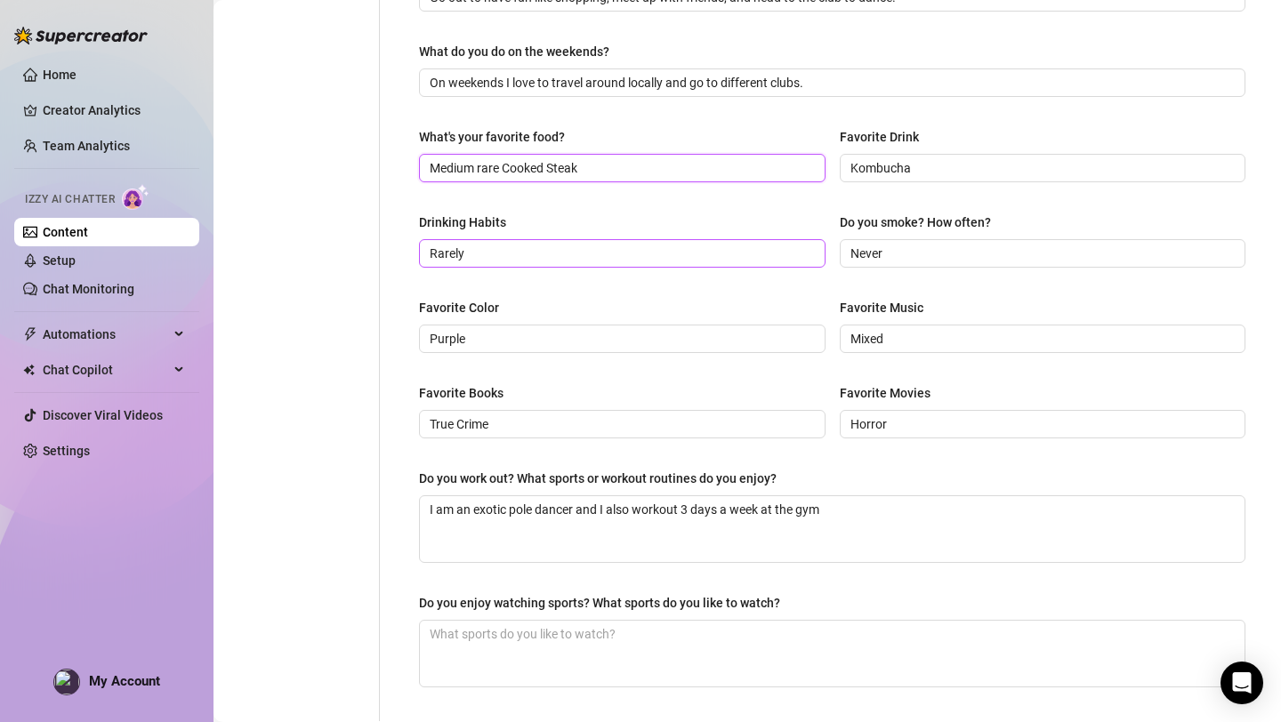
scroll to position [649, 0]
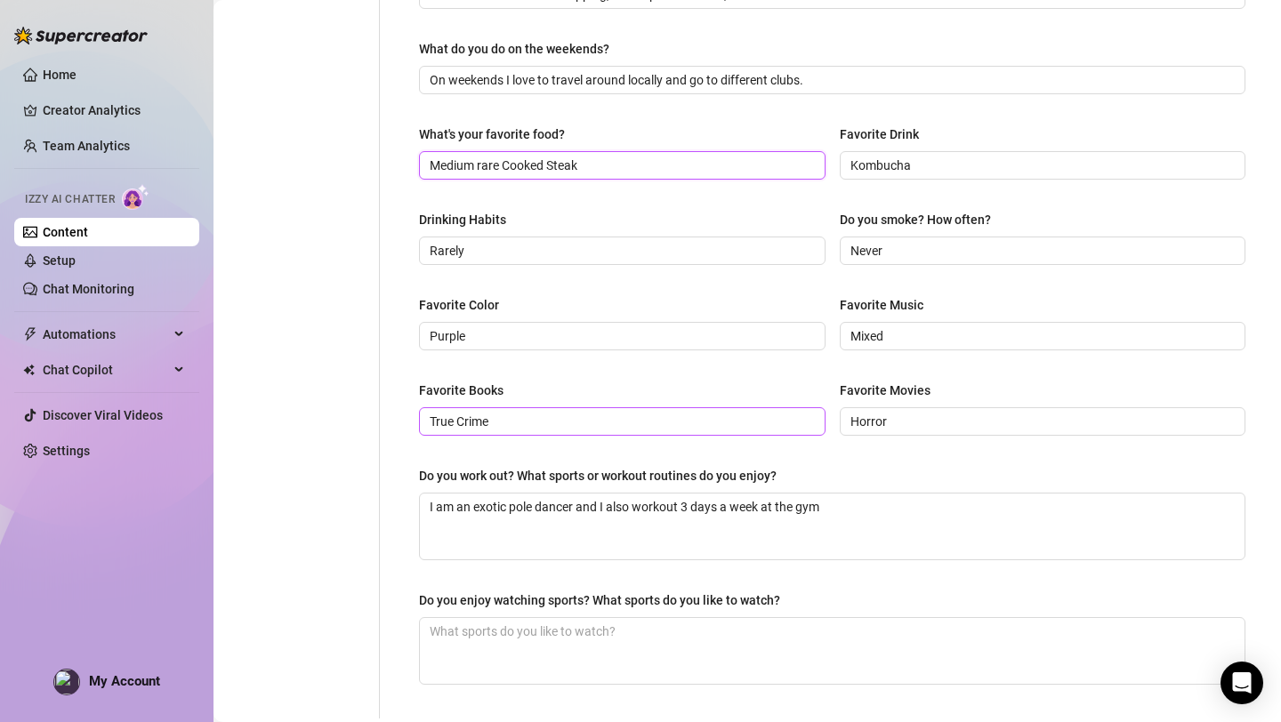
type input "Medium rare Cooked Steak"
click at [711, 423] on input "True Crime" at bounding box center [621, 422] width 382 height 20
click at [719, 412] on input "The invisible life of [PERSON_NAME], acotar, anything by [PERSON_NAME]" at bounding box center [621, 422] width 382 height 20
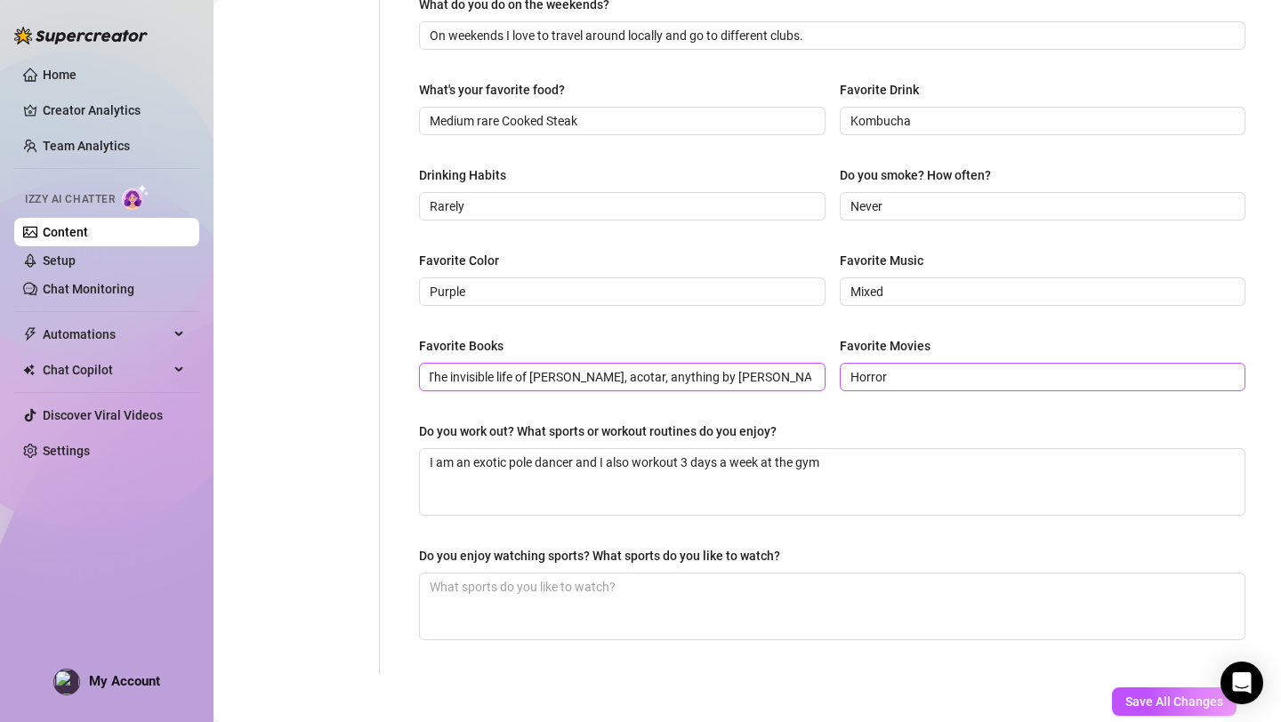
type input "The invisible life of [PERSON_NAME], acotar, anything by [PERSON_NAME]"
click at [928, 374] on input "Horror" at bounding box center [1041, 377] width 382 height 20
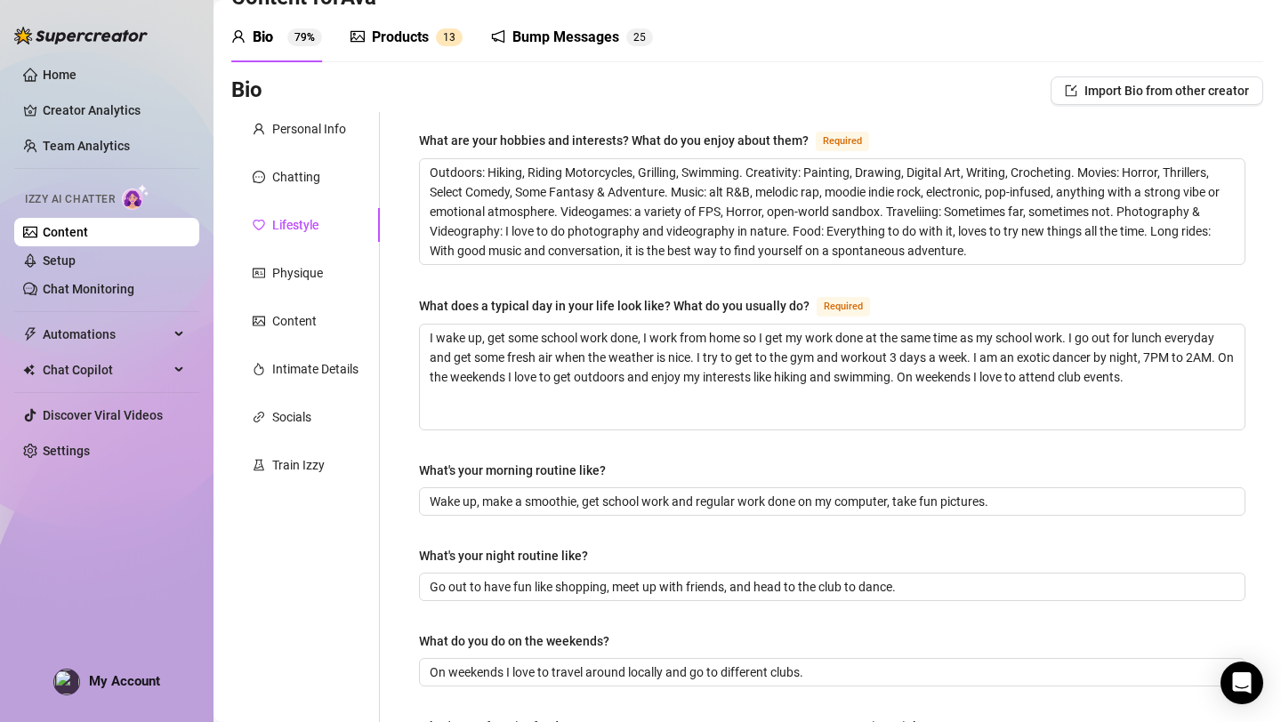
scroll to position [61, 0]
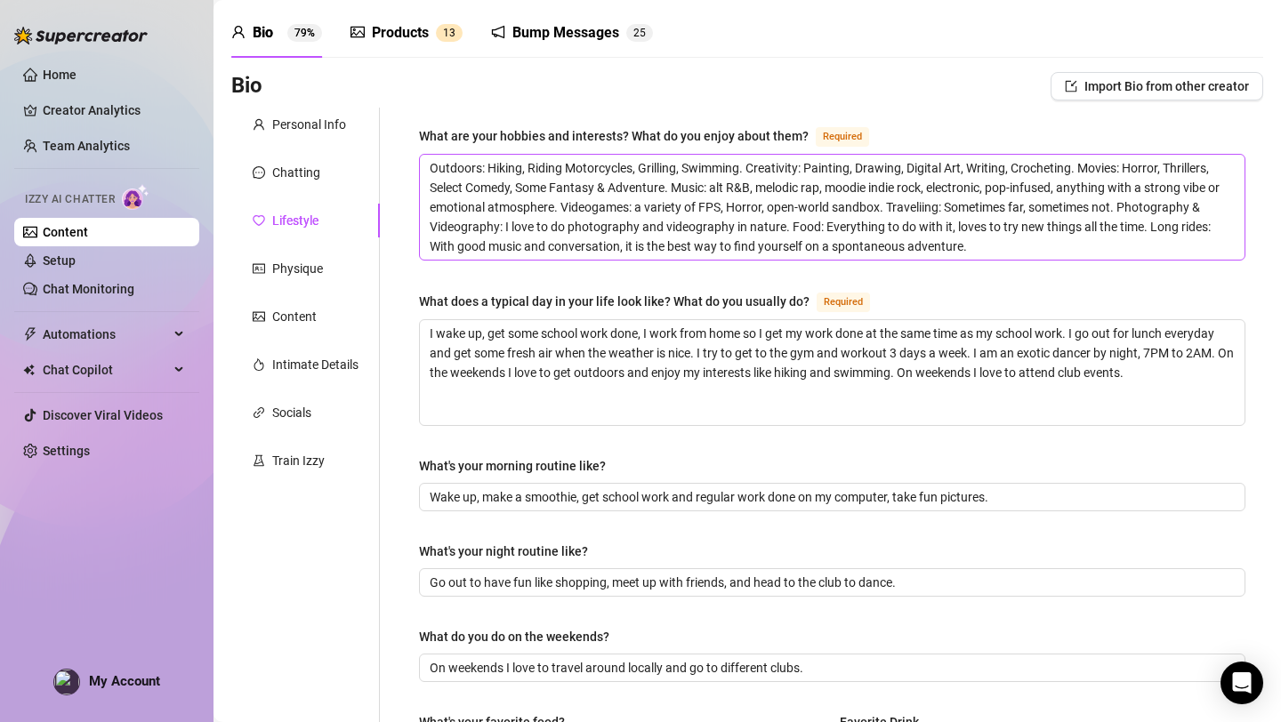
type input "Horror, kill [PERSON_NAME], the imitation game, jurassic park, Legend"
drag, startPoint x: 827, startPoint y: 210, endPoint x: 774, endPoint y: 210, distance: 53.4
click at [774, 211] on textarea "Outdoors: Hiking, Riding Motorcycles, Grilling, Swimming. Creativity: Painting,…" at bounding box center [832, 207] width 824 height 105
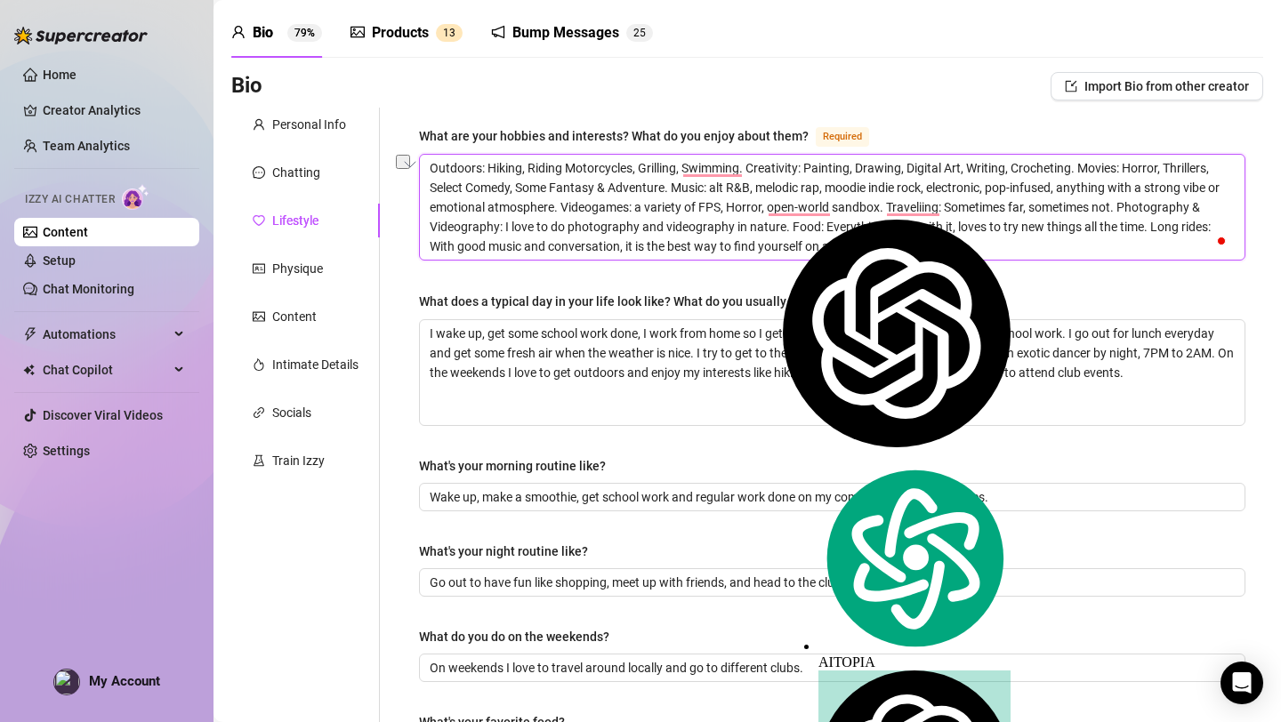
type textarea "Outdoors: Hiking, Riding Motorcycles, Grilling, Swimming. Creativity: Painting,…"
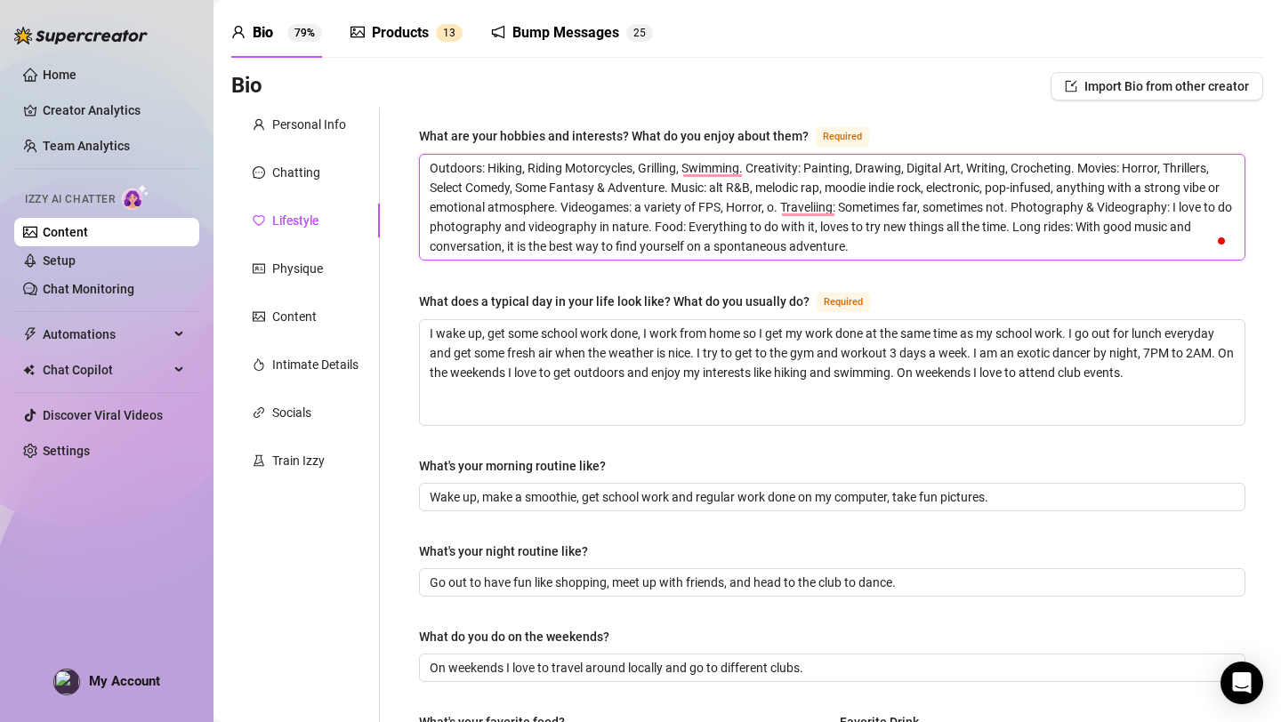
type textarea "Outdoors: Hiking, Riding Motorcycles, Grilling, Swimming. Creativity: Painting,…"
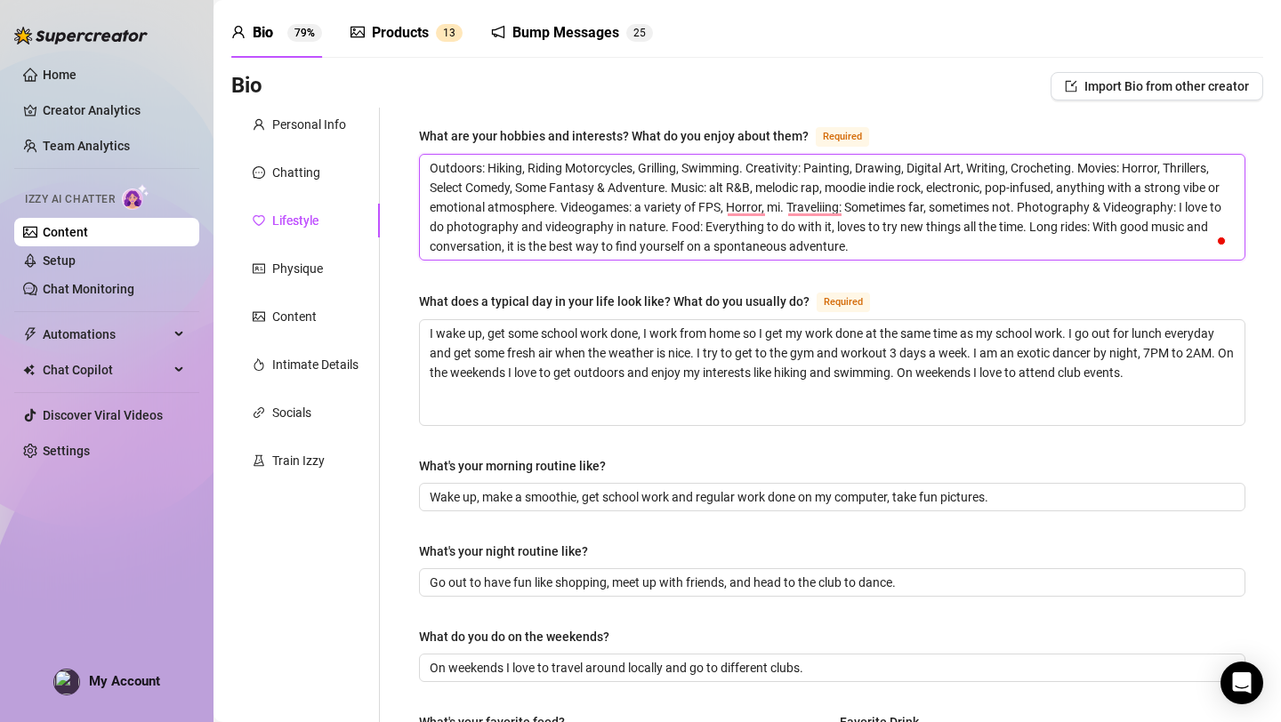
type textarea "Outdoors: Hiking, Riding Motorcycles, Grilling, Swimming. Creativity: Painting,…"
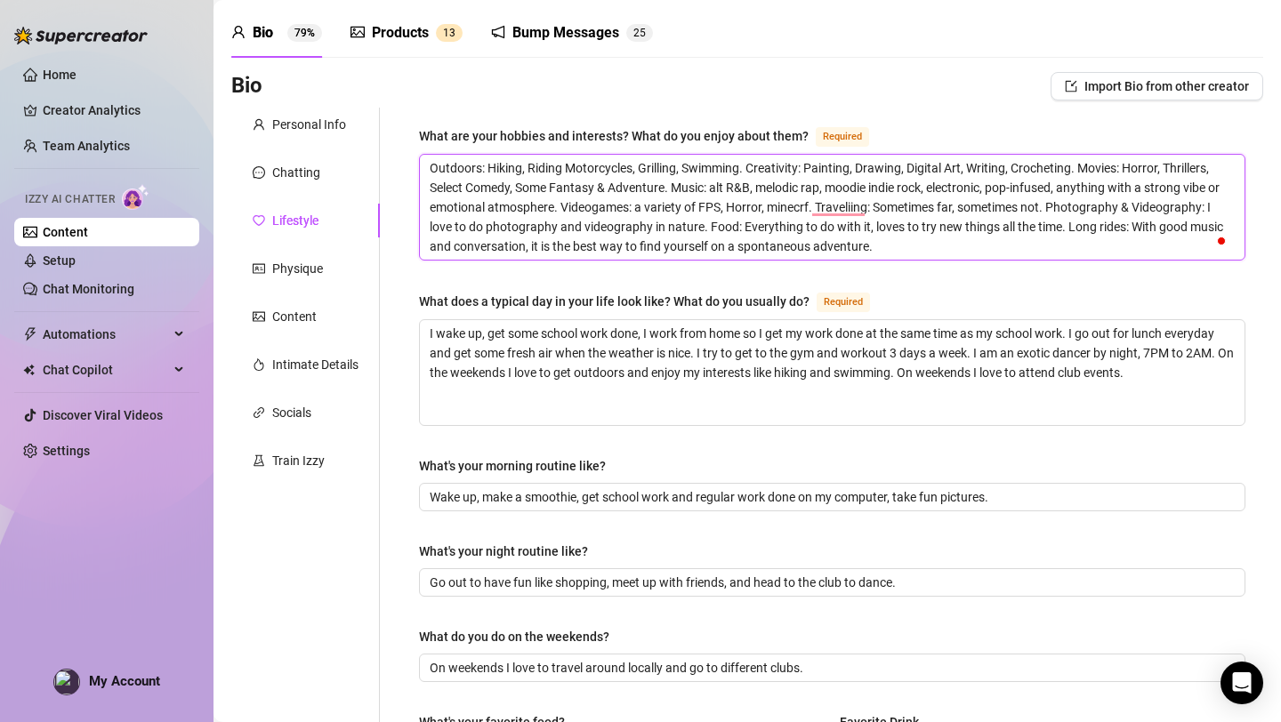
type textarea "Outdoors: Hiking, Riding Motorcycles, Grilling, Swimming. Creativity: Painting,…"
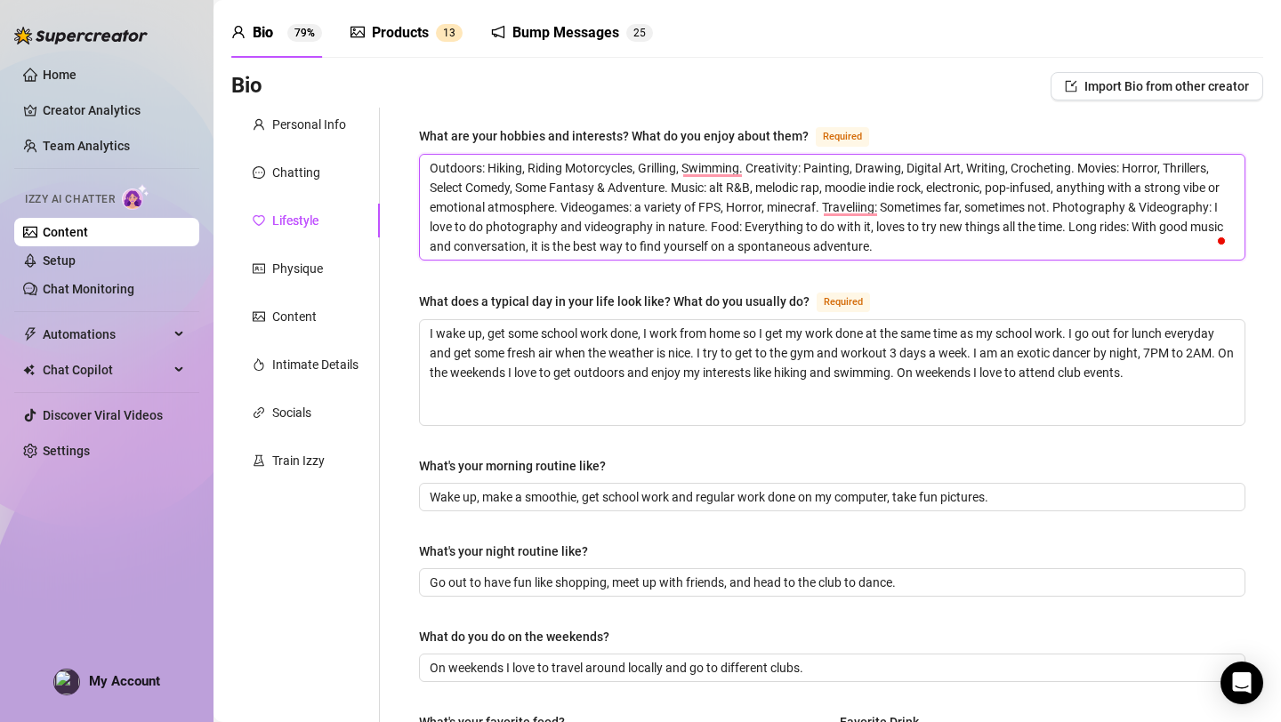
type textarea "Outdoors: Hiking, Riding Motorcycles, Grilling, Swimming. Creativity: Painting,…"
click at [1055, 212] on textarea "Outdoors: Hiking, Riding Motorcycles, Grilling, Swimming. Creativity: Painting,…" at bounding box center [832, 207] width 824 height 105
type textarea "Outdoors: Hiking, Riding Motorcycles, Grilling, Swimming. Creativity: Painting,…"
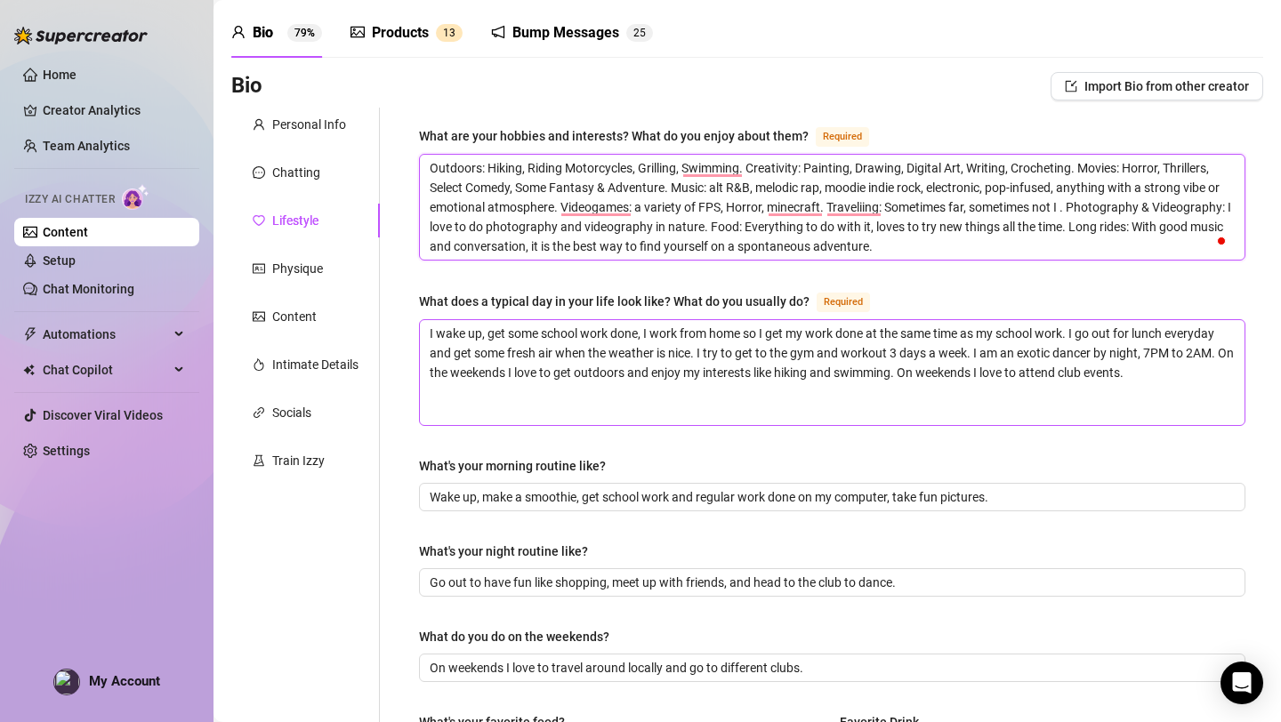
type textarea "Outdoors: Hiking, Riding Motorcycles, Grilling, Swimming. Creativity: Painting,…"
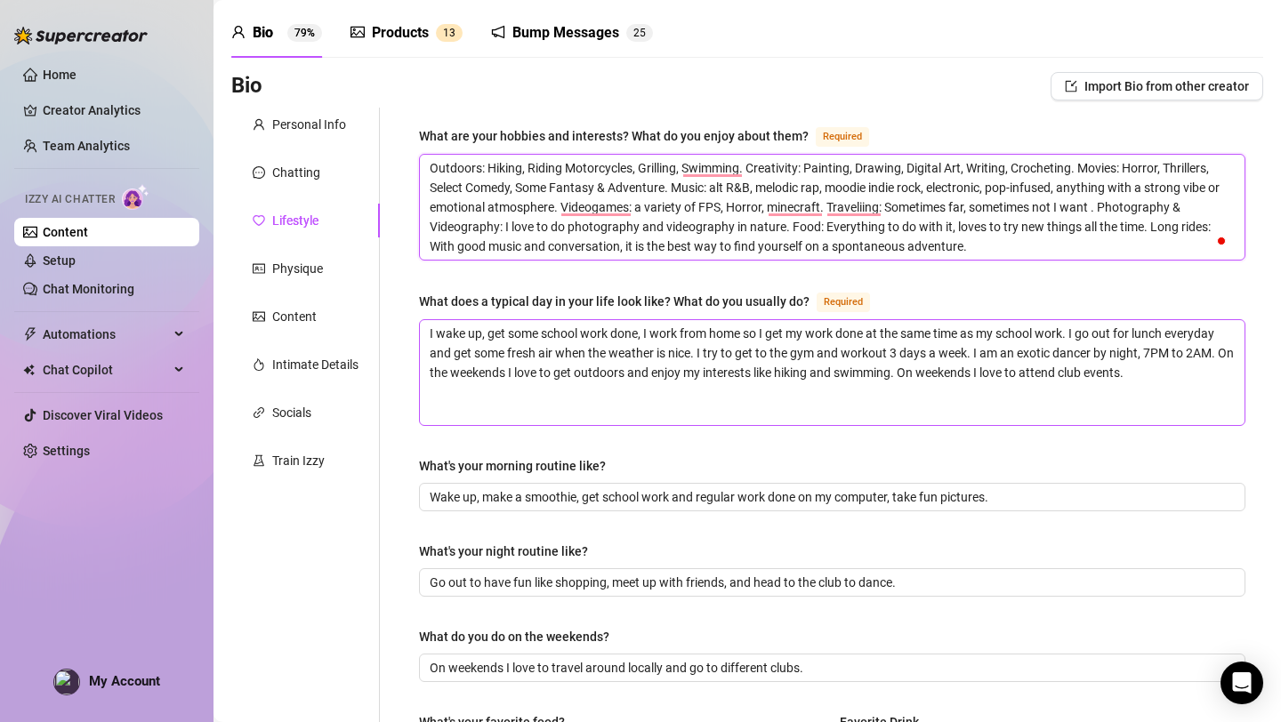
type textarea "Outdoors: Hiking, Riding Motorcycles, Grilling, Swimming. Creativity: Painting,…"
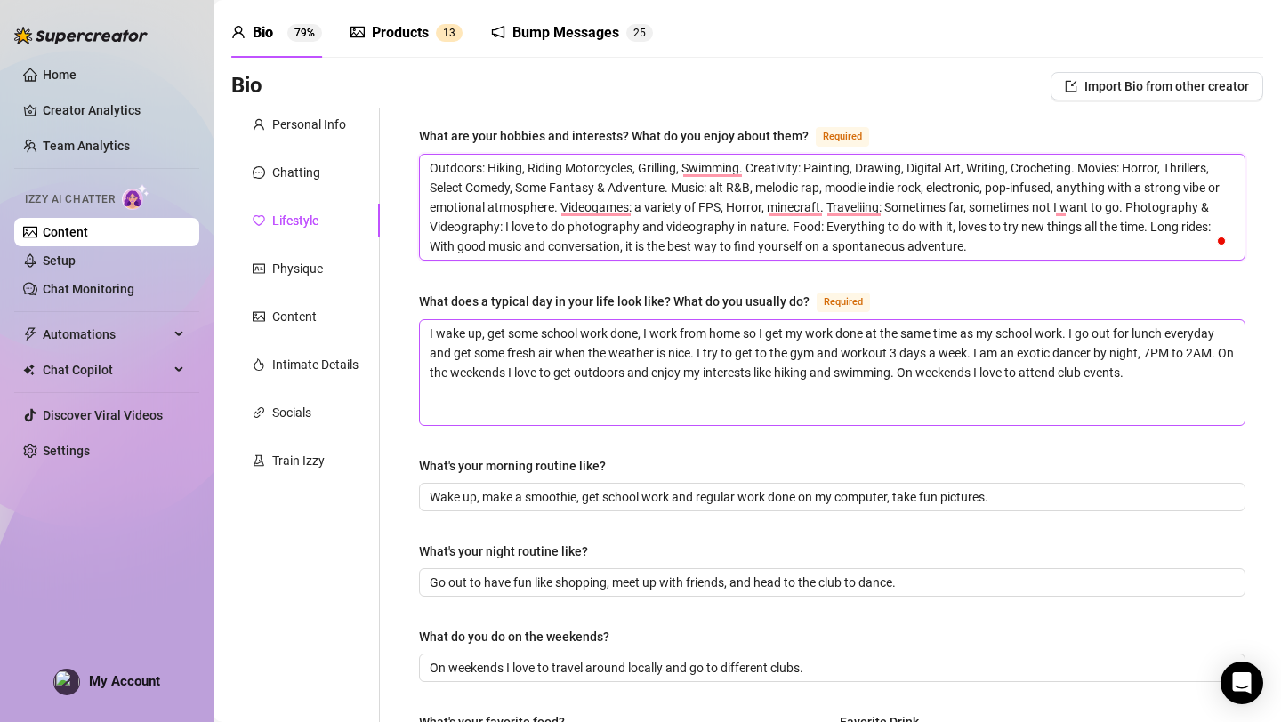
type textarea "Outdoors: Hiking, Riding Motorcycles, Grilling, Swimming. Creativity: Painting,…"
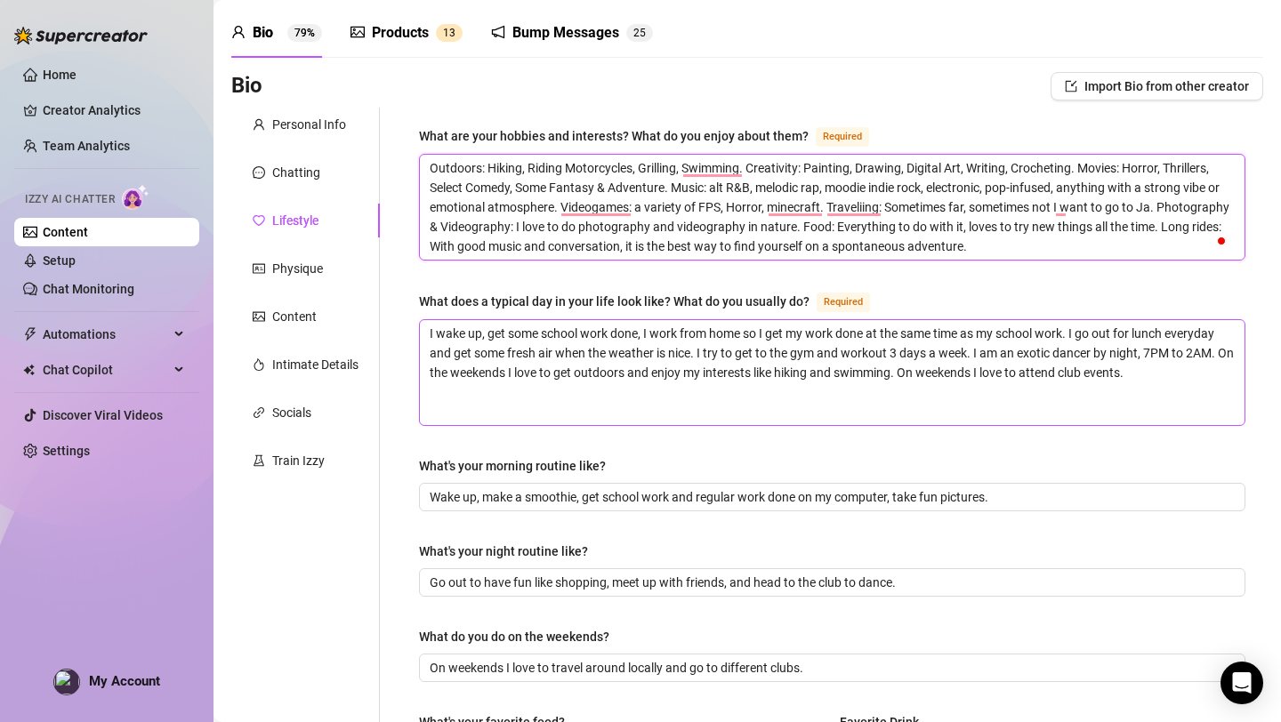
type textarea "Outdoors: Hiking, Riding Motorcycles, Grilling, Swimming. Creativity: Painting,…"
drag, startPoint x: 872, startPoint y: 232, endPoint x: 429, endPoint y: 229, distance: 442.9
click at [429, 229] on textarea "Outdoors: Hiking, Riding Motorcycles, Grilling, Swimming. Creativity: Painting,…" at bounding box center [832, 207] width 824 height 105
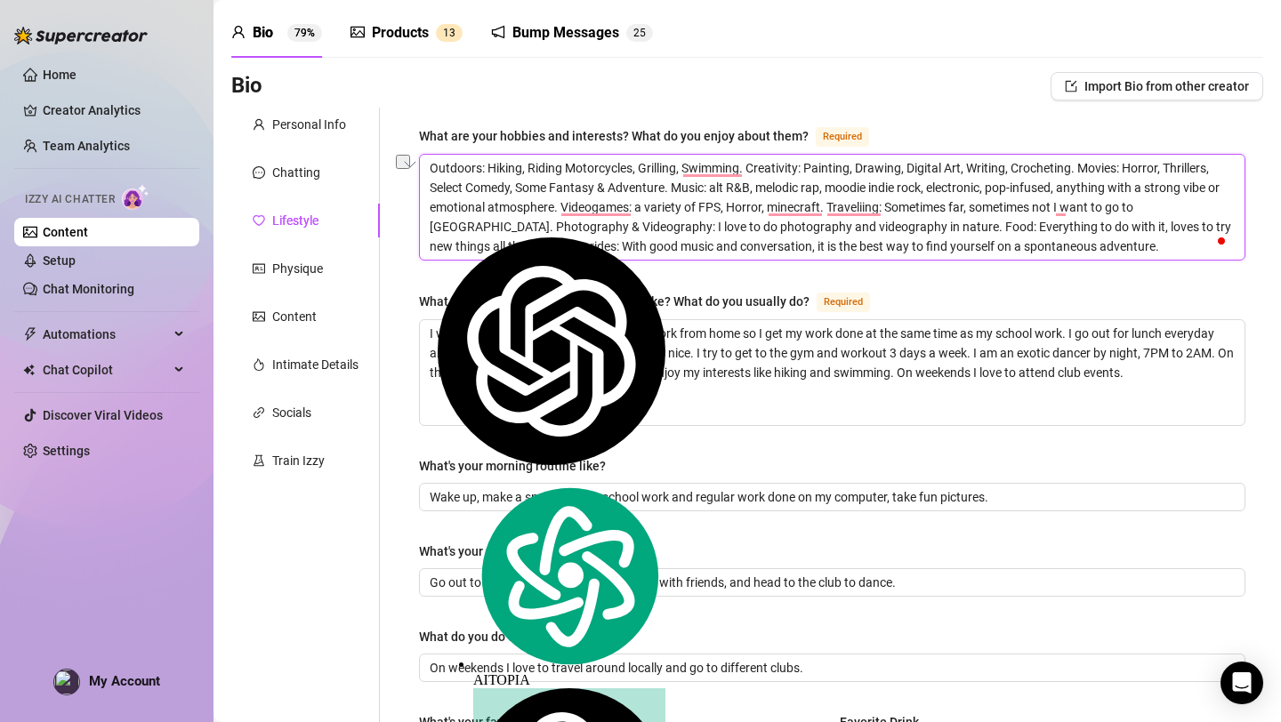
type textarea "Outdoors: Hiking, Riding Motorcycles, Grilling, Swimming. Creativity: Painting,…"
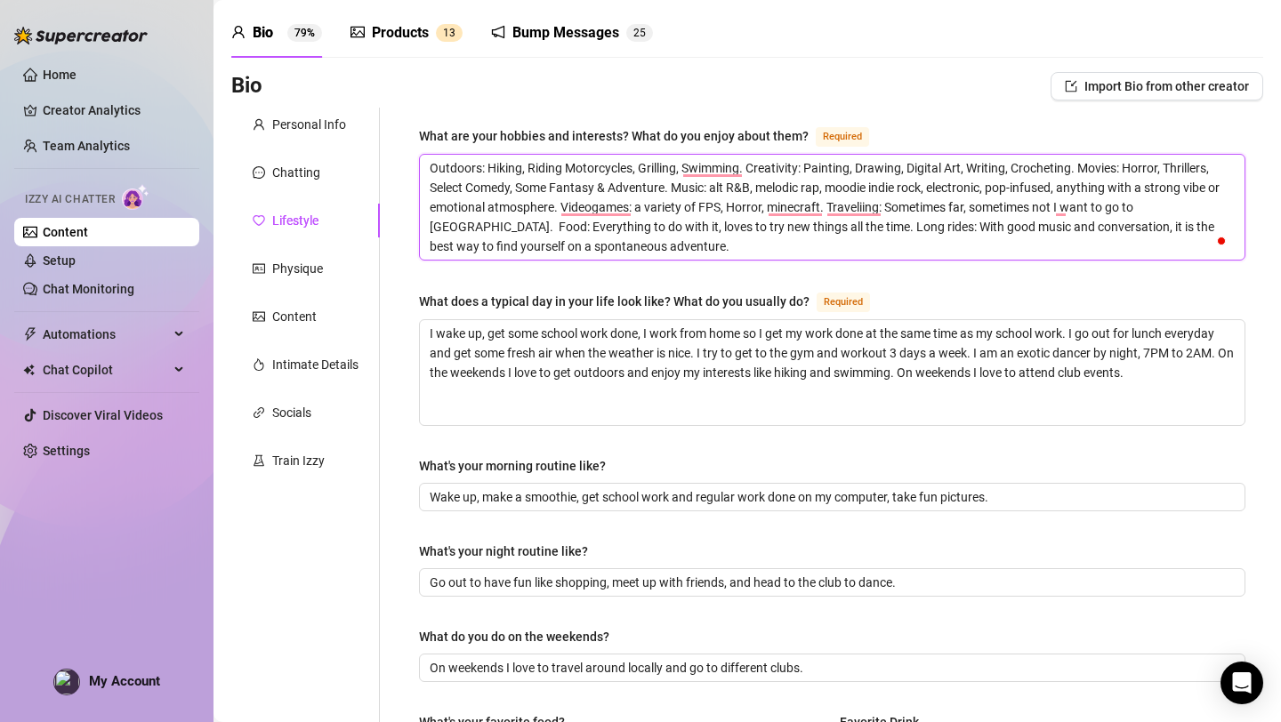
click at [754, 230] on textarea "Outdoors: Hiking, Riding Motorcycles, Grilling, Swimming. Creativity: Painting,…" at bounding box center [832, 207] width 824 height 105
type textarea "Outdoors: Hiking, Riding Motorcycles, Grilling, Swimming. Creativity: Painting,…"
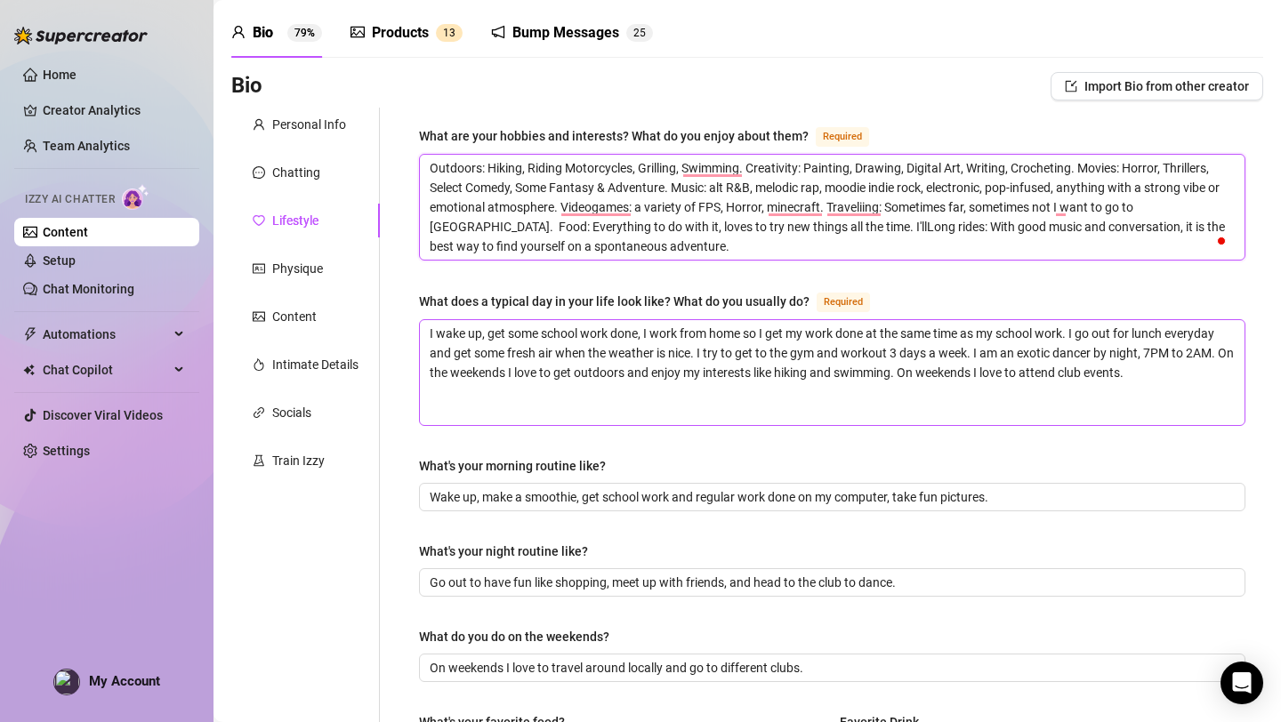
type textarea "Outdoors: Hiking, Riding Motorcycles, Grilling, Swimming. Creativity: Painting,…"
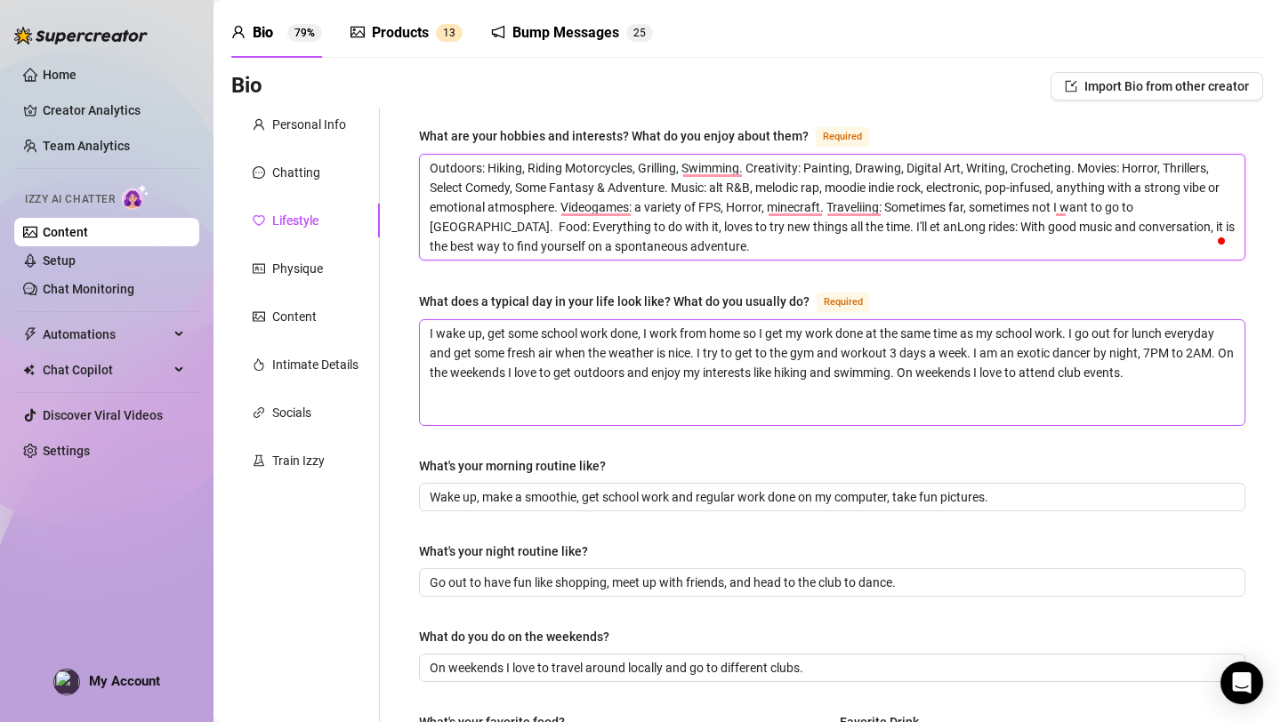
type textarea "Outdoors: Hiking, Riding Motorcycles, Grilling, Swimming. Creativity: Painting,…"
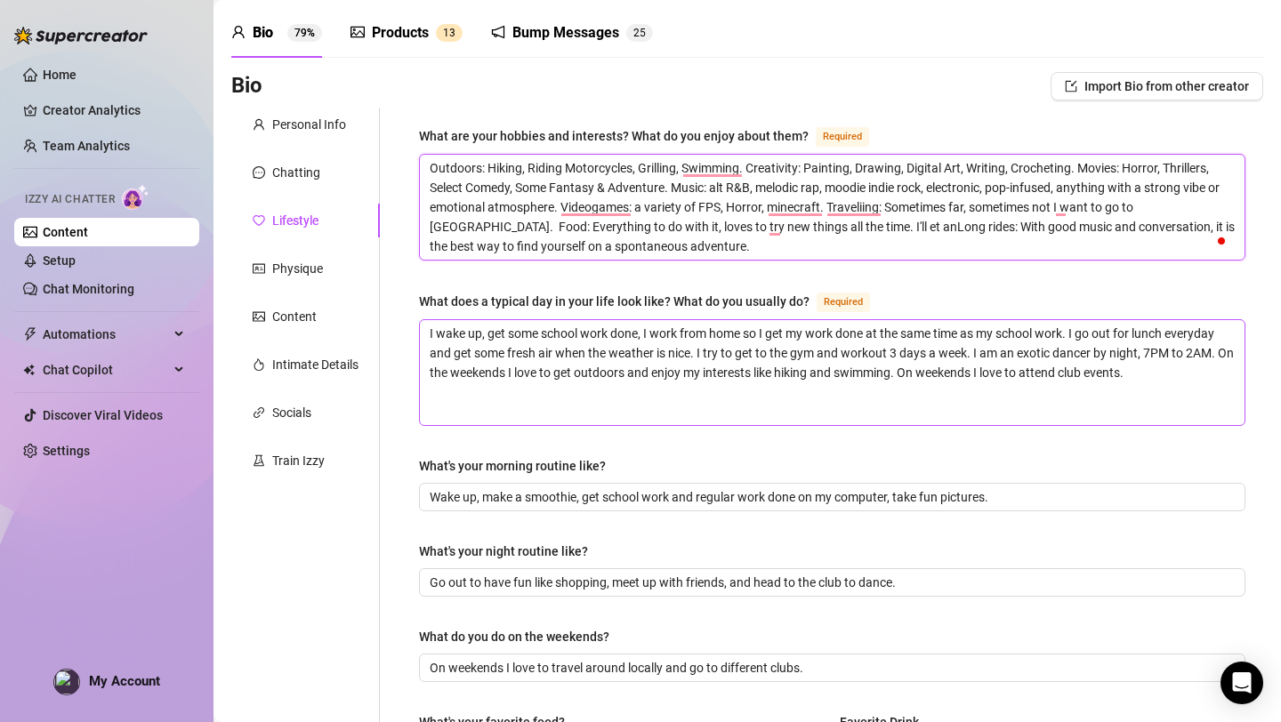
type textarea "Outdoors: Hiking, Riding Motorcycles, Grilling, Swimming. Creativity: Painting,…"
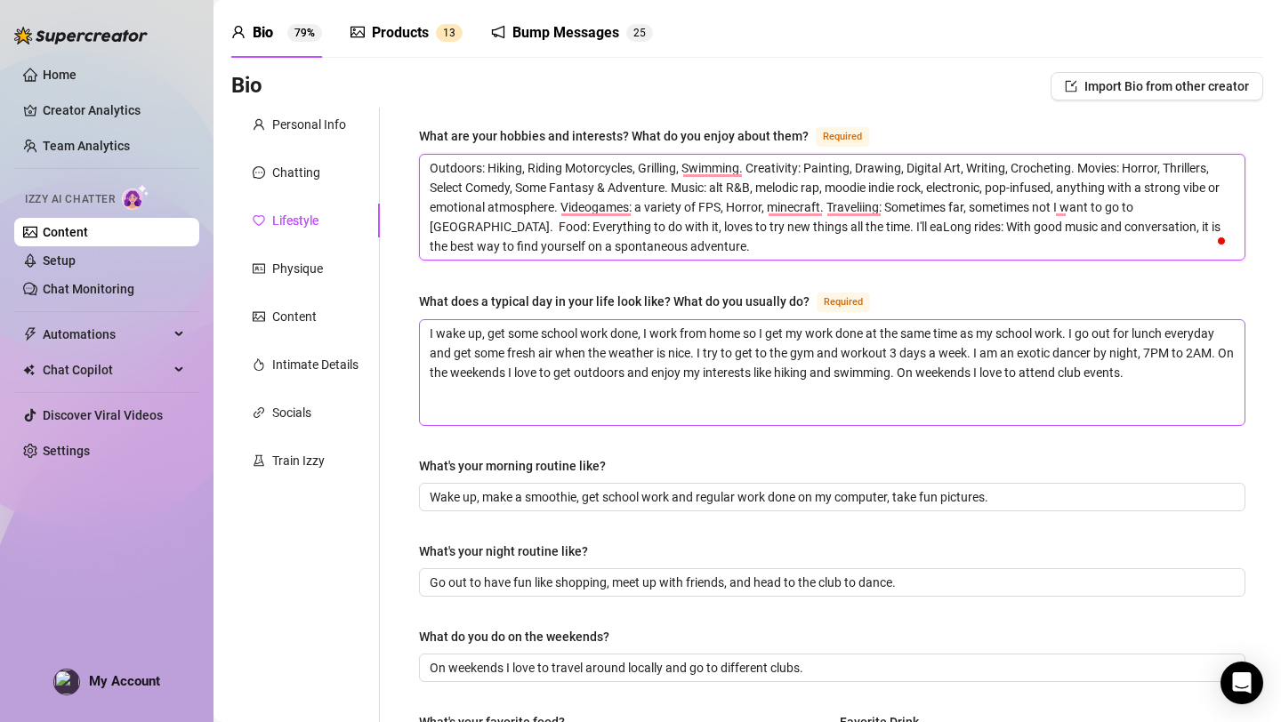
type textarea "Outdoors: Hiking, Riding Motorcycles, Grilling, Swimming. Creativity: Painting,…"
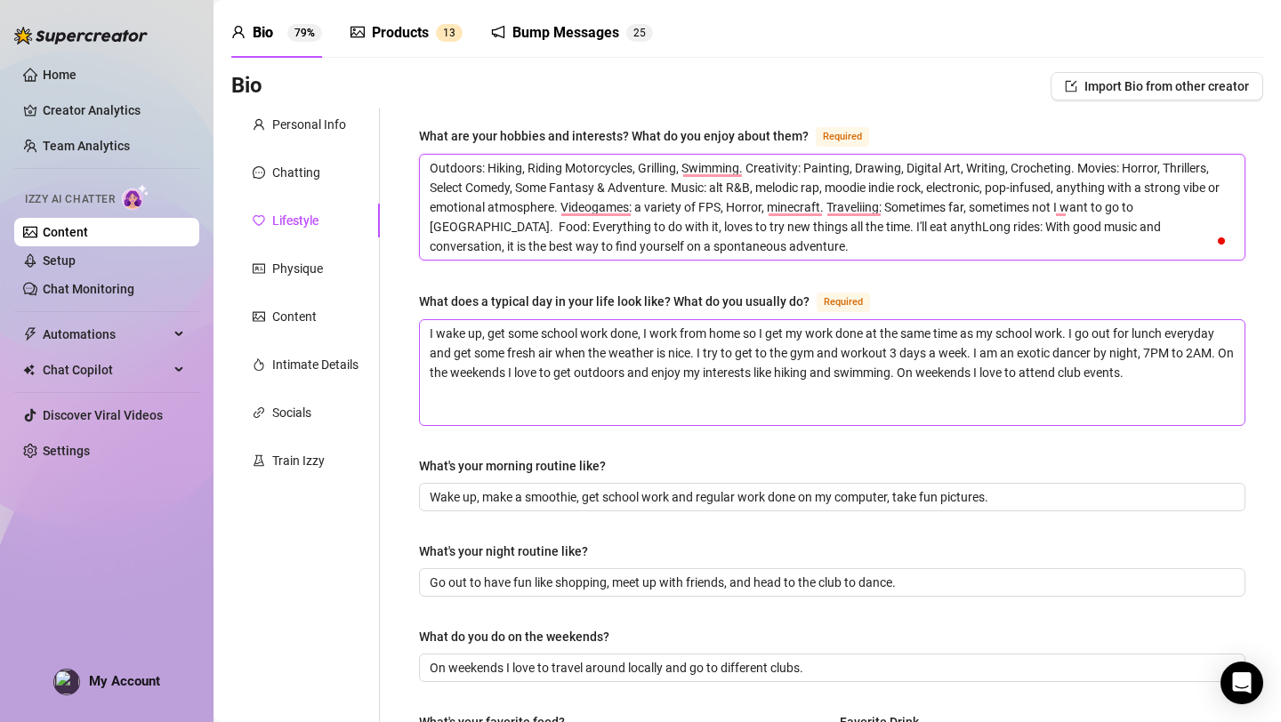
type textarea "Outdoors: Hiking, Riding Motorcycles, Grilling, Swimming. Creativity: Painting,…"
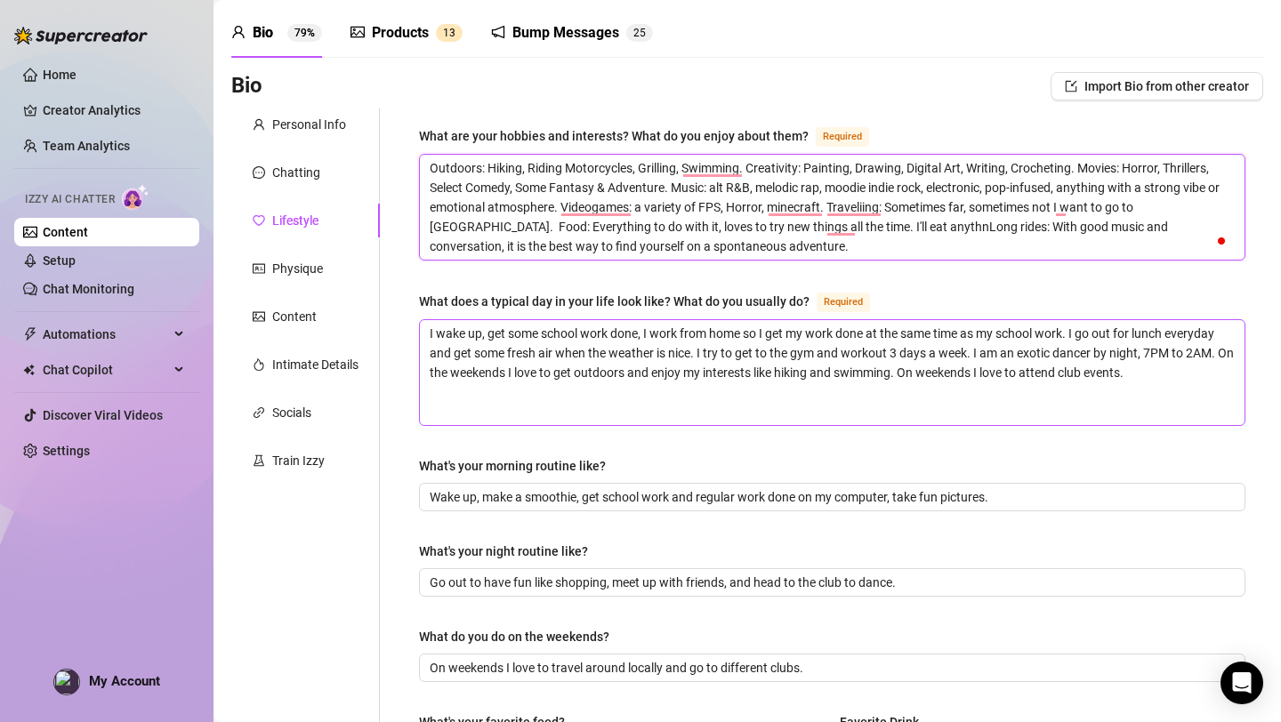
type textarea "Outdoors: Hiking, Riding Motorcycles, Grilling, Swimming. Creativity: Painting,…"
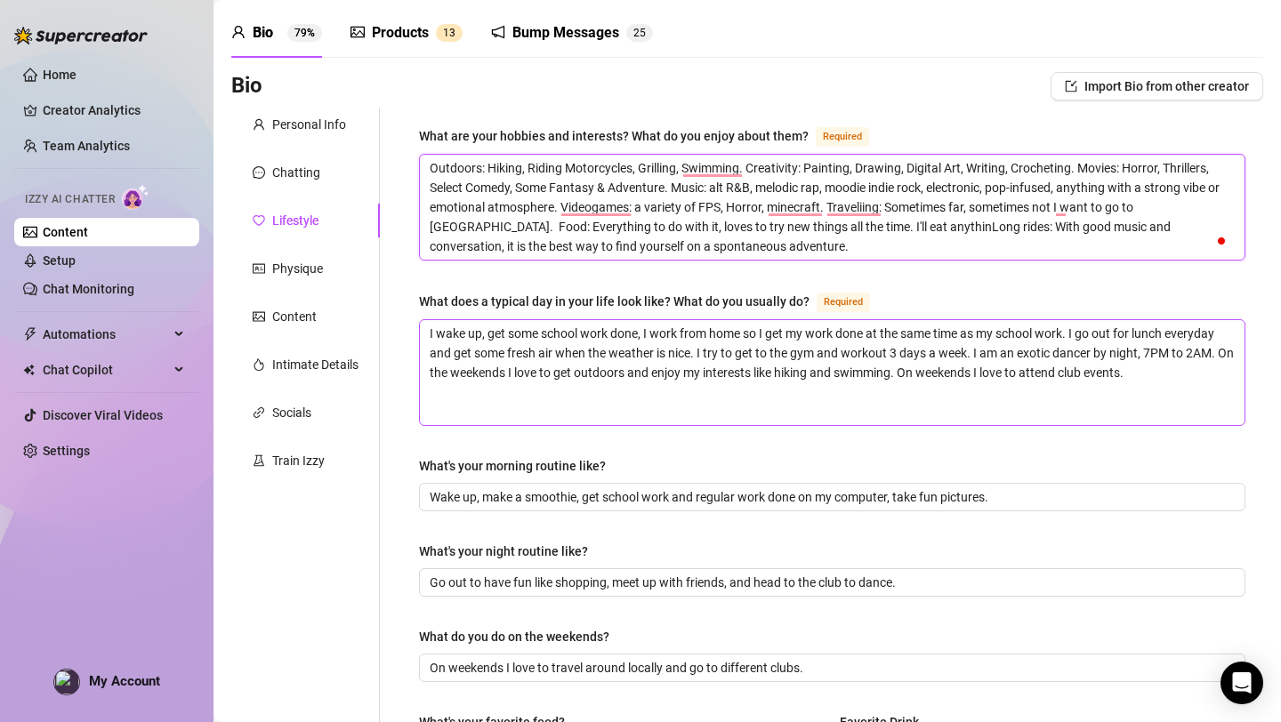
type textarea "Outdoors: Hiking, Riding Motorcycles, Grilling, Swimming. Creativity: Painting,…"
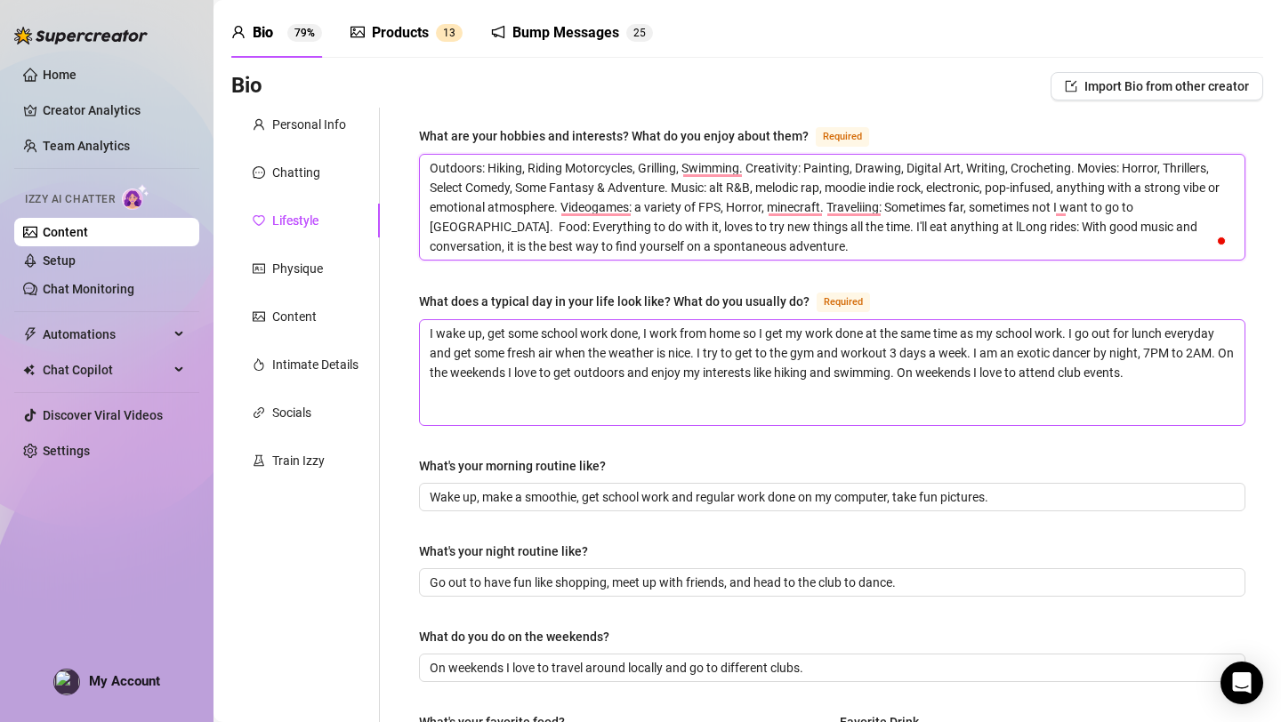
type textarea "Outdoors: Hiking, Riding Motorcycles, Grilling, Swimming. Creativity: Painting,…"
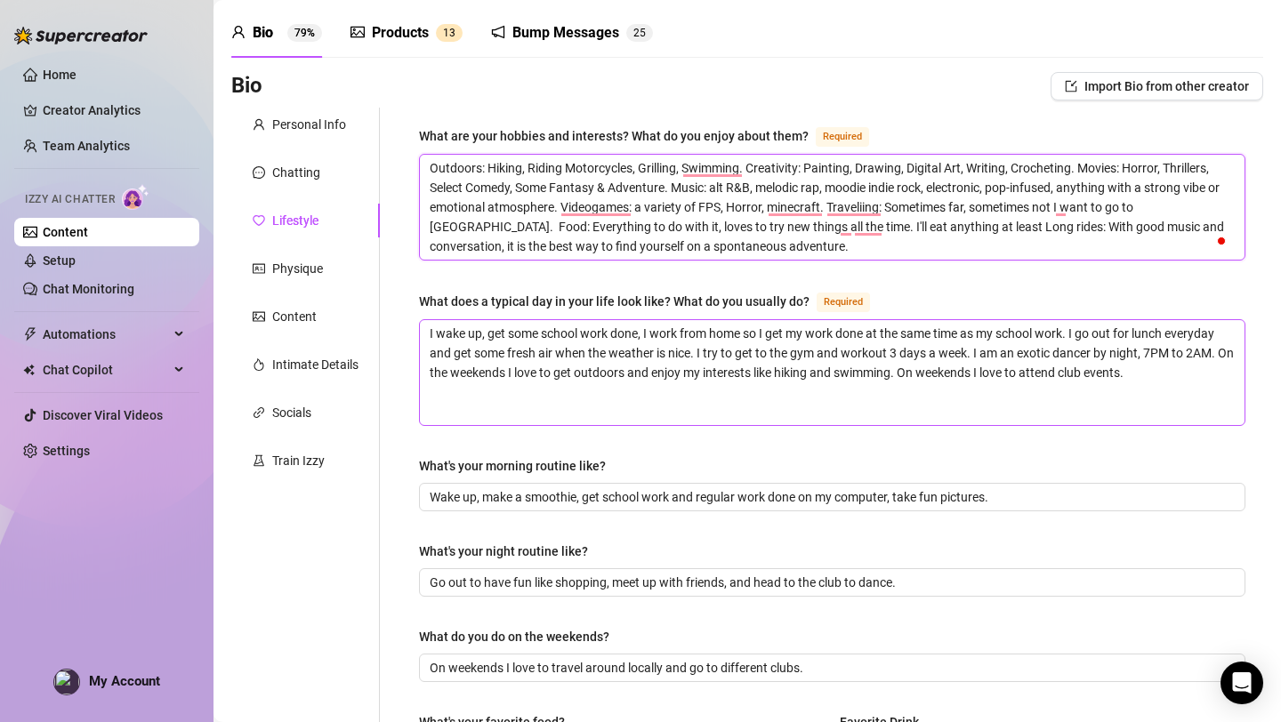
type textarea "Outdoors: Hiking, Riding Motorcycles, Grilling, Swimming. Creativity: Painting,…"
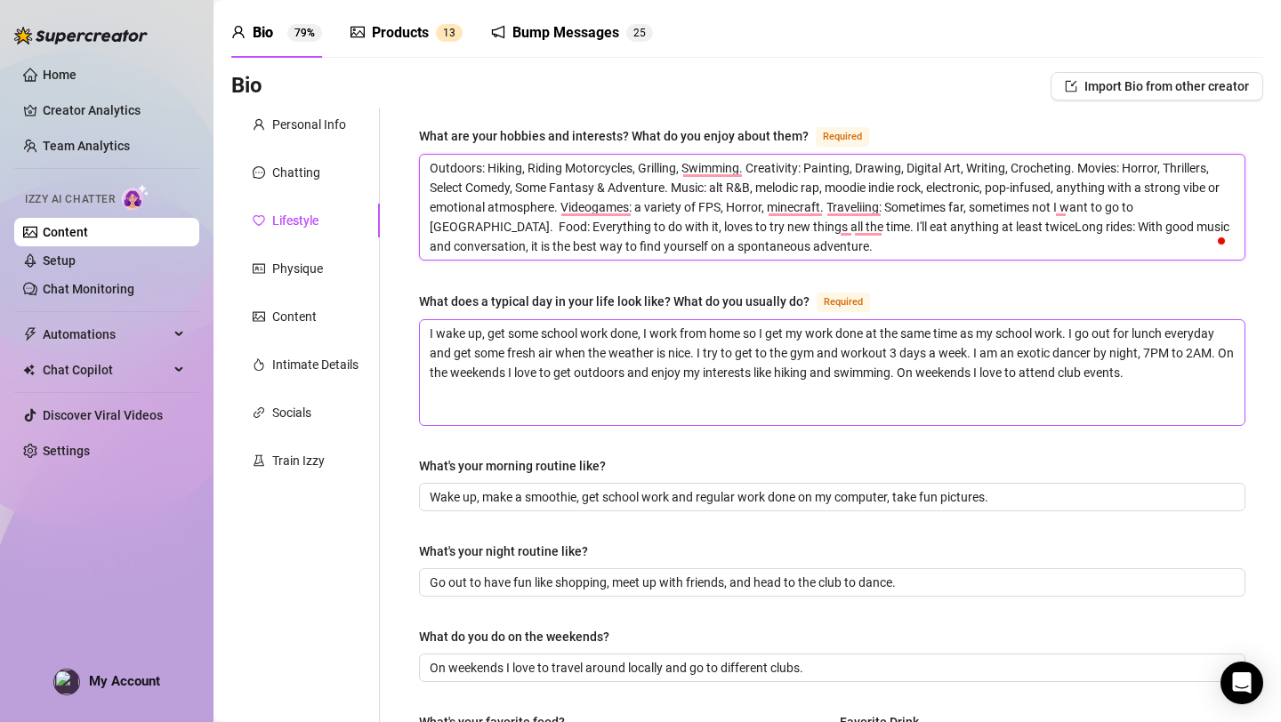
type textarea "Outdoors: Hiking, Riding Motorcycles, Grilling, Swimming. Creativity: Painting,…"
click at [980, 196] on textarea "Outdoors: Hiking, Riding Motorcycles, Grilling, Swimming. Creativity: Painting,…" at bounding box center [832, 207] width 824 height 105
drag, startPoint x: 1009, startPoint y: 169, endPoint x: 977, endPoint y: 165, distance: 32.2
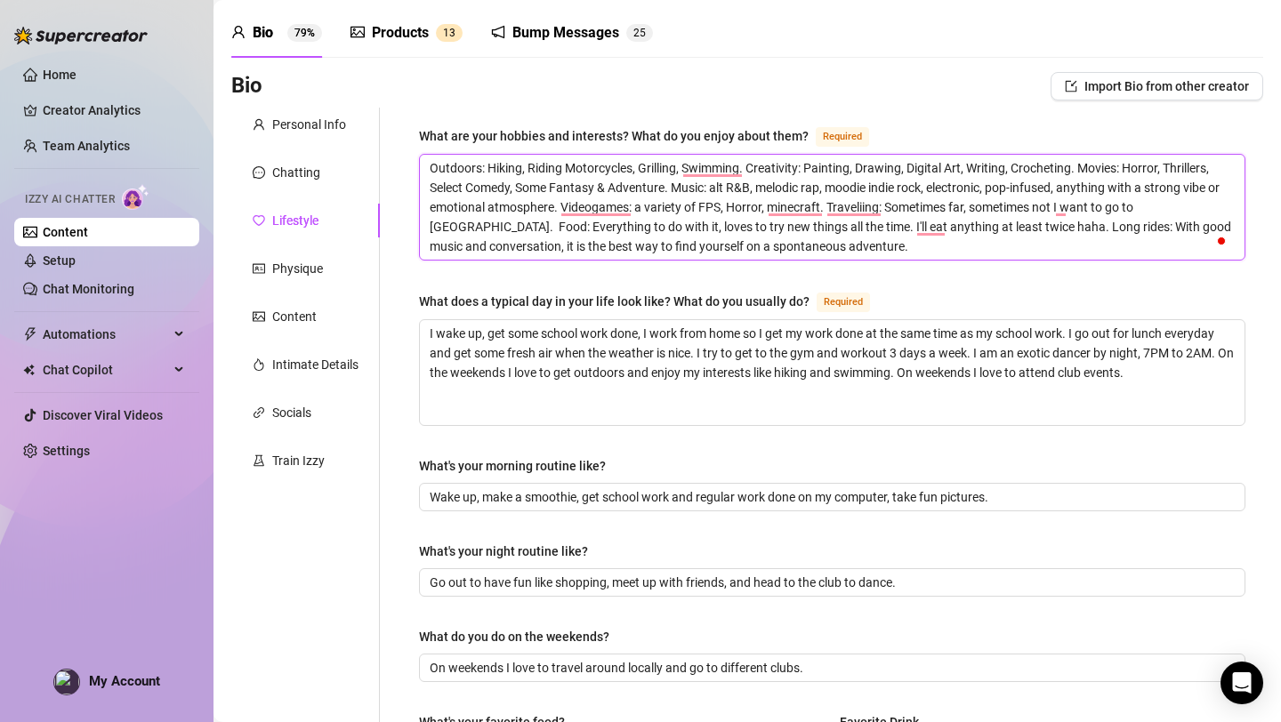
click at [977, 168] on textarea "Outdoors: Hiking, Riding Motorcycles, Grilling, Swimming. Creativity: Painting,…" at bounding box center [832, 207] width 824 height 105
drag, startPoint x: 631, startPoint y: 191, endPoint x: 483, endPoint y: 189, distance: 147.7
click at [483, 189] on textarea "Outdoors: Hiking, Riding Motorcycles, Grilling, Swimming. Creativity: Painting,…" at bounding box center [832, 207] width 824 height 105
drag, startPoint x: 530, startPoint y: 168, endPoint x: 490, endPoint y: 167, distance: 40.0
click at [490, 167] on textarea "Outdoors: Hiking, Riding Motorcycles, Grilling, Swimming. Creativity: Painting,…" at bounding box center [832, 207] width 824 height 105
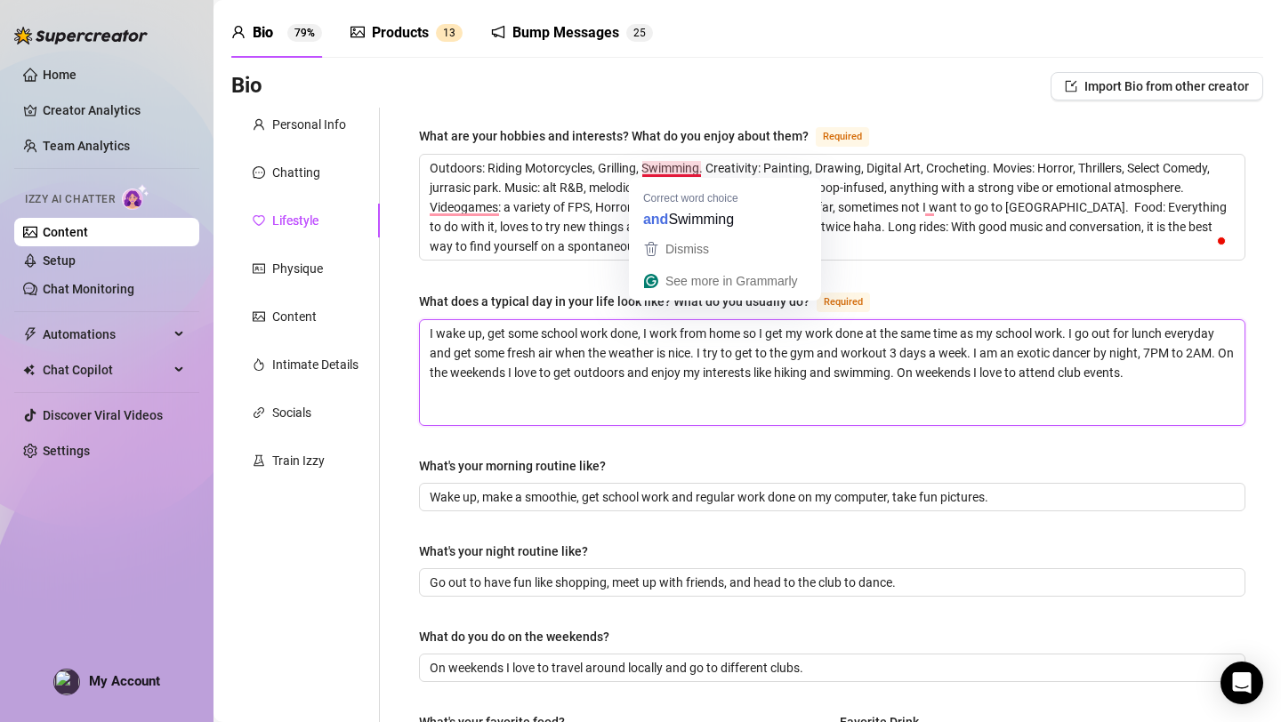
click at [573, 422] on textarea "I wake up, get some school work done, I work from home so I get my work done at…" at bounding box center [832, 372] width 824 height 105
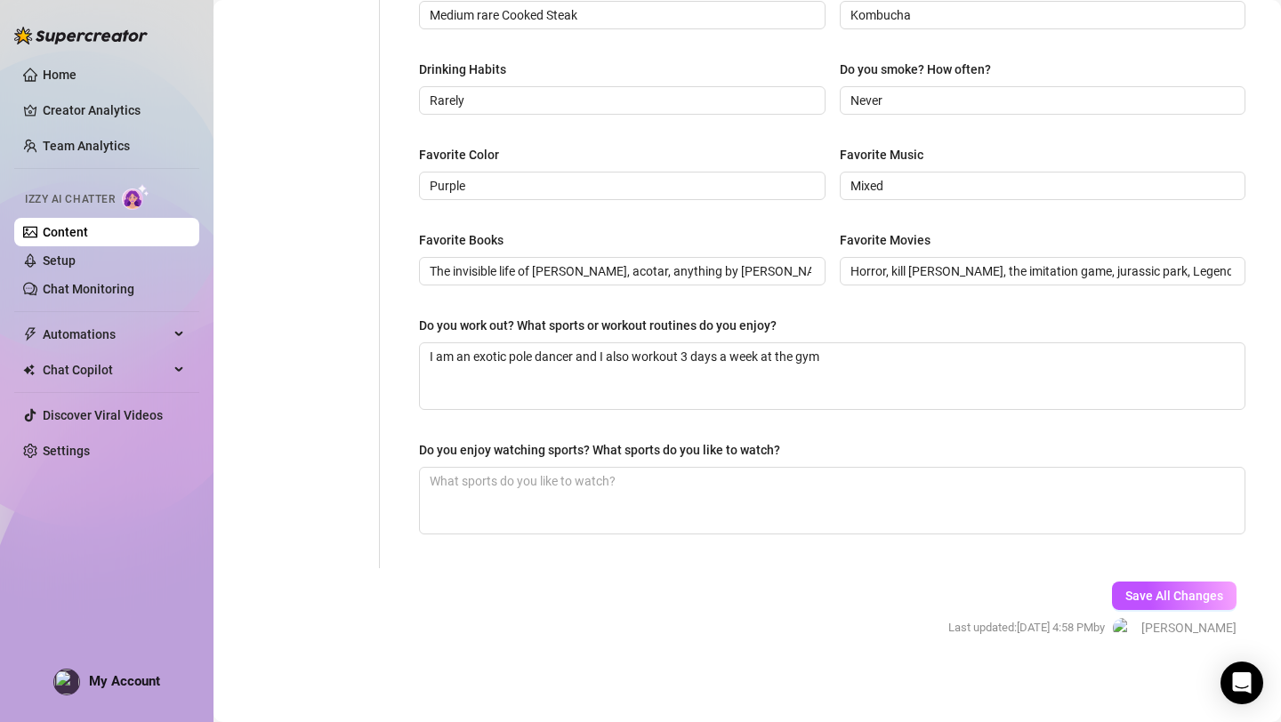
scroll to position [801, 0]
click at [1158, 591] on span "Save All Changes" at bounding box center [1174, 594] width 98 height 14
click at [1143, 589] on span "Save All Changes" at bounding box center [1174, 594] width 98 height 14
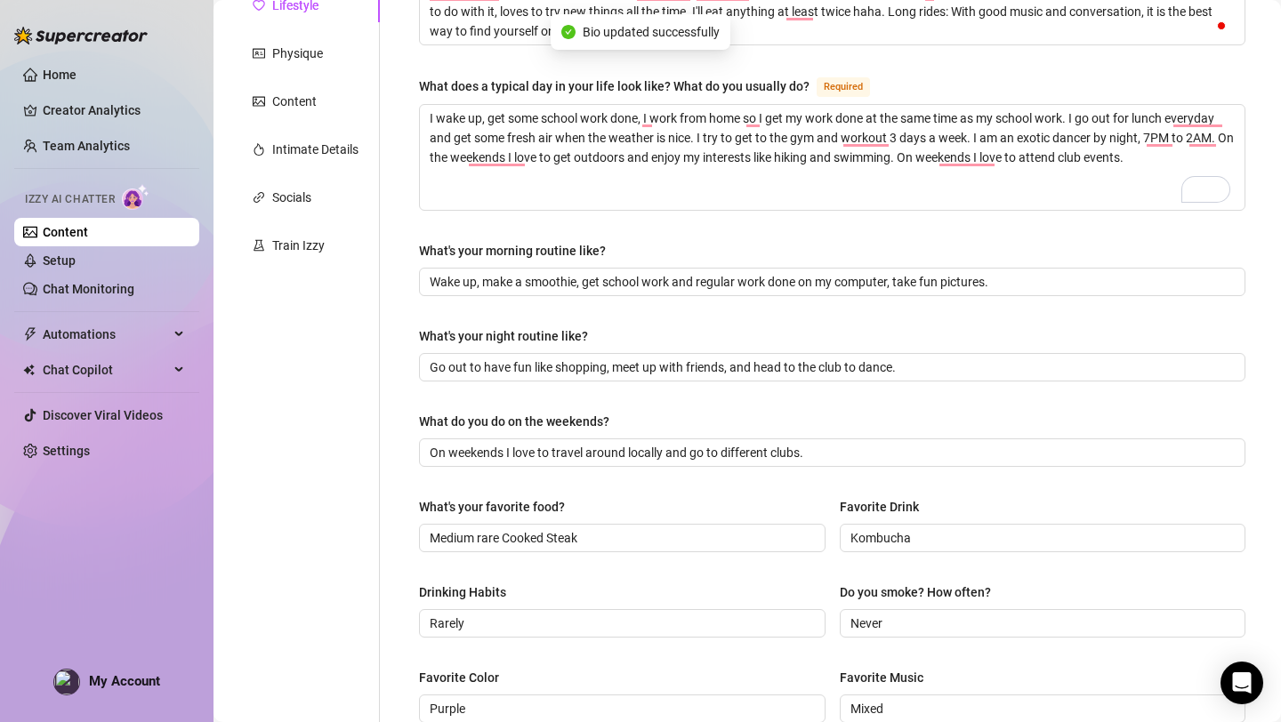
scroll to position [0, 0]
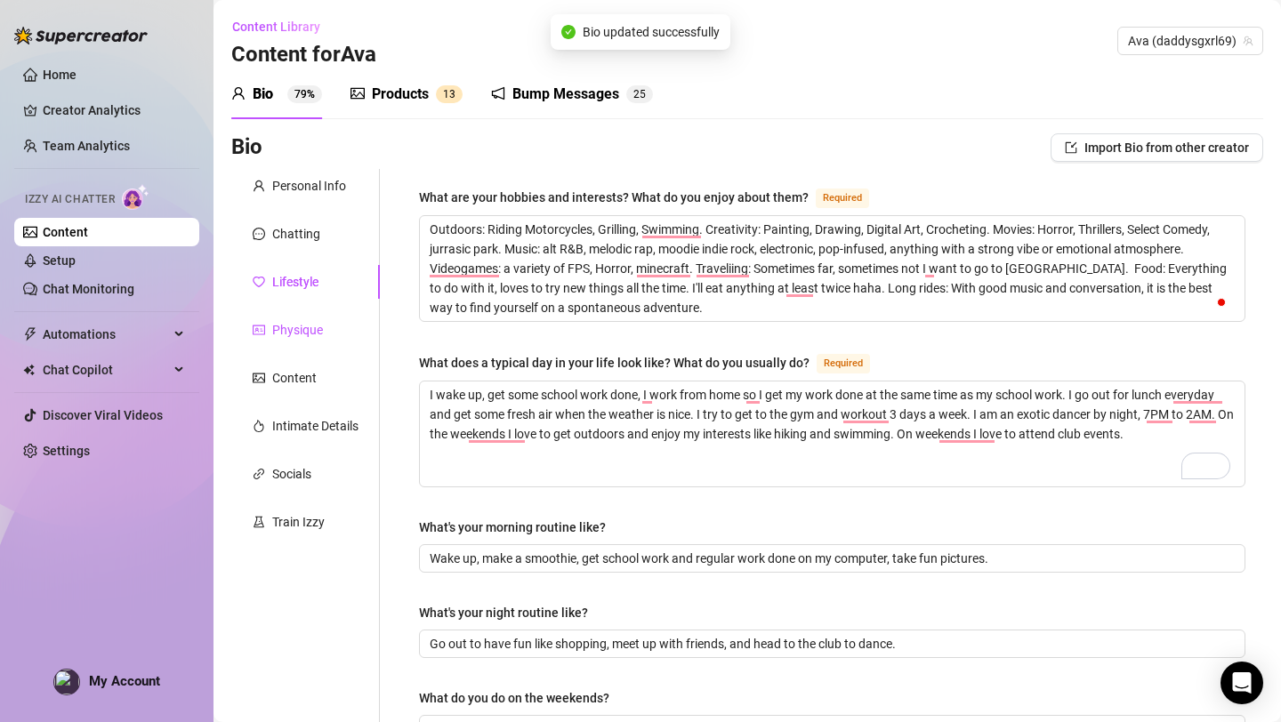
click at [300, 327] on div "Physique" at bounding box center [297, 330] width 51 height 20
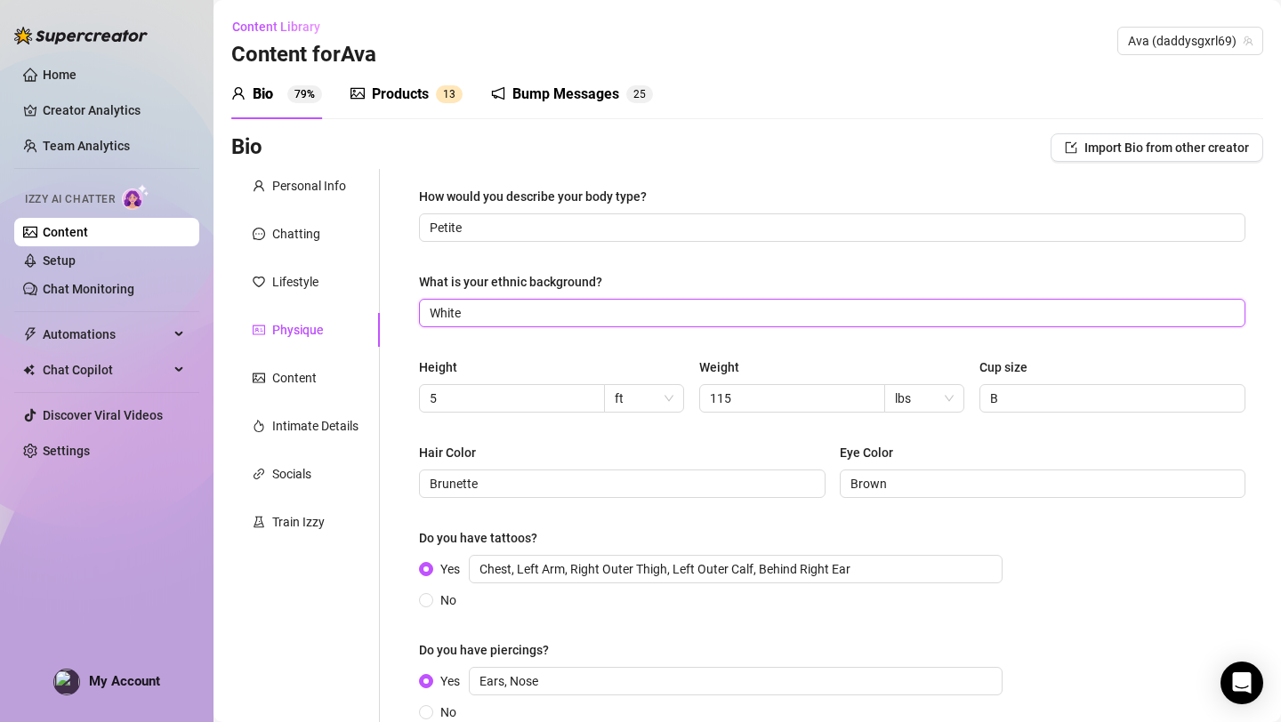
click at [575, 312] on input "White" at bounding box center [830, 313] width 801 height 20
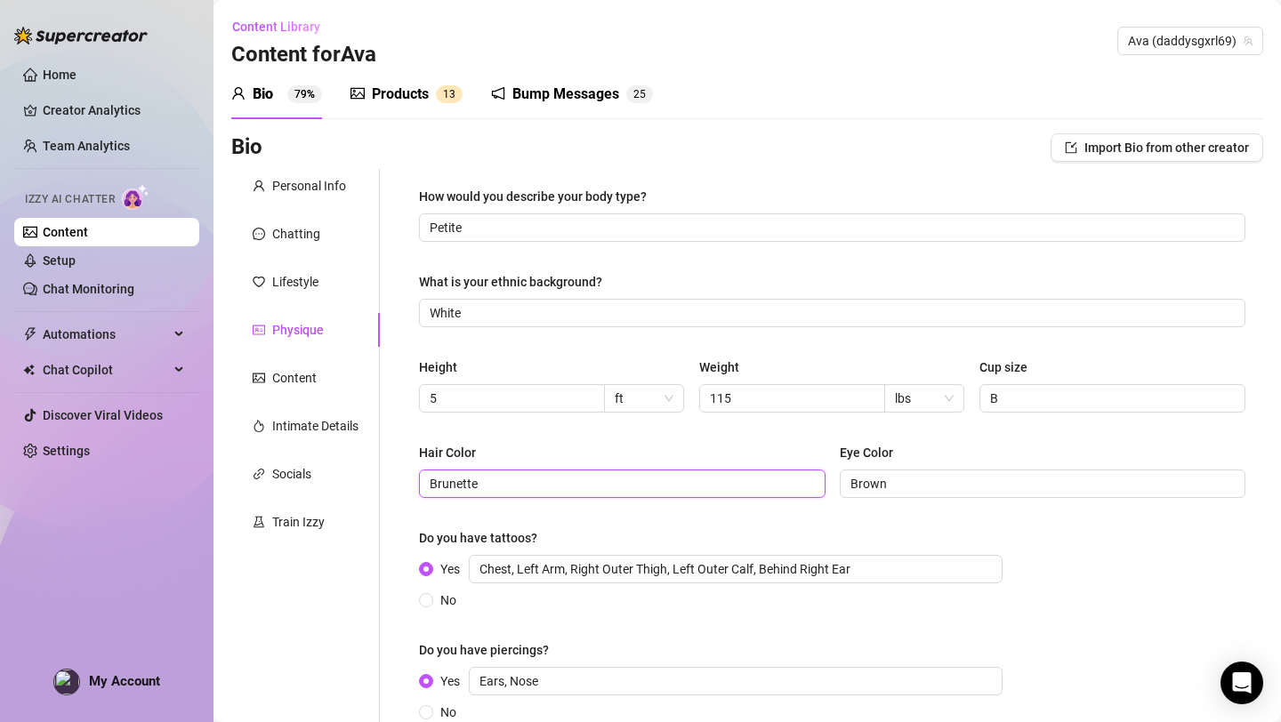
click at [530, 489] on input "Brunette" at bounding box center [621, 484] width 382 height 20
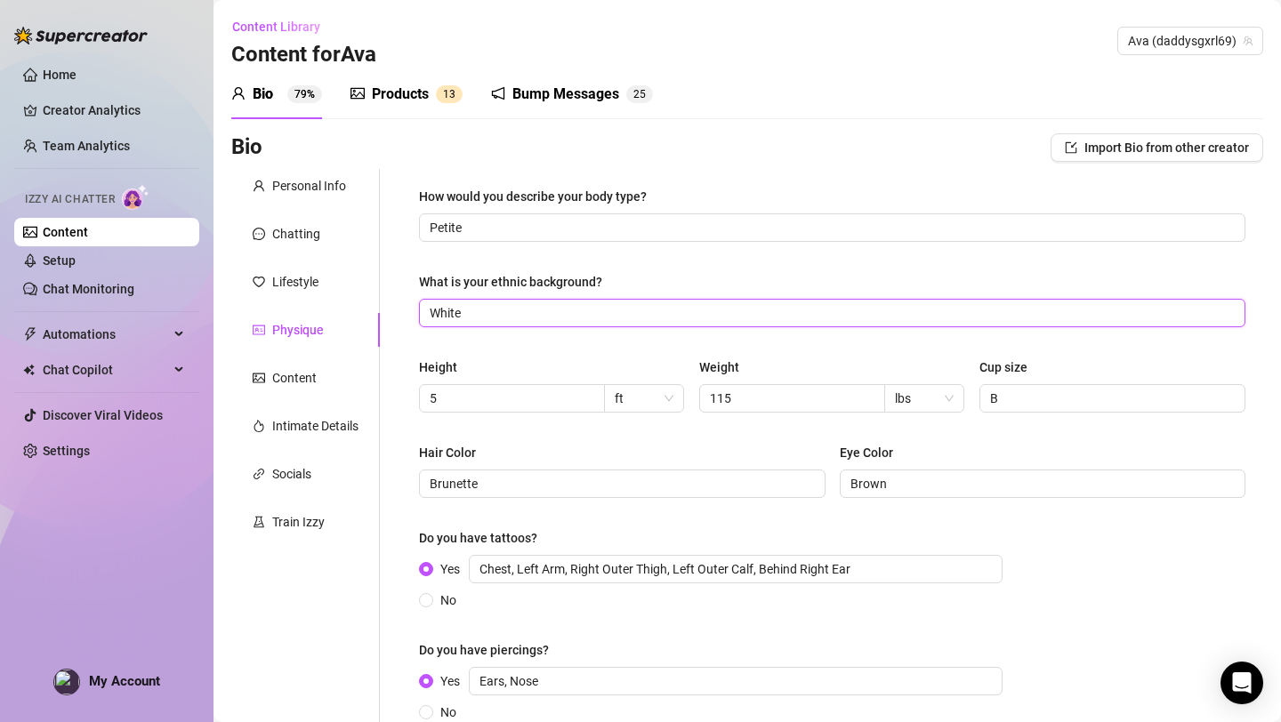
drag, startPoint x: 517, startPoint y: 319, endPoint x: 423, endPoint y: 318, distance: 93.4
click at [423, 318] on span "White" at bounding box center [832, 313] width 826 height 28
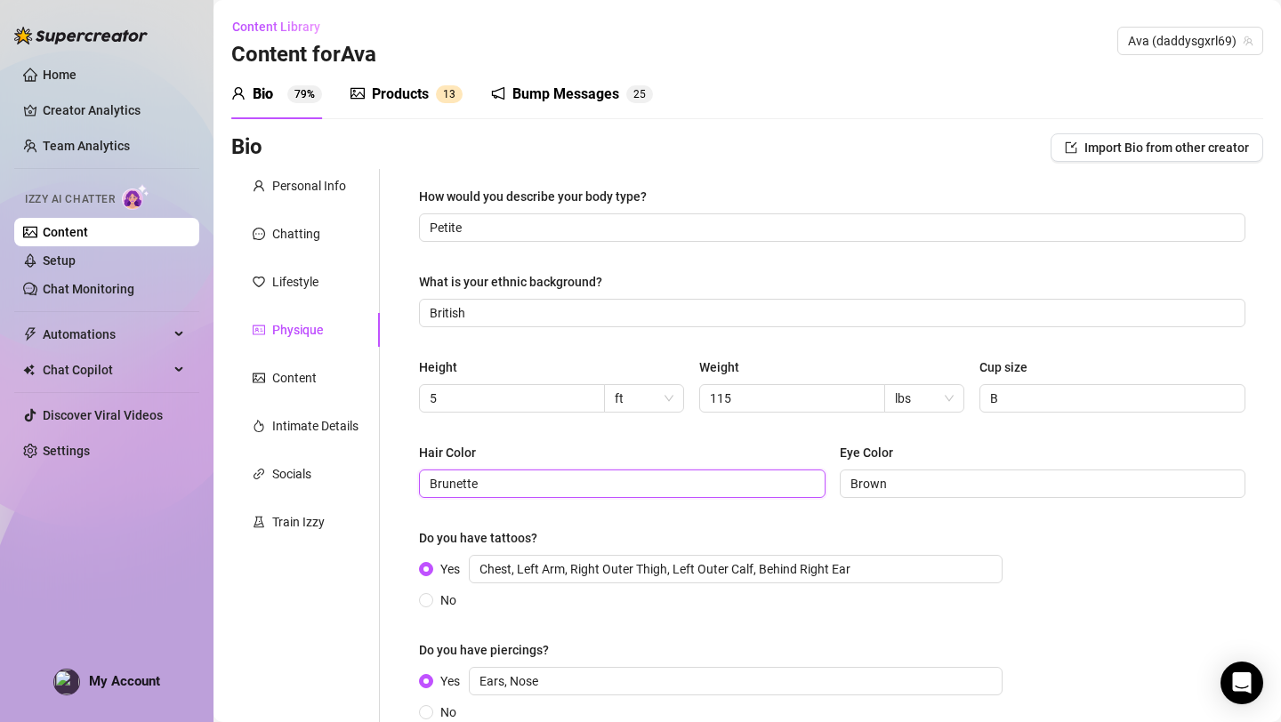
click at [654, 492] on input "Brunette" at bounding box center [621, 484] width 382 height 20
click at [574, 389] on input "5" at bounding box center [510, 399] width 161 height 20
click at [655, 396] on span "ft" at bounding box center [644, 398] width 59 height 27
click at [518, 404] on input "5" at bounding box center [510, 399] width 161 height 20
click at [521, 502] on div "Hair Color Brunette Eye Color Brown" at bounding box center [832, 478] width 826 height 71
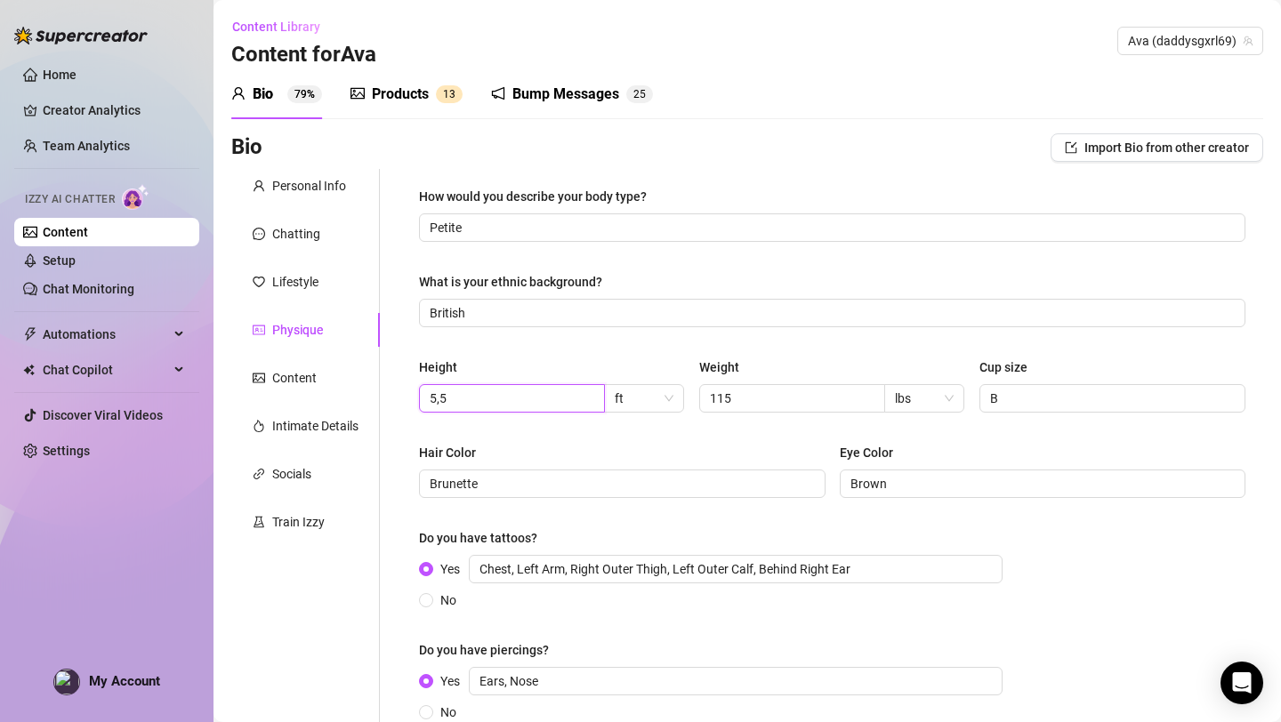
click at [521, 399] on input "5,5" at bounding box center [510, 399] width 161 height 20
click at [765, 398] on input "115" at bounding box center [790, 399] width 161 height 20
click at [1025, 400] on input "B" at bounding box center [1110, 399] width 241 height 20
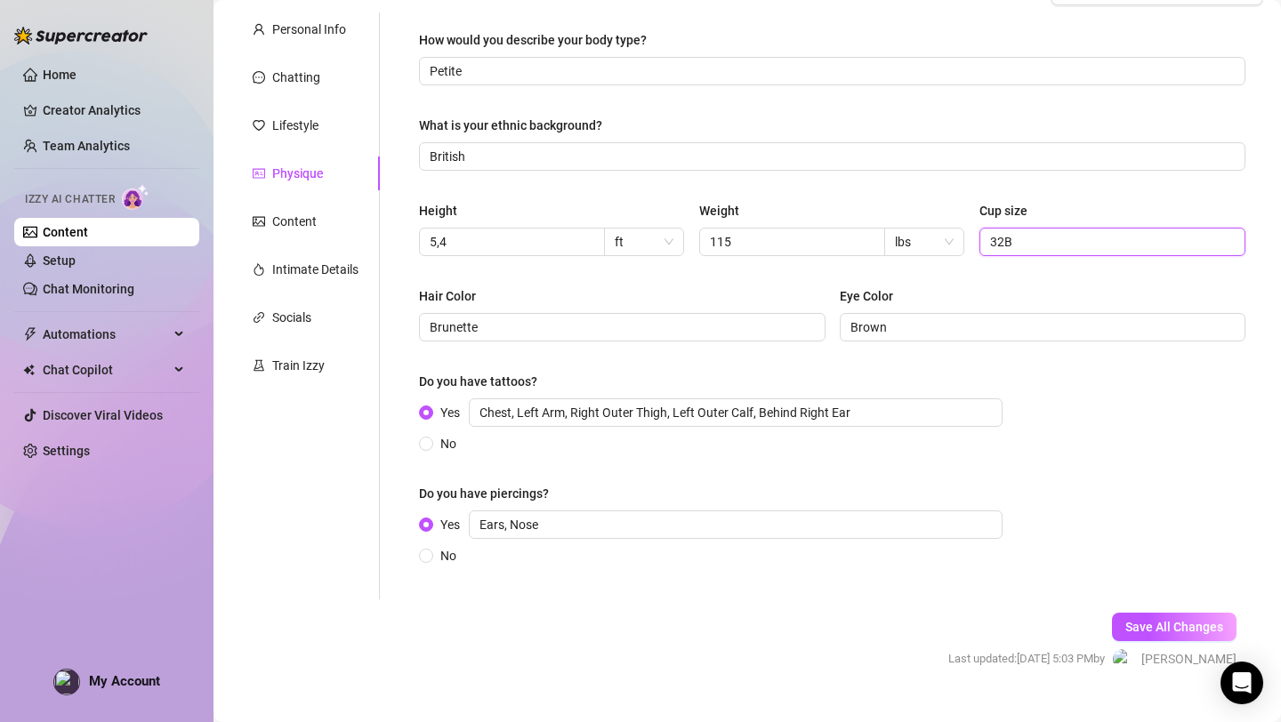
scroll to position [189, 0]
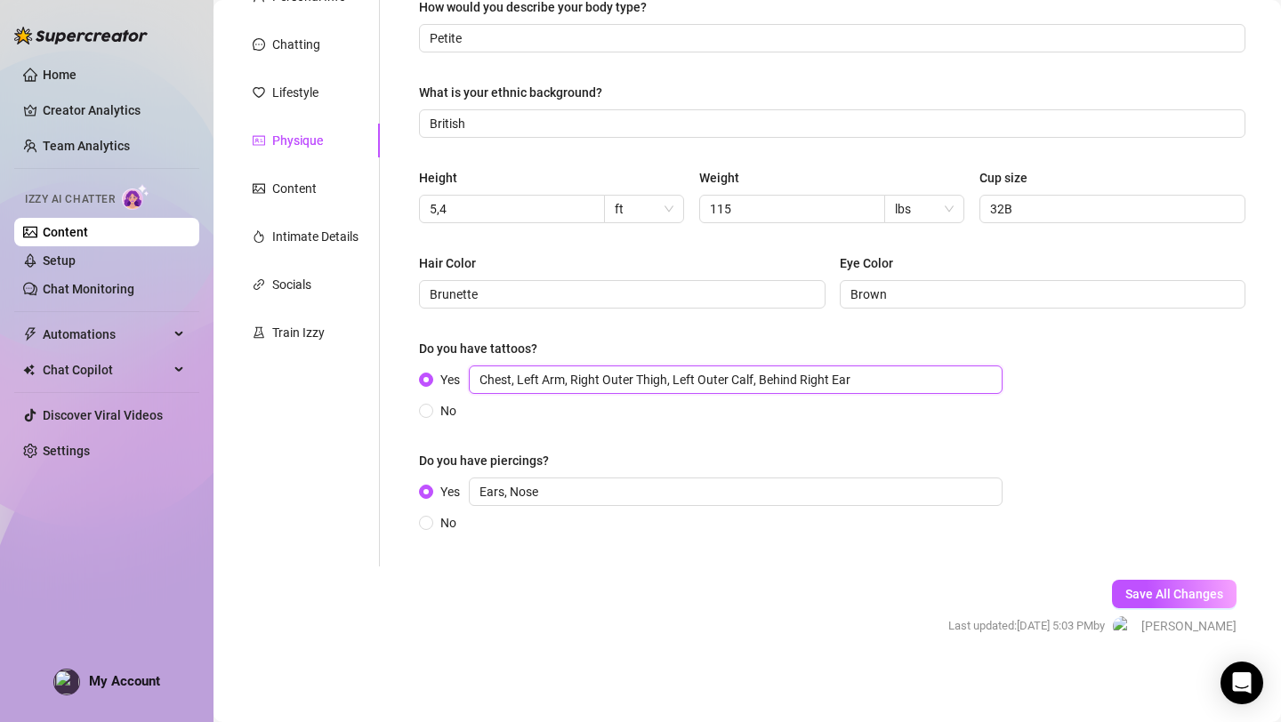
click at [902, 374] on input "Chest, Left Arm, Right Outer Thigh, Left Outer Calf, Behind Right Ear" at bounding box center [736, 380] width 534 height 28
click at [1150, 595] on span "Save All Changes" at bounding box center [1174, 594] width 98 height 14
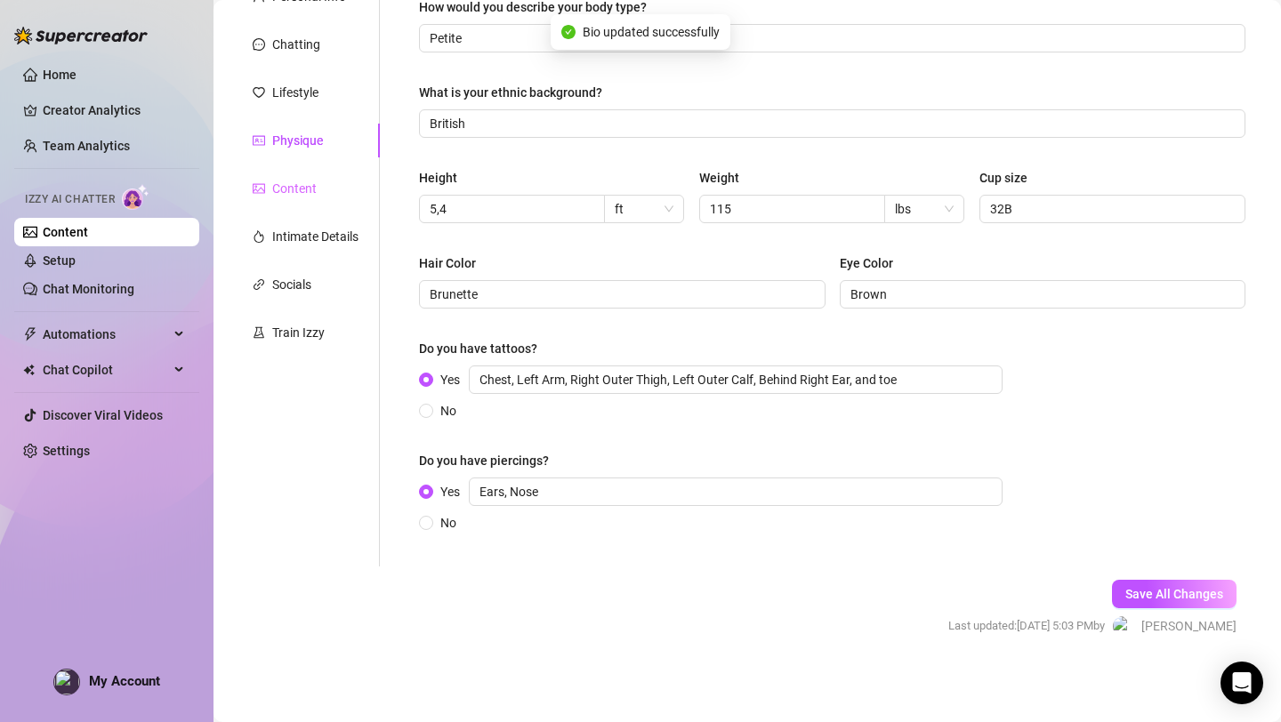
click at [320, 186] on div "Content" at bounding box center [305, 189] width 149 height 34
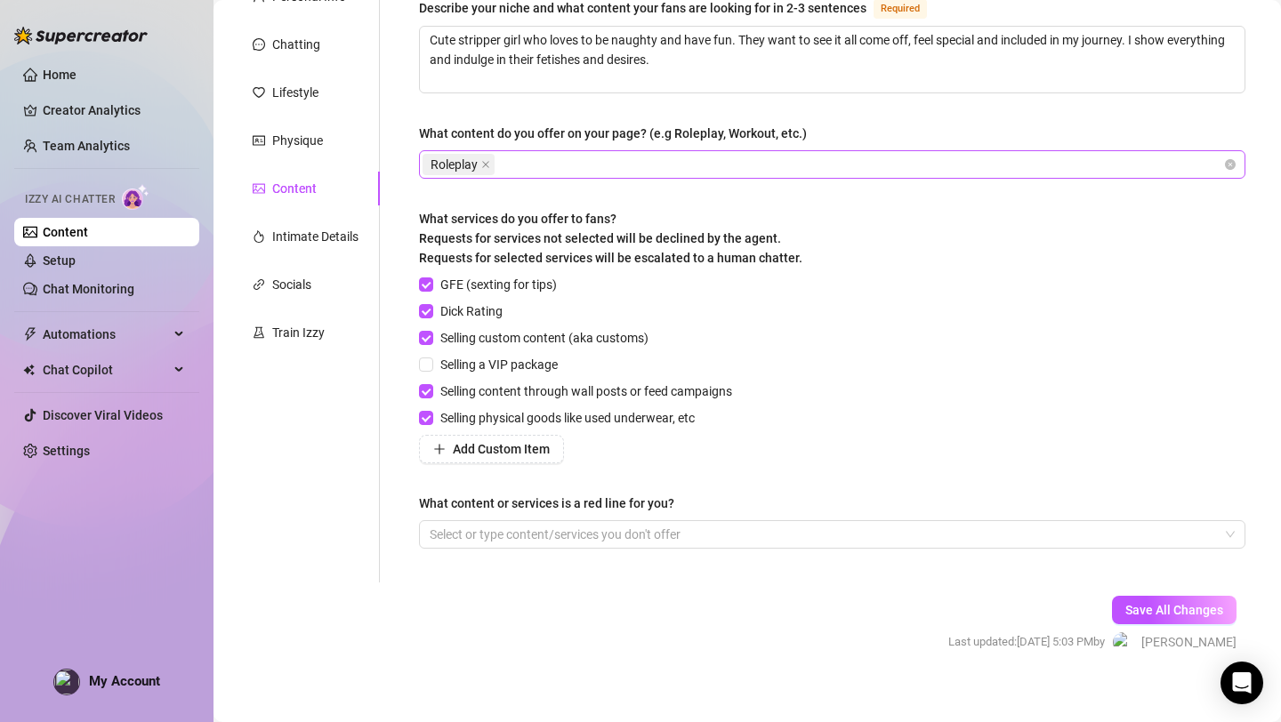
click at [672, 164] on div "Roleplay" at bounding box center [822, 164] width 800 height 25
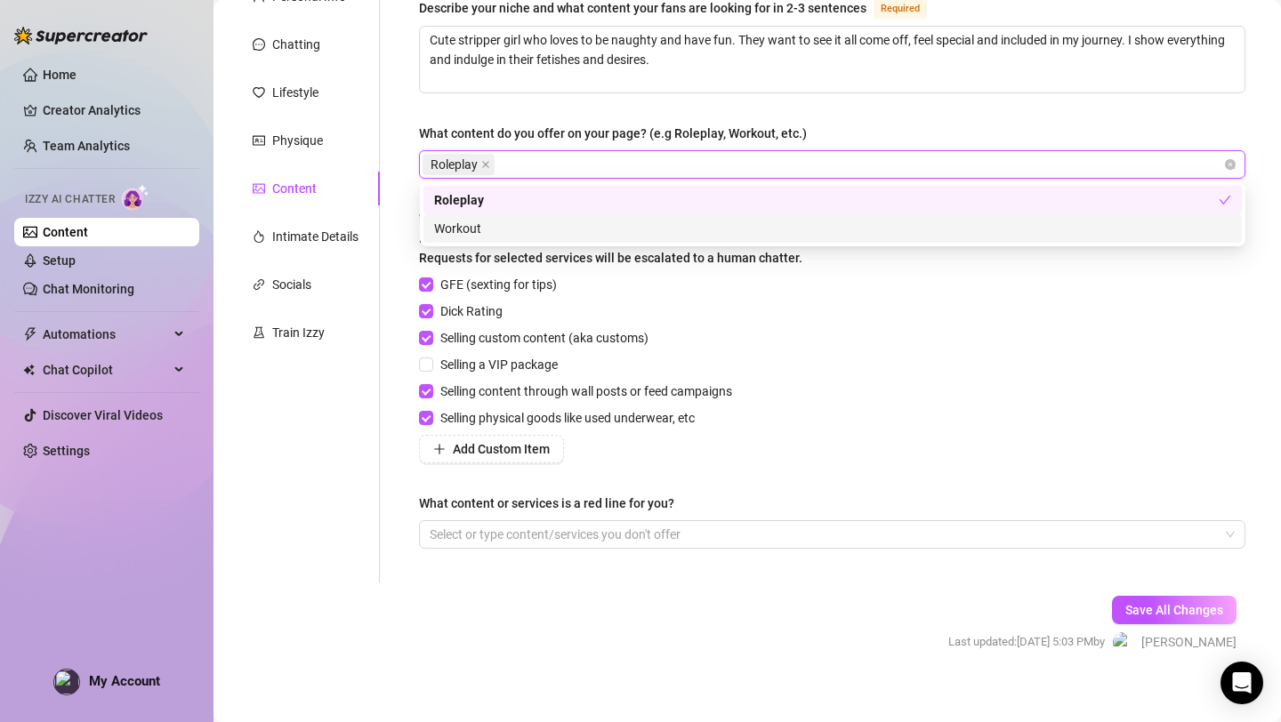
click at [843, 374] on div "GFE (sexting for tips) Dick Rating Selling custom content (aka customs) Selling…" at bounding box center [832, 369] width 826 height 189
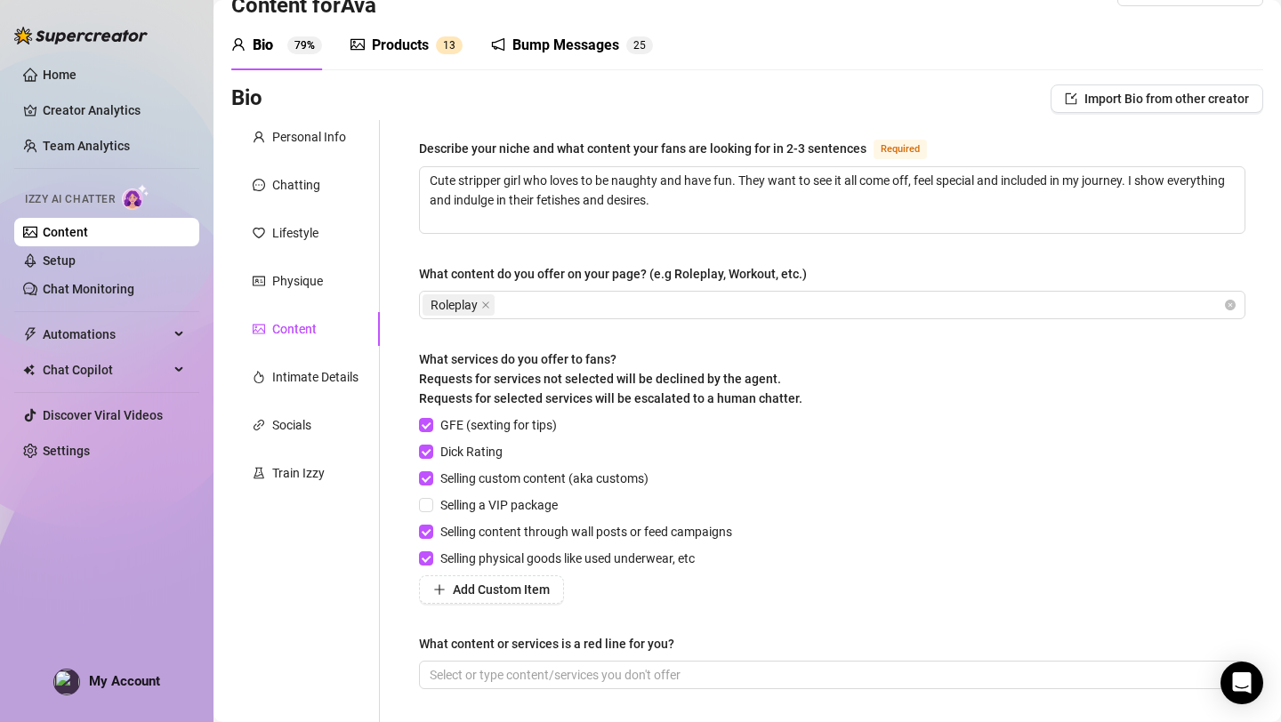
scroll to position [0, 0]
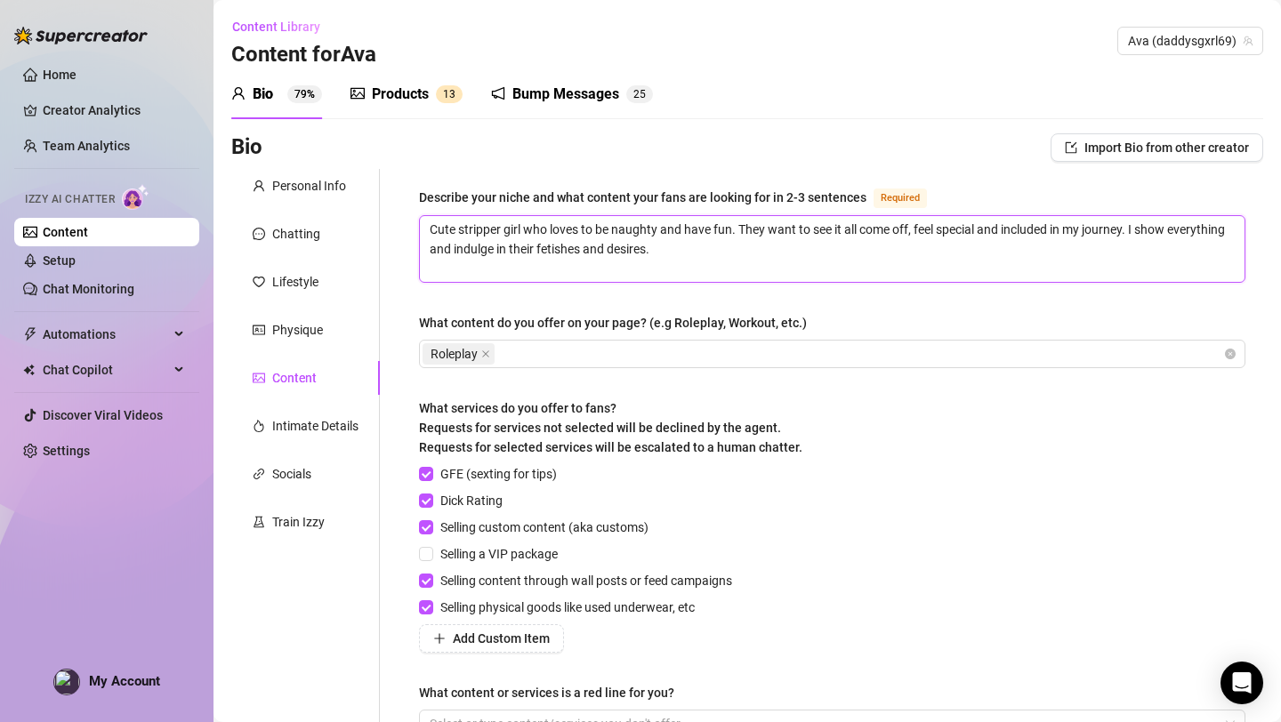
click at [461, 233] on textarea "Cute stripper girl who loves to be naughty and have fun. They want to see it al…" at bounding box center [832, 249] width 824 height 66
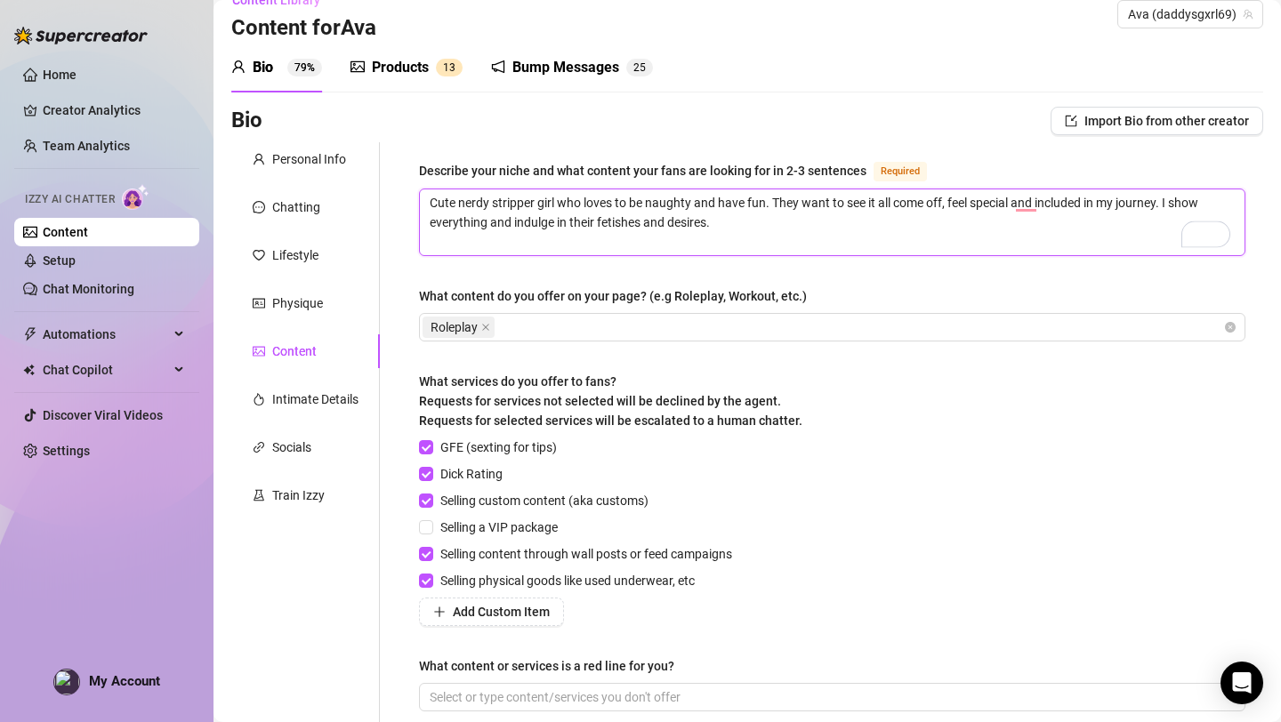
click at [765, 227] on textarea "Cute nerdy stripper girl who loves to be naughty and have fun. They want to see…" at bounding box center [832, 222] width 824 height 66
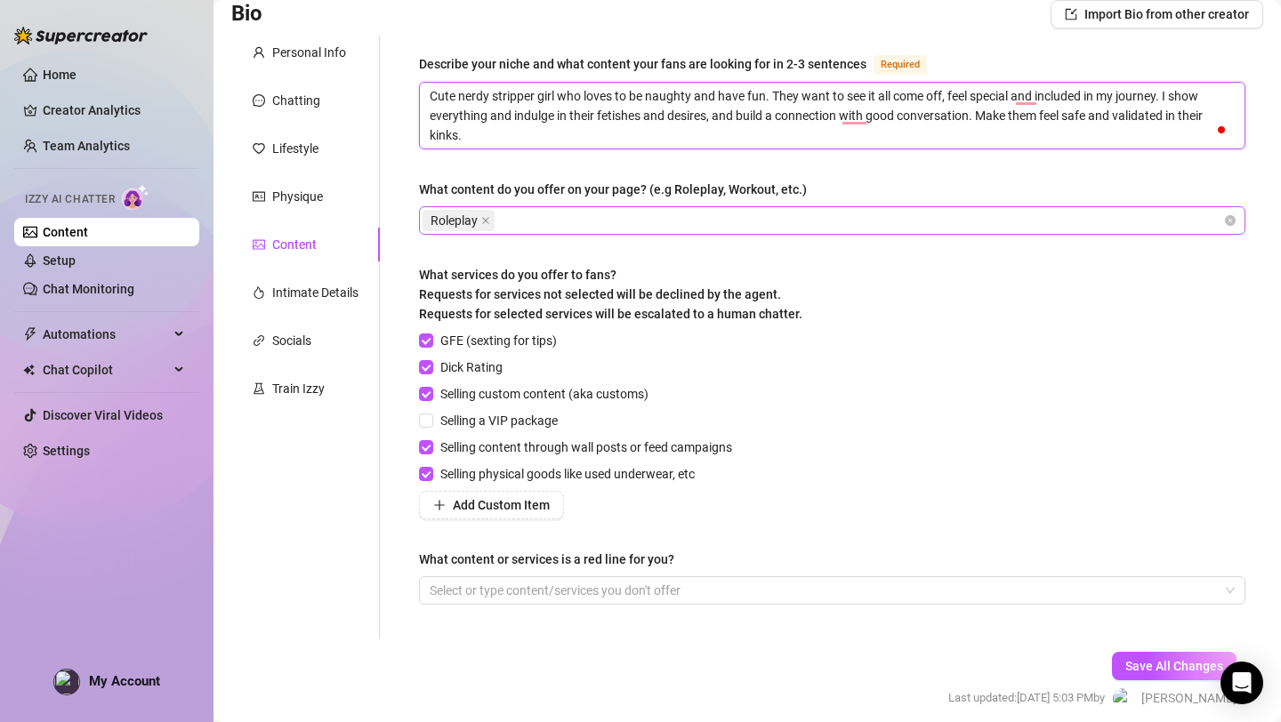
scroll to position [205, 0]
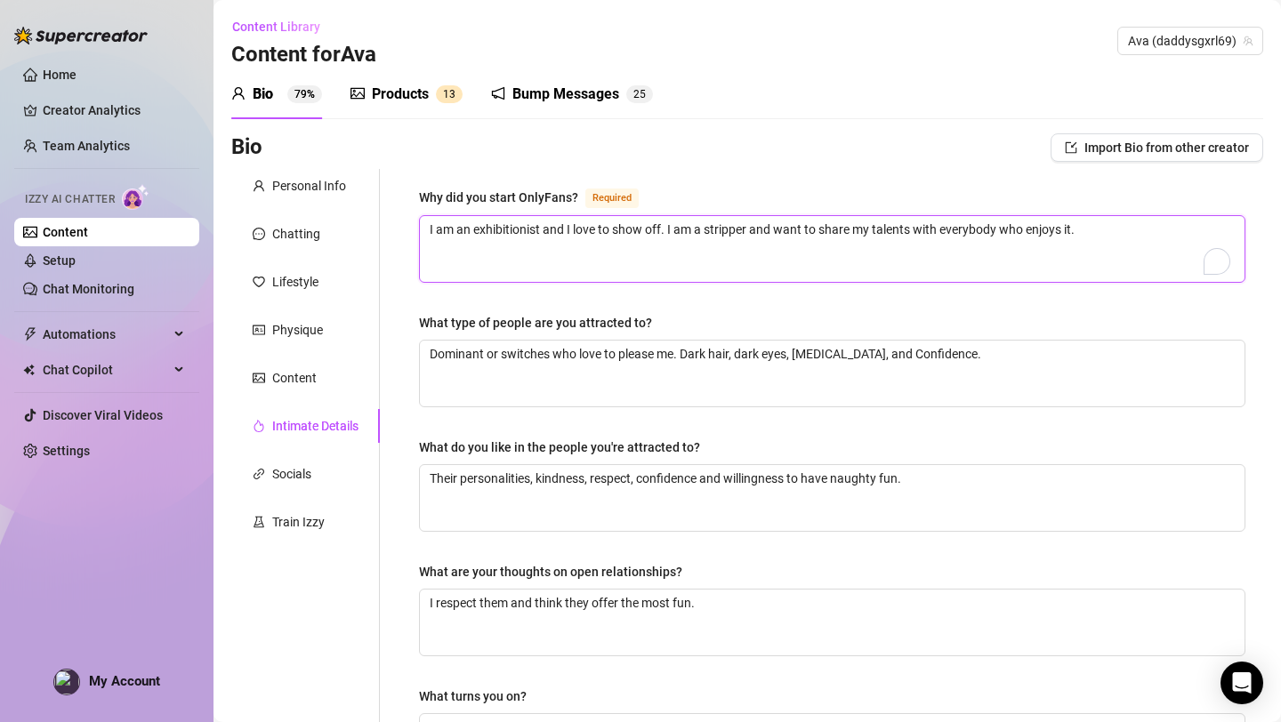
click at [707, 233] on textarea "I am an exhibitionist and I love to show off. I am a stripper and want to share…" at bounding box center [832, 249] width 824 height 66
drag, startPoint x: 747, startPoint y: 231, endPoint x: 713, endPoint y: 231, distance: 33.8
click at [714, 231] on textarea "I am an exhibitionist and I love to show off. I am a stripper and want to share…" at bounding box center [832, 249] width 824 height 66
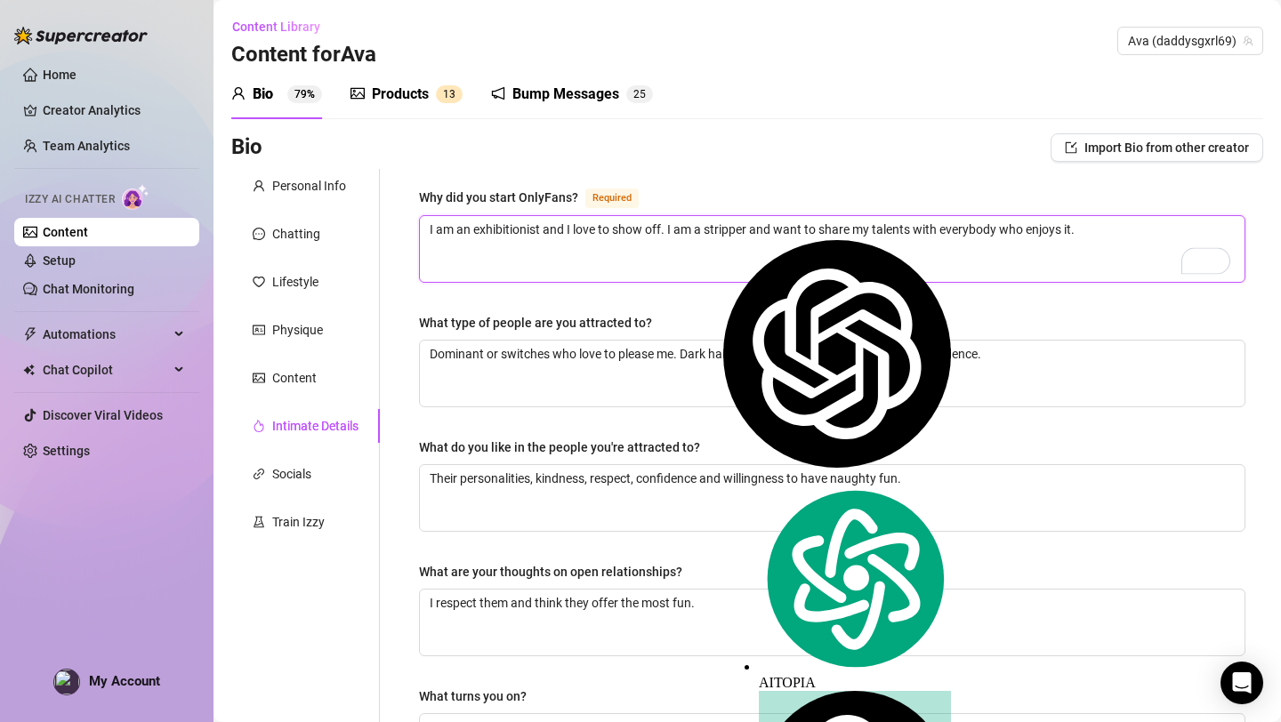
type textarea "I am an exhibitionist and I love to show off. I am a s and want to share my tal…"
type textarea "I am an exhibitionist and I love to show off. I am a and want to share my talen…"
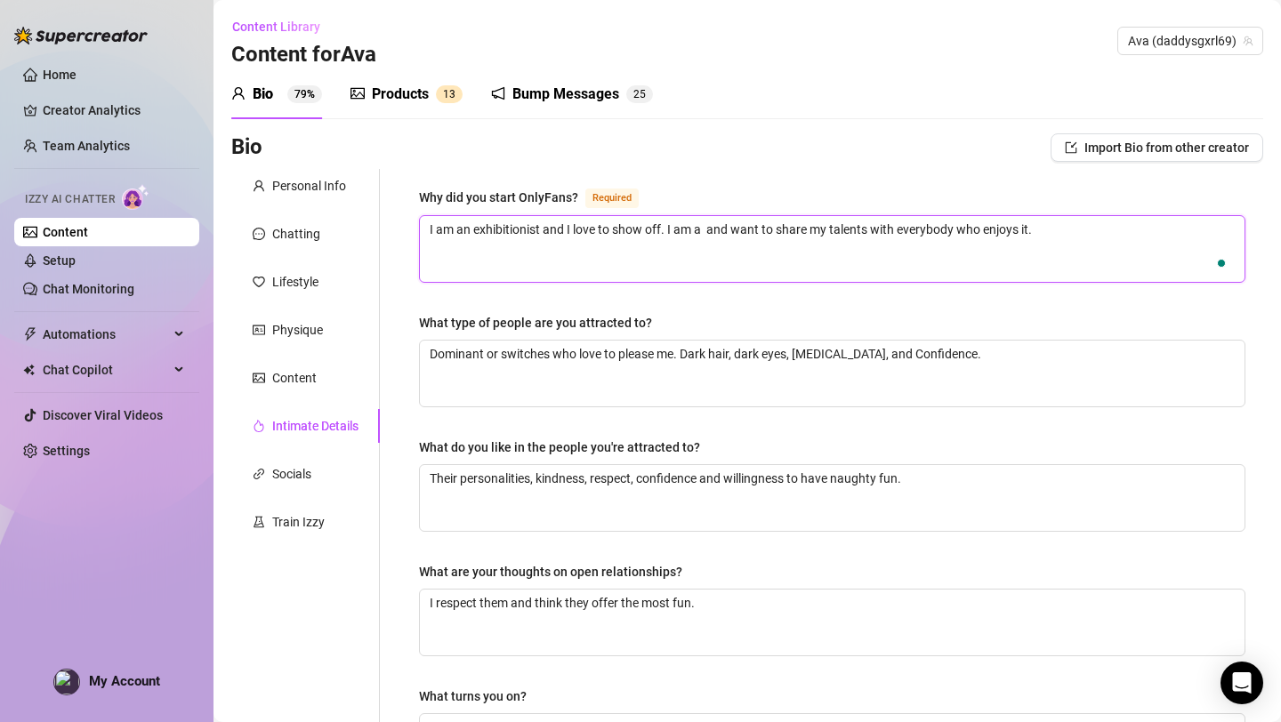
type textarea "I am an exhibitionist and I love to show off. I am a e and want to share my tal…"
type textarea "I am an exhibitionist and I love to show off. I am a ex and want to share my ta…"
type textarea "I am an exhibitionist and I love to show off. I am a exo and want to share my t…"
type textarea "I am an exhibitionist and I love to show off. I am a exot and want to share my …"
type textarea "I am an exhibitionist and I love to show off. I am a exoti and want to share my…"
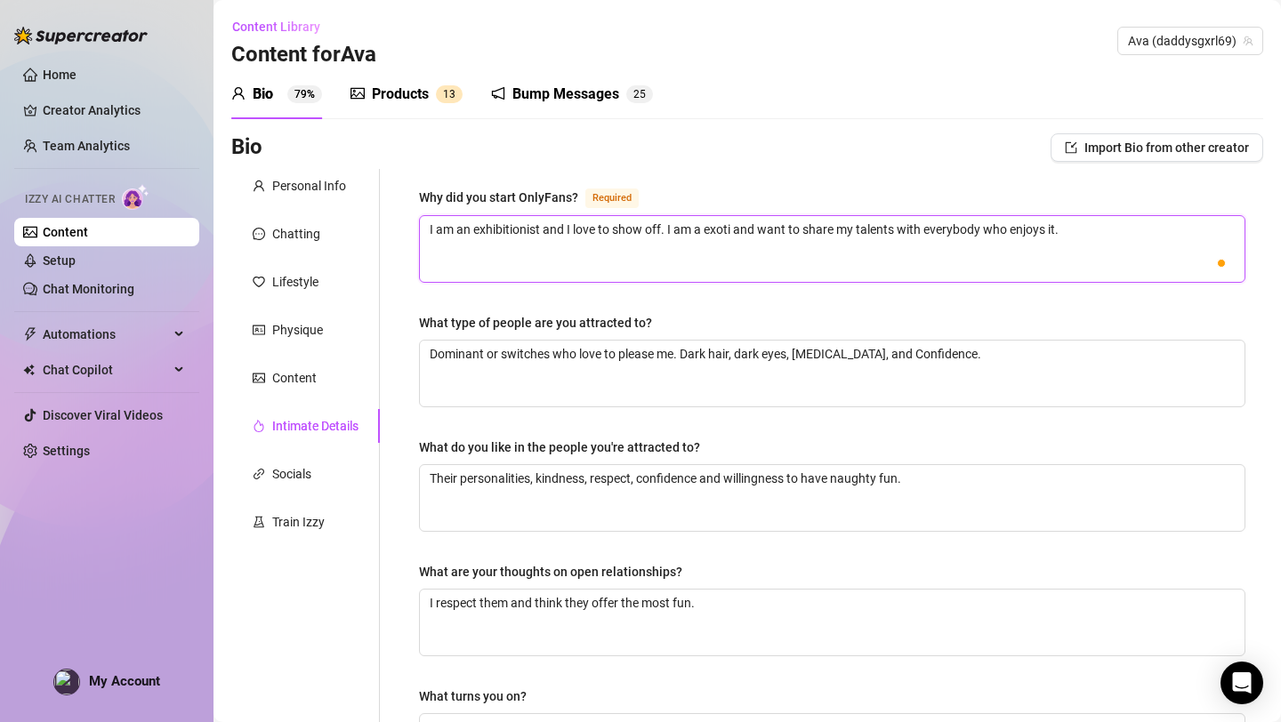
type textarea "I am an exhibitionist and I love to show off. I am a exotic and want to share m…"
type textarea "I am an exhibitionist and I love to show off. I am a exotic d and want to share…"
type textarea "I am an exhibitionist and I love to show off. I am a exotic da and want to shar…"
type textarea "I am an exhibitionist and I love to show off. I am a exotic [PERSON_NAME] and w…"
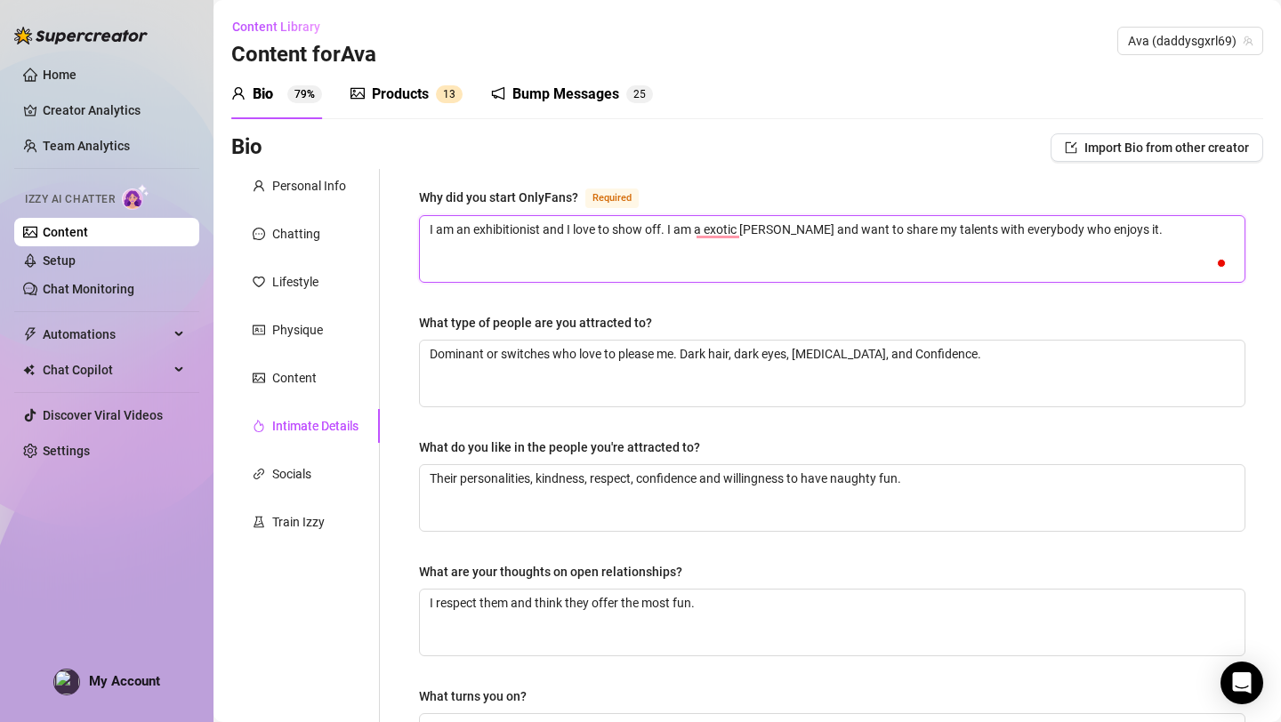
type textarea "I am an exhibitionist and I love to show off. I am a exotic danc and want to sh…"
type textarea "I am an exhibitionist and I love to show off. I am a exotic dance and want to s…"
type textarea "I am an exhibitionist and I love to show off. I am a exotic dancer and want to …"
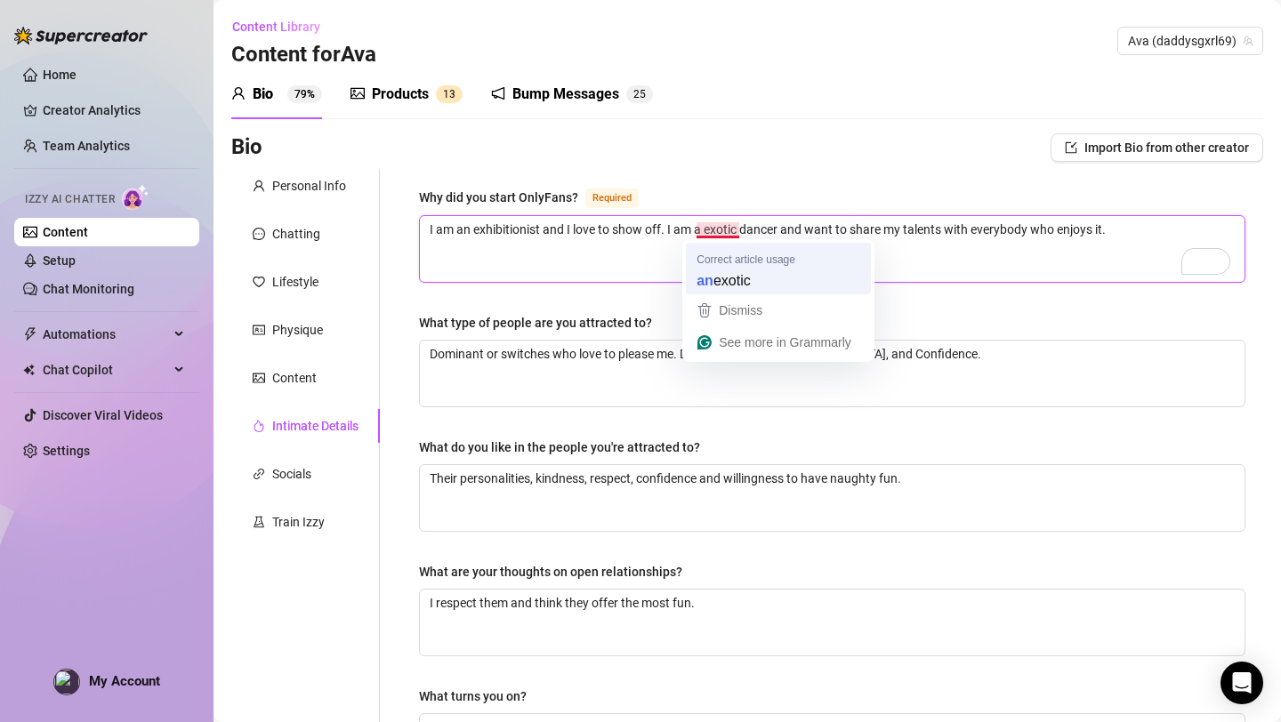
type textarea "I am an exhibitionist and I love to show off. I am an exotic dancer and want to…"
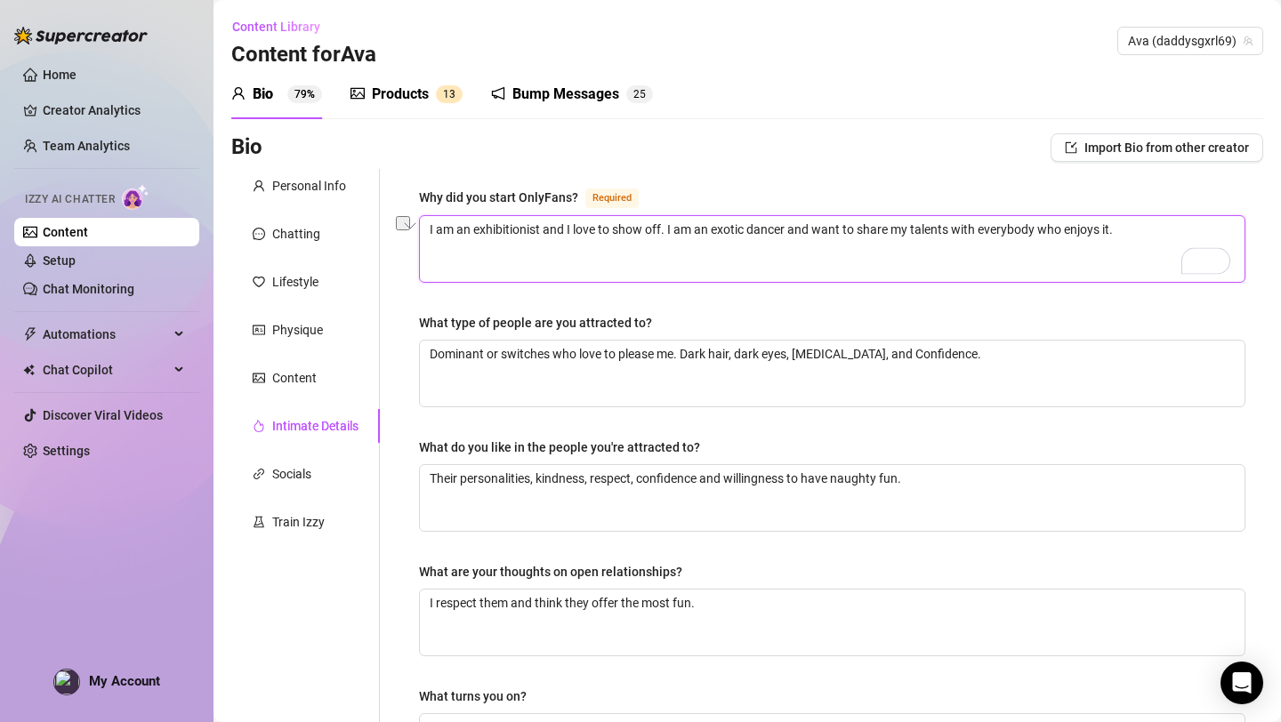
drag, startPoint x: 671, startPoint y: 234, endPoint x: 428, endPoint y: 221, distance: 243.2
click at [428, 221] on textarea "I am an exhibitionist and I love to show off. I am an exotic dancer and want to…" at bounding box center [832, 249] width 824 height 66
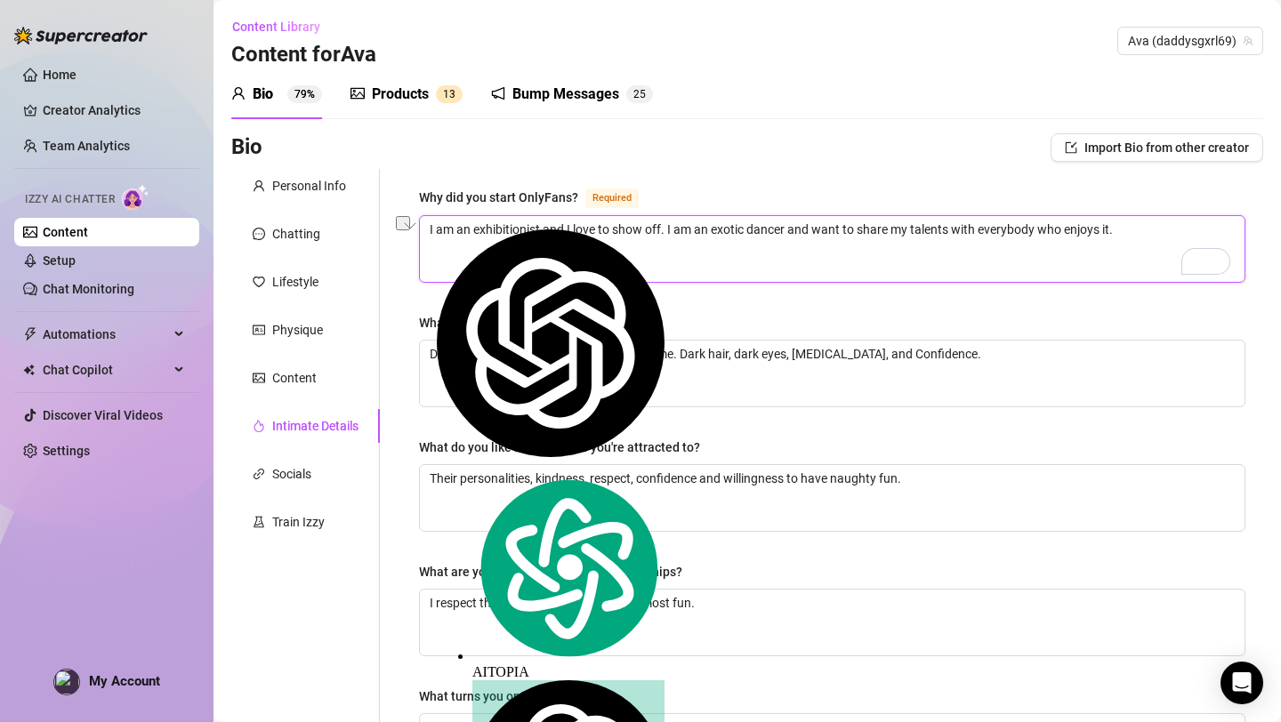
type textarea "I am an exotic dancer and want to share my talents with everybody who enjoys it."
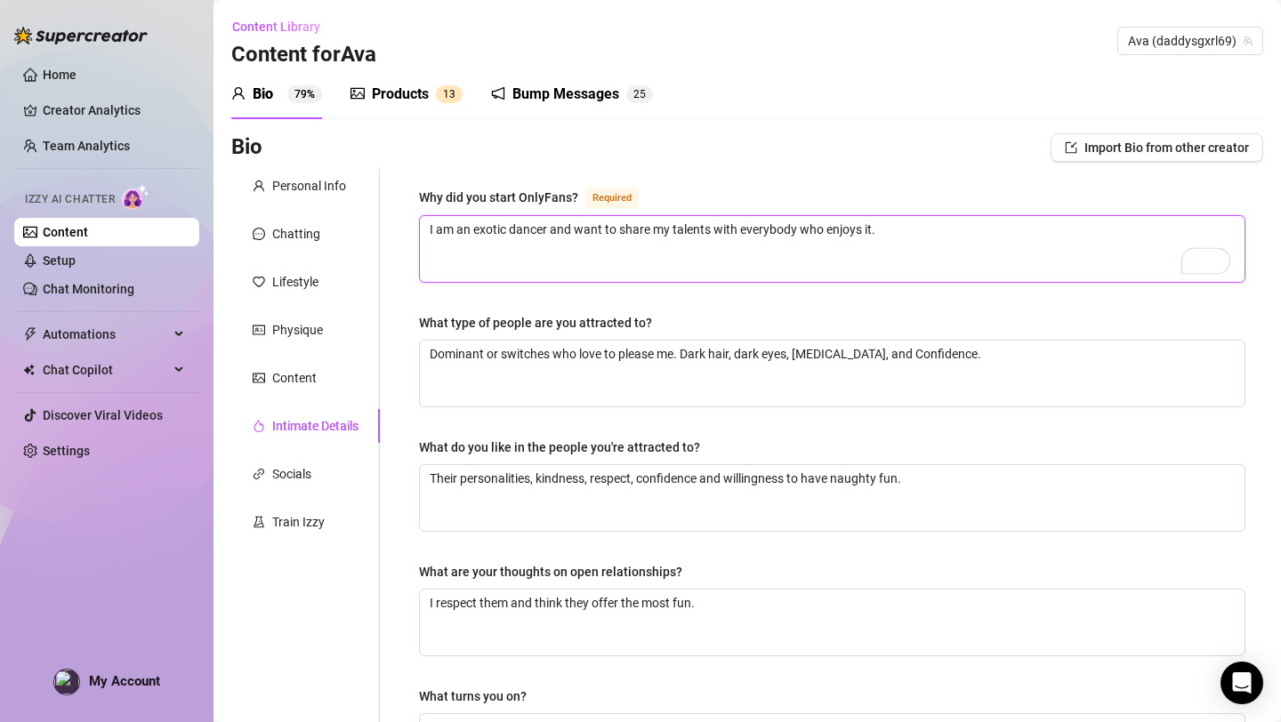
click at [914, 237] on textarea "I am an exotic dancer and want to share my talents with everybody who enjoys it." at bounding box center [832, 249] width 824 height 66
type textarea "I am an exotic dancer and want to share my talents with everybody who enjoys it."
type textarea "I am an exotic dancer and want to share my talents with everybody who enjoys it…"
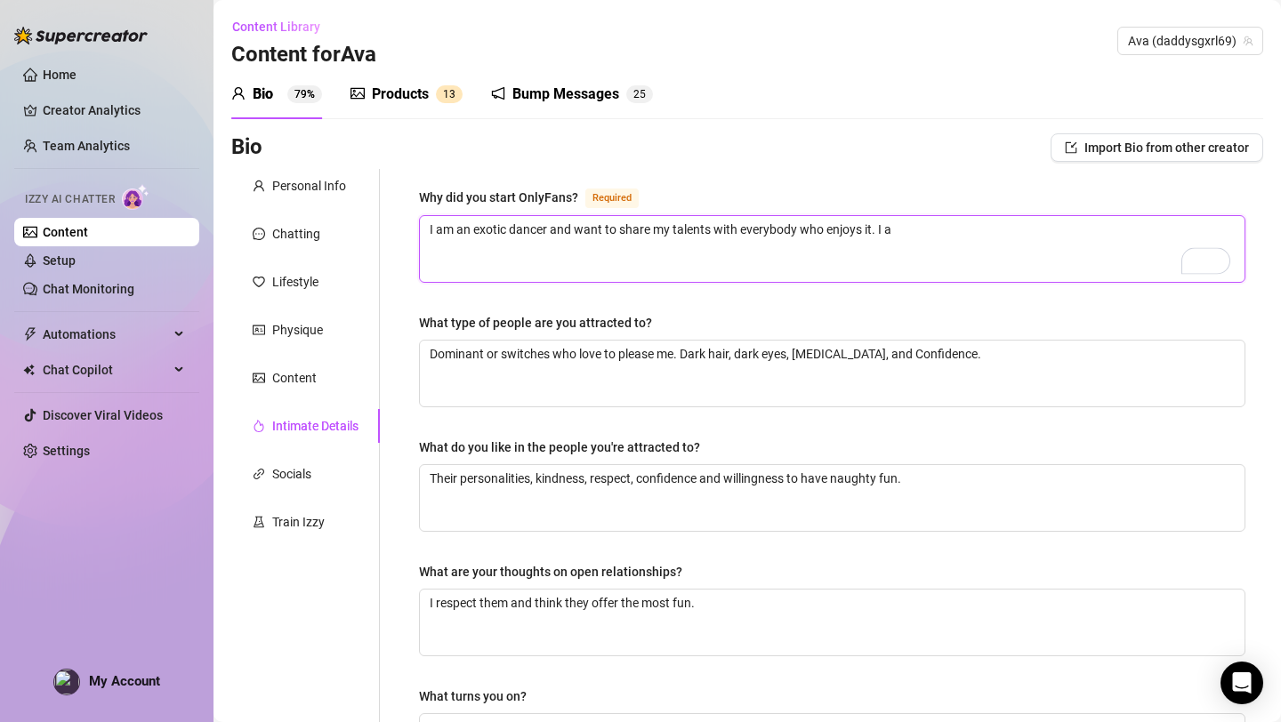
type textarea "I am an exotic dancer and want to share my talents with everybody who enjoys it…"
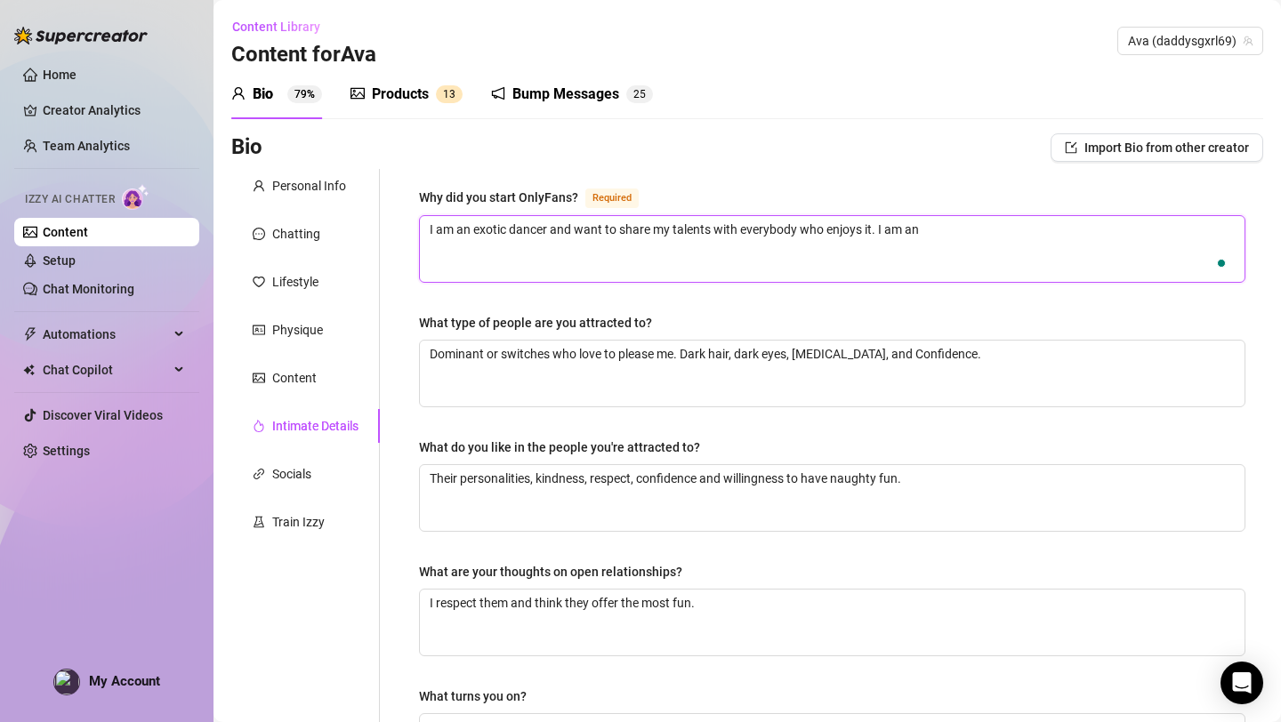
type textarea "I am an exotic dancer and want to share my talents with everybody who enjoys it…"
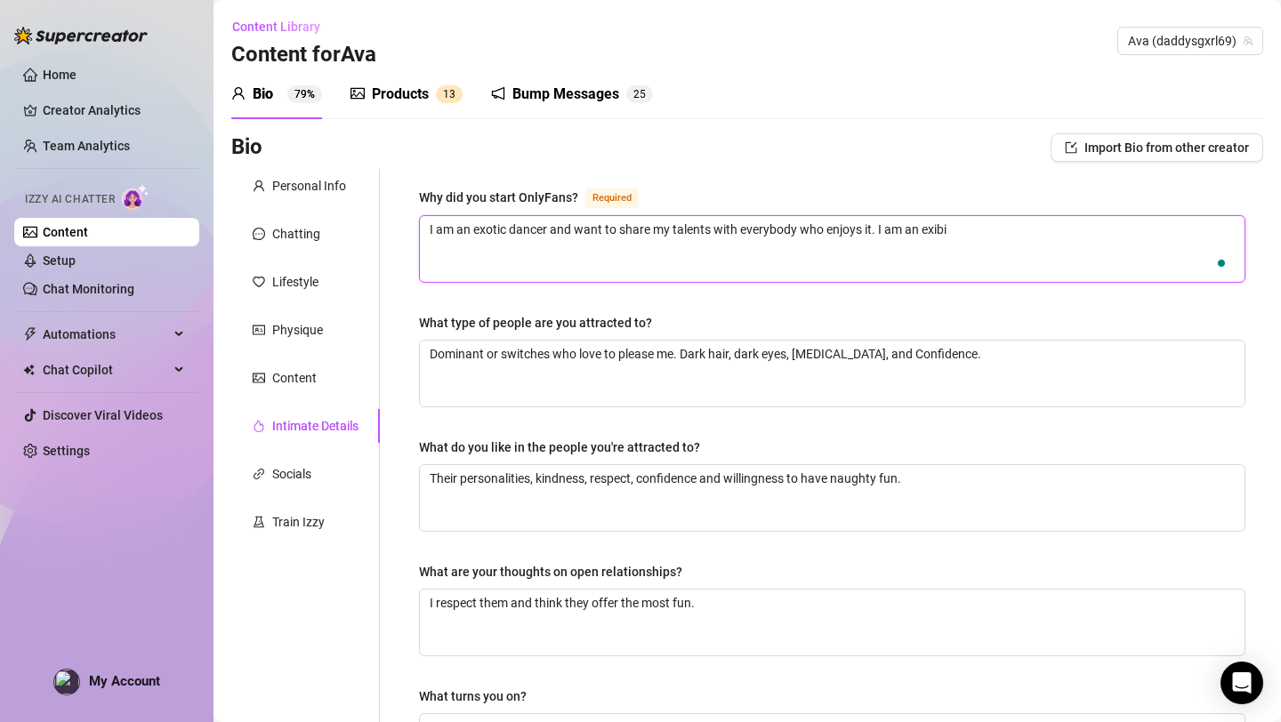
type textarea "I am an exotic dancer and want to share my talents with everybody who enjoys it…"
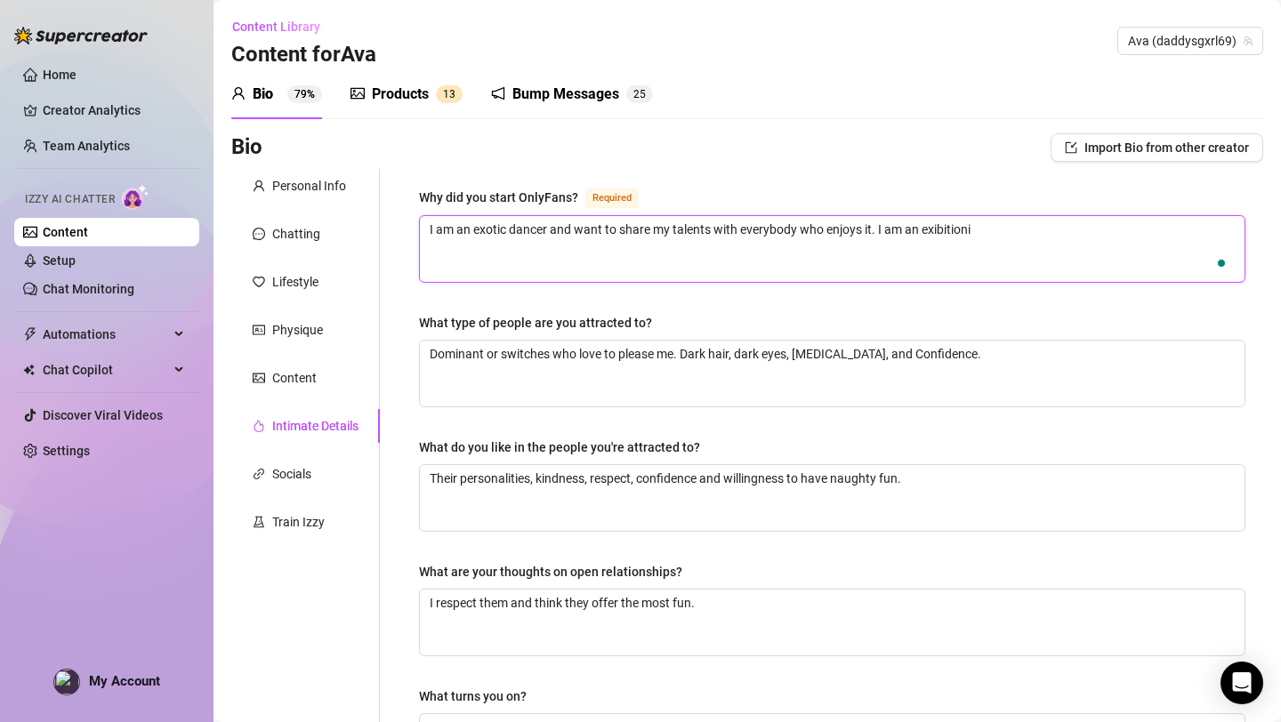
type textarea "I am an exotic dancer and want to share my talents with everybody who enjoys it…"
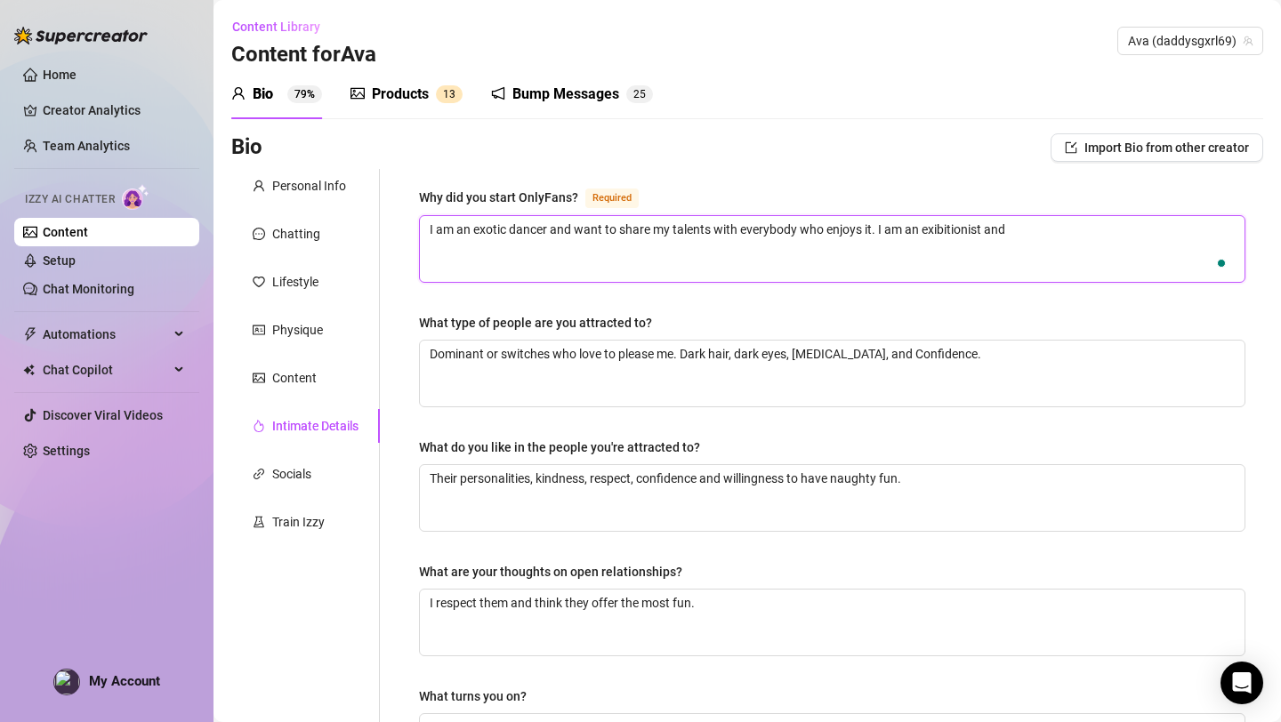
type textarea "I am an exotic dancer and want to share my talents with everybody who enjoys it…"
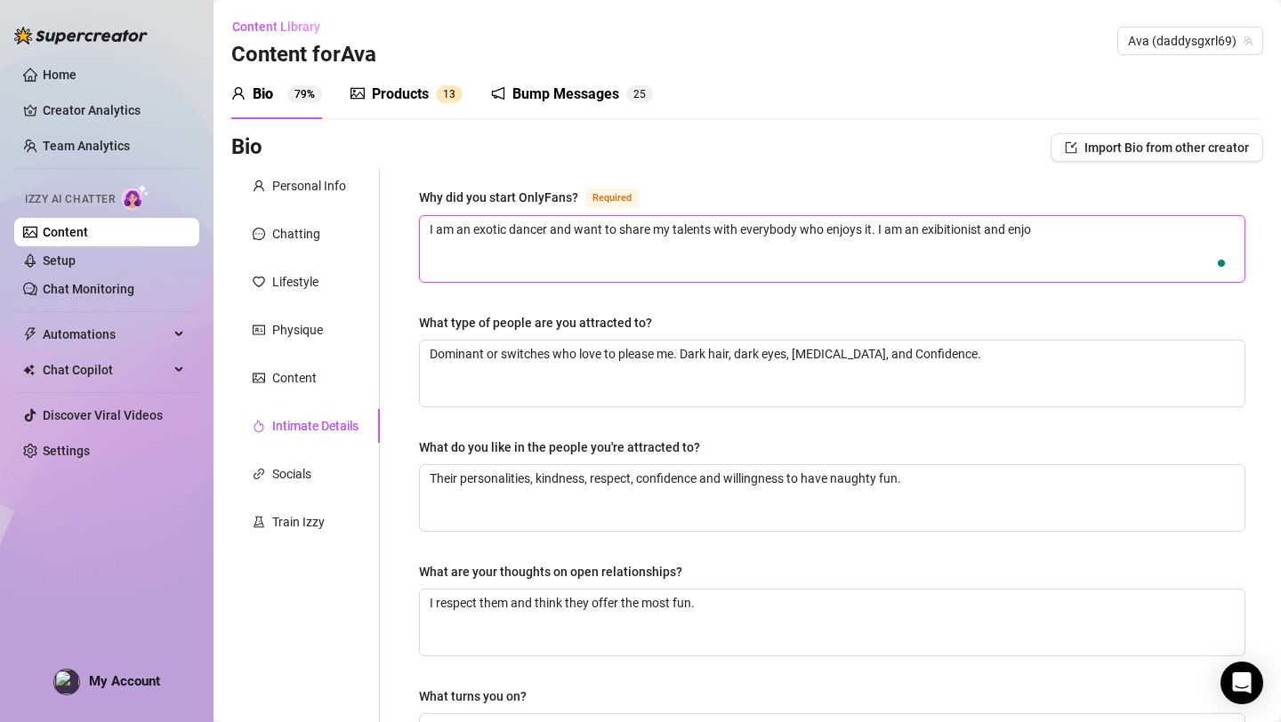
type textarea "I am an exotic dancer and want to share my talents with everybody who enjoys it…"
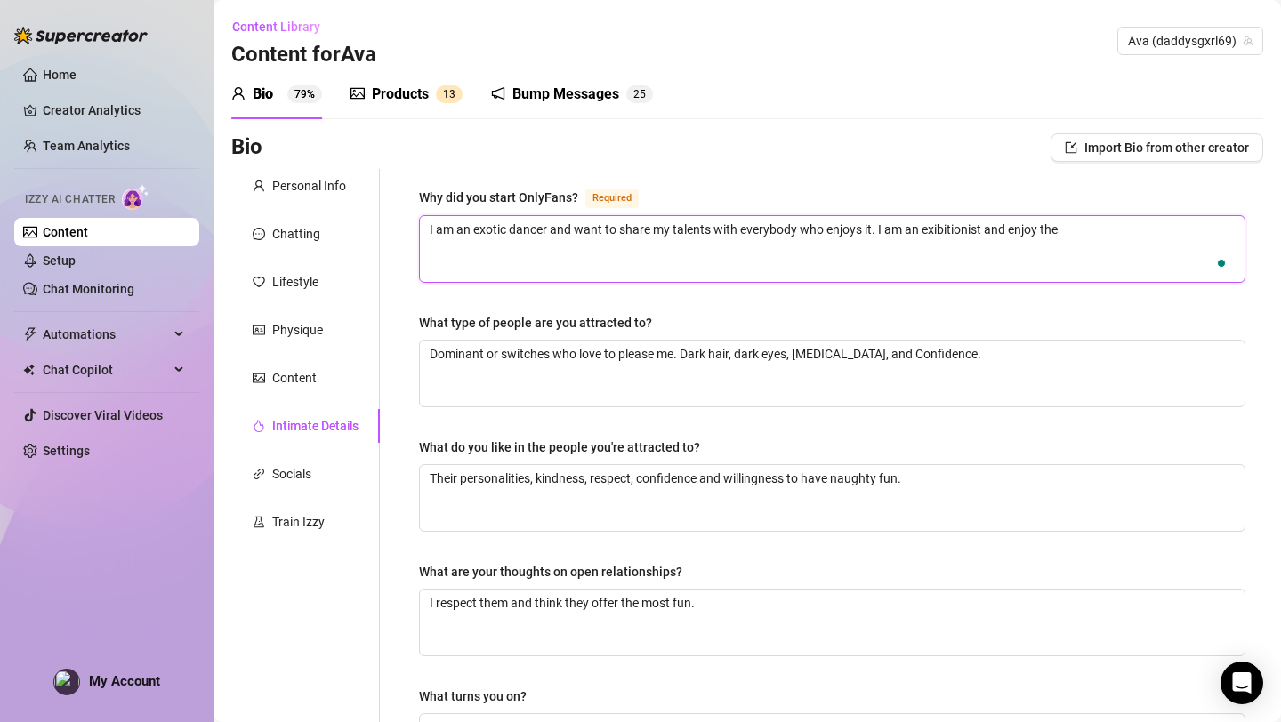
type textarea "I am an exotic dancer and want to share my talents with everybody who enjoys it…"
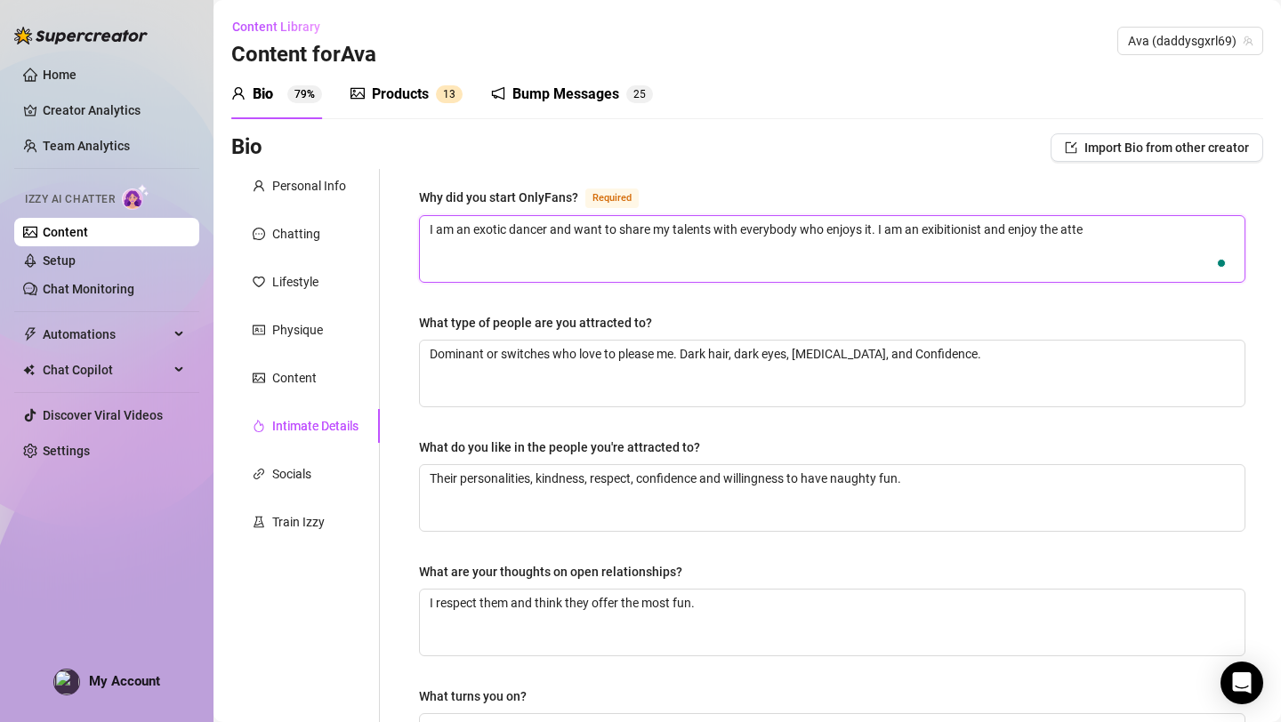
type textarea "I am an exotic dancer and want to share my talents with everybody who enjoys it…"
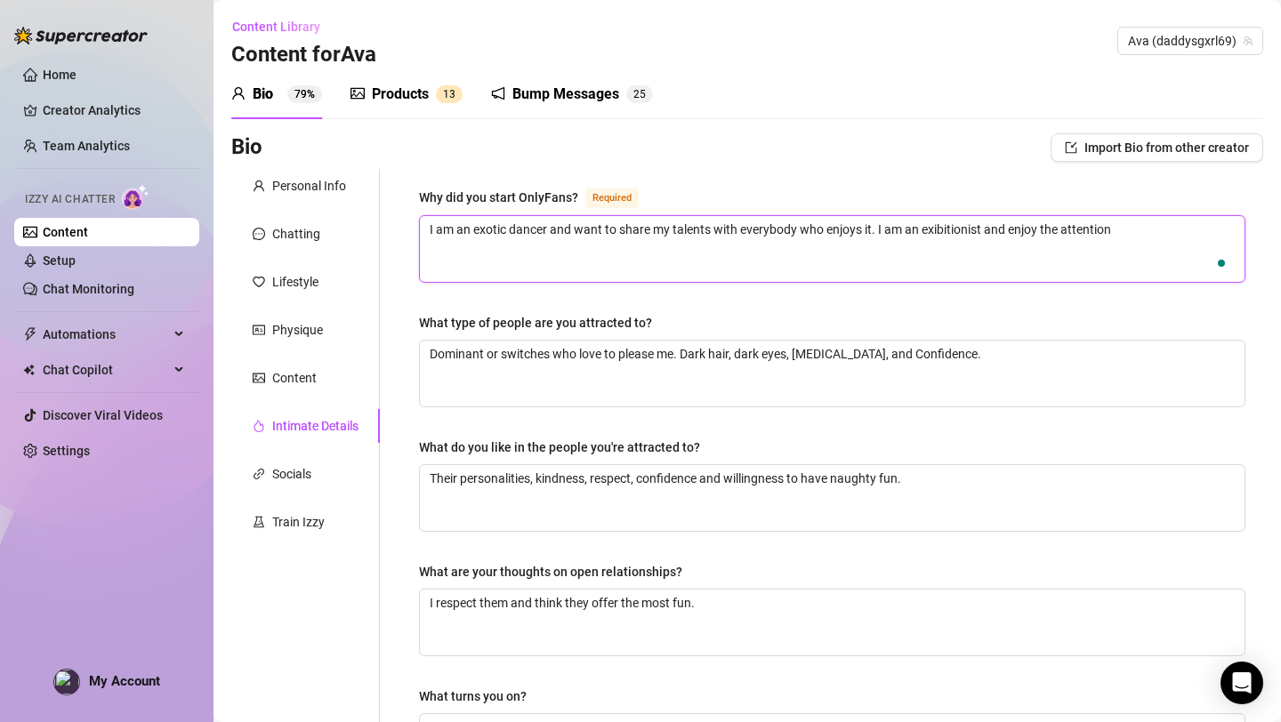
type textarea "I am an exotic dancer and want to share my talents with everybody who enjoys it…"
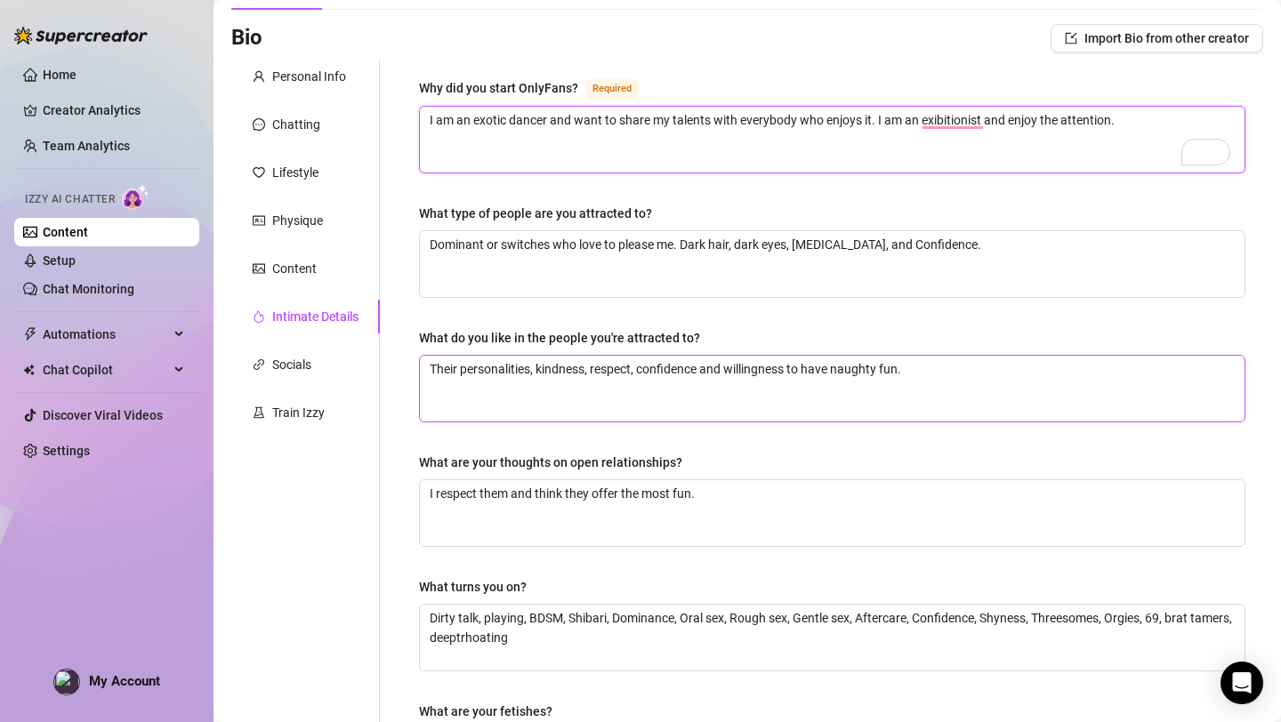
scroll to position [149, 0]
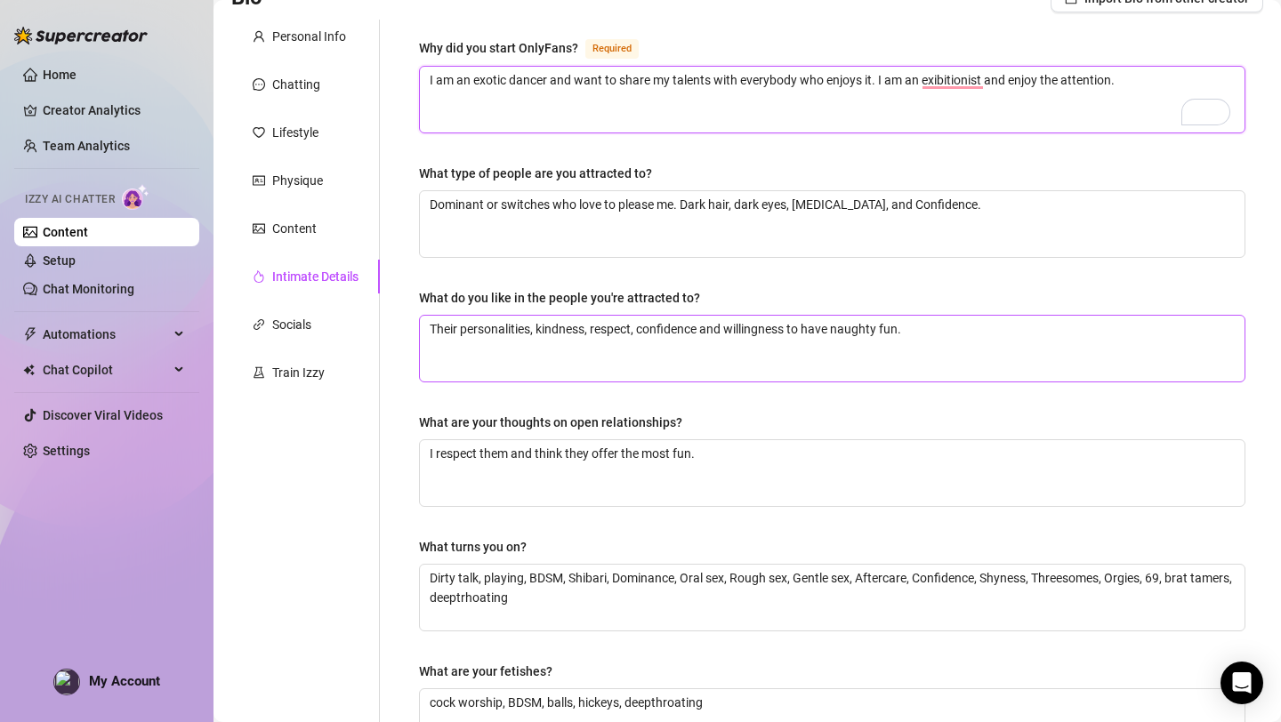
type textarea "I am an exotic dancer and want to share my talents with everybody who enjoys it…"
click at [1000, 330] on textarea "Their personalities, kindness, respect, confidence and willingness to have naug…" at bounding box center [832, 349] width 824 height 66
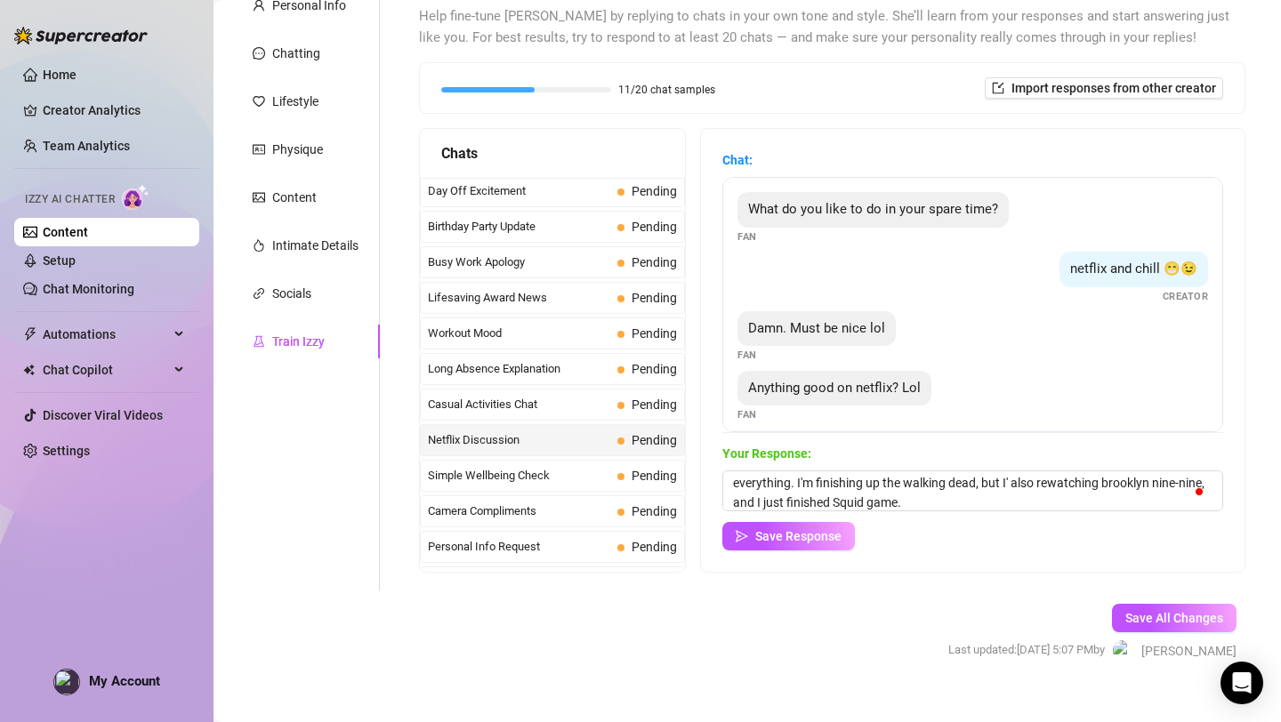
scroll to position [21, 0]
type textarea "Yes! I'm in the middle ofn so many diffrent shows right now haha. I like a litt…"
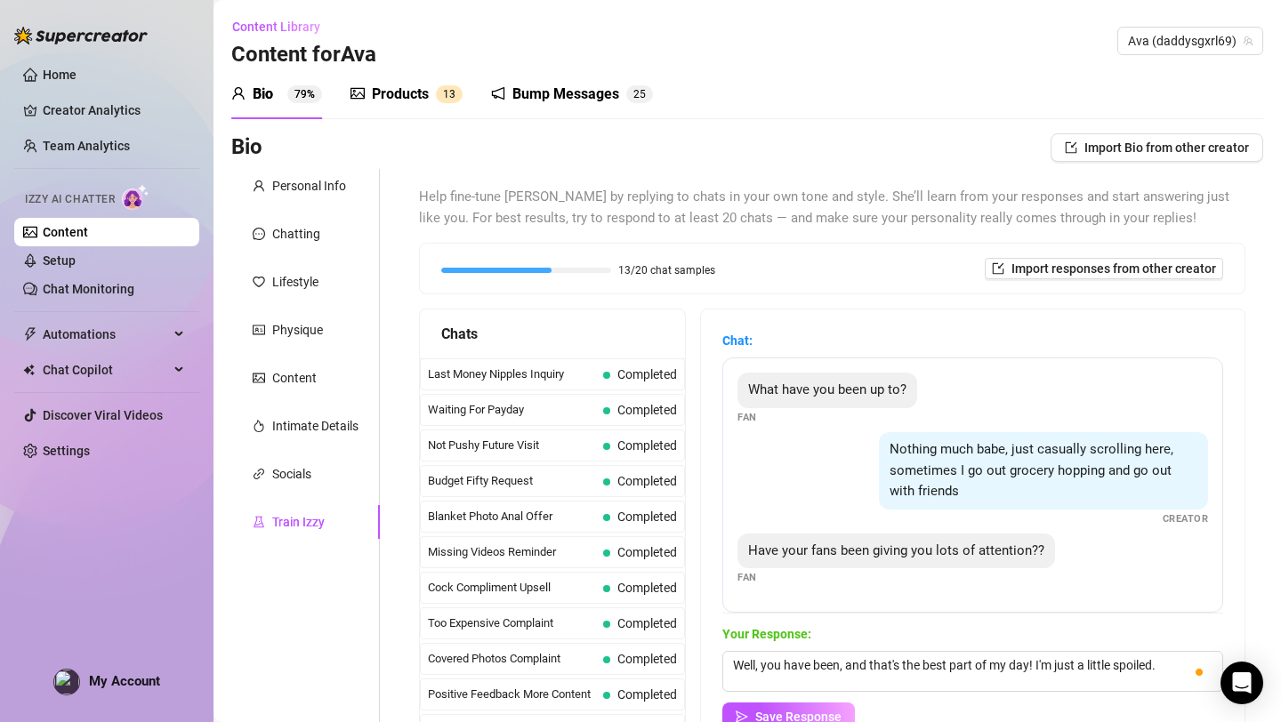
scroll to position [12733, 0]
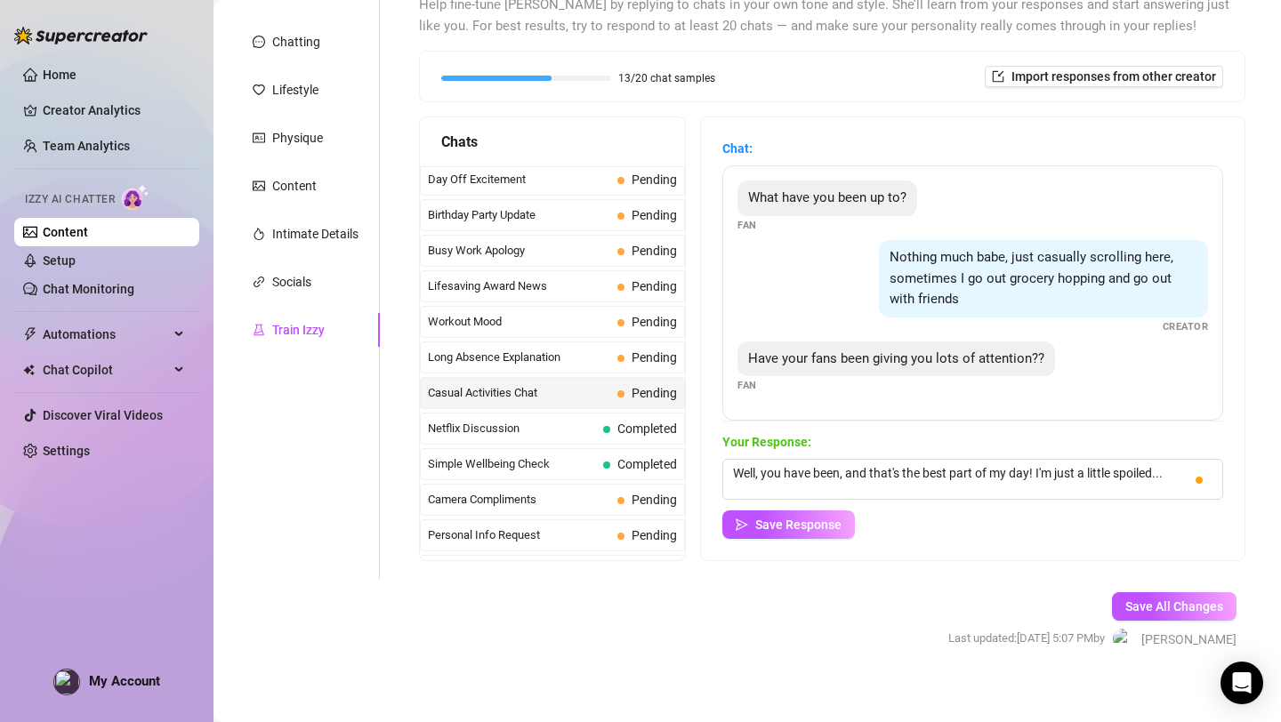
drag, startPoint x: 769, startPoint y: 478, endPoint x: 686, endPoint y: 477, distance: 83.6
click at [686, 477] on div "Chats Last Money Nipples Inquiry Completed Waiting For Payday Completed Not Pus…" at bounding box center [832, 339] width 826 height 445
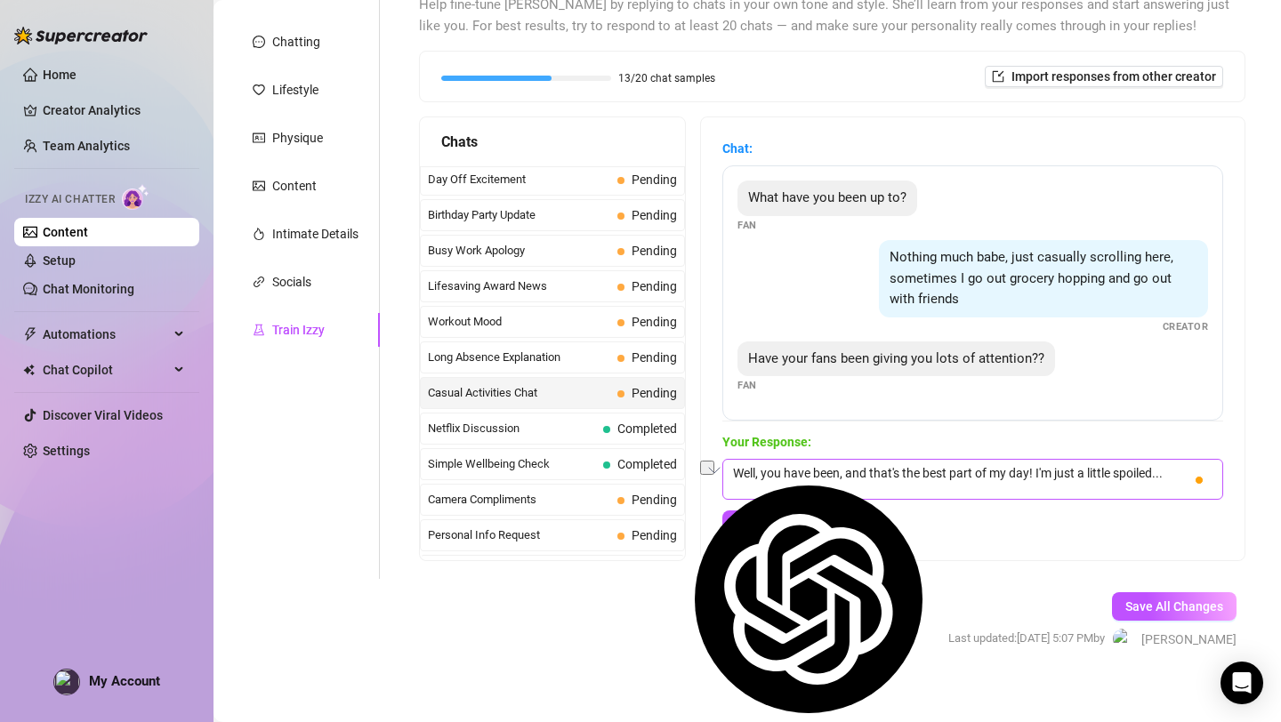
click at [1170, 479] on textarea "Well, you have been, and that's the best part of my day! I'm just a little spoi…" at bounding box center [972, 479] width 501 height 41
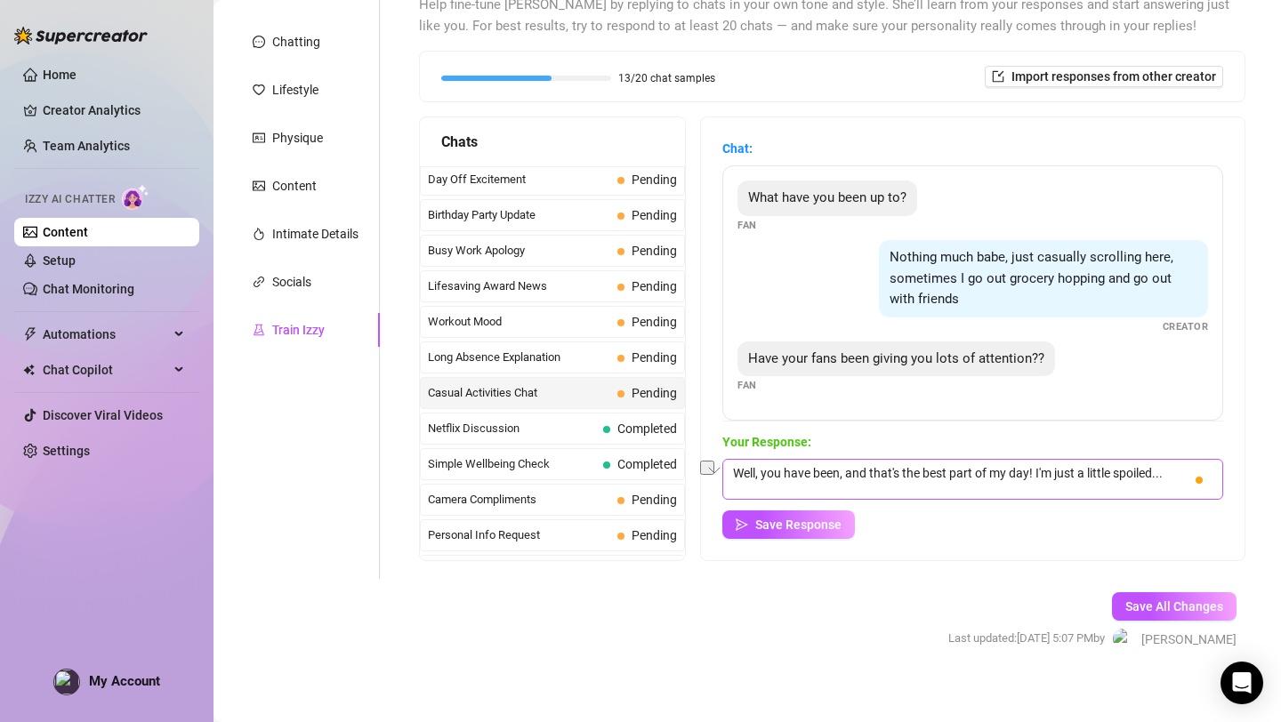
drag, startPoint x: 847, startPoint y: 474, endPoint x: 1035, endPoint y: 471, distance: 188.6
click at [1035, 472] on textarea "Well, you have been, and that's the best part of my day! I'm just a little spoi…" at bounding box center [972, 479] width 501 height 41
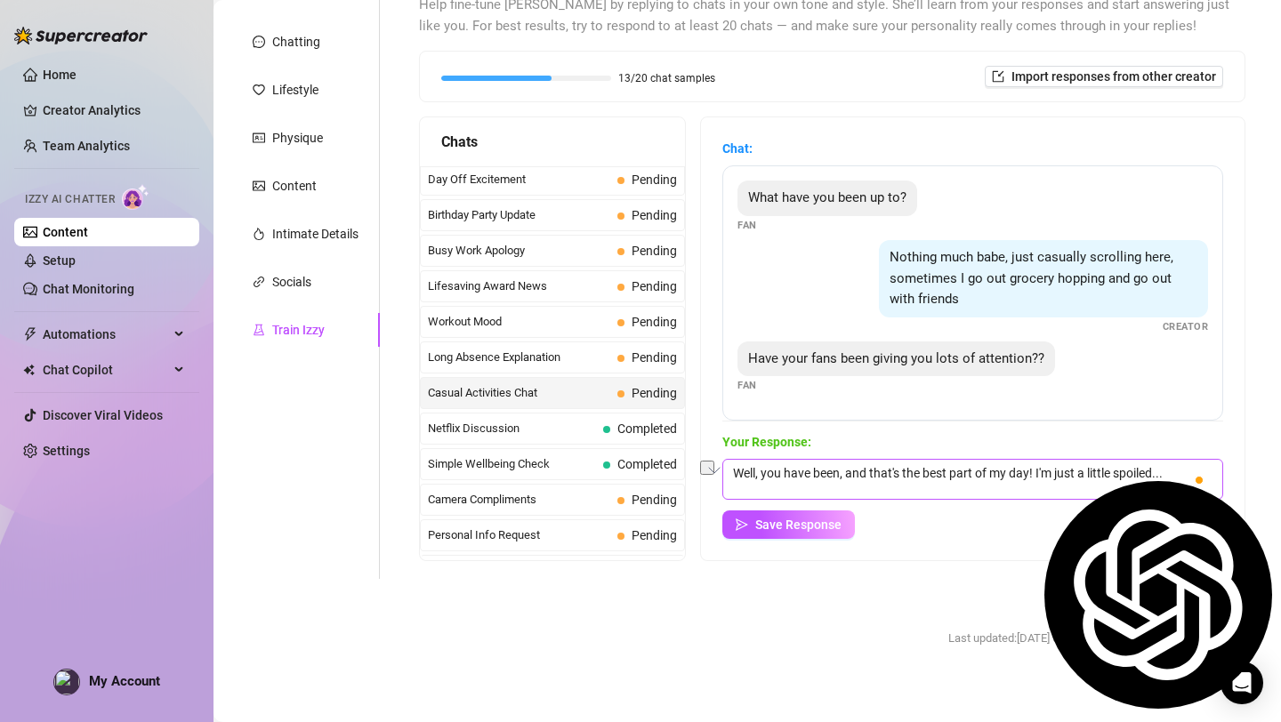
click at [1088, 471] on textarea "Well, you have been, and that's the best part of my day! I'm just a little spoi…" at bounding box center [972, 479] width 501 height 41
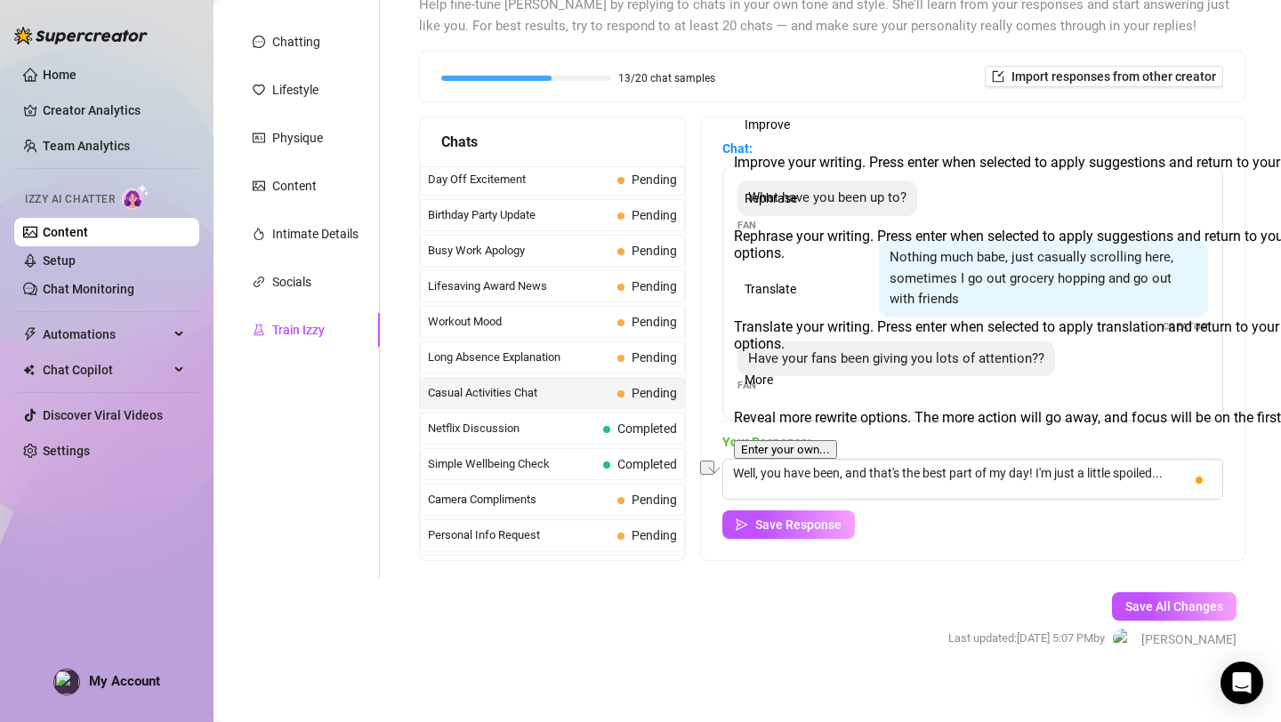
drag, startPoint x: 1180, startPoint y: 480, endPoint x: 722, endPoint y: 467, distance: 458.2
click at [722, 467] on div "Chat: What have you been up to? Fan Nothing much babe, just casually scrolling …" at bounding box center [972, 339] width 545 height 445
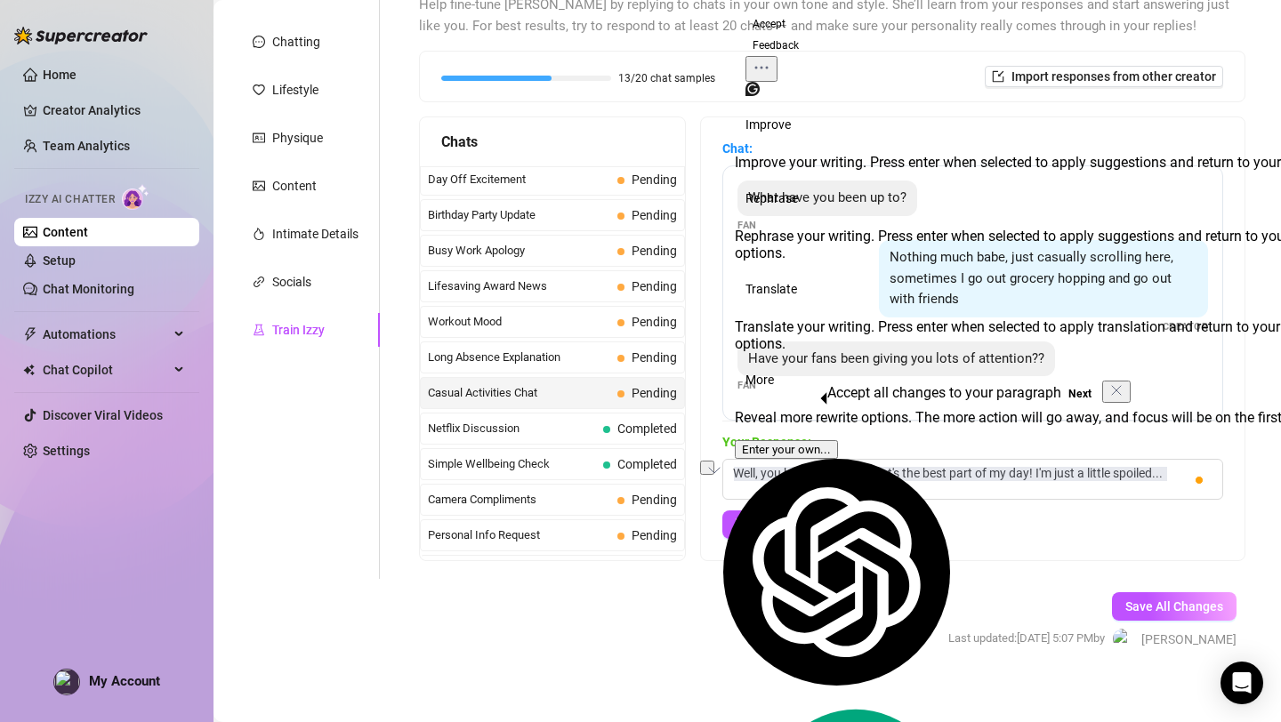
click at [1137, 506] on div "Your Response: Well, you have been, and that's the best part of my day! I'm jus…" at bounding box center [972, 485] width 501 height 107
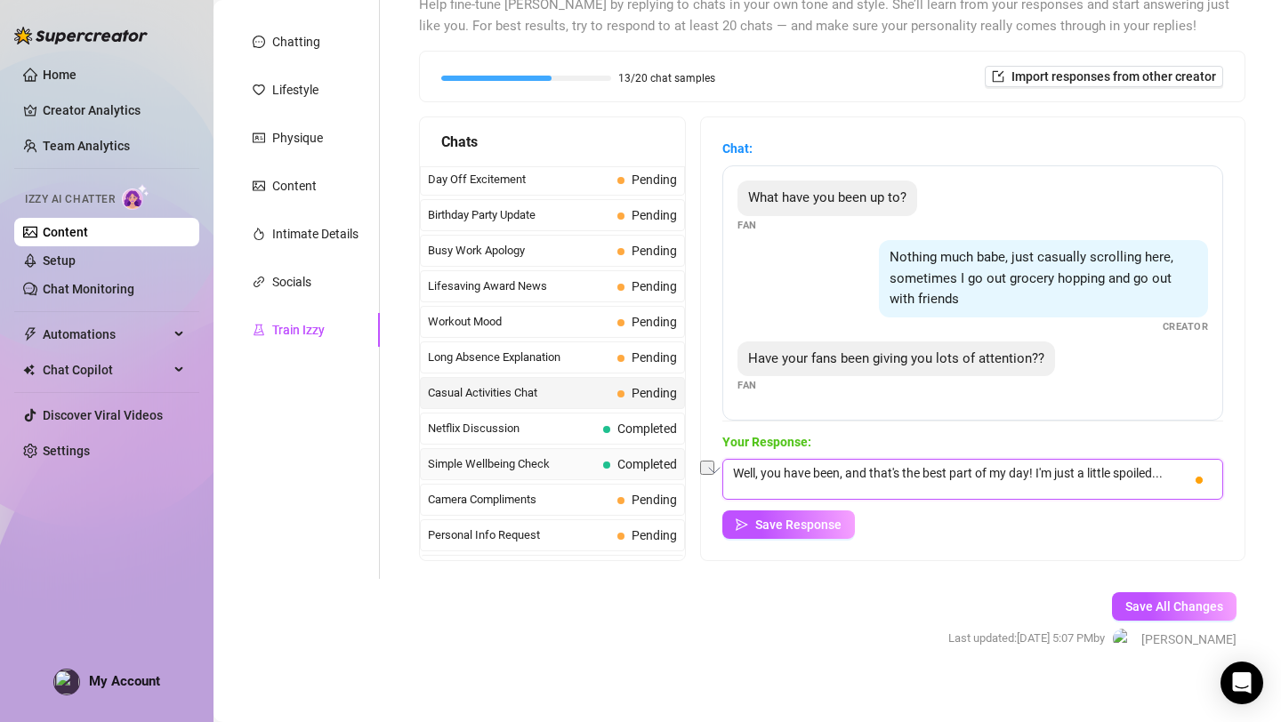
drag, startPoint x: 771, startPoint y: 476, endPoint x: 668, endPoint y: 462, distance: 104.0
click at [671, 472] on div "Chats Last Money Nipples Inquiry Completed Waiting For Payday Completed Not Pus…" at bounding box center [832, 339] width 826 height 445
type textarea "You have been, and that's the best part of my day! I'm just a little spoiled..."
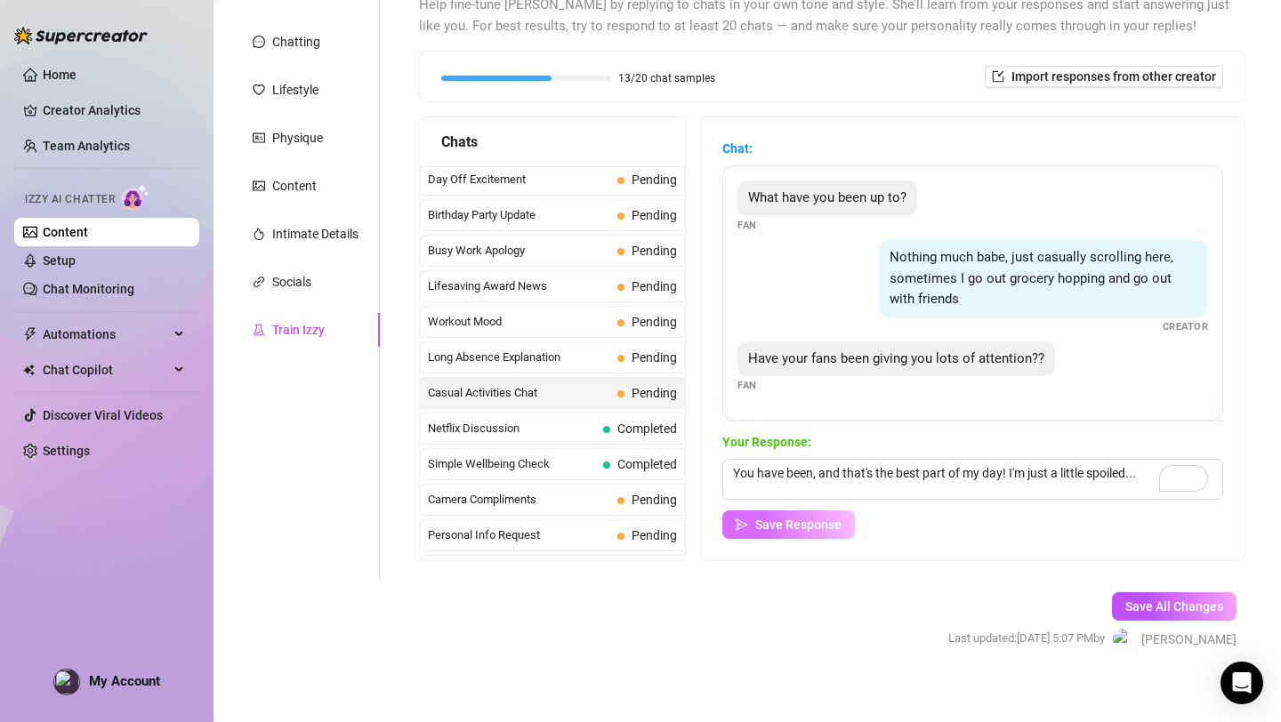
click at [840, 520] on span "Save Response" at bounding box center [798, 525] width 86 height 14
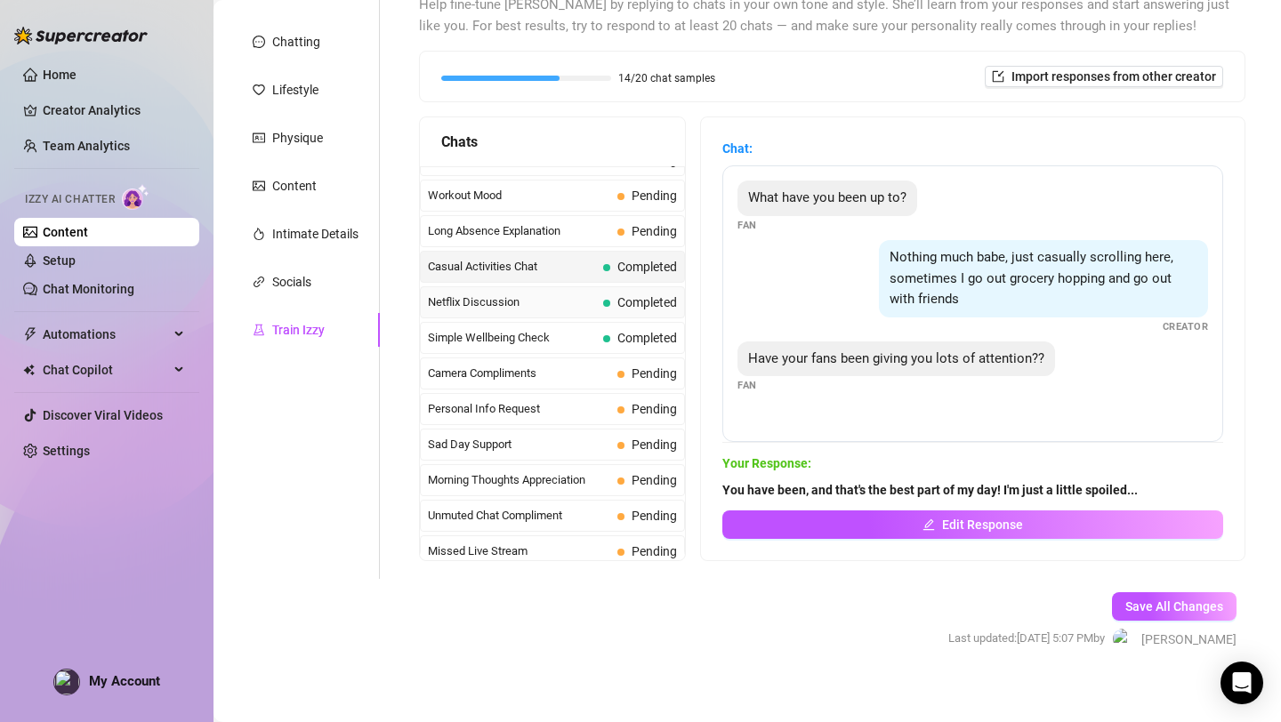
scroll to position [1596, 0]
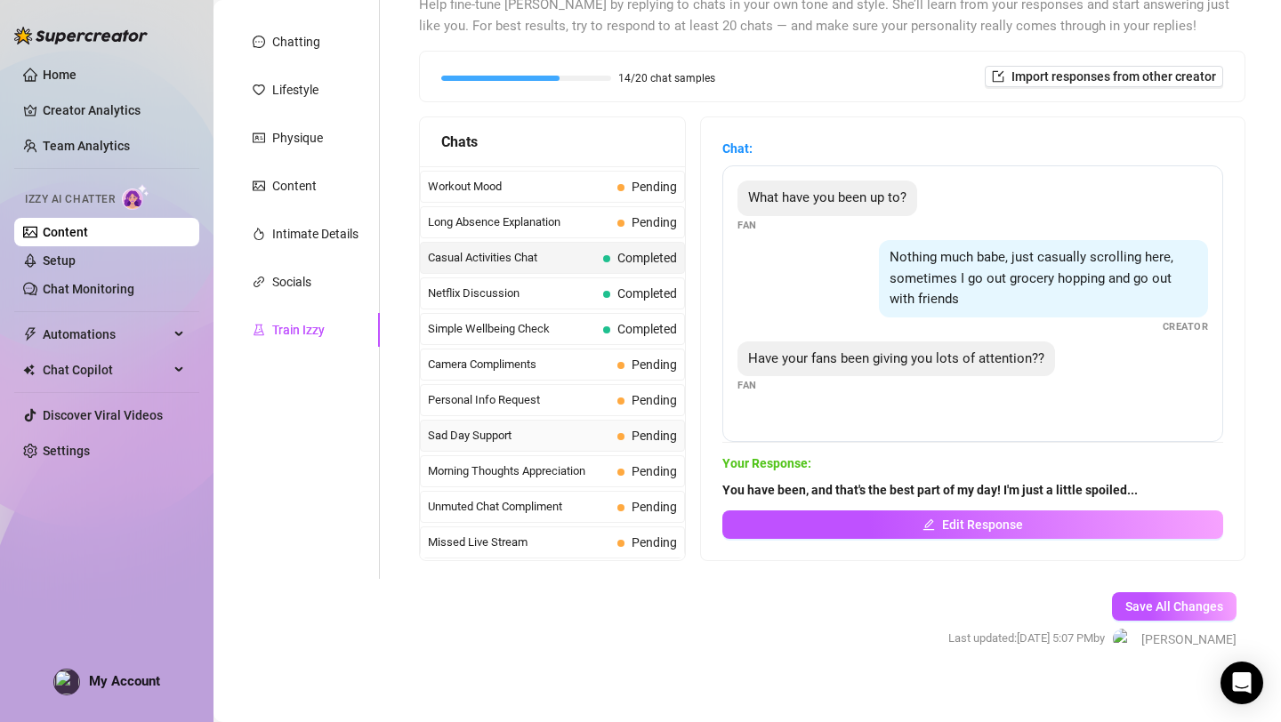
click at [582, 437] on span "Sad Day Support" at bounding box center [519, 436] width 182 height 18
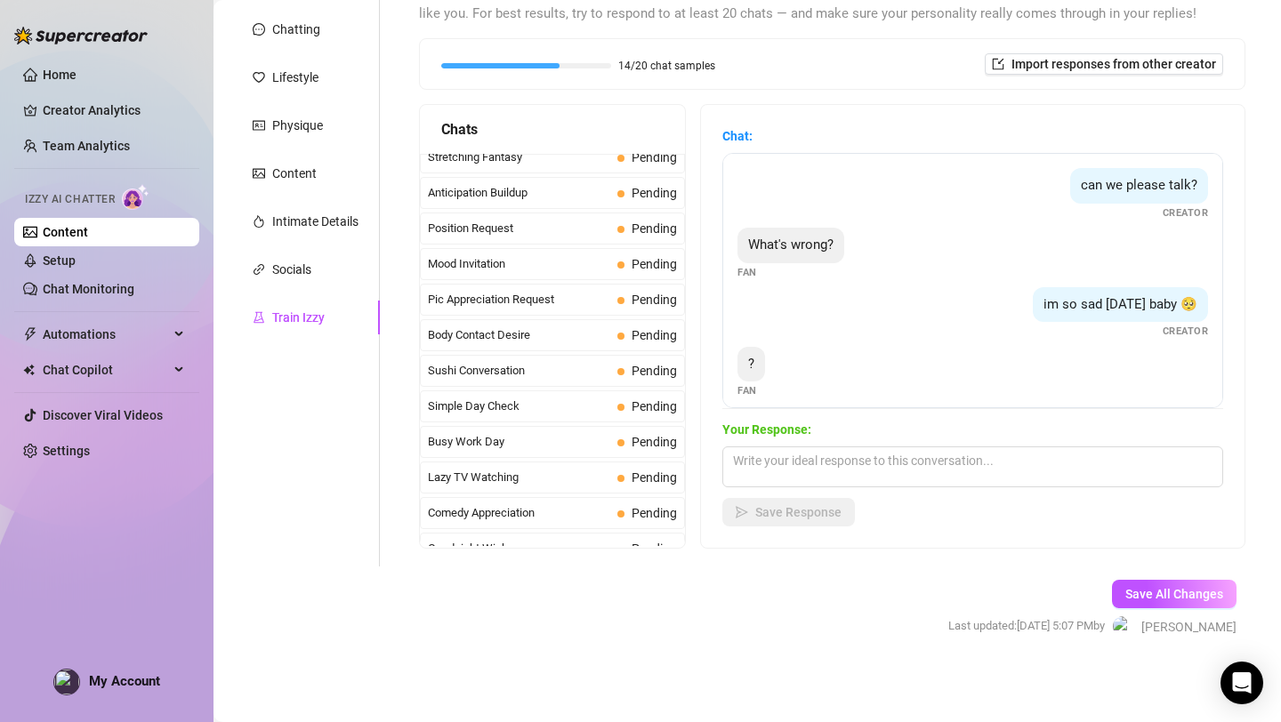
scroll to position [936, 0]
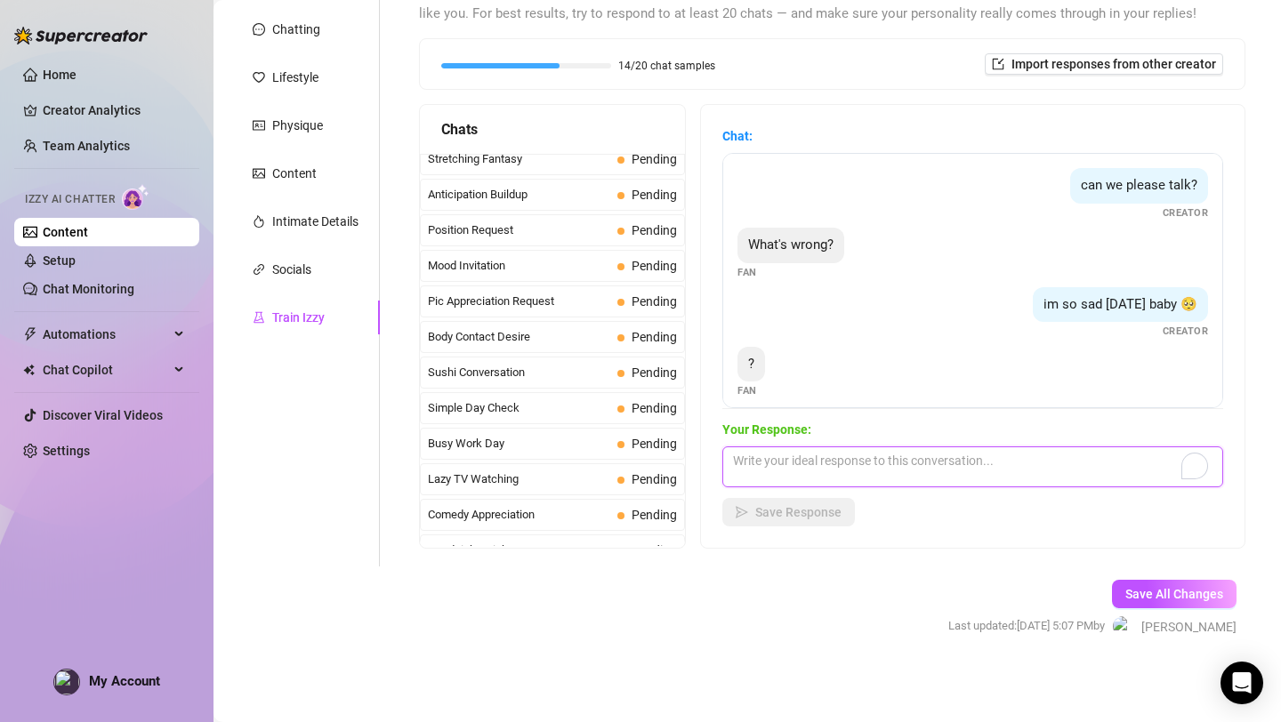
click at [862, 462] on textarea "To enrich screen reader interactions, please activate Accessibility in Grammarl…" at bounding box center [972, 466] width 501 height 41
type textarea "I wore a cute outfit [DATE] and nobody complimented it or noti"
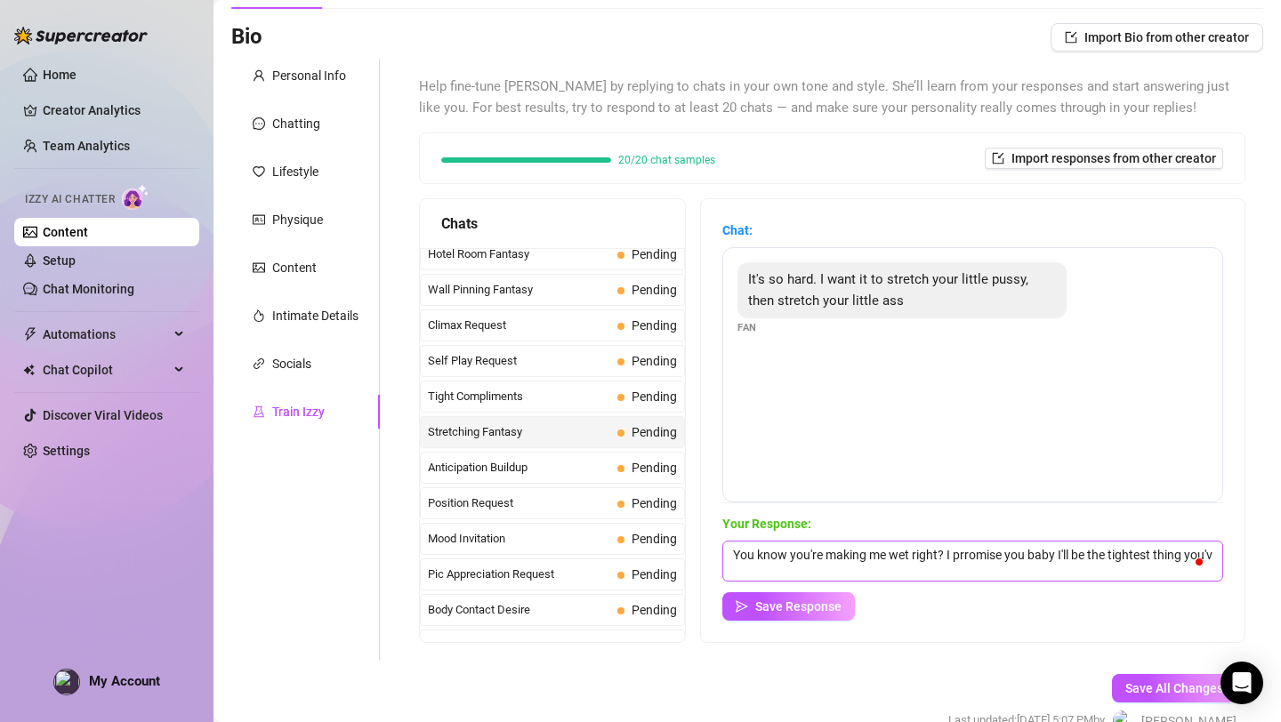
scroll to position [2, 0]
type textarea "You know you're making me wet right? I promise you baby I'll be the tightest th…"
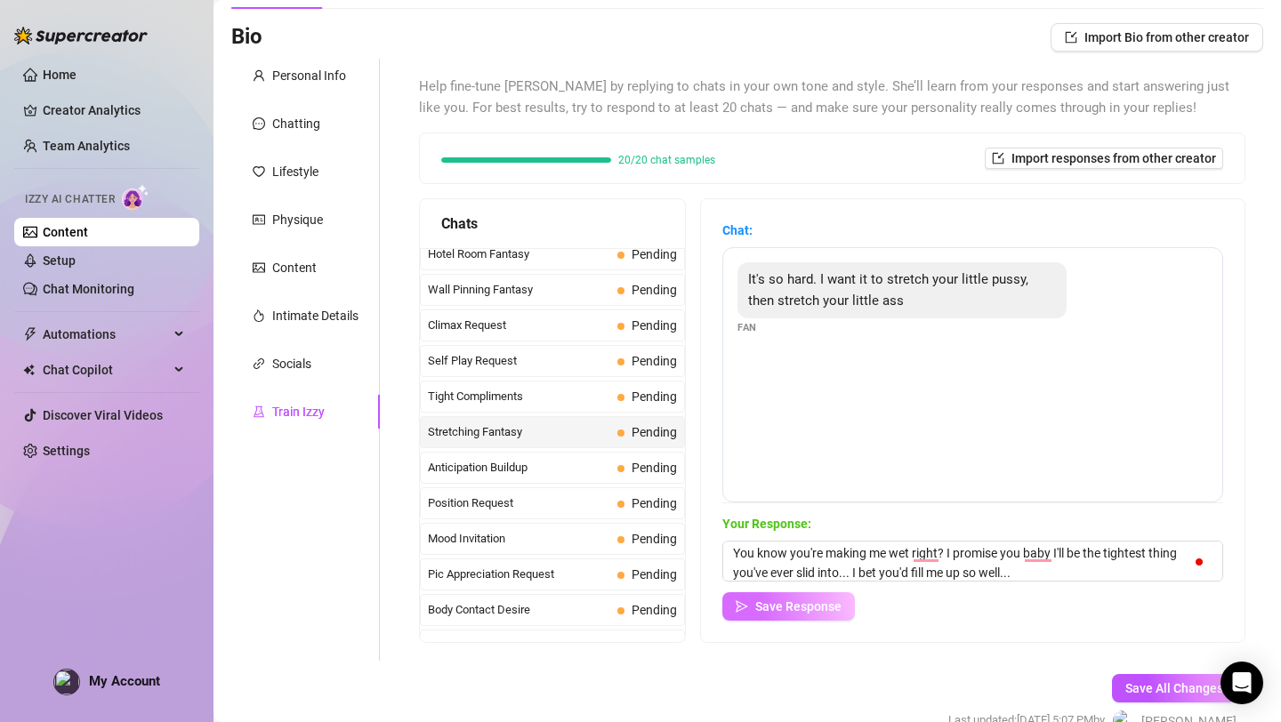
click at [796, 607] on span "Save Response" at bounding box center [798, 606] width 86 height 14
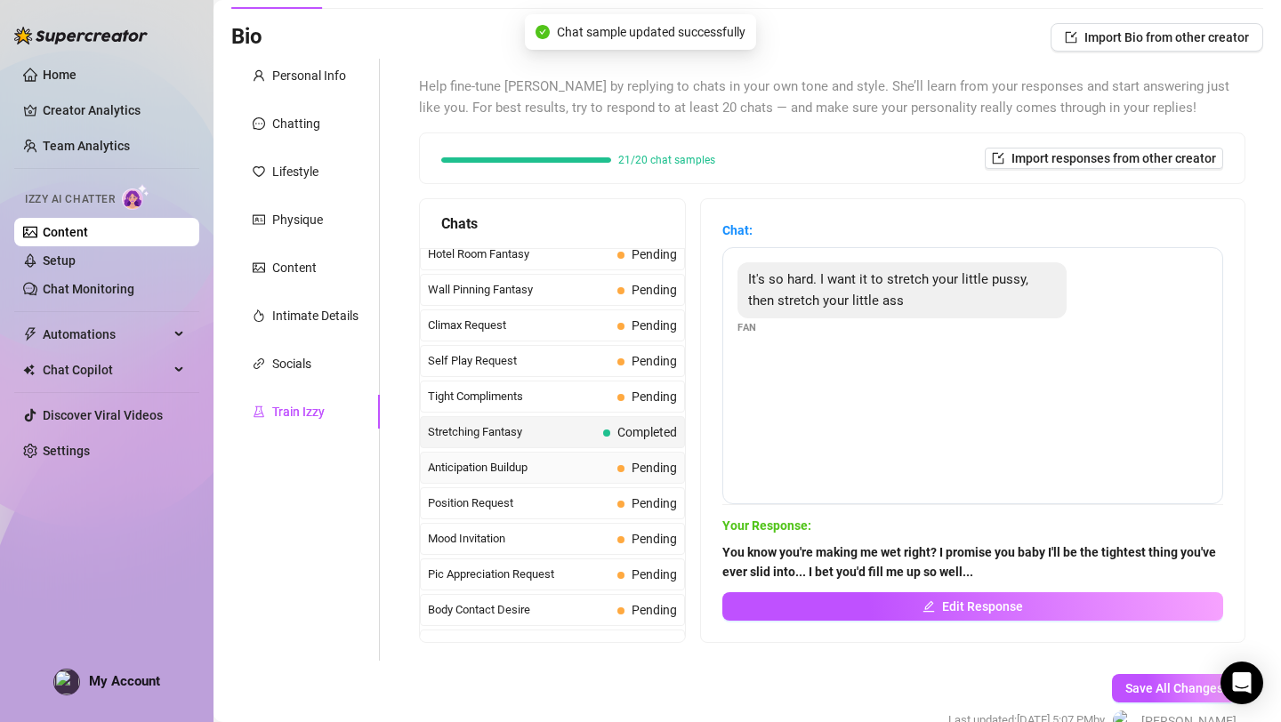
click at [505, 476] on span "Anticipation Buildup" at bounding box center [519, 468] width 182 height 18
